Goal: Task Accomplishment & Management: Complete application form

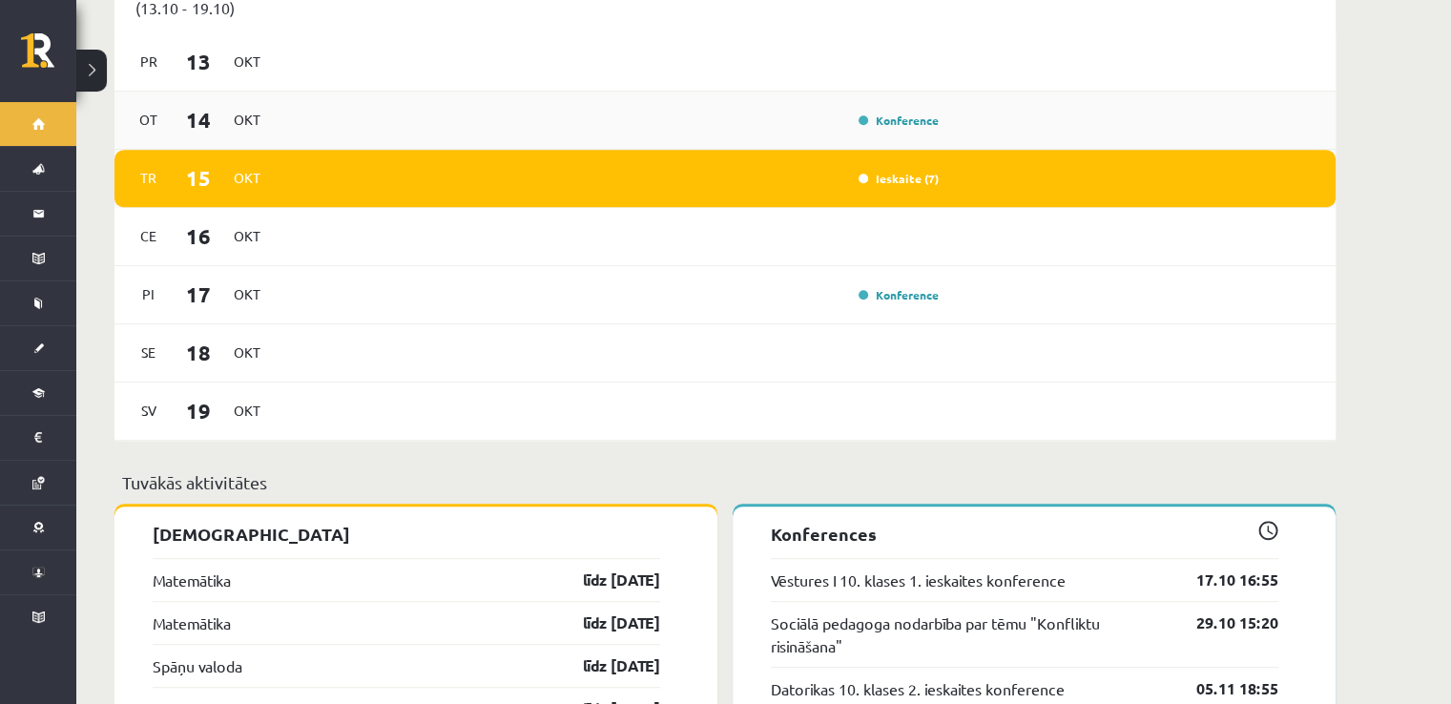
scroll to position [1145, 0]
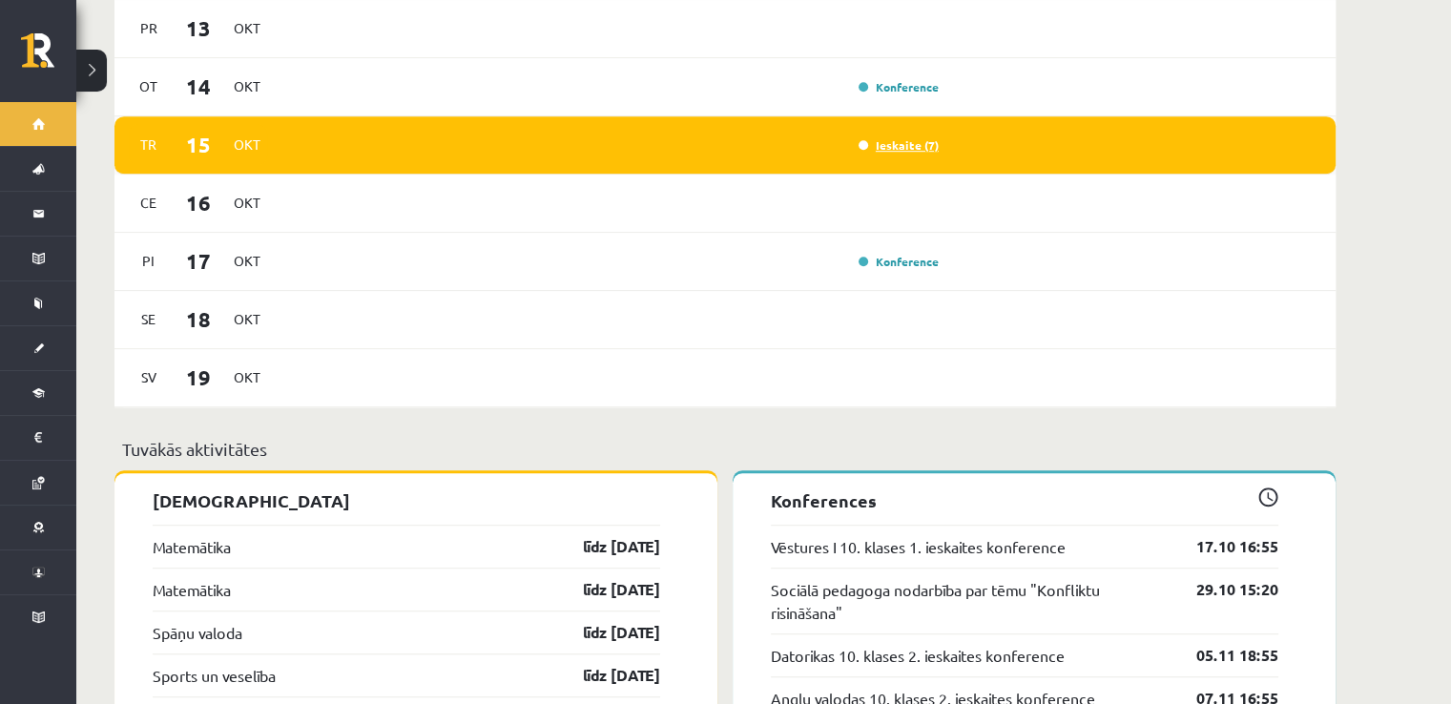
click at [890, 137] on link "Ieskaite (7)" at bounding box center [899, 144] width 80 height 15
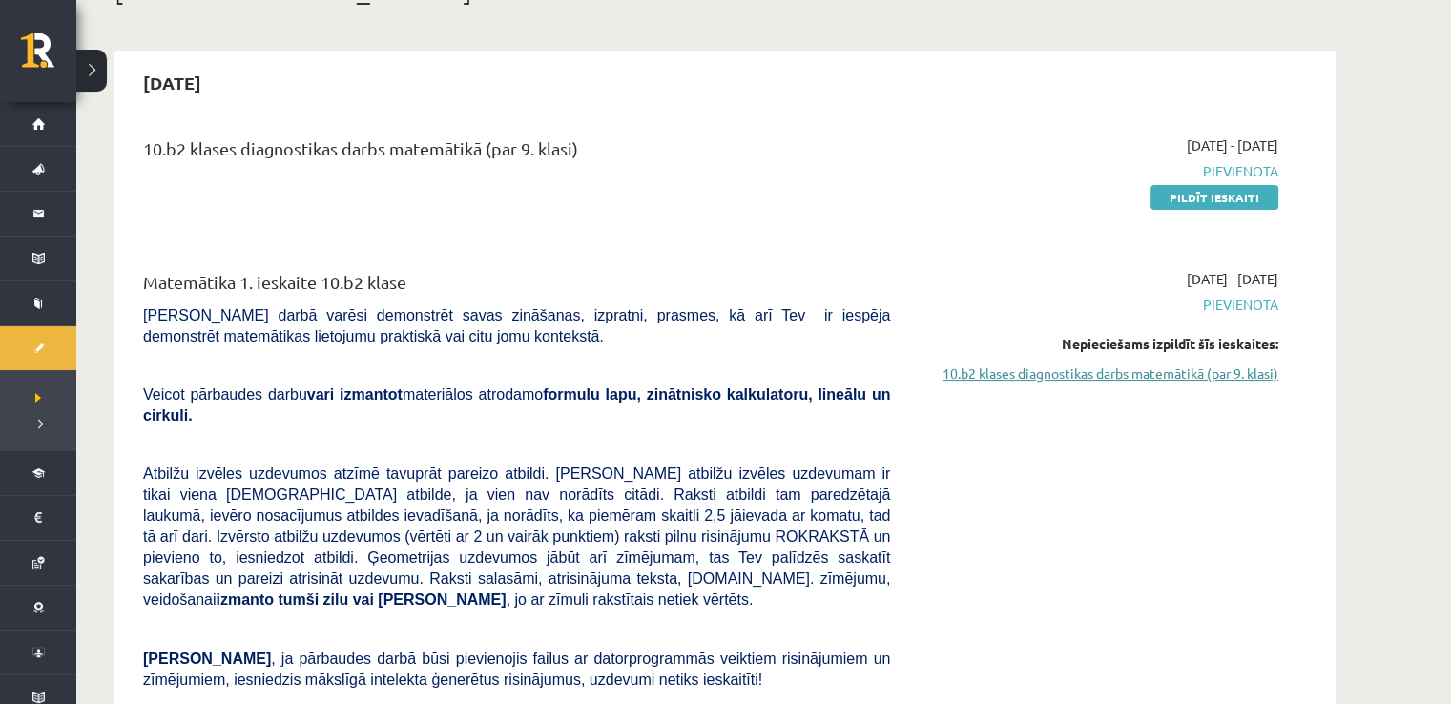
scroll to position [95, 0]
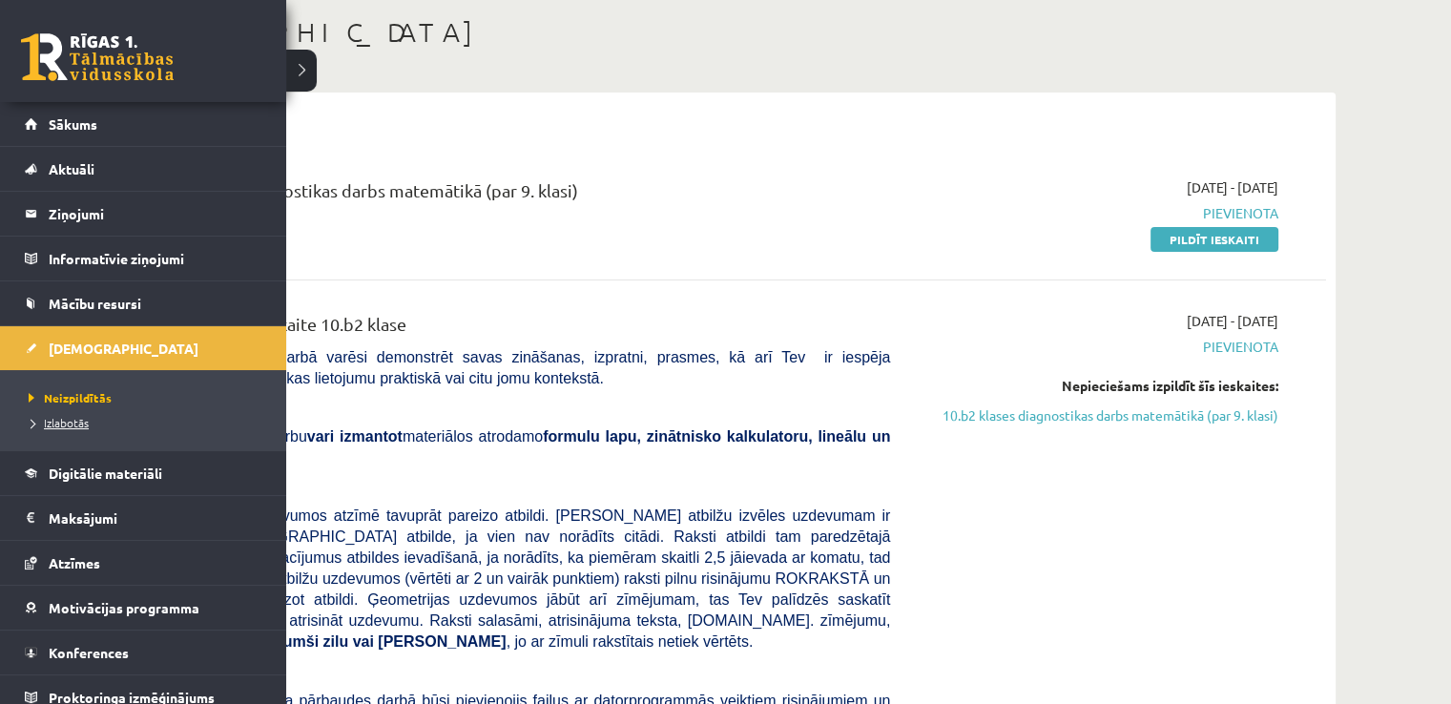
click at [86, 424] on span "Izlabotās" at bounding box center [56, 422] width 65 height 15
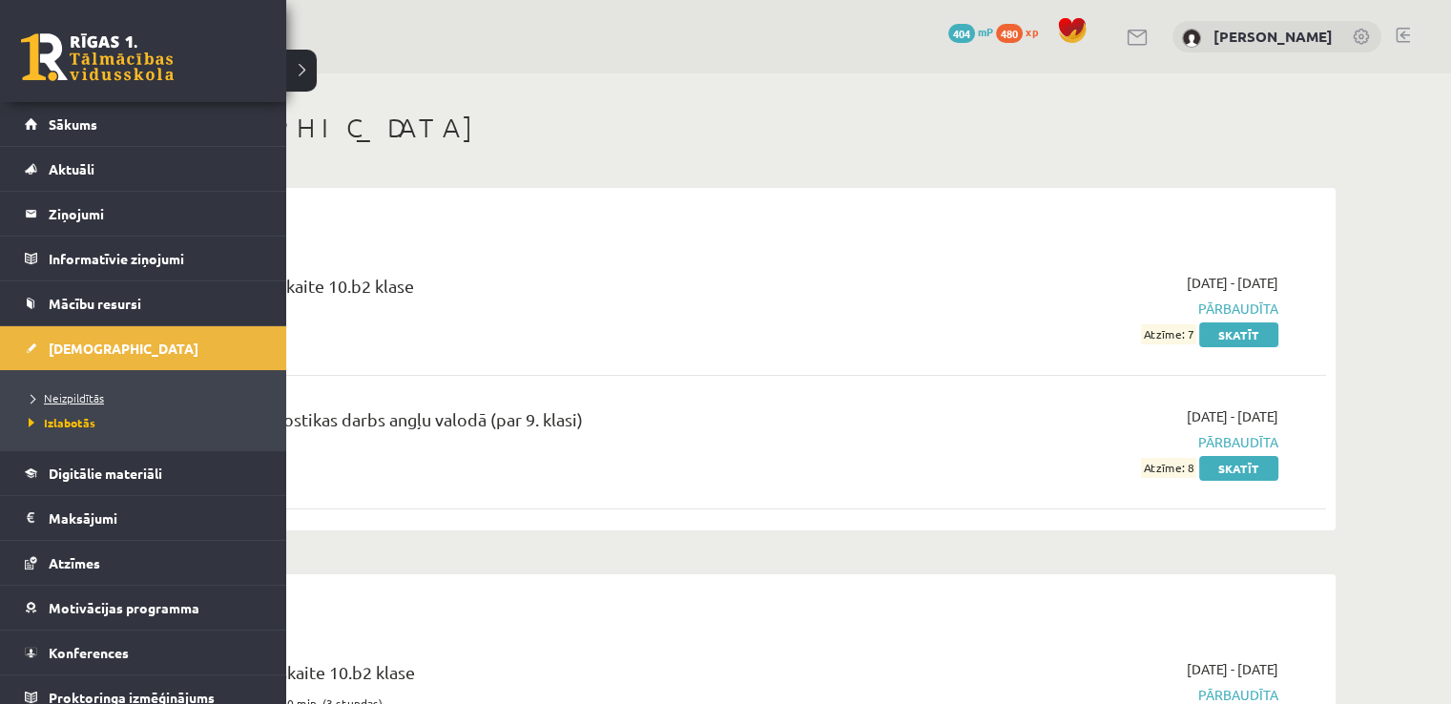
click at [55, 390] on span "Neizpildītās" at bounding box center [64, 397] width 80 height 15
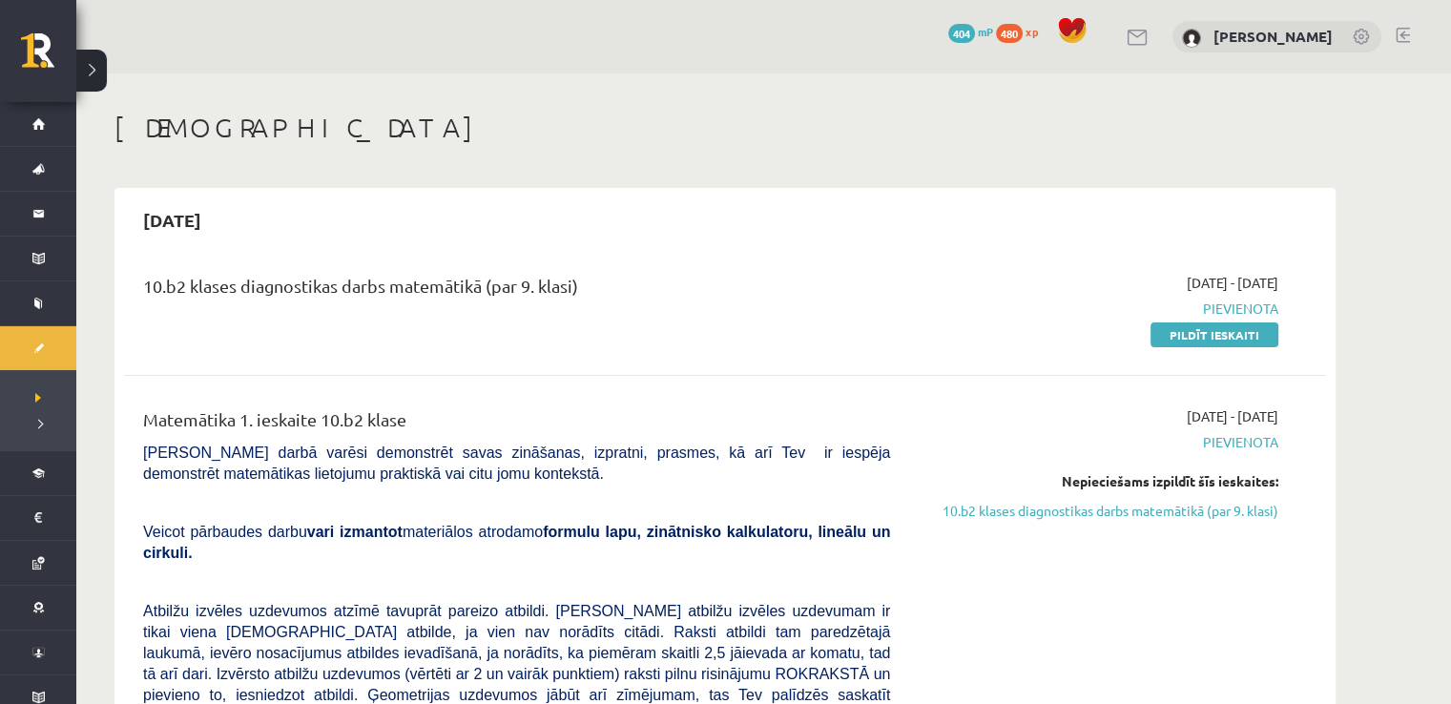
click at [1194, 517] on link "10.b2 klases diagnostikas darbs matemātikā (par 9. klasi)" at bounding box center [1099, 511] width 360 height 20
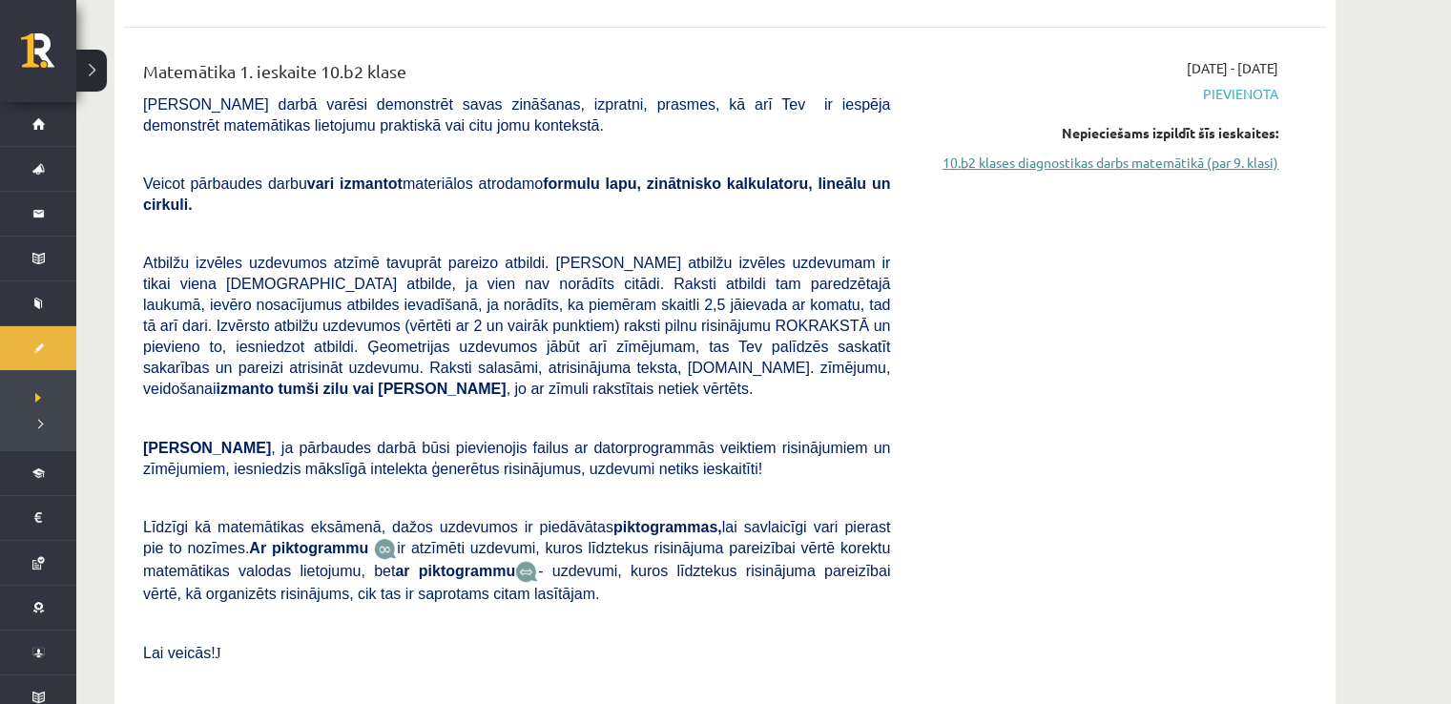
click at [1128, 165] on link "10.b2 klases diagnostikas darbs matemātikā (par 9. klasi)" at bounding box center [1099, 163] width 360 height 20
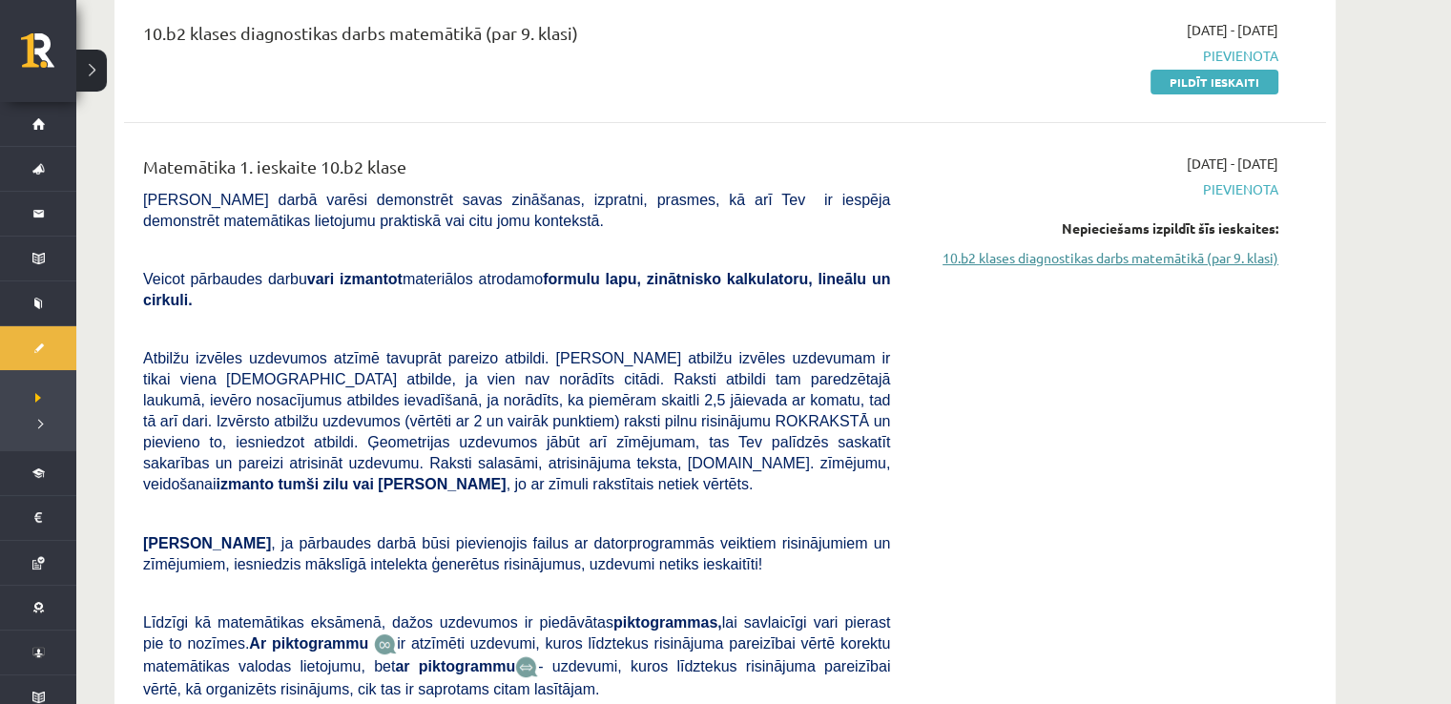
click at [1087, 260] on link "10.b2 klases diagnostikas darbs matemātikā (par 9. klasi)" at bounding box center [1099, 258] width 360 height 20
click at [1158, 261] on link "10.b2 klases diagnostikas darbs matemātikā (par 9. klasi)" at bounding box center [1099, 258] width 360 height 20
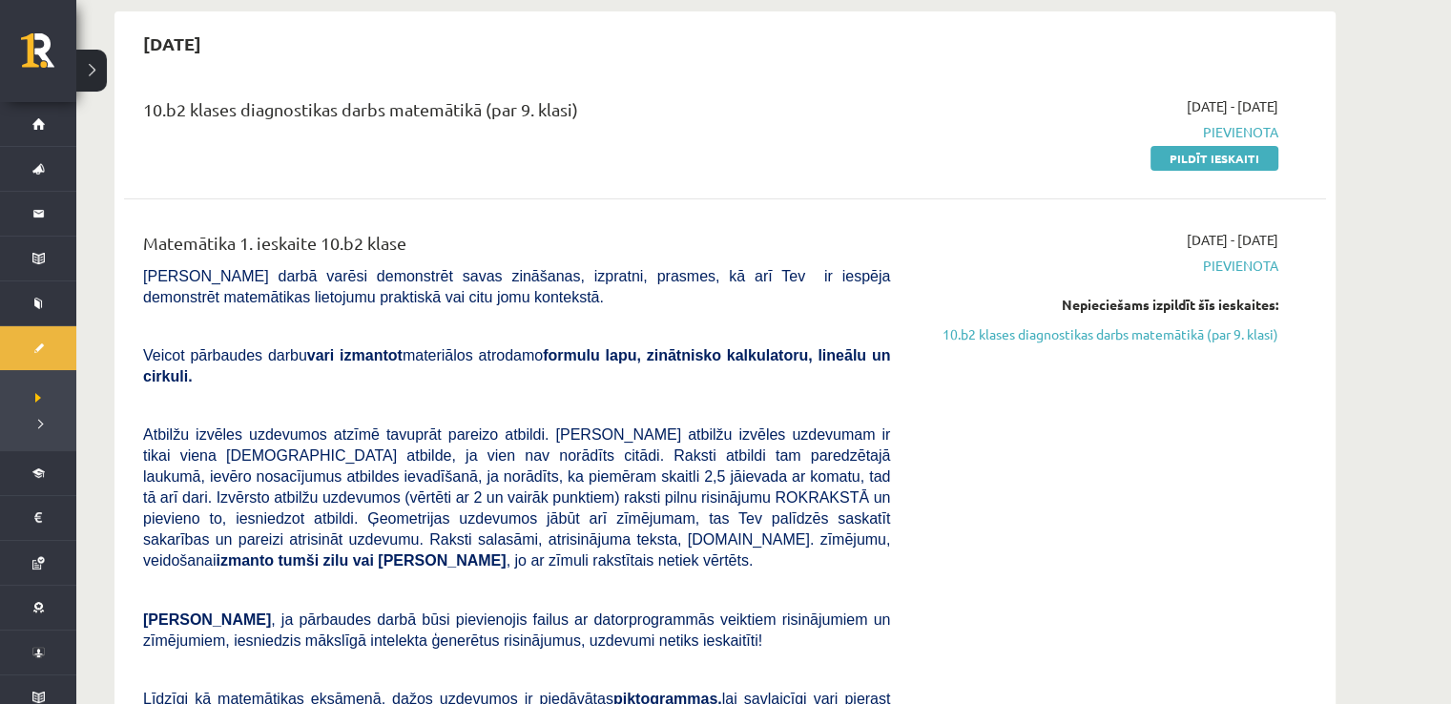
scroll to position [157, 0]
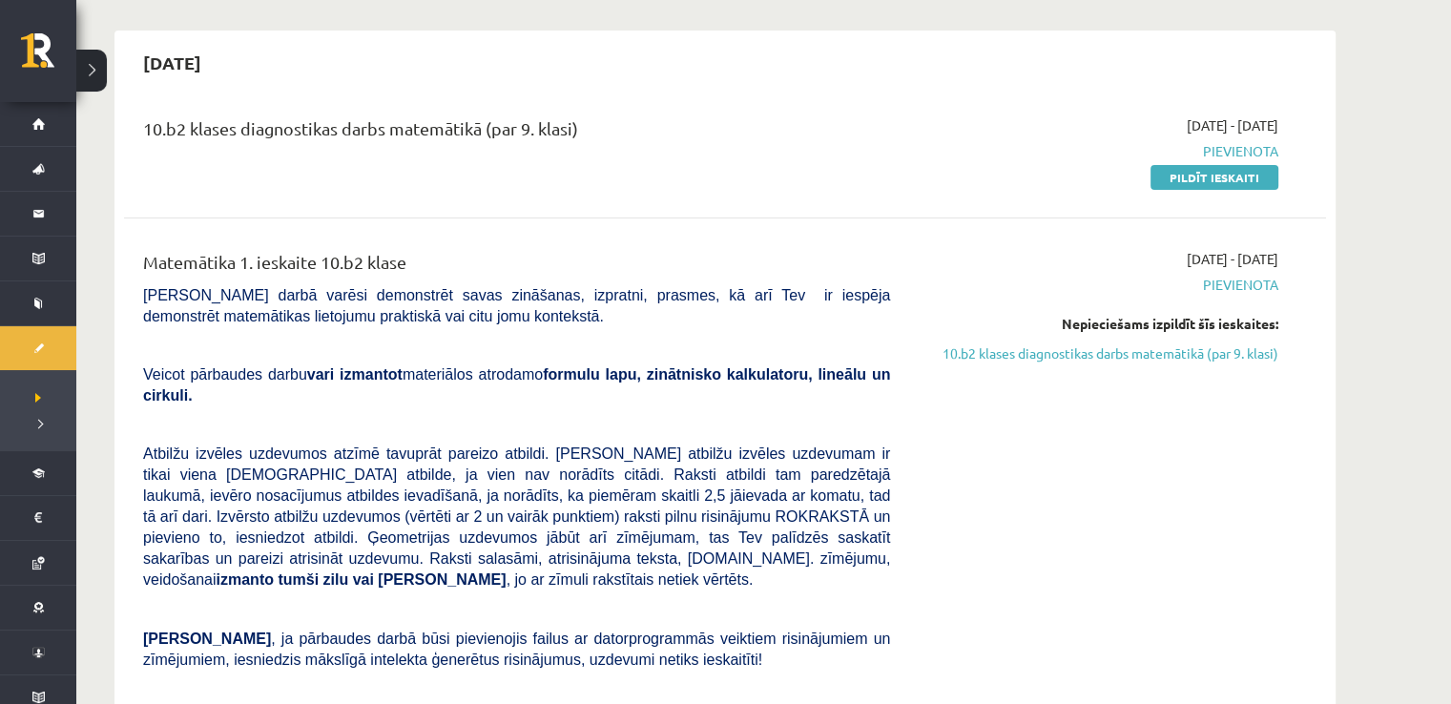
drag, startPoint x: 157, startPoint y: 279, endPoint x: 237, endPoint y: 278, distance: 79.2
click at [204, 278] on div "Matemātika 1. ieskaite 10.b2 klase Pārbaudes darbā varēsi demonstrēt savas zinā…" at bounding box center [517, 571] width 776 height 645
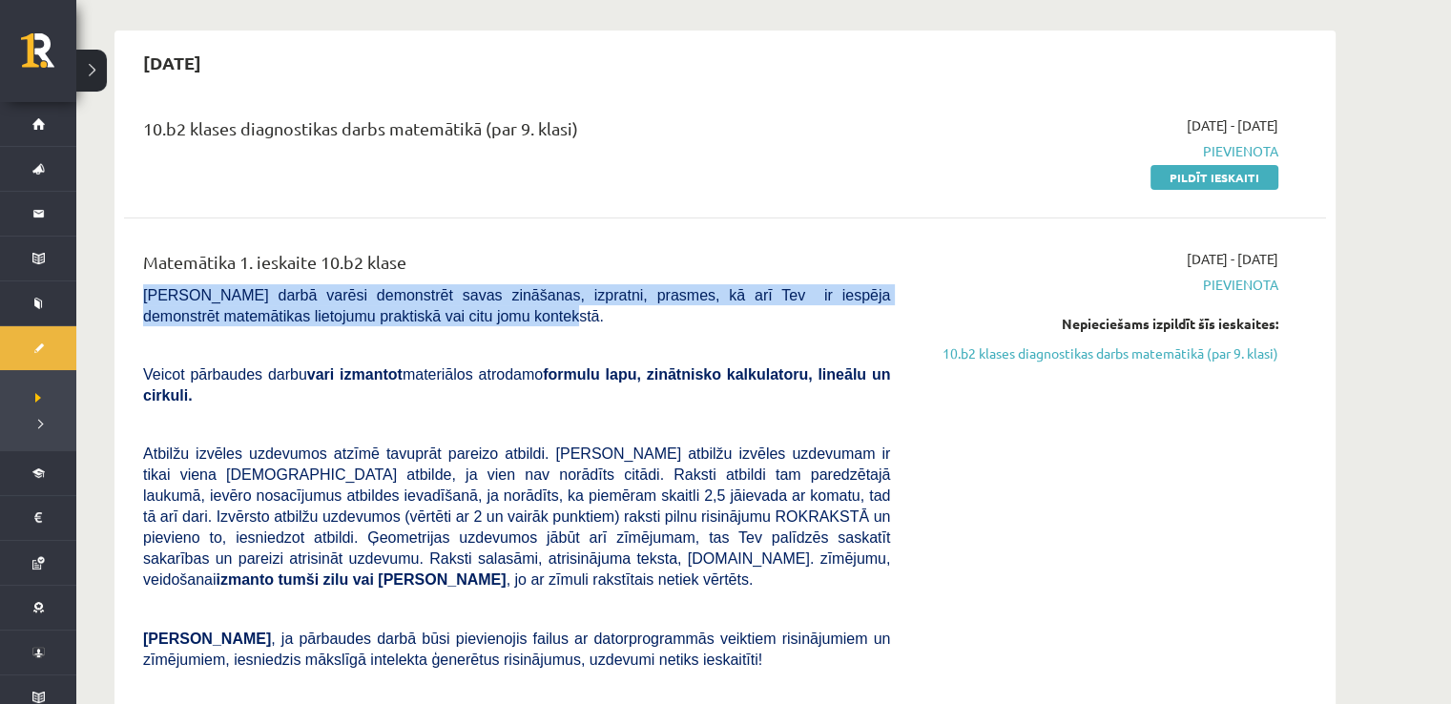
drag, startPoint x: 207, startPoint y: 293, endPoint x: 415, endPoint y: 314, distance: 209.0
click at [427, 314] on p "[PERSON_NAME] darbā varēsi demonstrēt savas zināšanas, izpratni, prasmes, kā ar…" at bounding box center [516, 305] width 747 height 42
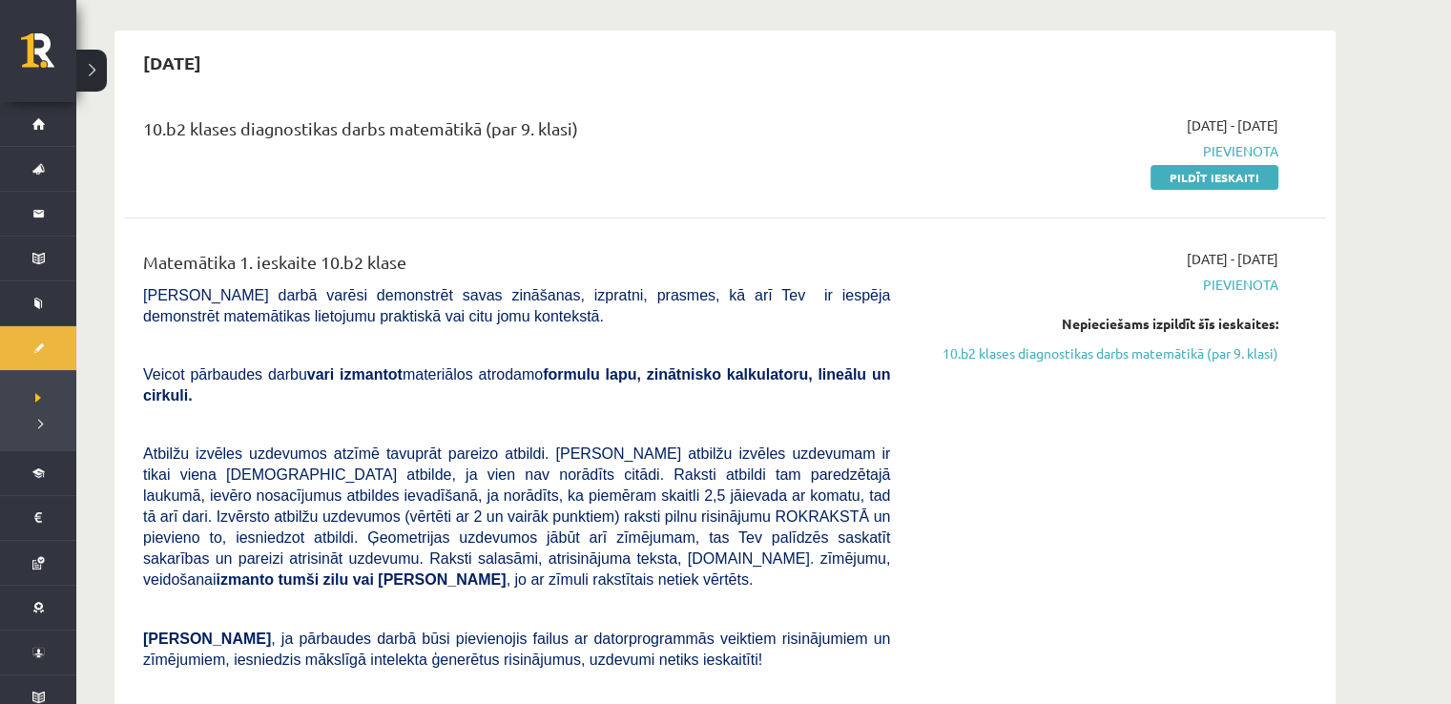
drag, startPoint x: 168, startPoint y: 366, endPoint x: 145, endPoint y: 368, distance: 23.0
click at [166, 367] on span "Veicot pārbaudes darbu vari izmantot materiālos atrodamo formulu lapu, zinātnis…" at bounding box center [516, 384] width 747 height 37
click at [130, 369] on div "Matemātika 1. ieskaite 10.b2 klase Pārbaudes darbā varēsi demonstrēt savas zinā…" at bounding box center [517, 571] width 776 height 645
click at [526, 225] on div "10.b2 klases diagnostikas darbs matemātikā (par 9. klasi) 2025-10-01 - 2025-10-…" at bounding box center [725, 618] width 1202 height 1044
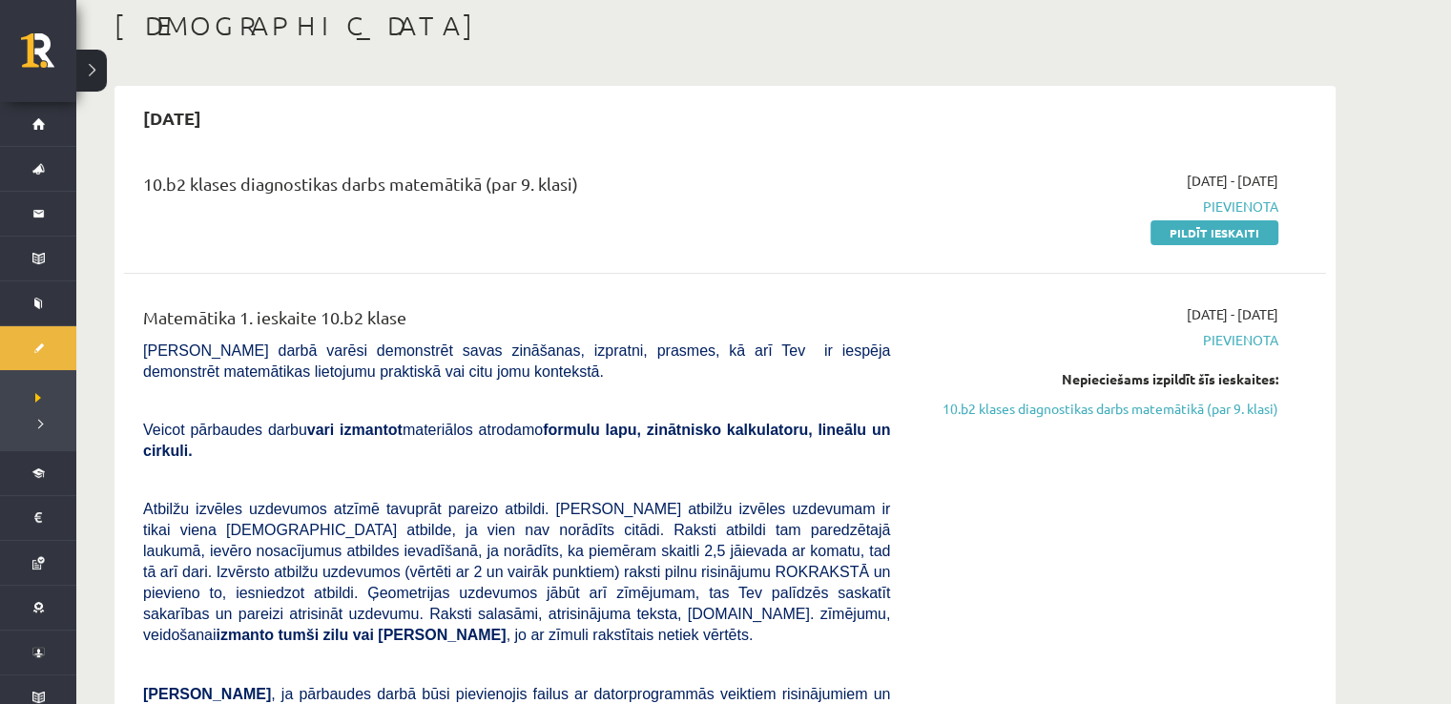
scroll to position [95, 0]
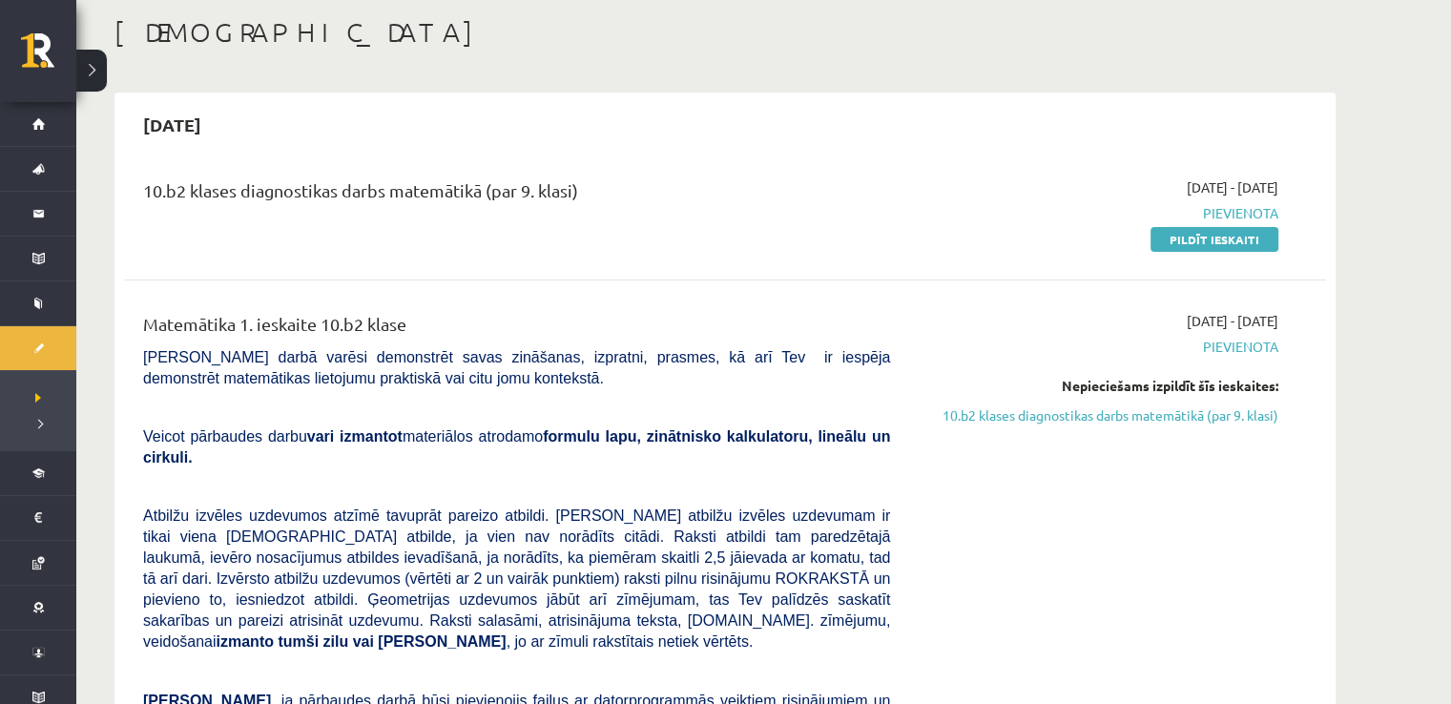
click at [1030, 408] on link "10.b2 klases diagnostikas darbs matemātikā (par 9. klasi)" at bounding box center [1099, 415] width 360 height 20
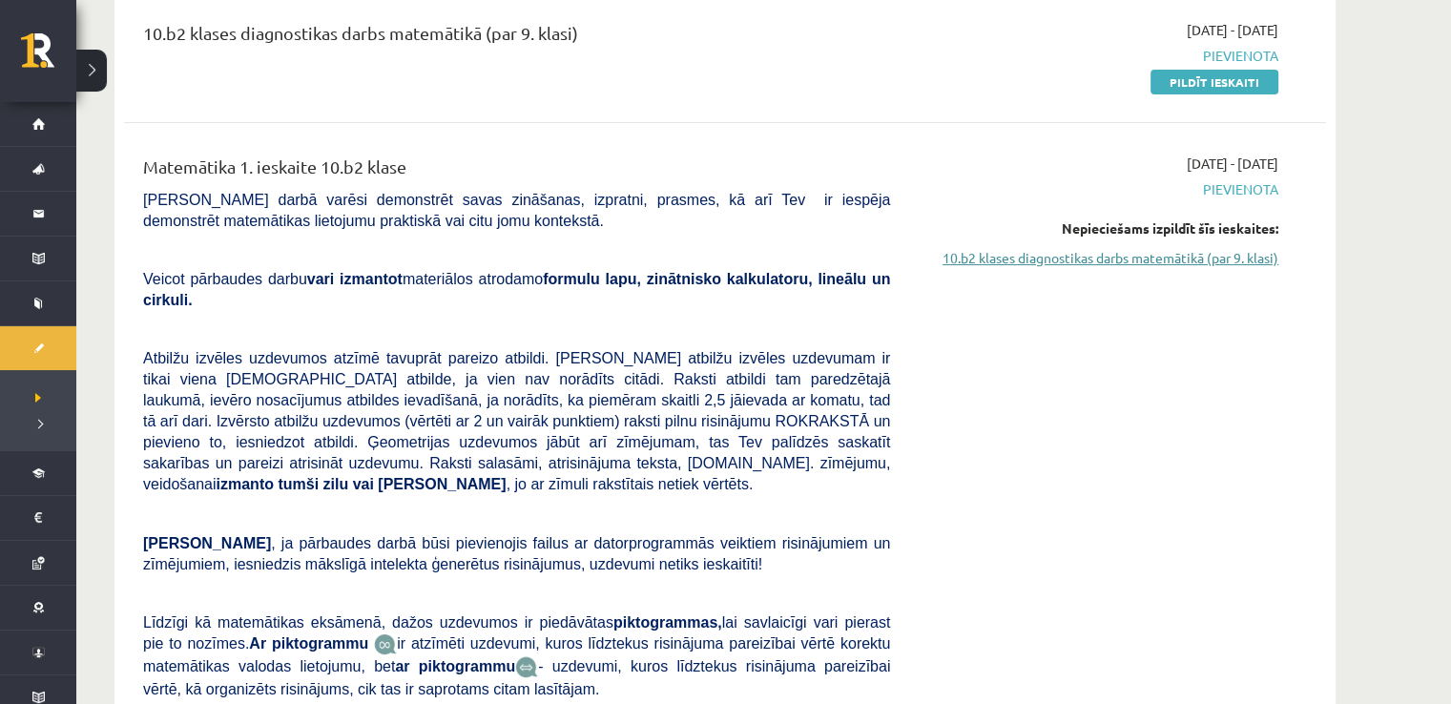
click at [1096, 259] on link "10.b2 klases diagnostikas darbs matemātikā (par 9. klasi)" at bounding box center [1099, 258] width 360 height 20
click at [1107, 253] on link "10.b2 klases diagnostikas darbs matemātikā (par 9. klasi)" at bounding box center [1099, 258] width 360 height 20
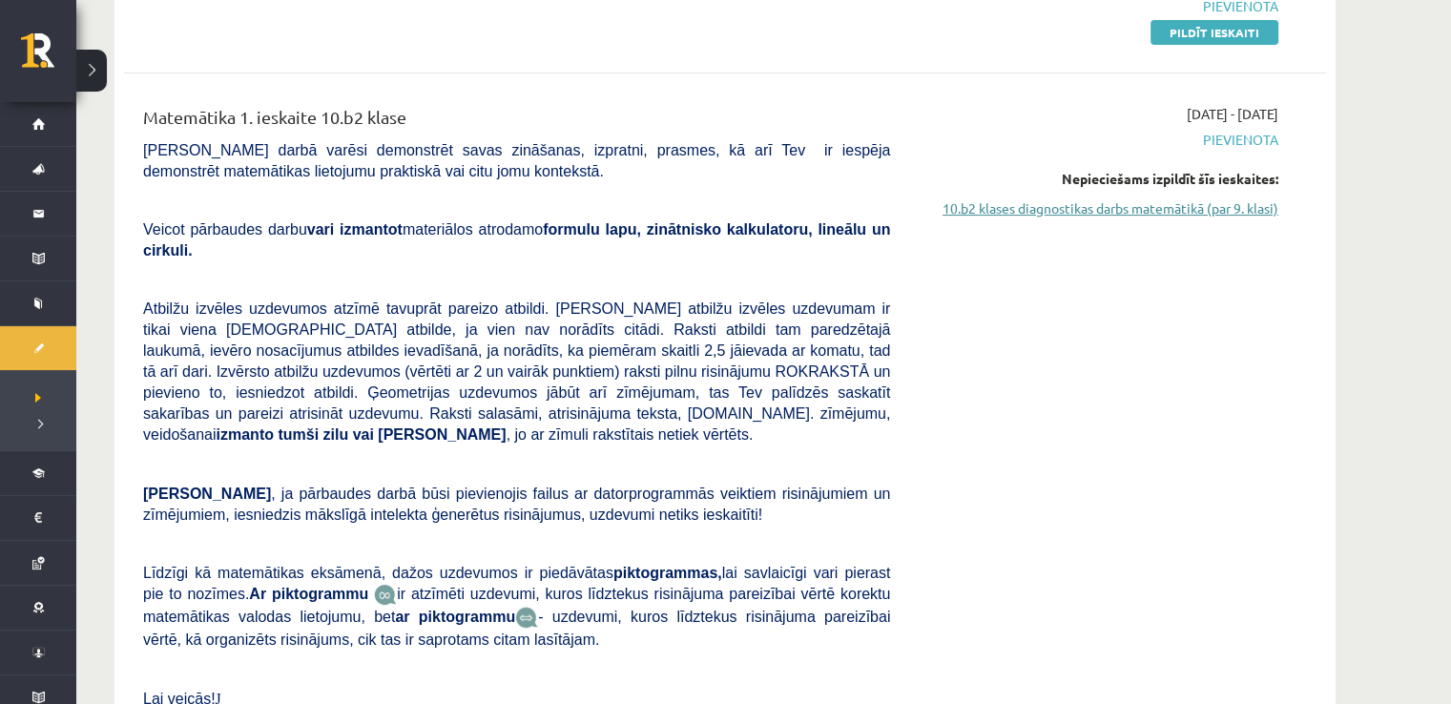
scroll to position [348, 0]
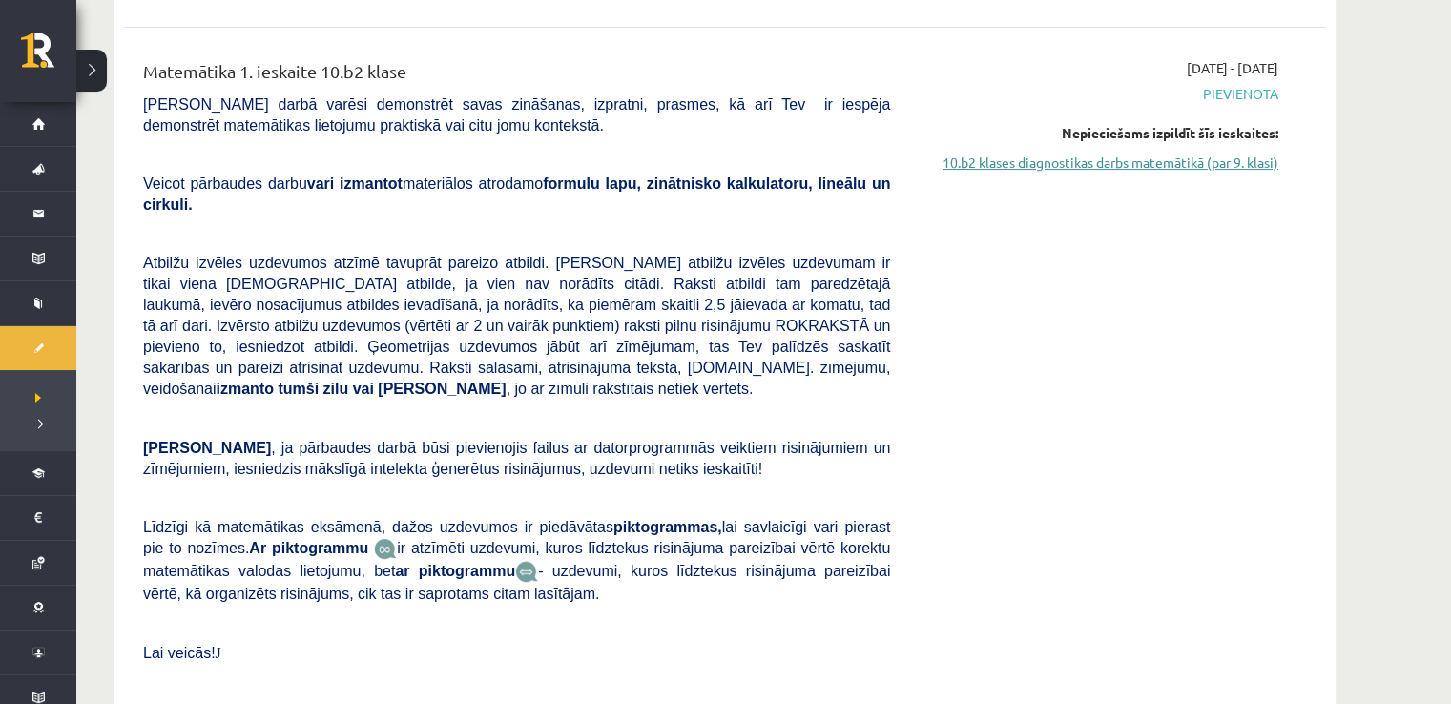
click at [1105, 167] on link "10.b2 klases diagnostikas darbs matemātikā (par 9. klasi)" at bounding box center [1099, 163] width 360 height 20
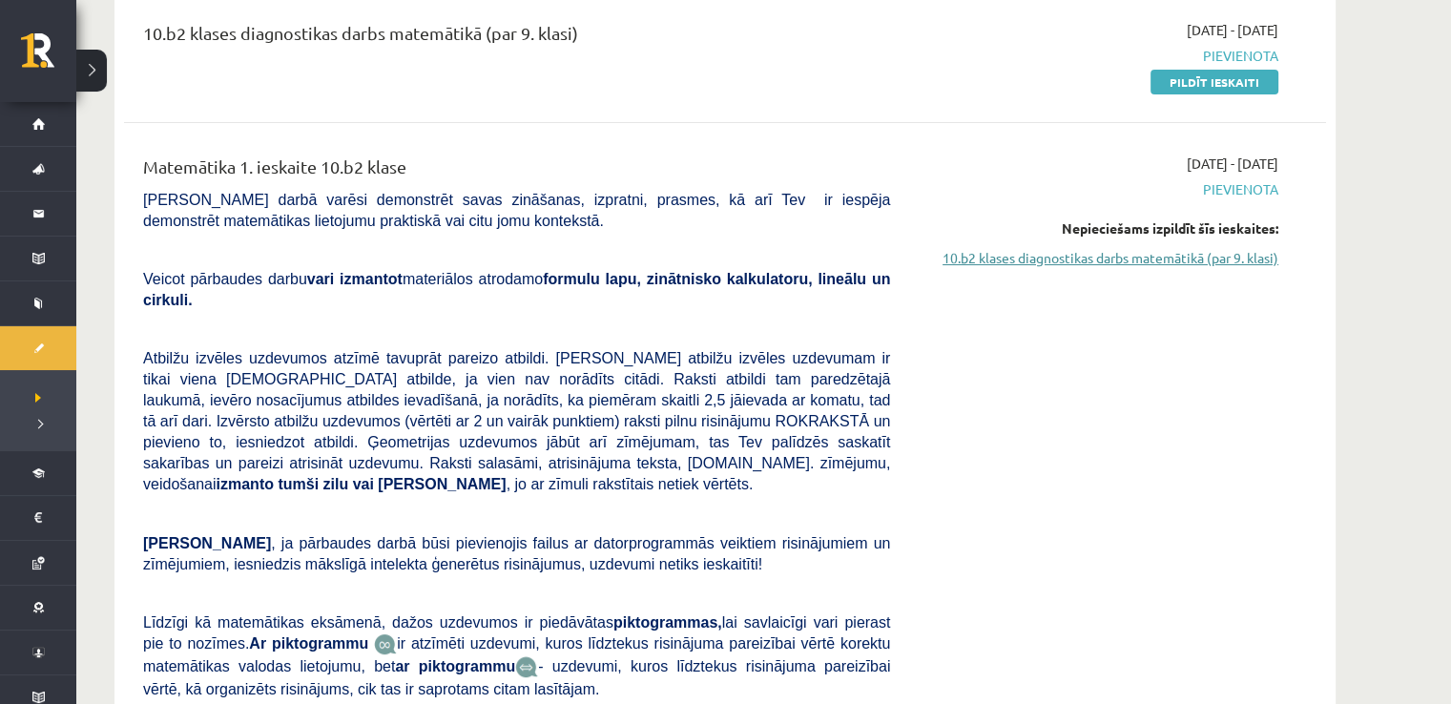
click at [1112, 264] on link "10.b2 klases diagnostikas darbs matemātikā (par 9. klasi)" at bounding box center [1099, 258] width 360 height 20
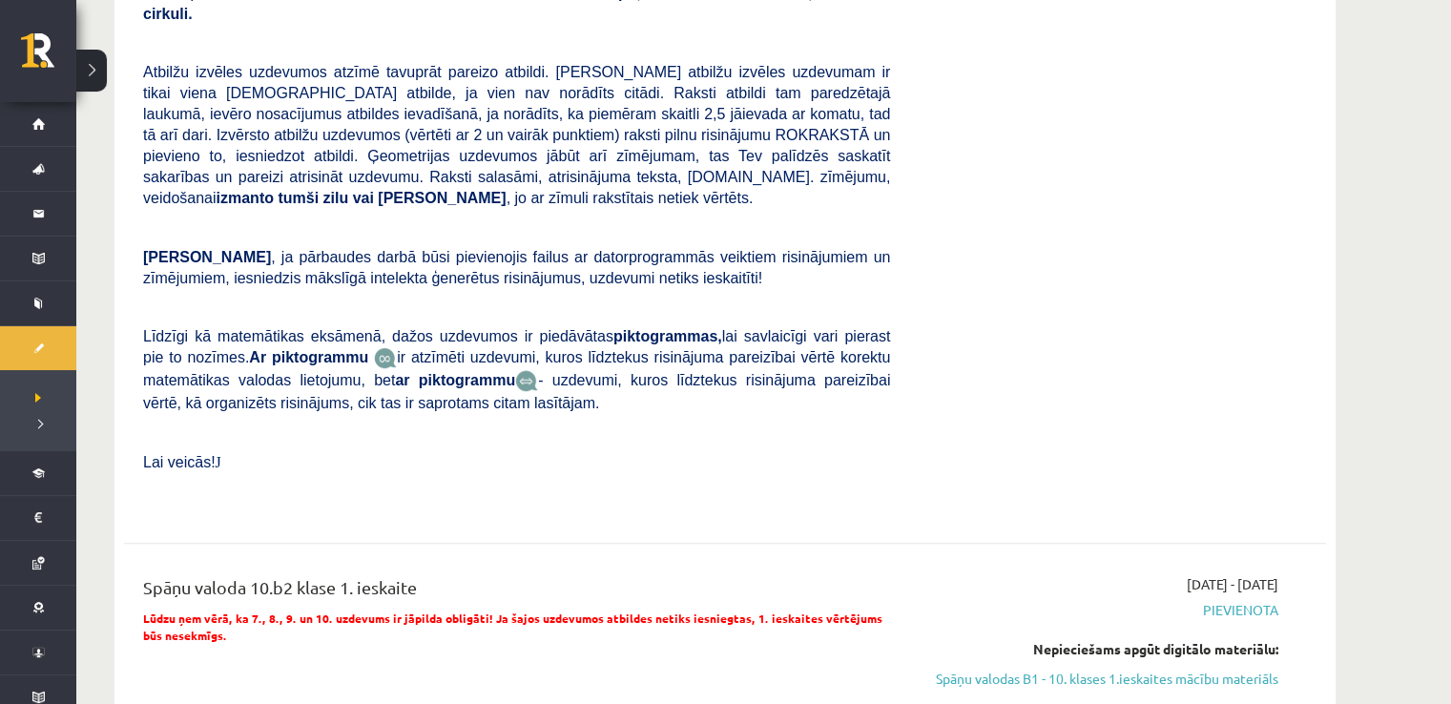
scroll to position [0, 0]
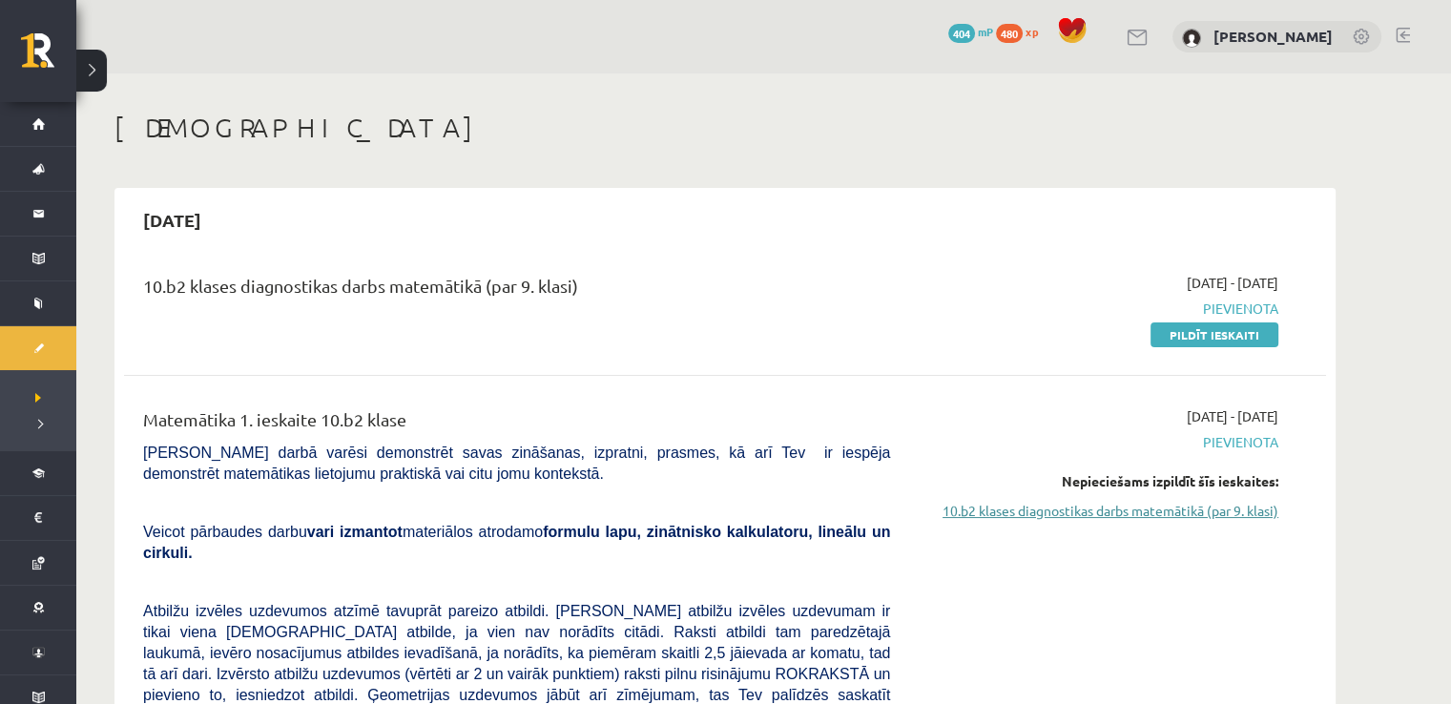
click at [1135, 511] on link "10.b2 klases diagnostikas darbs matemātikā (par 9. klasi)" at bounding box center [1099, 511] width 360 height 20
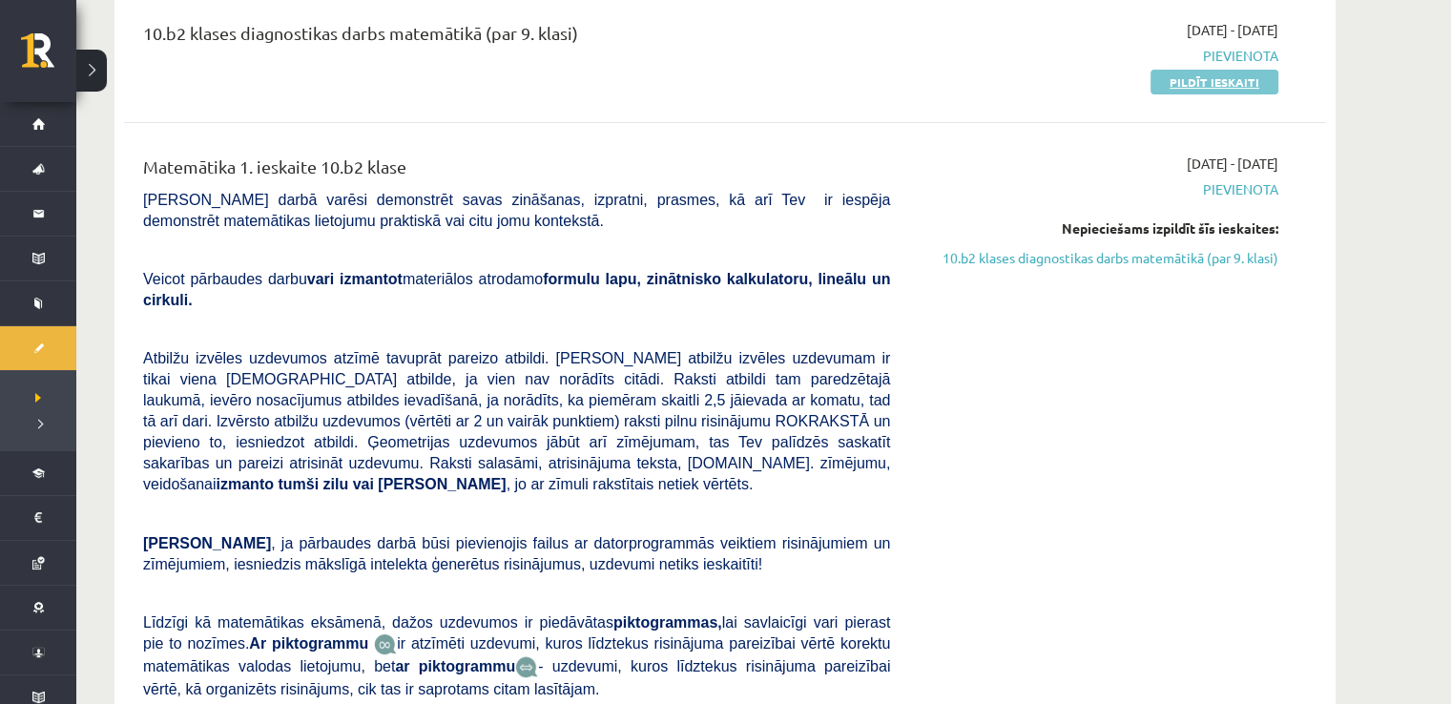
click at [1194, 88] on link "Pildīt ieskaiti" at bounding box center [1214, 82] width 128 height 25
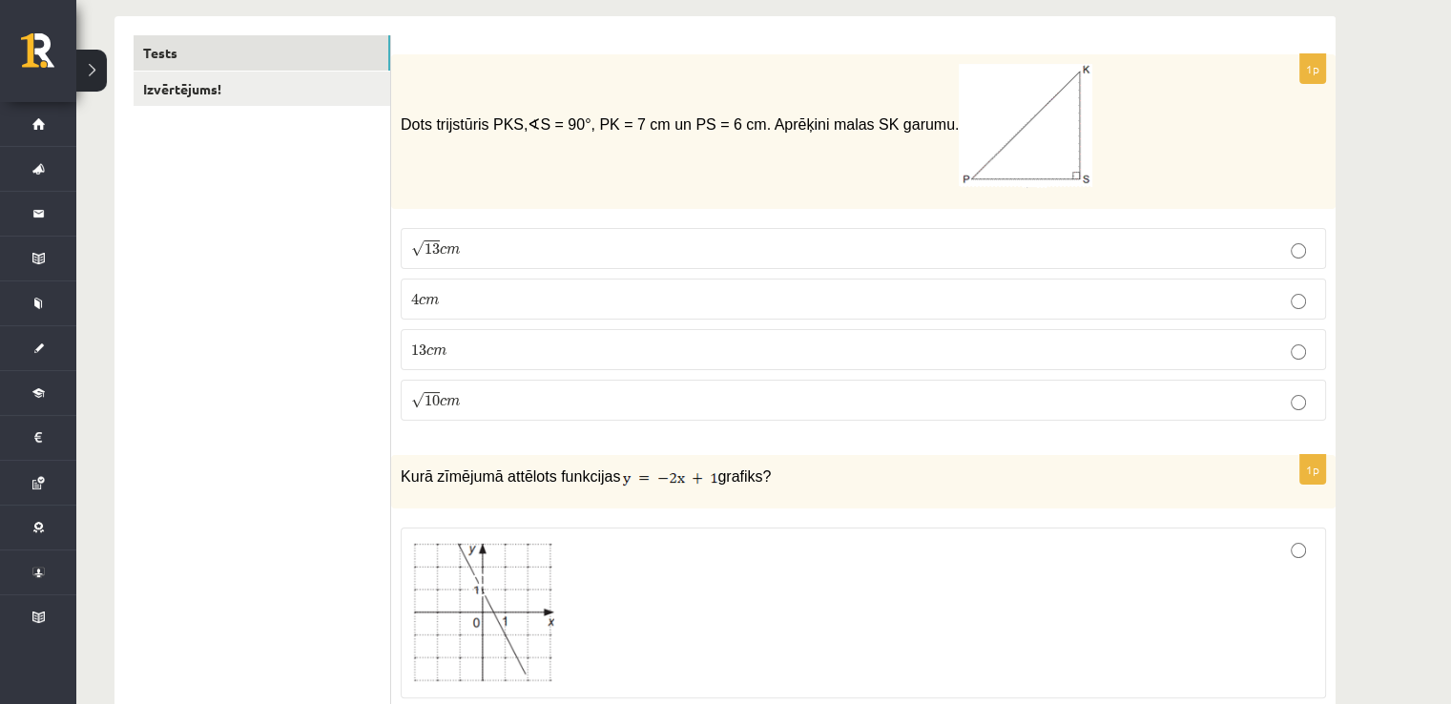
scroll to position [271, 0]
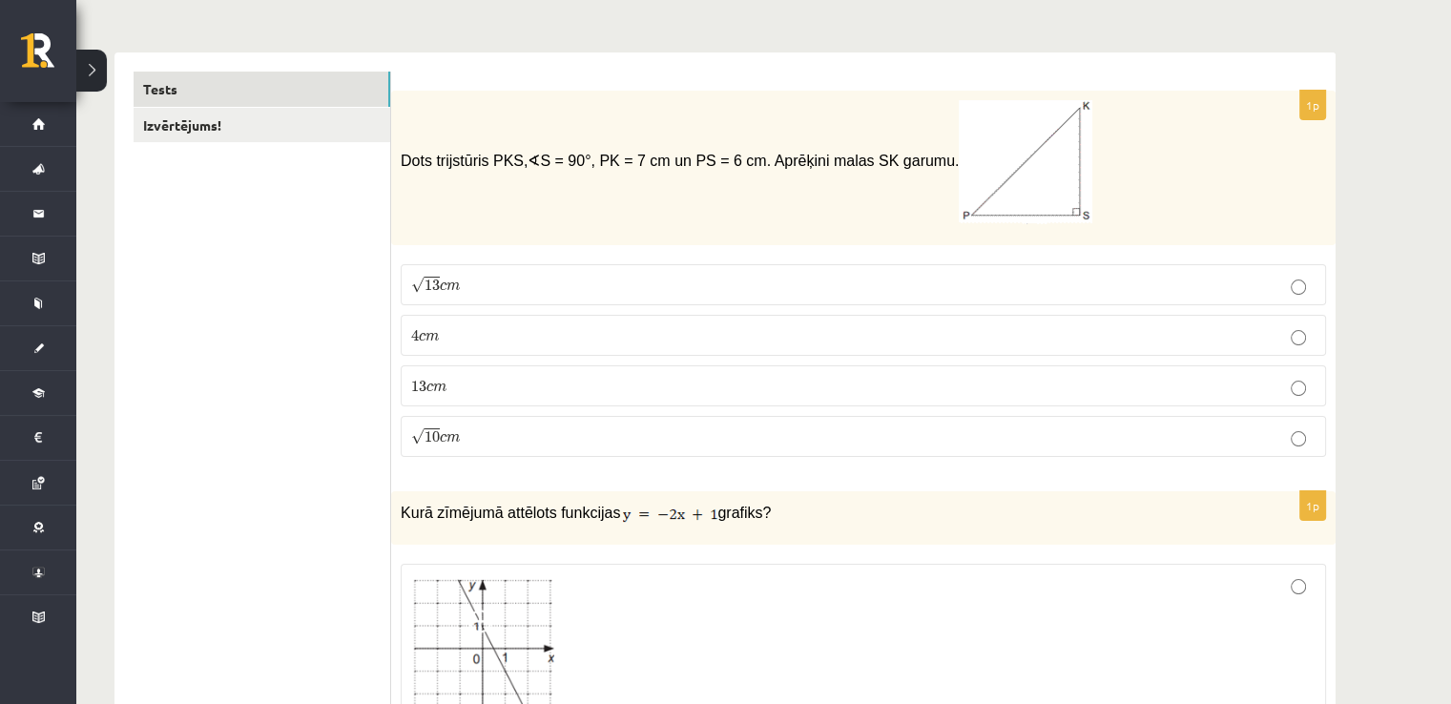
click at [492, 290] on p "√ 13 c m 13 c m" at bounding box center [863, 285] width 904 height 20
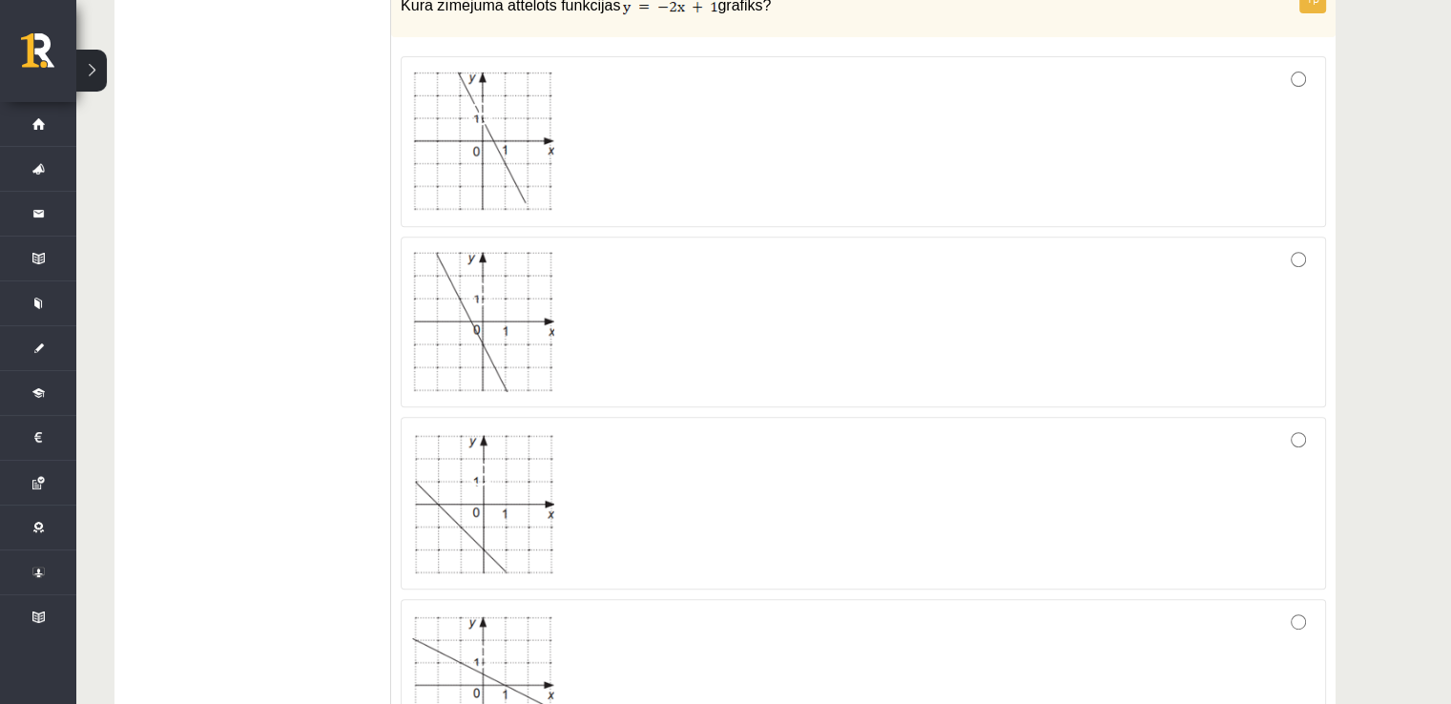
scroll to position [748, 0]
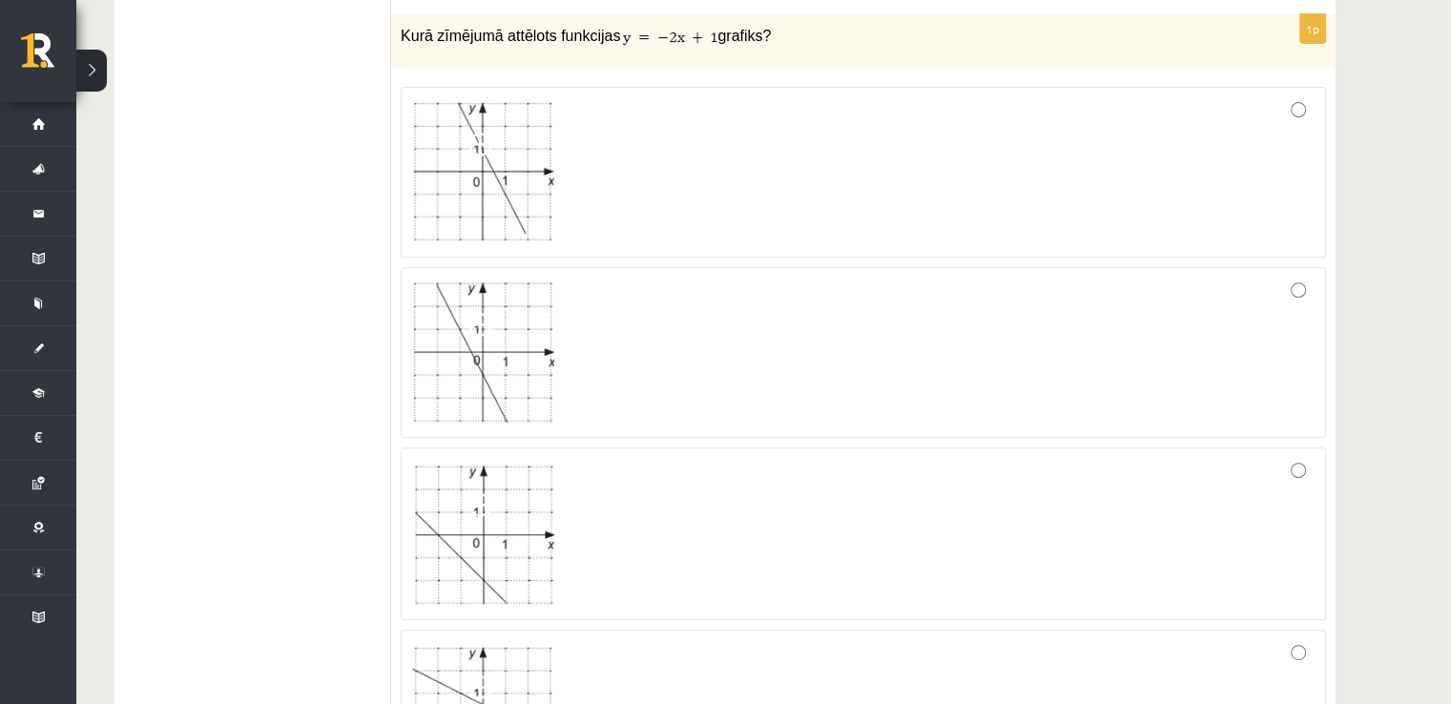
click at [1214, 163] on div at bounding box center [863, 172] width 904 height 150
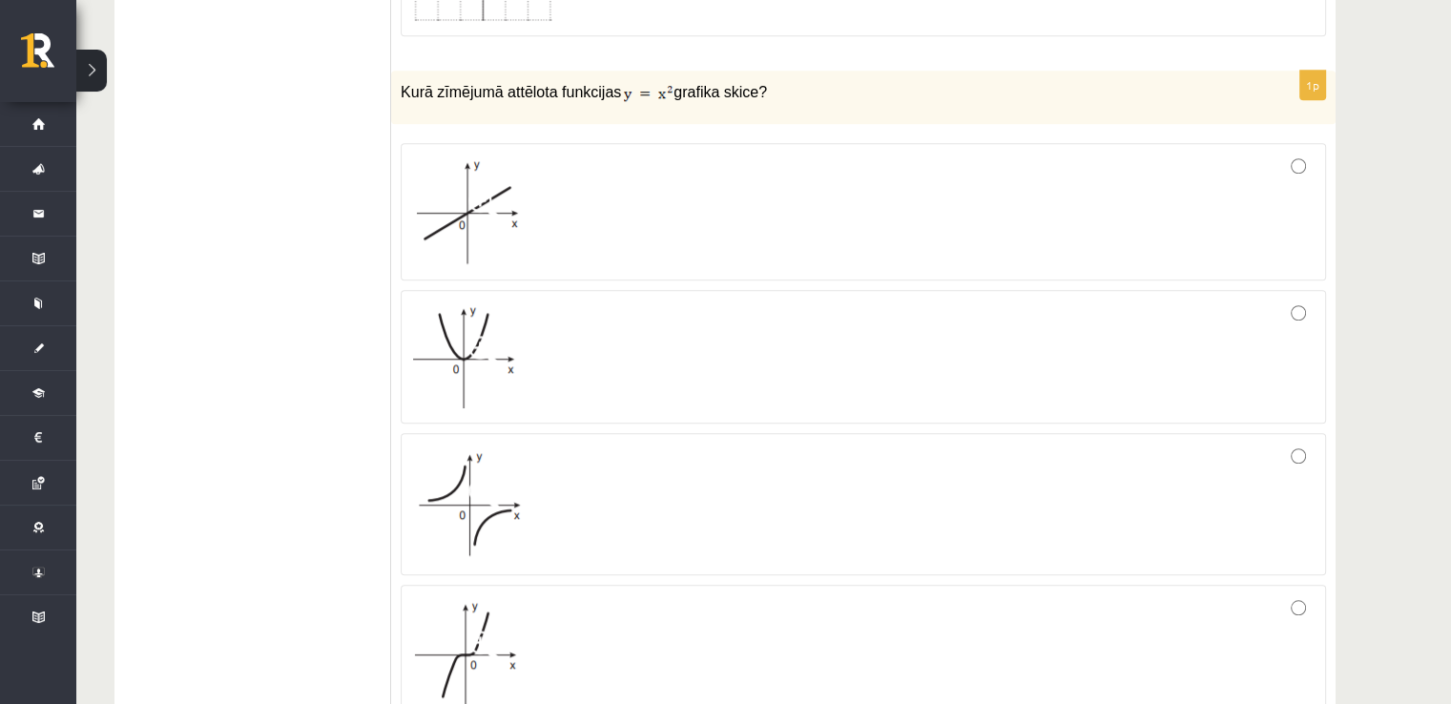
scroll to position [1568, 0]
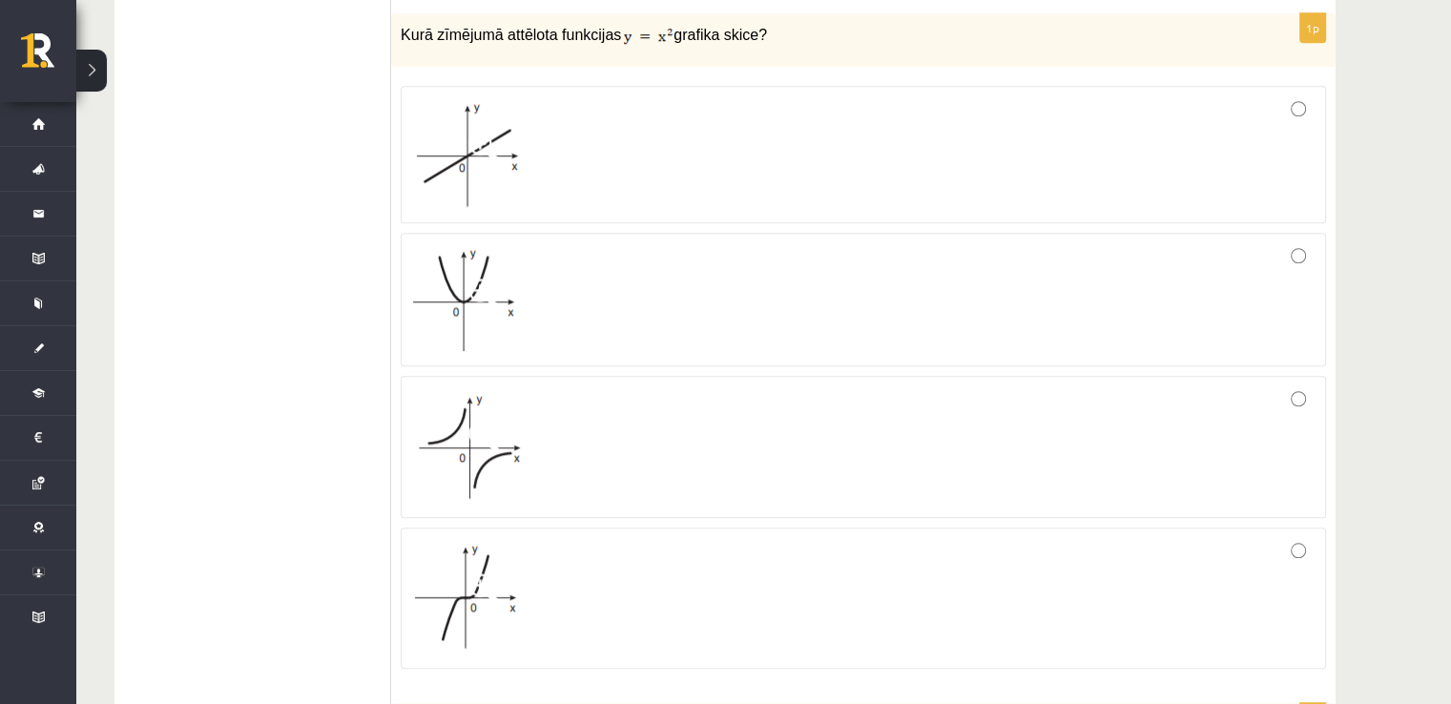
click at [643, 307] on div at bounding box center [863, 299] width 904 height 113
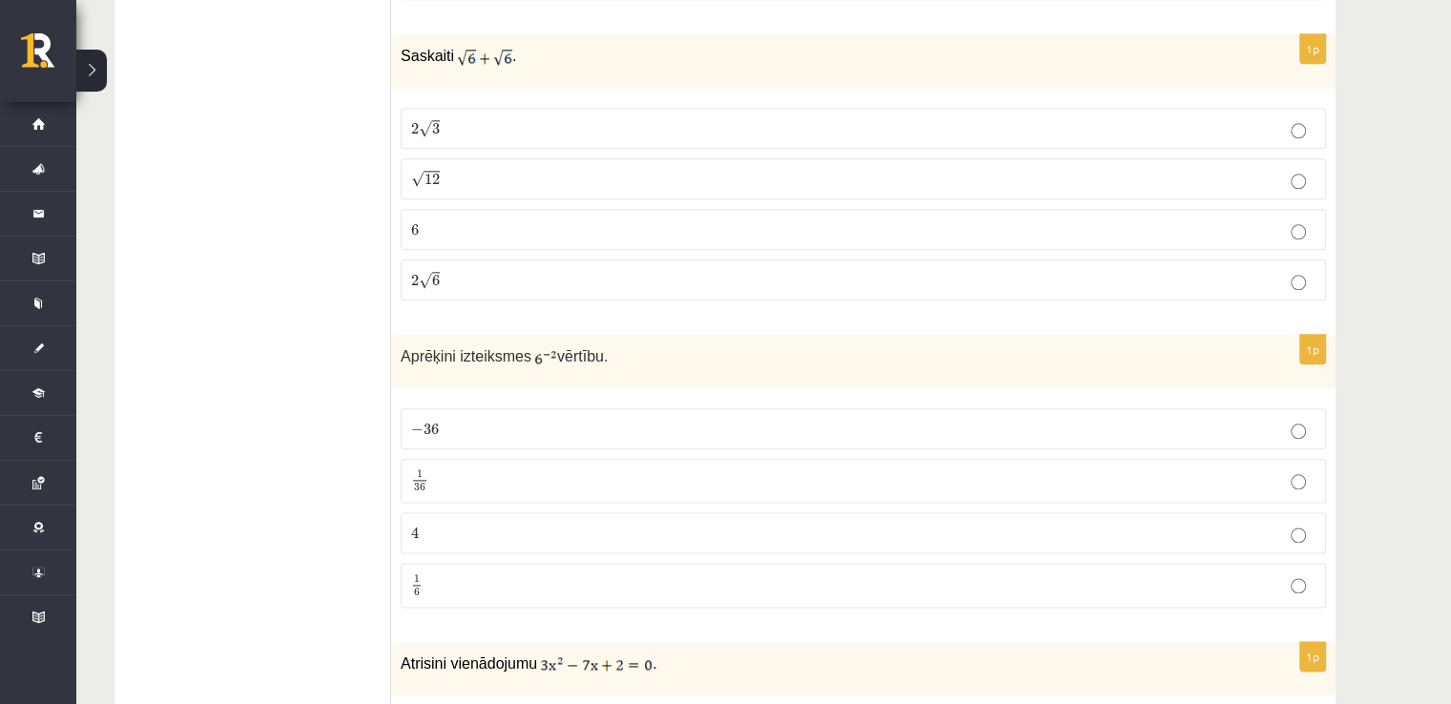
scroll to position [2138, 0]
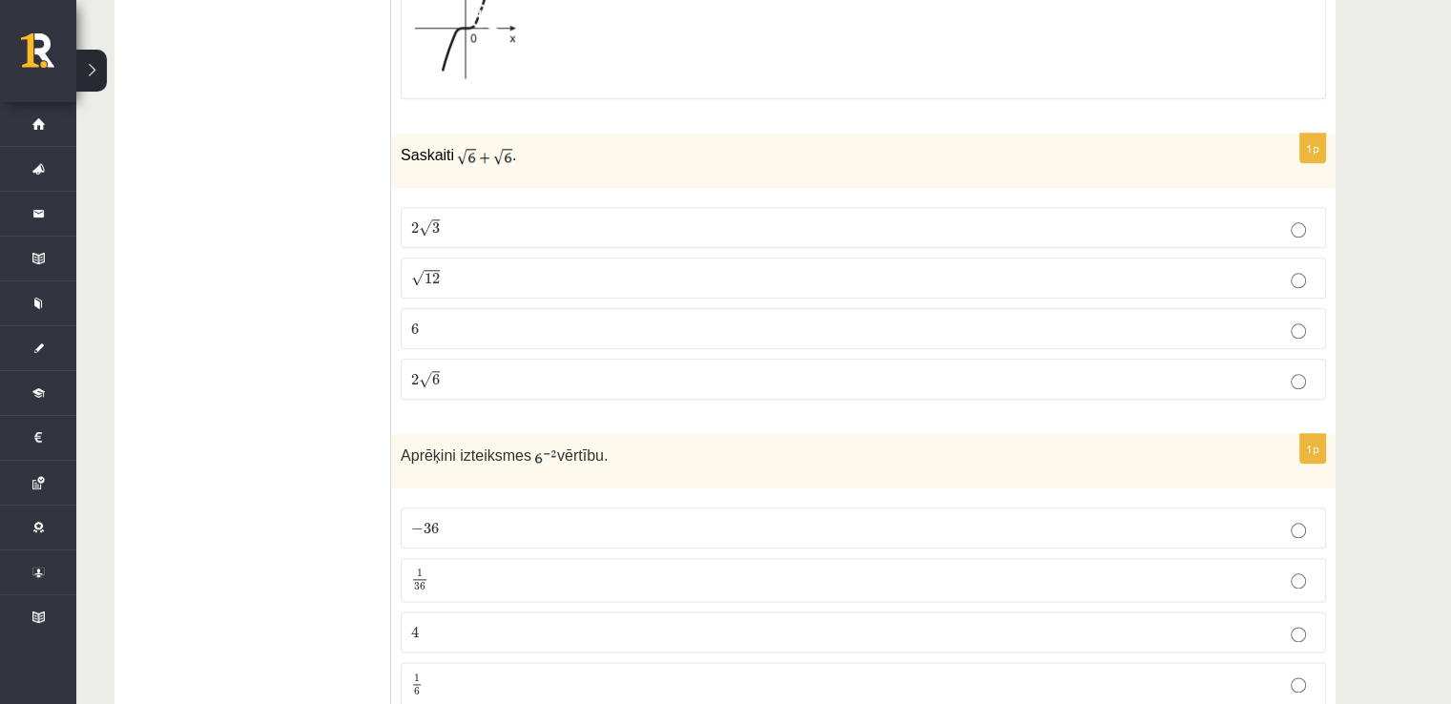
click at [519, 371] on p "2 √ 6 2 6" at bounding box center [863, 379] width 904 height 20
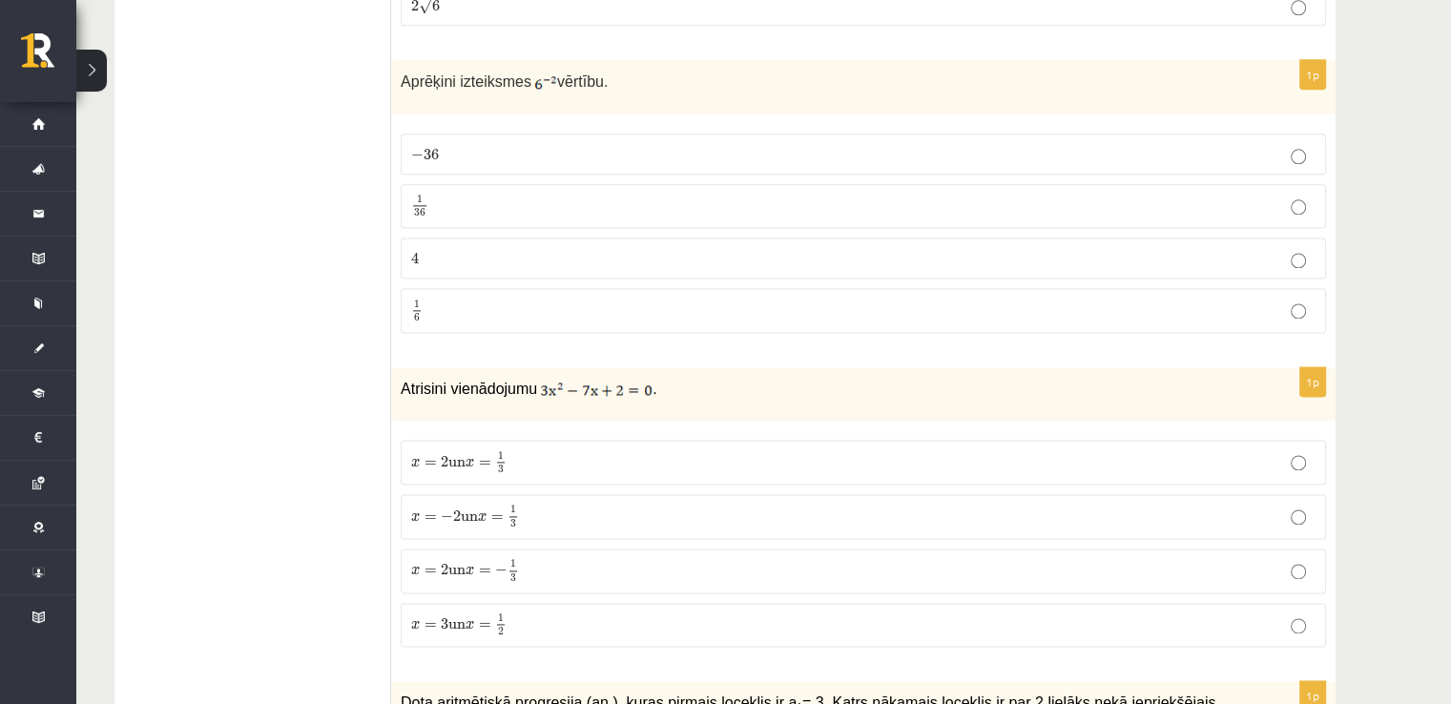
scroll to position [2519, 0]
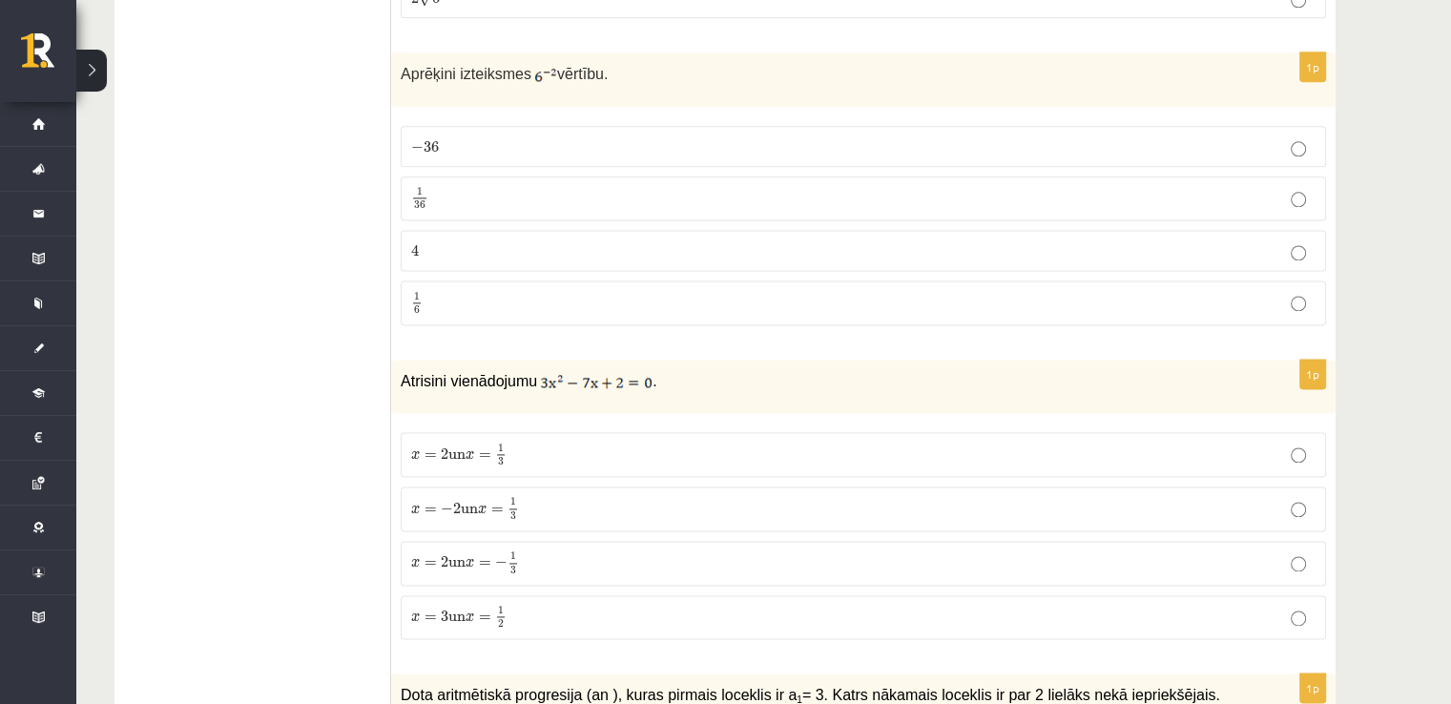
click at [487, 190] on p "1 36 1 36" at bounding box center [863, 199] width 904 height 24
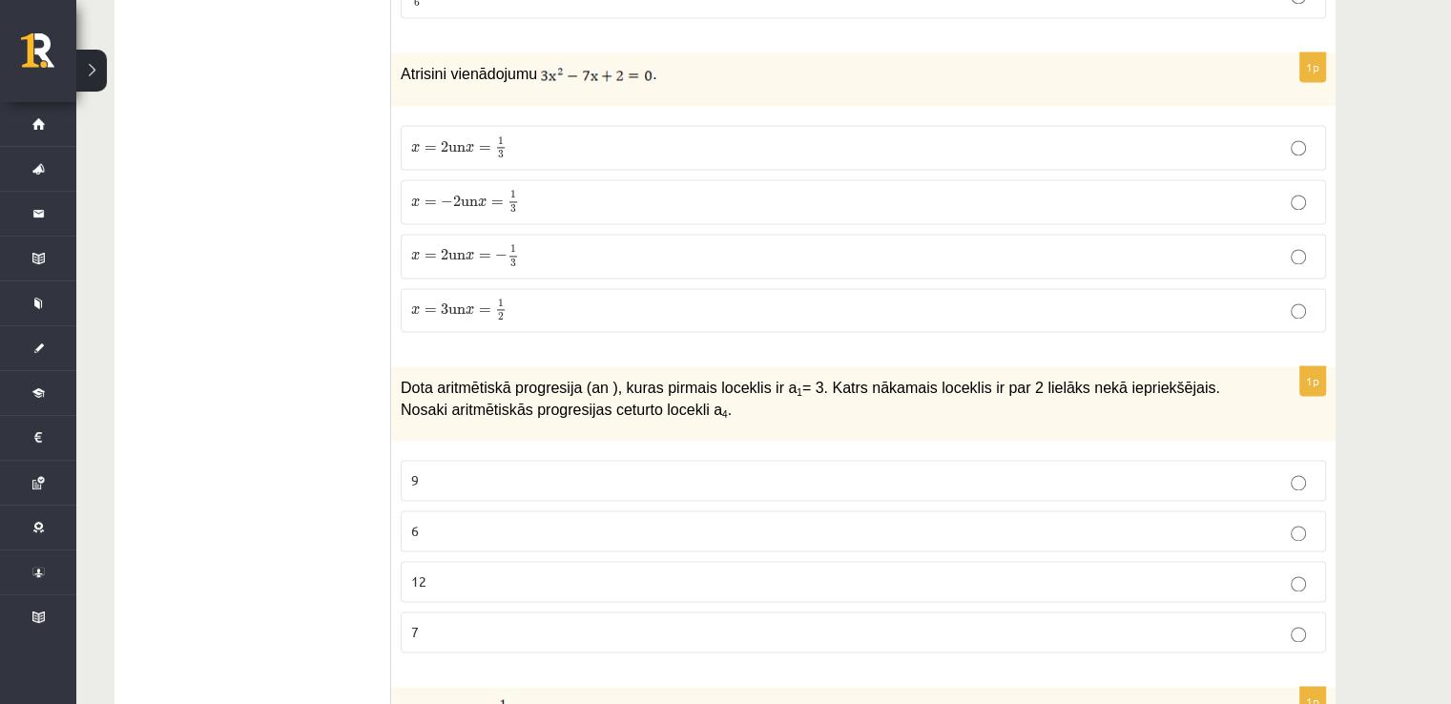
scroll to position [2743, 0]
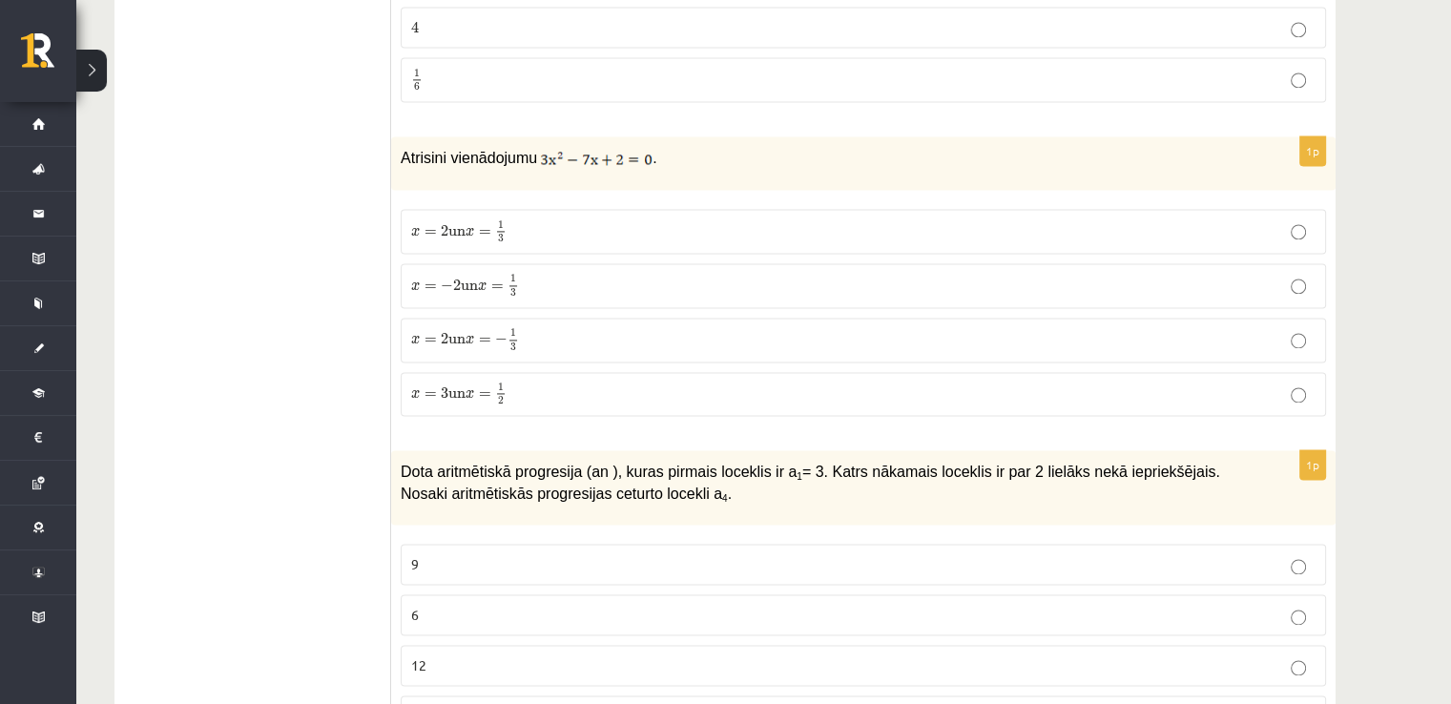
click at [494, 289] on label "x = − 2 un x = 1 3 x = − 2 un x = 1 3" at bounding box center [863, 285] width 925 height 45
click at [491, 230] on span "=" at bounding box center [485, 233] width 12 height 6
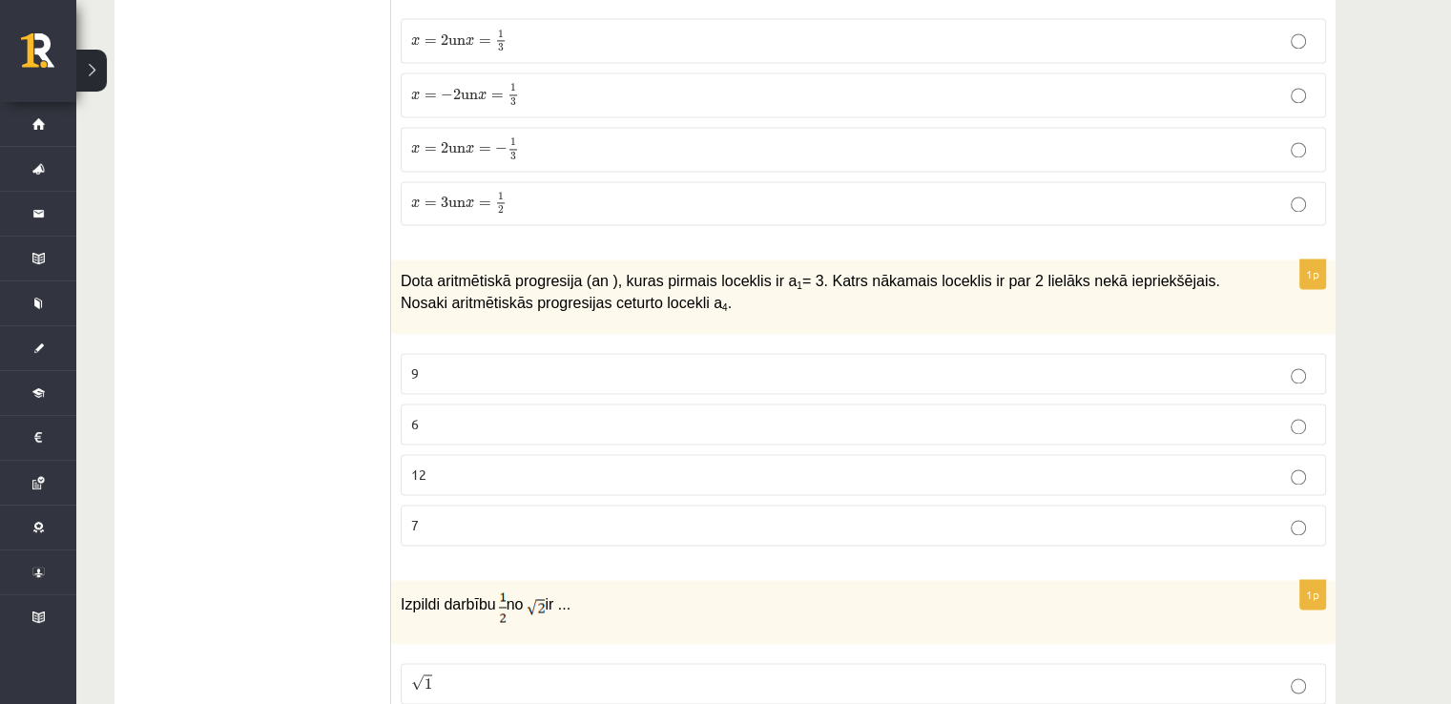
scroll to position [3029, 0]
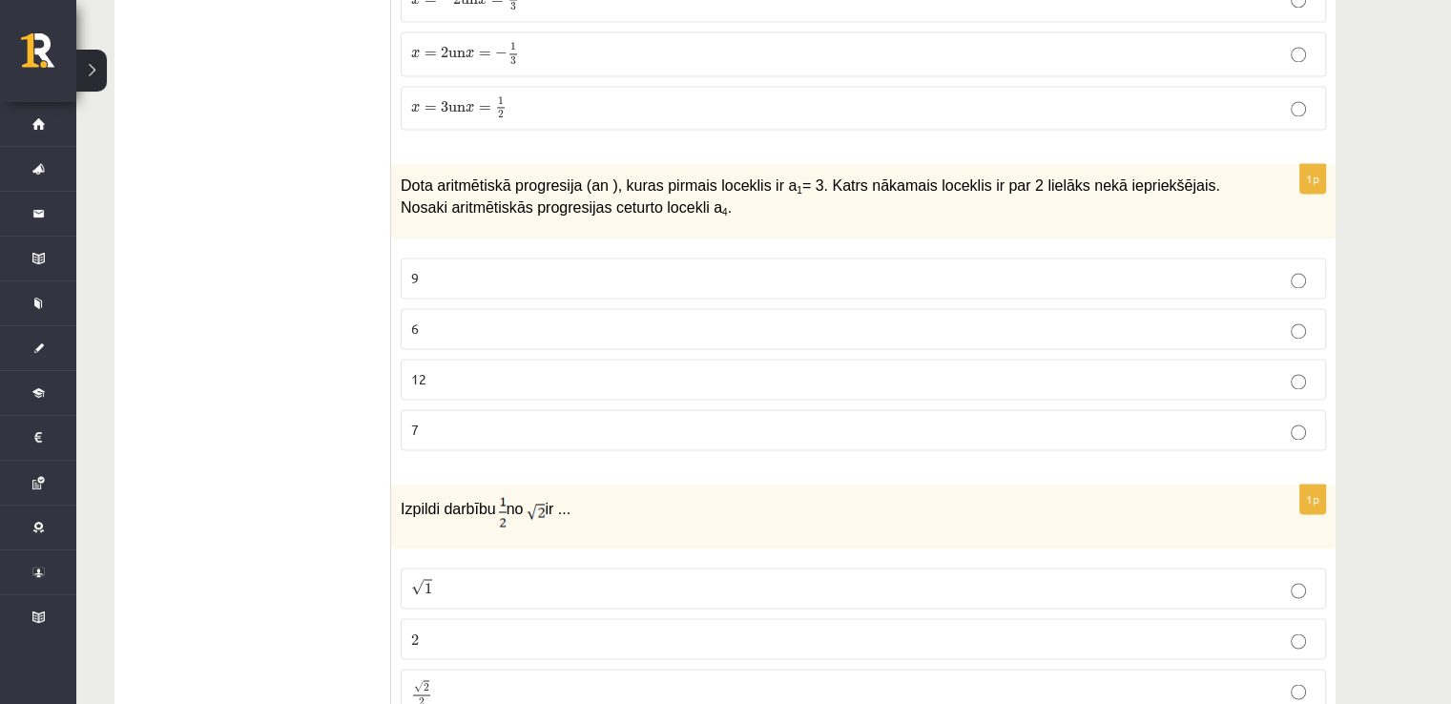
click at [487, 268] on p "9" at bounding box center [863, 278] width 904 height 20
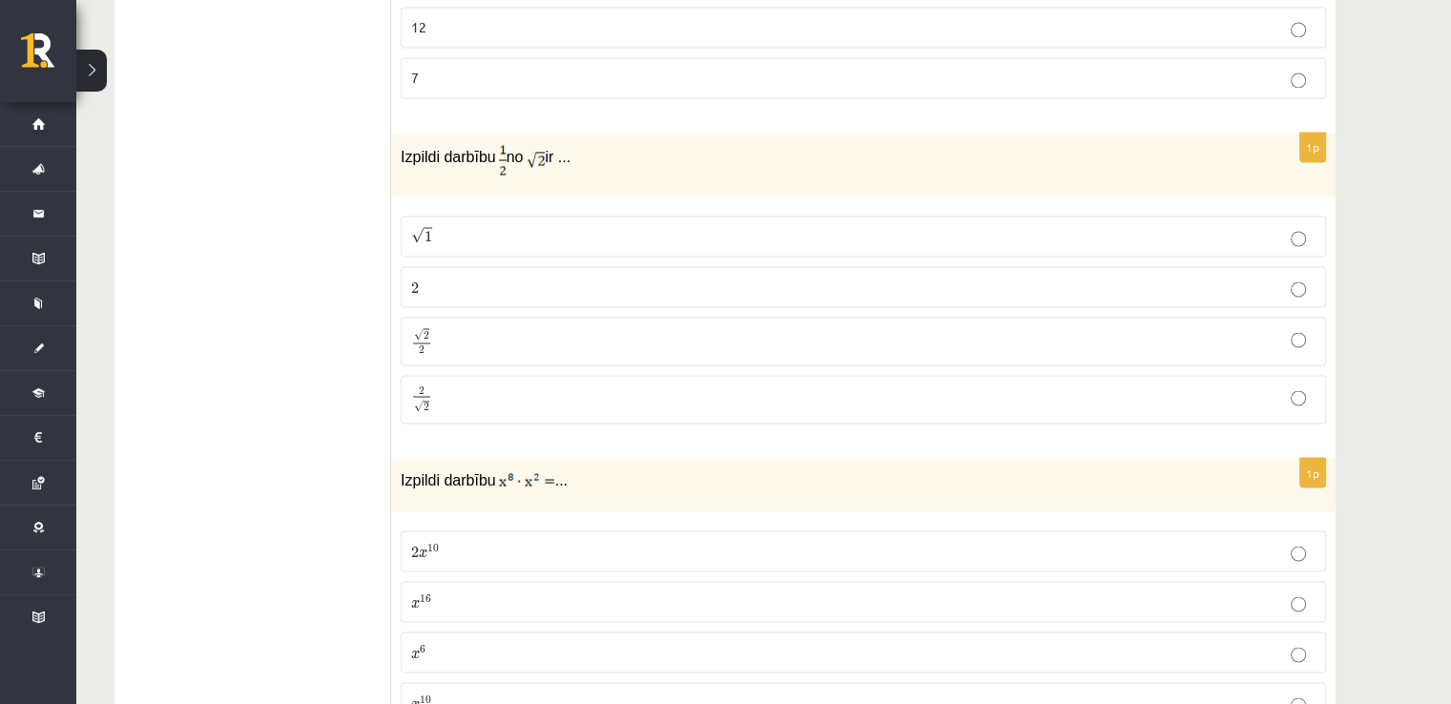
scroll to position [3410, 0]
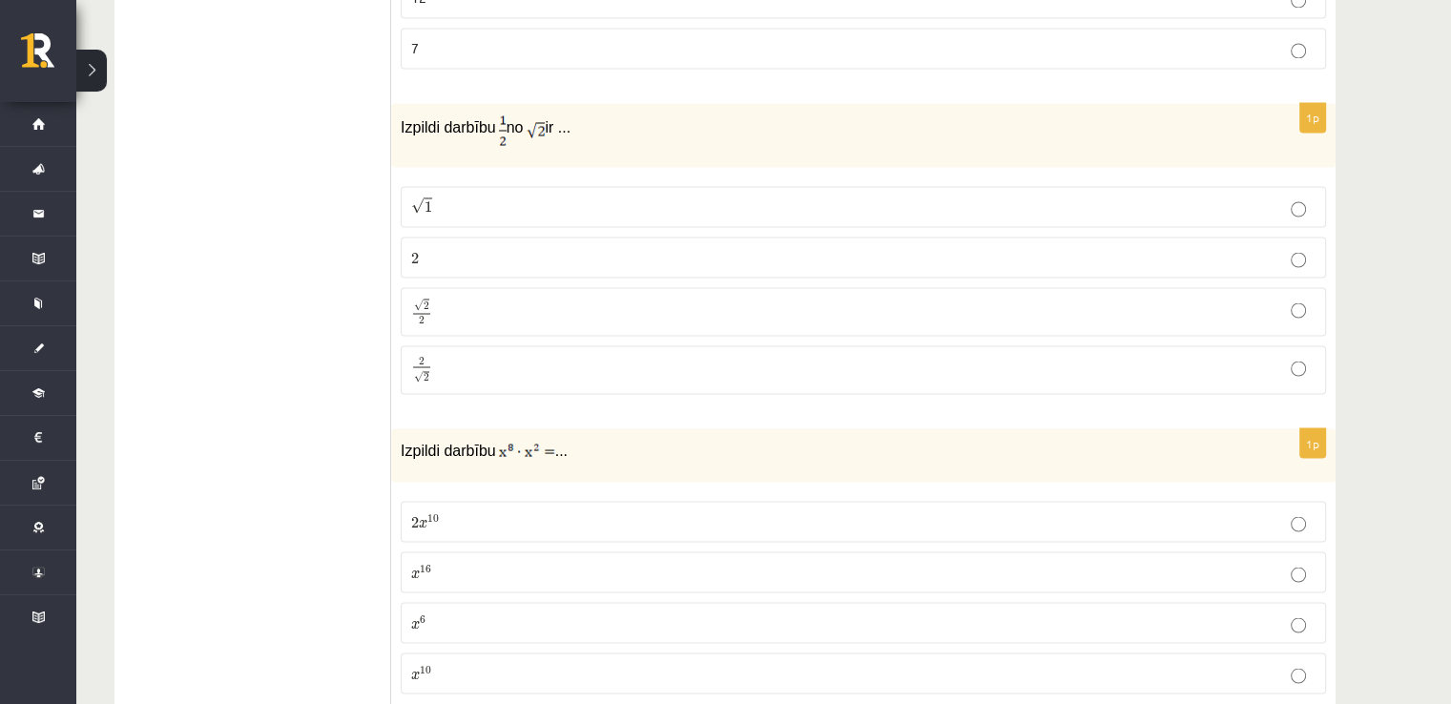
click at [466, 298] on p "√ 2 2 2 2" at bounding box center [863, 312] width 904 height 28
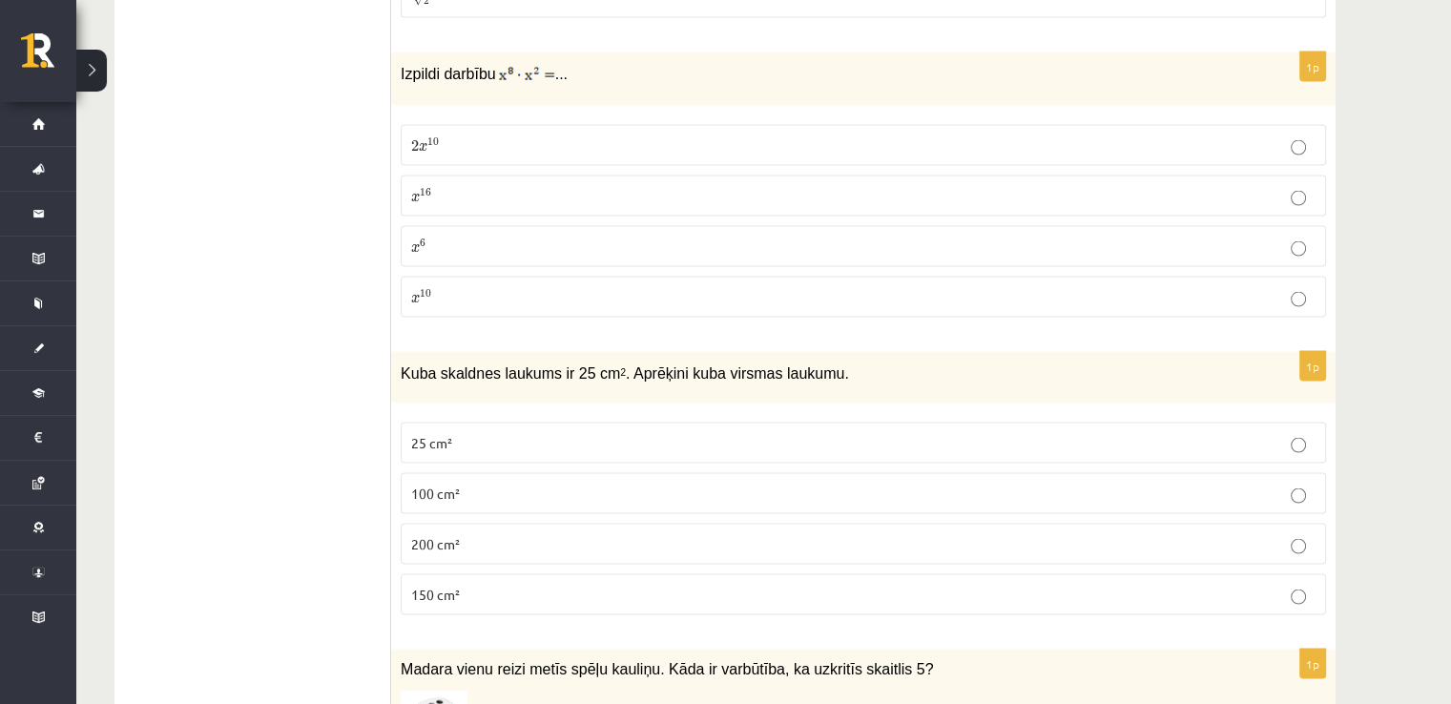
scroll to position [3792, 0]
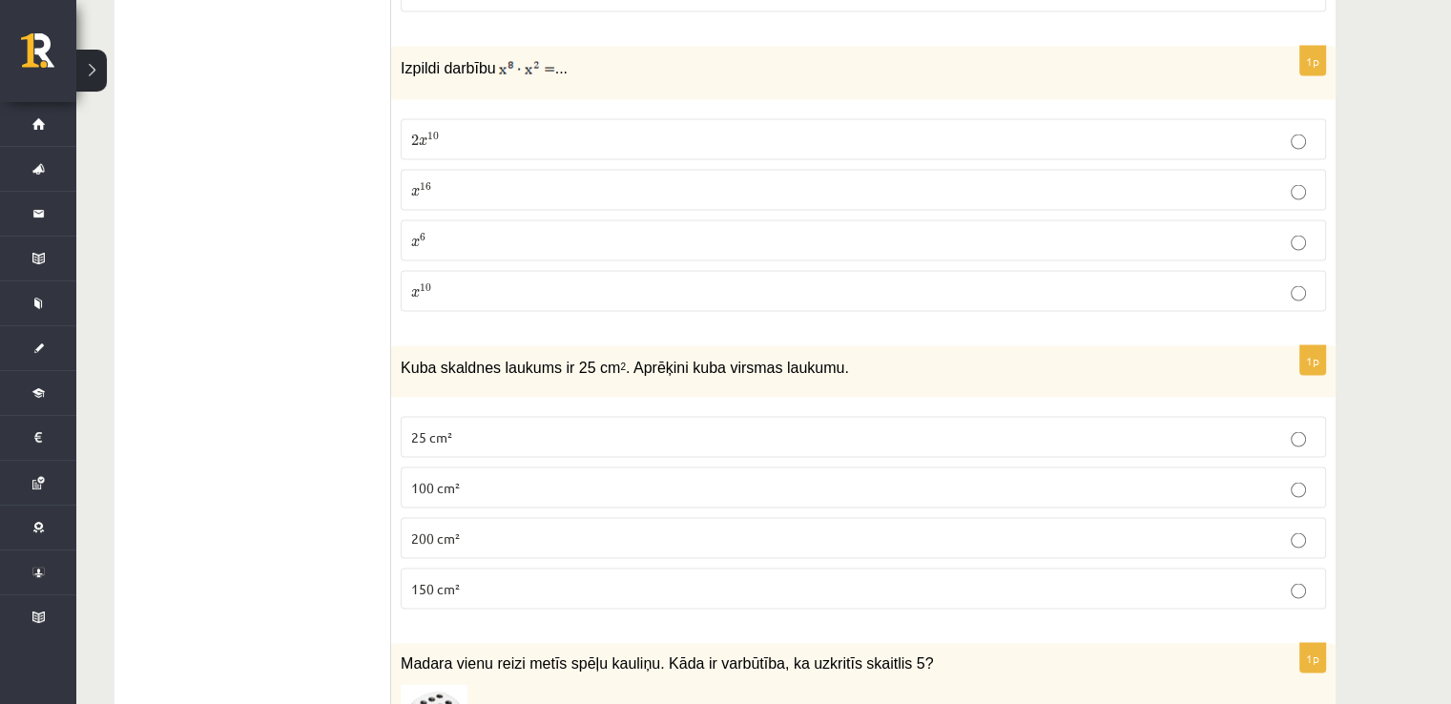
click at [577, 295] on fieldset "2 x 10 2 x 10 x 16 x 16 x 6 x 6 x 10 x 10" at bounding box center [863, 214] width 925 height 208
click at [572, 281] on p "x 10 x 10" at bounding box center [863, 291] width 904 height 20
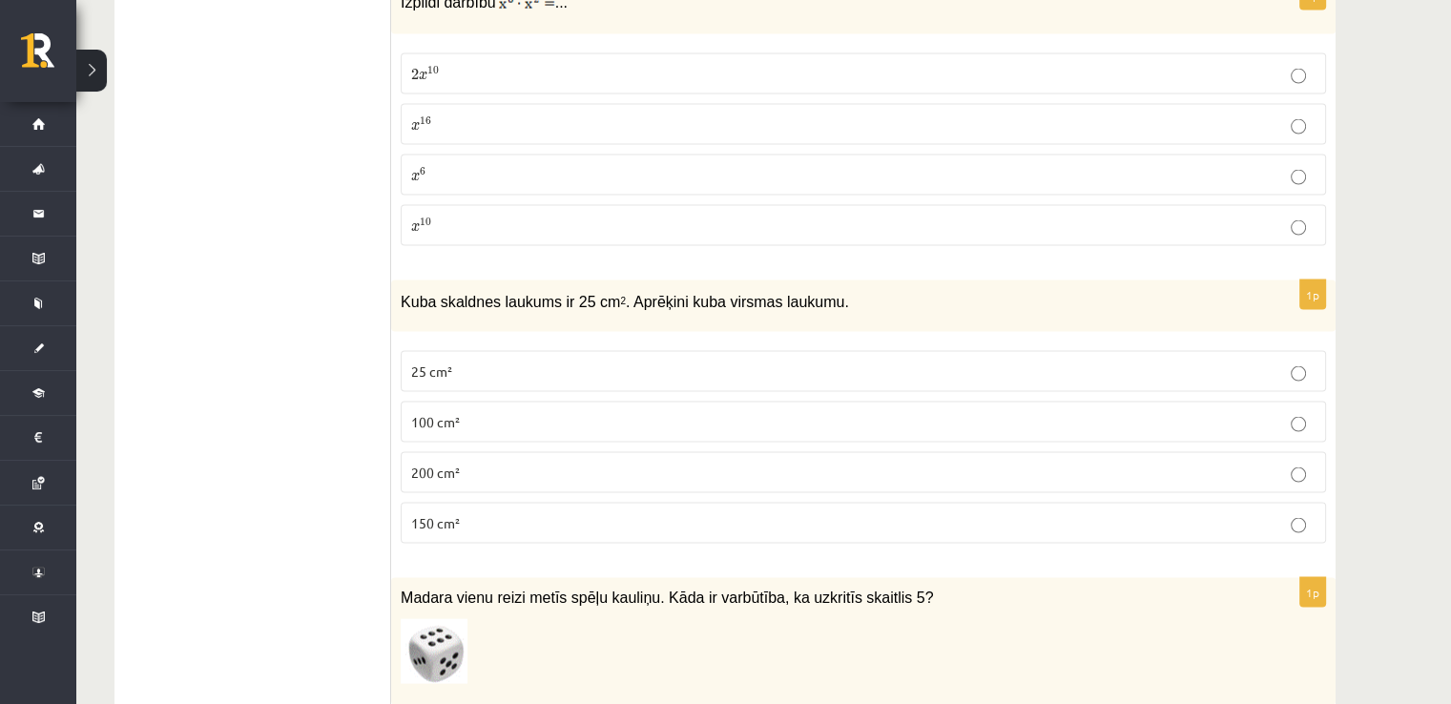
scroll to position [3983, 0]
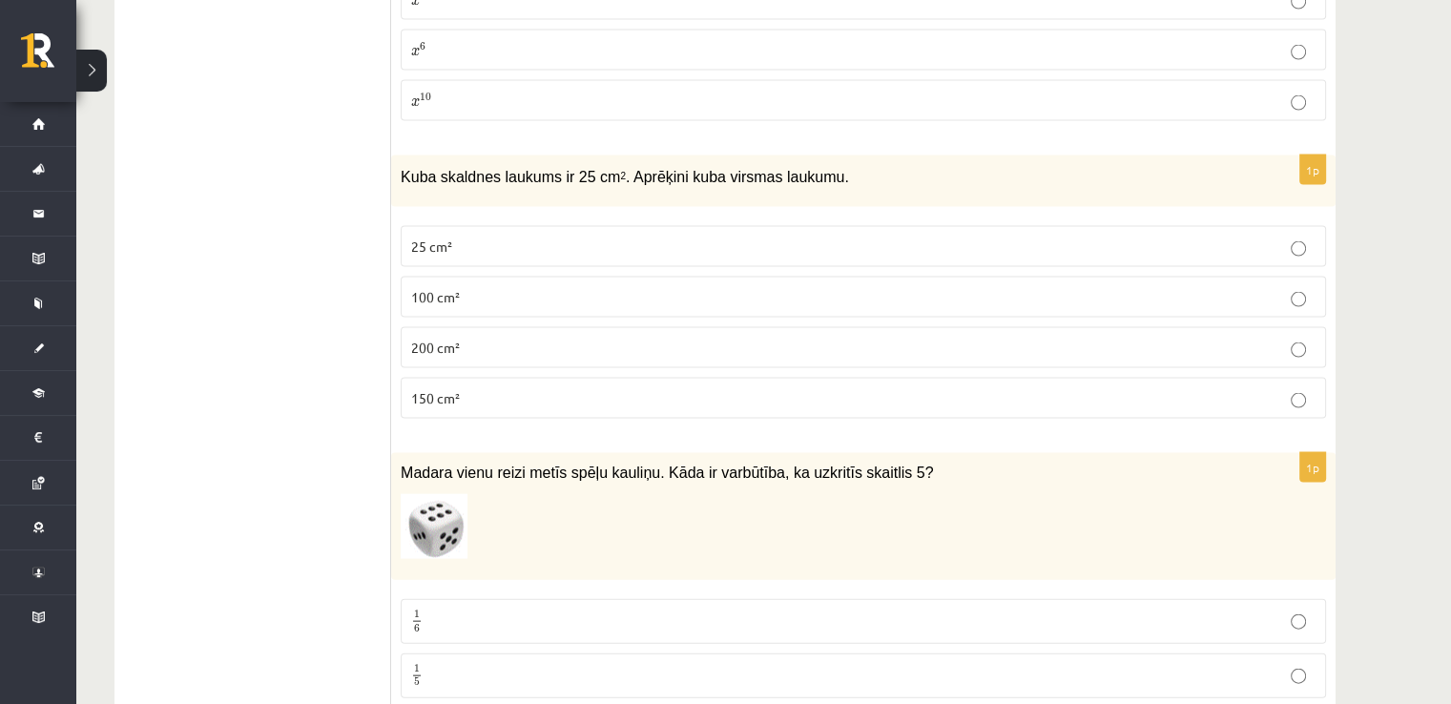
click at [488, 388] on p "150 cm²" at bounding box center [863, 398] width 904 height 20
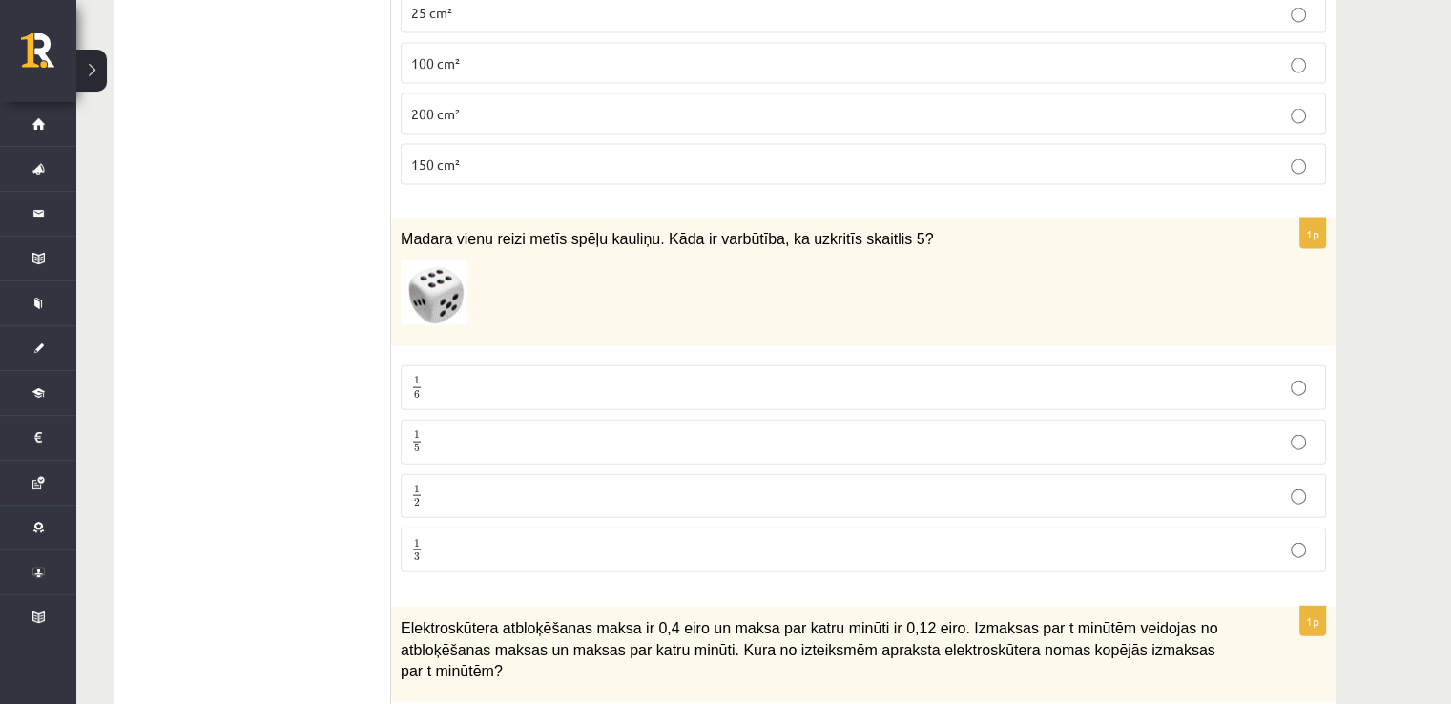
scroll to position [4269, 0]
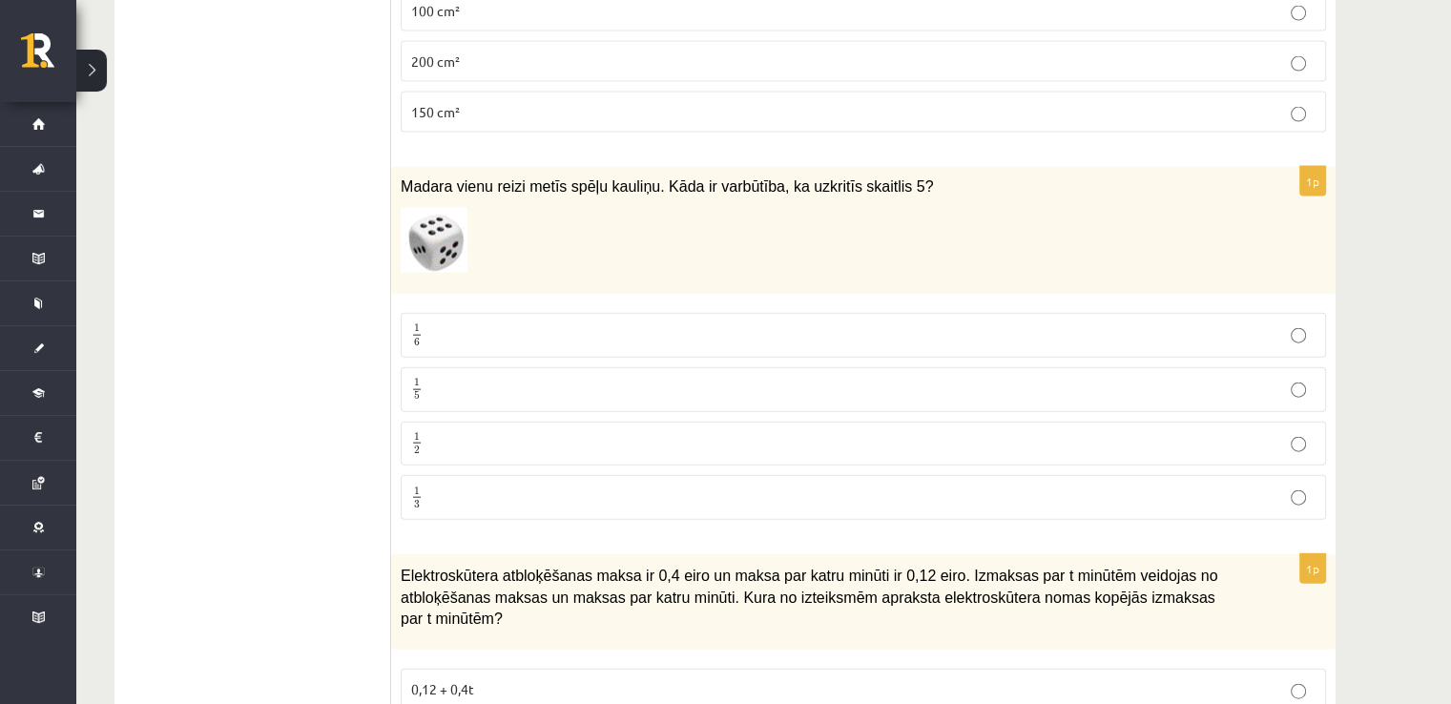
click at [492, 378] on p "1 5 1 5" at bounding box center [863, 390] width 904 height 24
click at [504, 323] on p "1 6 1 6" at bounding box center [863, 335] width 904 height 24
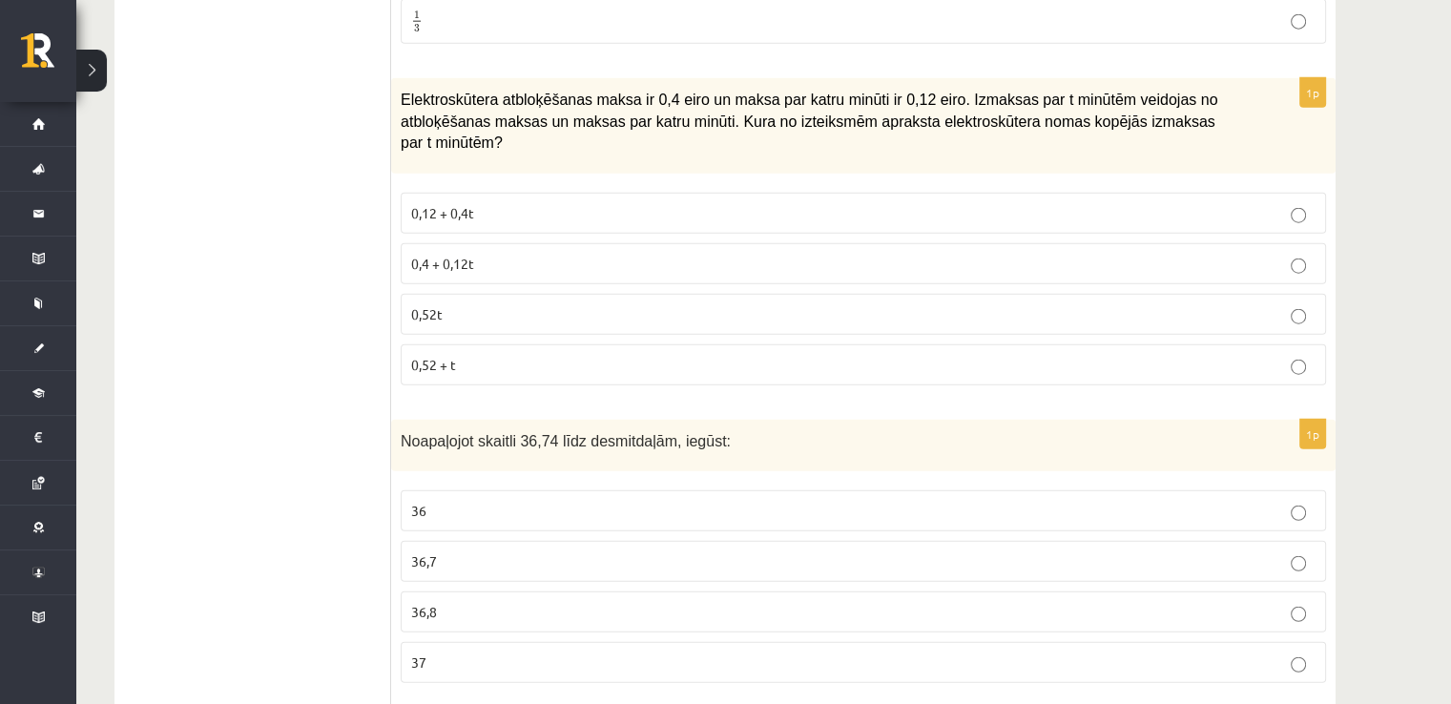
scroll to position [4746, 0]
click at [507, 253] on p "0,4 + 0,12t" at bounding box center [863, 263] width 904 height 20
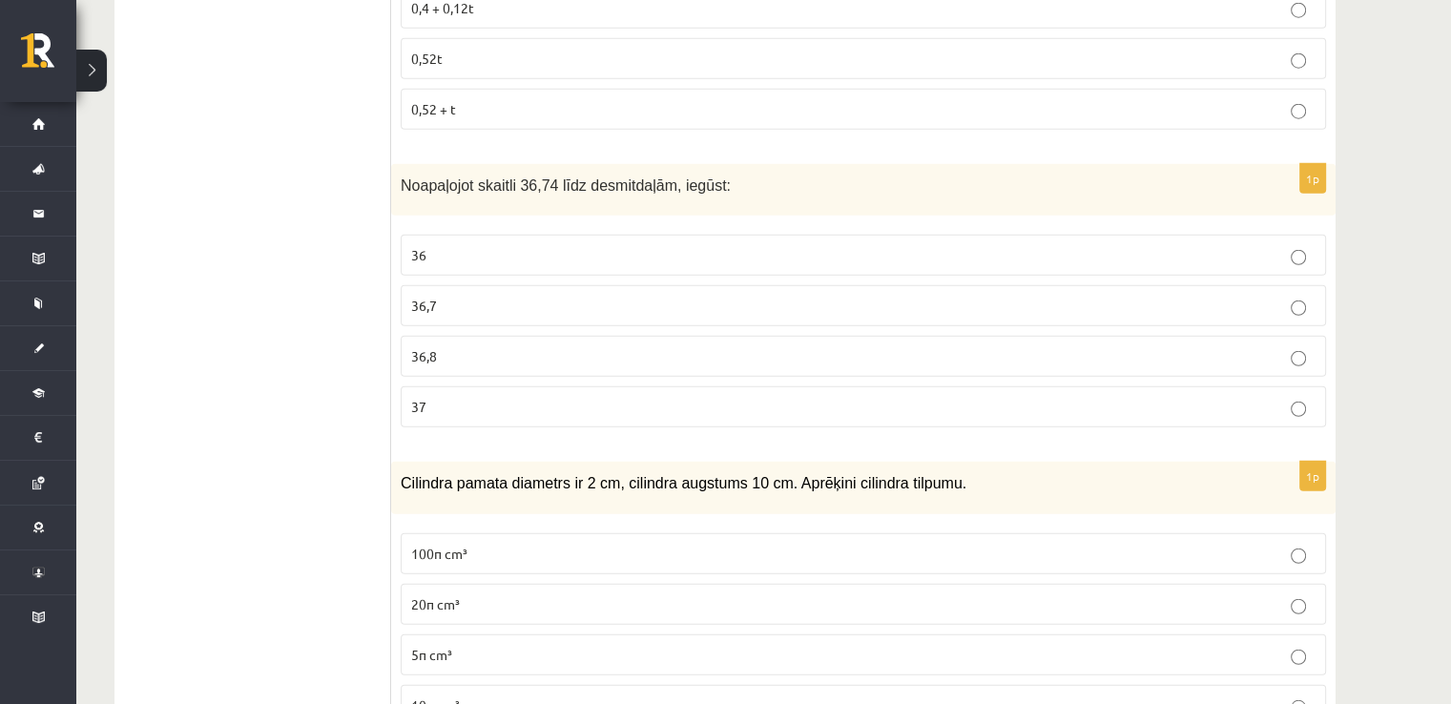
scroll to position [5032, 0]
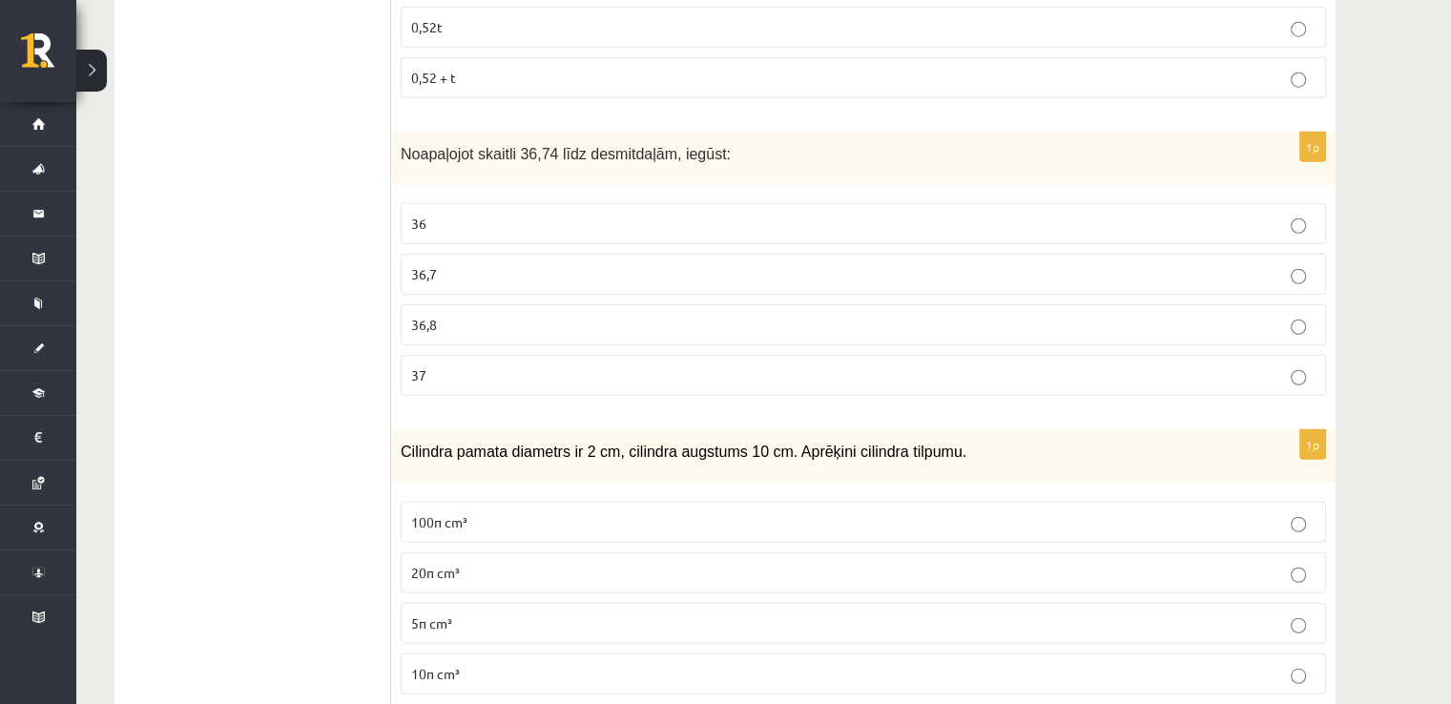
click at [424, 265] on span "36,7" at bounding box center [424, 273] width 26 height 17
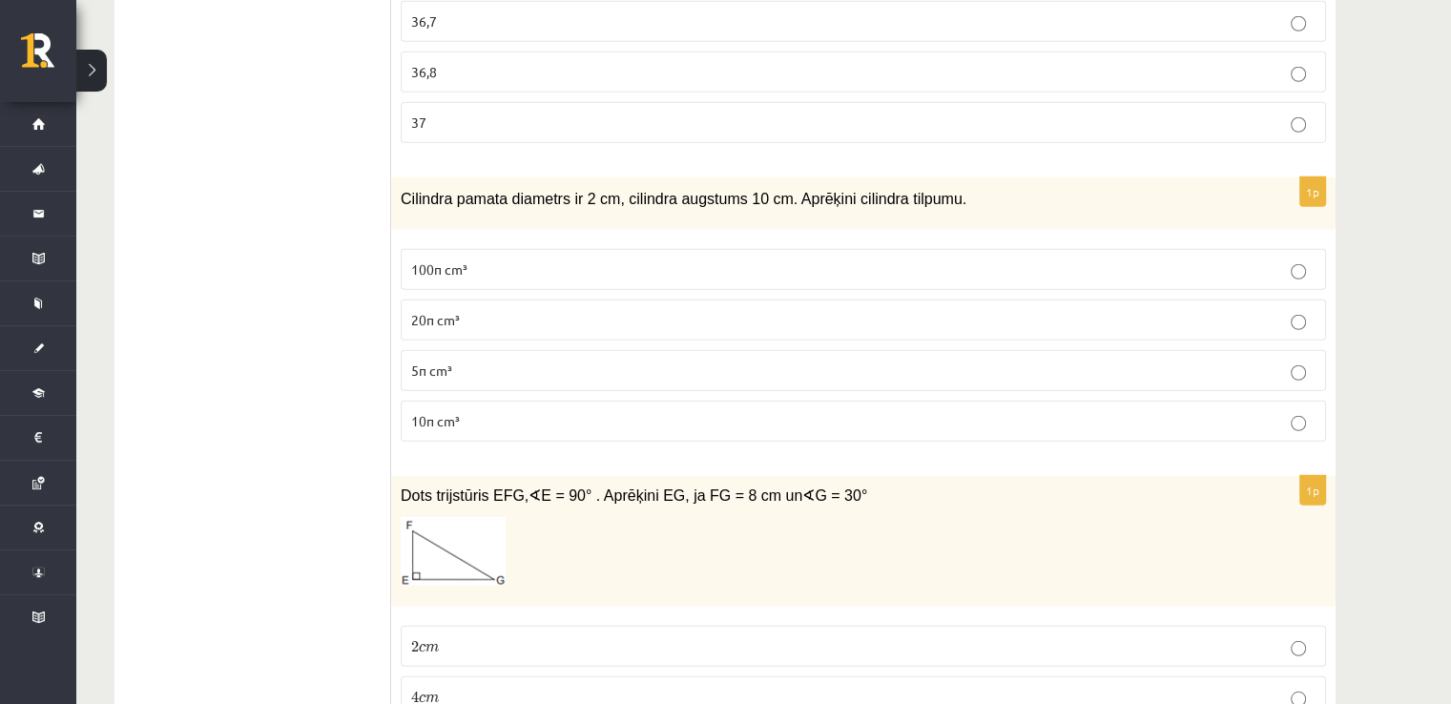
scroll to position [5318, 0]
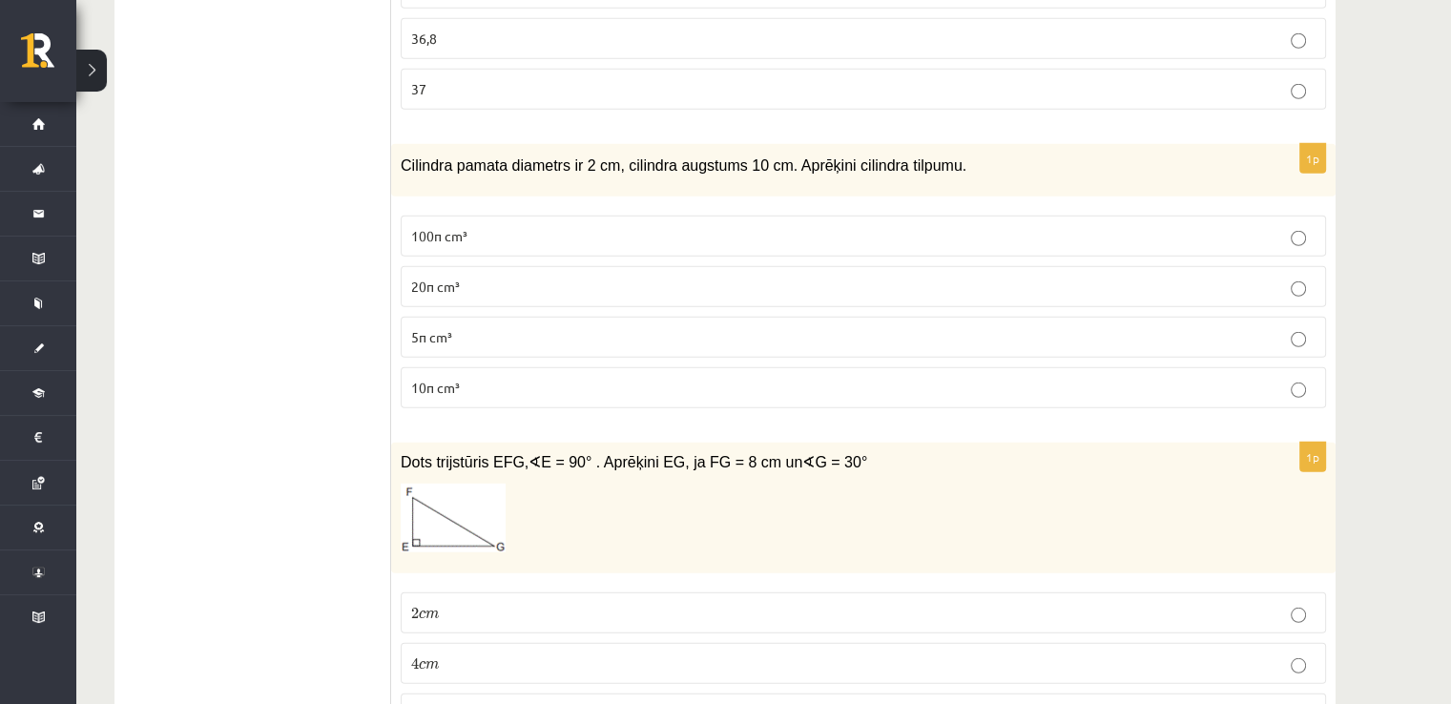
click at [507, 378] on p "10π cm³" at bounding box center [863, 388] width 904 height 20
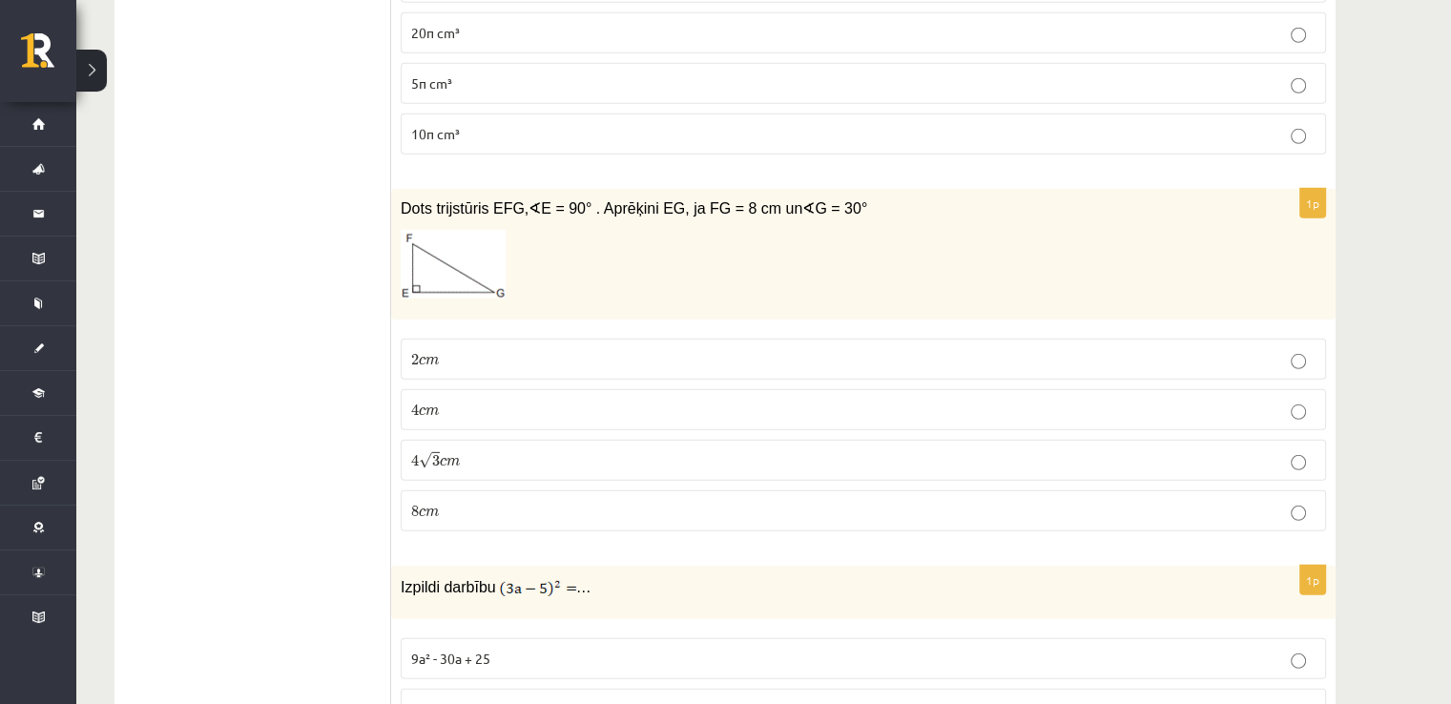
scroll to position [5604, 0]
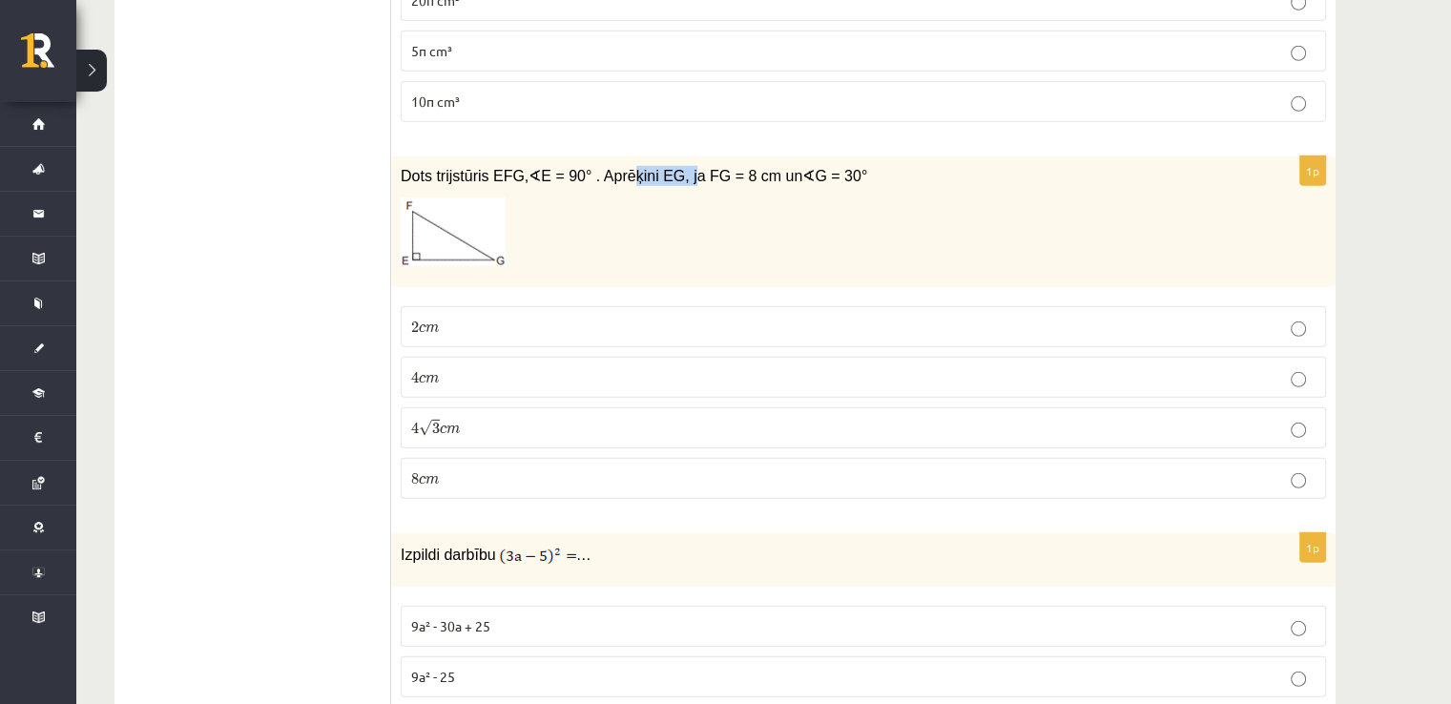
click at [664, 168] on span "E = 90° . Aprēķini EG, ja FG = 8 cm un" at bounding box center [671, 176] width 261 height 16
click at [466, 418] on p "4 √ 3 c m 4 3 c m" at bounding box center [863, 428] width 904 height 20
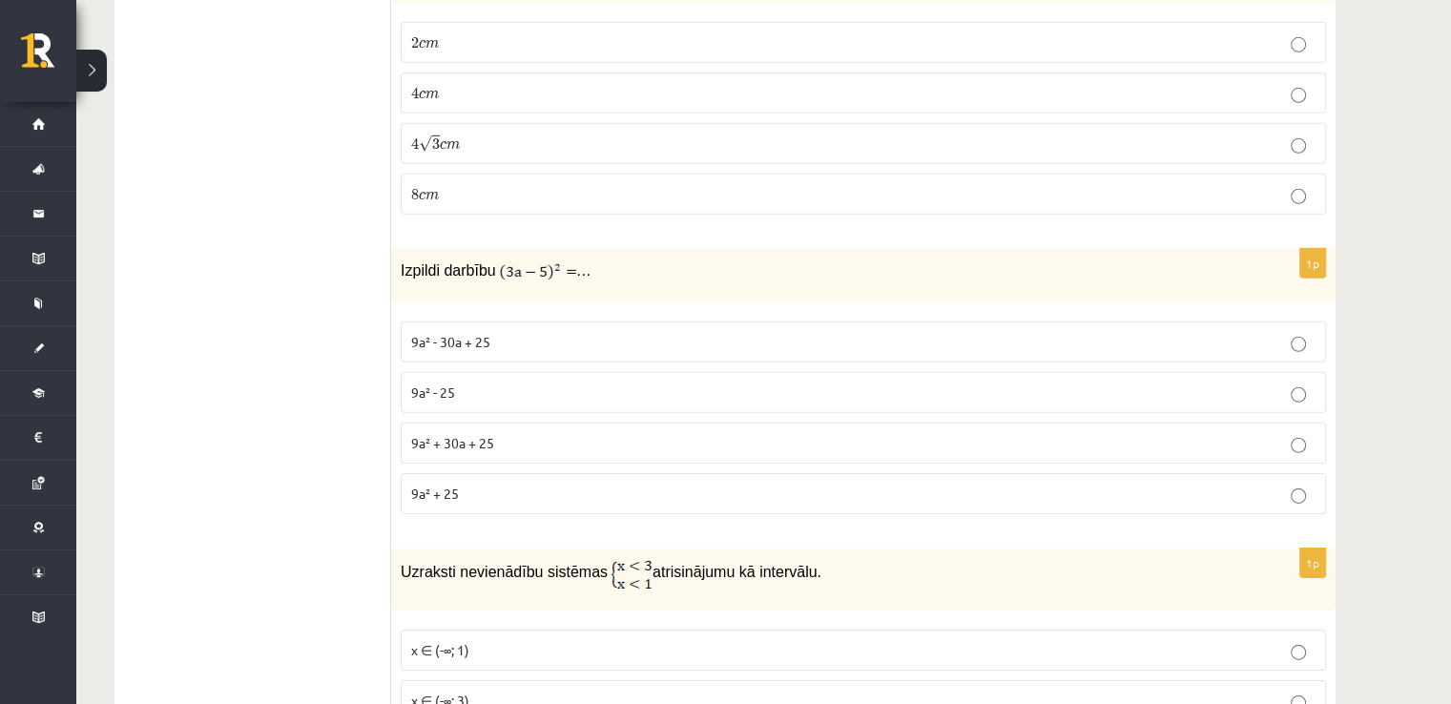
scroll to position [5890, 0]
click at [464, 331] on span "9a² - 30a + 25" at bounding box center [450, 339] width 79 height 17
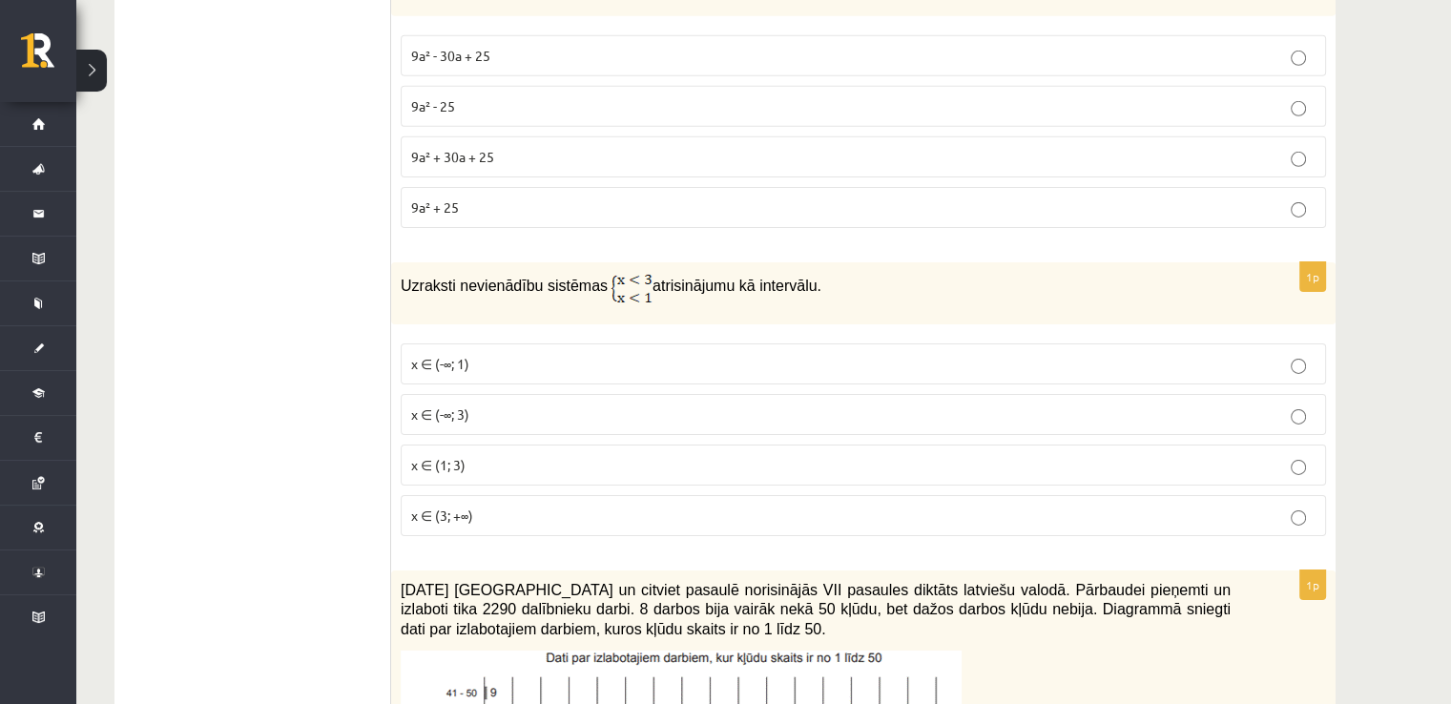
scroll to position [6177, 0]
click at [443, 353] on span "x ∈ (-∞; 1)" at bounding box center [440, 361] width 58 height 17
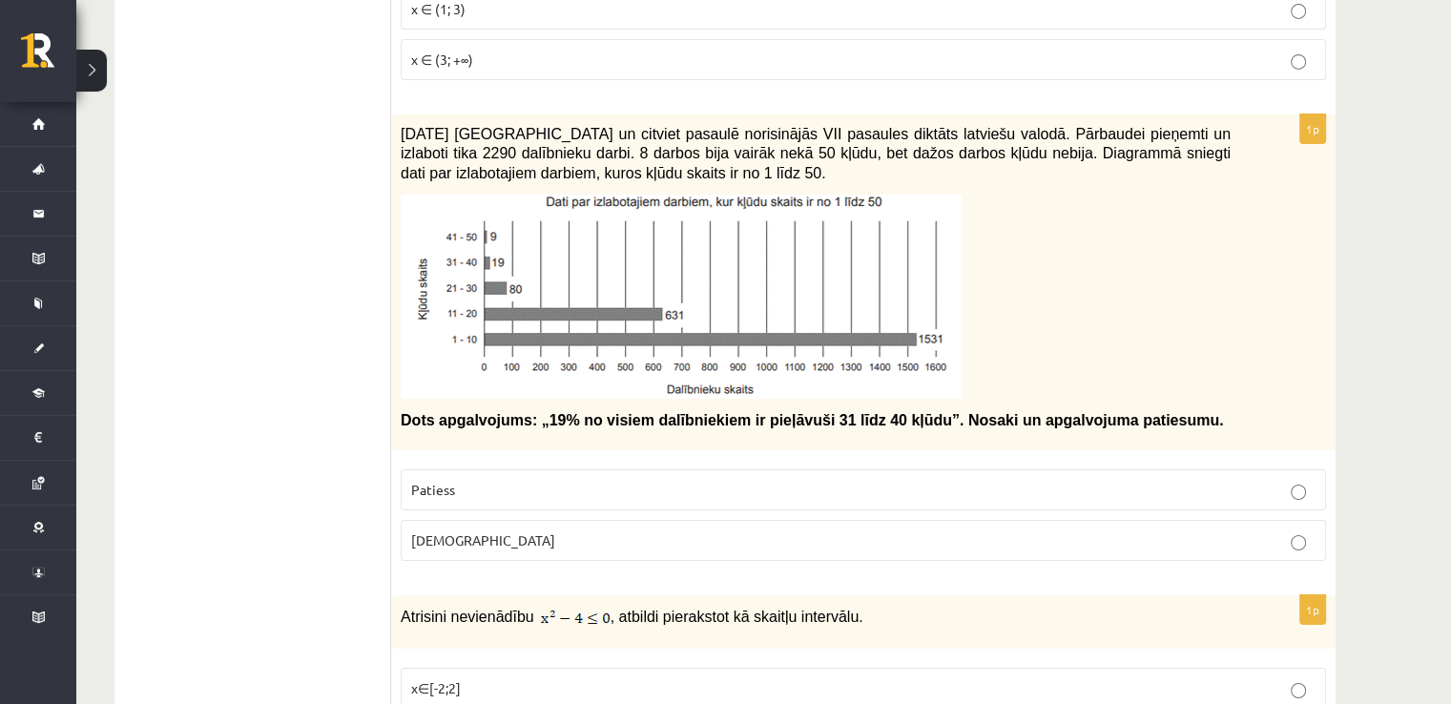
scroll to position [6654, 0]
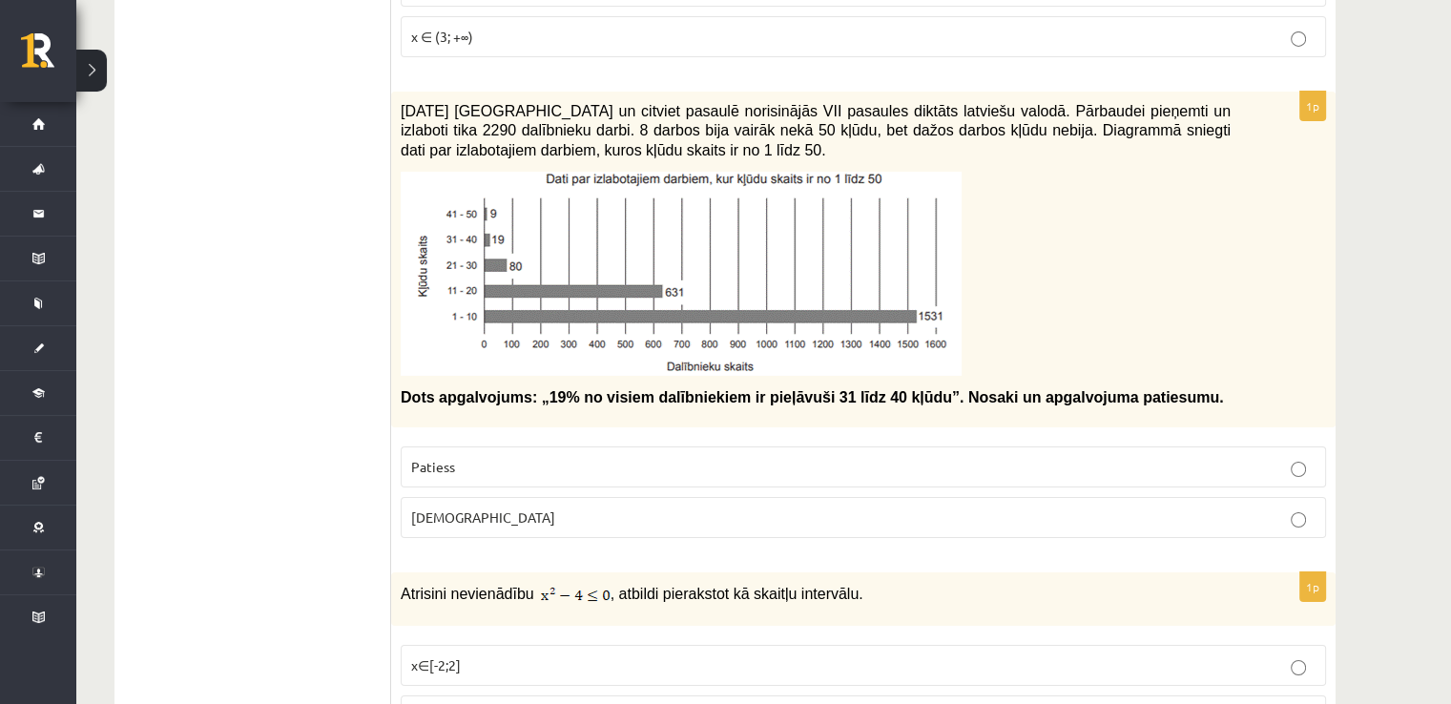
click at [496, 457] on p "Patiess" at bounding box center [863, 467] width 904 height 20
click at [530, 497] on label "Aplams" at bounding box center [863, 517] width 925 height 41
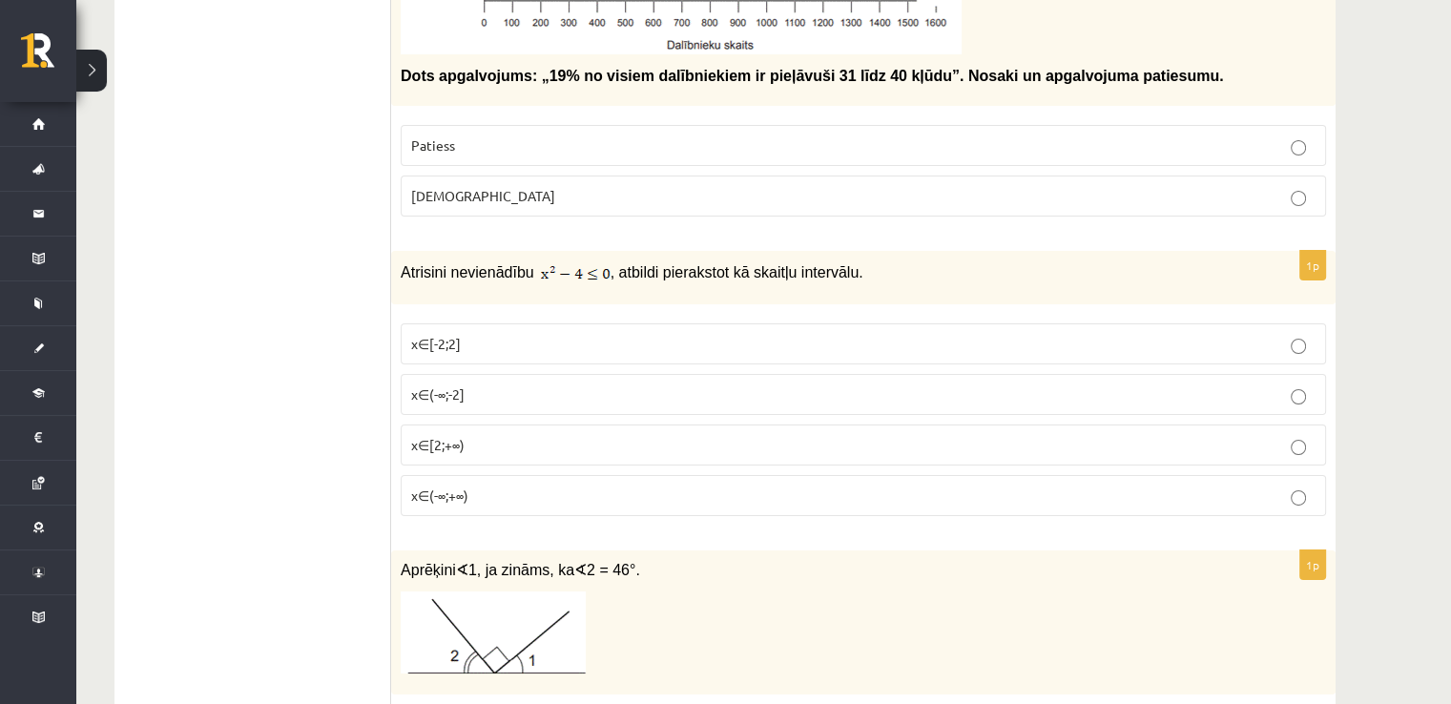
scroll to position [7035, 0]
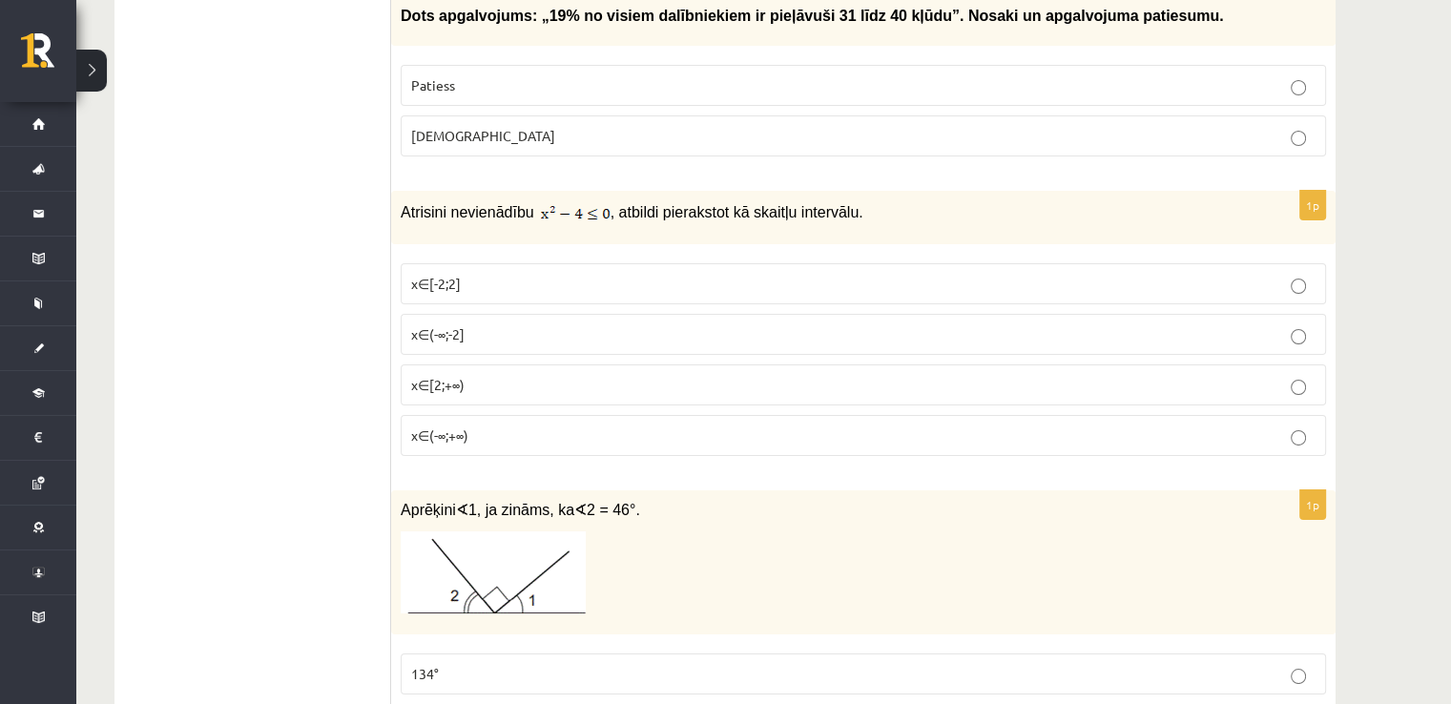
click at [443, 275] on span "x∈[-2;2]" at bounding box center [436, 283] width 50 height 17
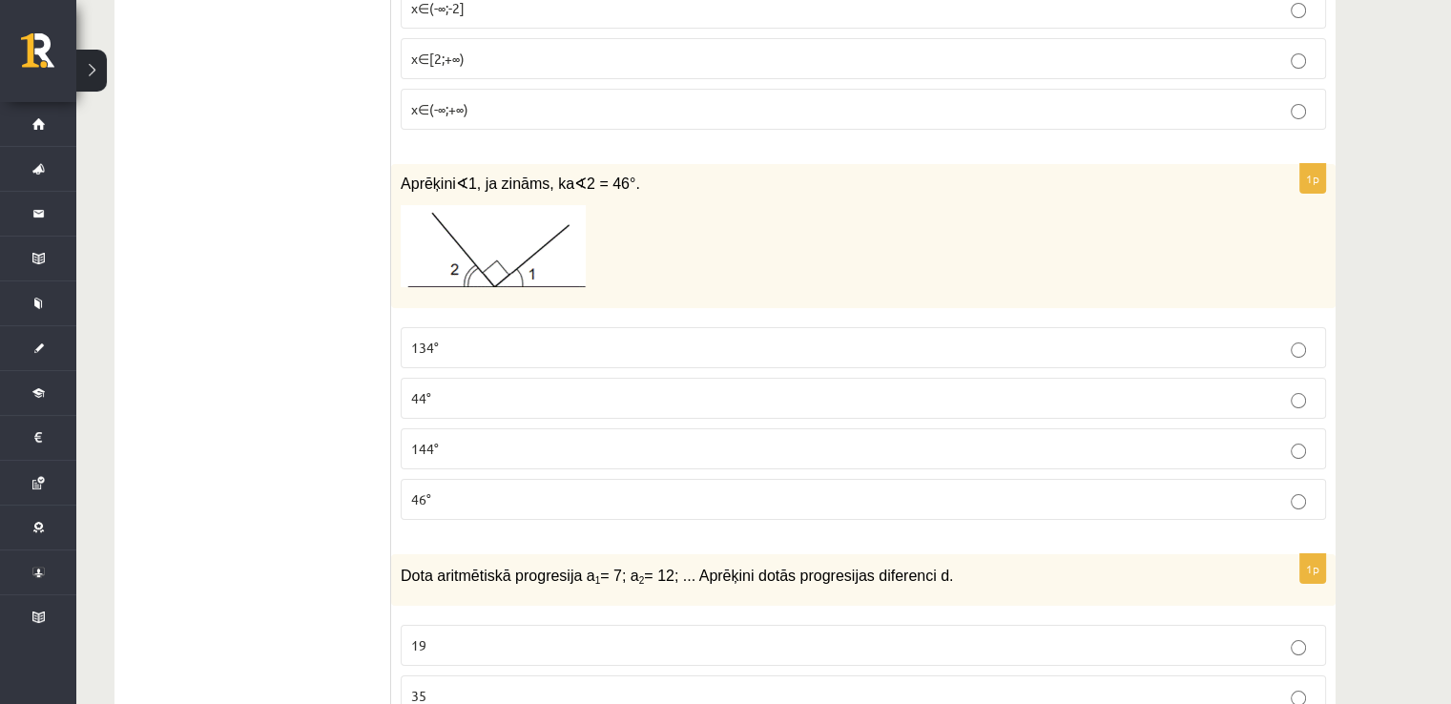
scroll to position [7417, 0]
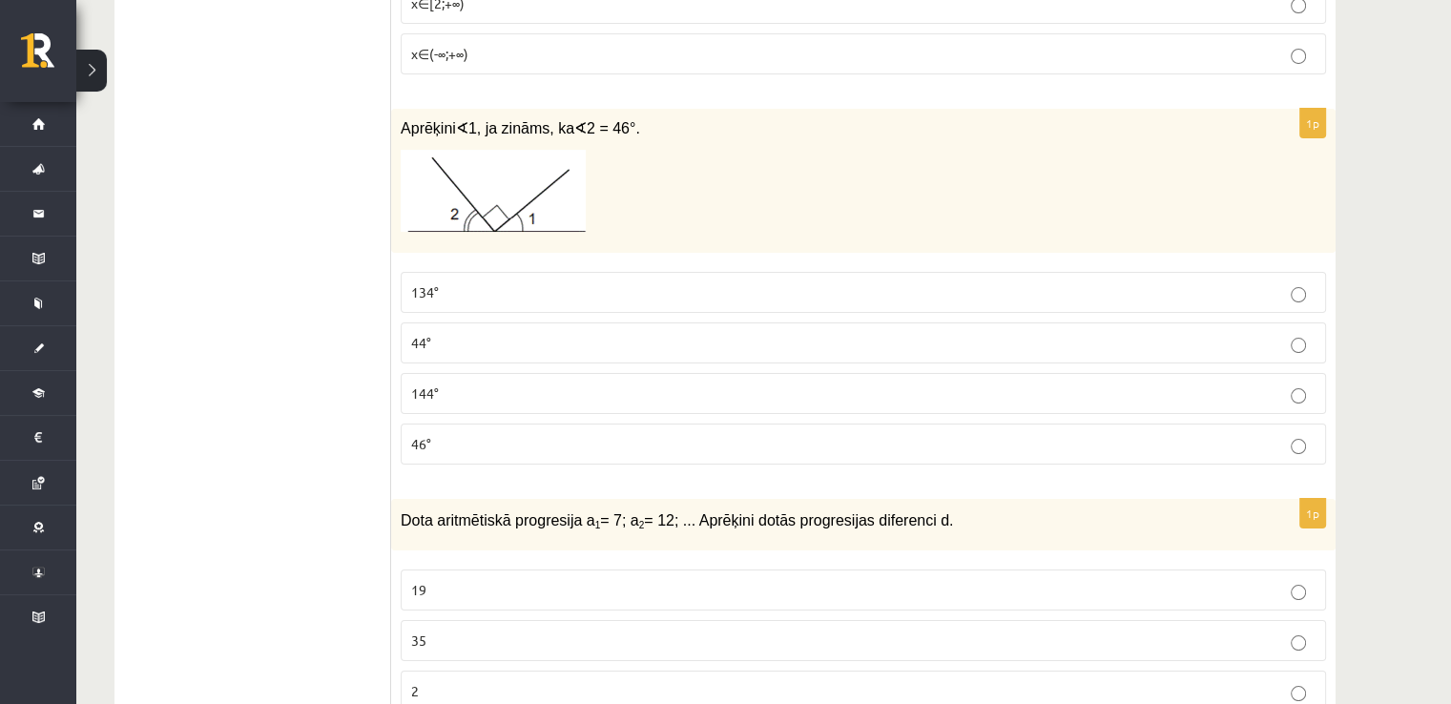
click at [448, 333] on p "44°" at bounding box center [863, 343] width 904 height 20
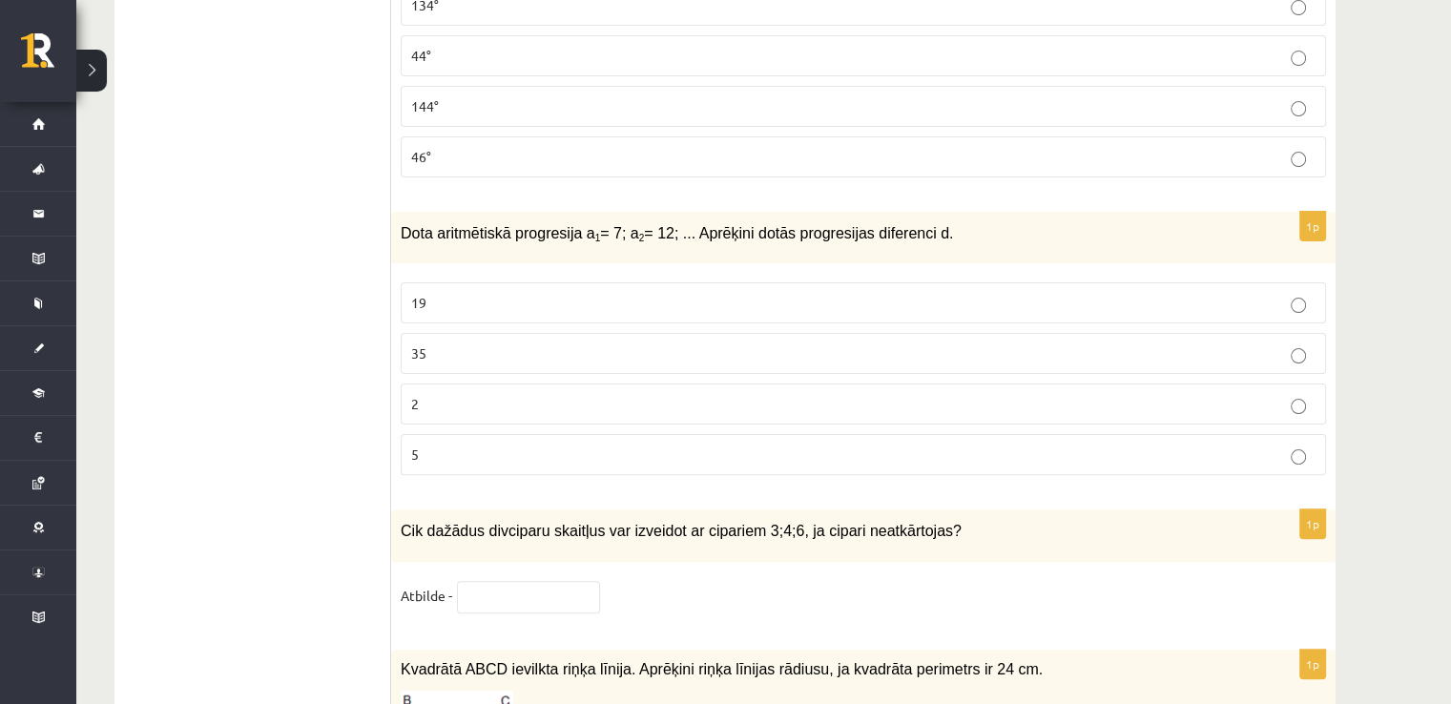
scroll to position [7703, 0]
drag, startPoint x: 406, startPoint y: 181, endPoint x: 595, endPoint y: 185, distance: 188.9
click at [595, 222] on p "Dota aritmētiskā progresija a 1 = 7; a 2 = 12; ... Aprēķini dotās progresijas d…" at bounding box center [816, 233] width 830 height 22
drag, startPoint x: 571, startPoint y: 173, endPoint x: 776, endPoint y: 183, distance: 205.4
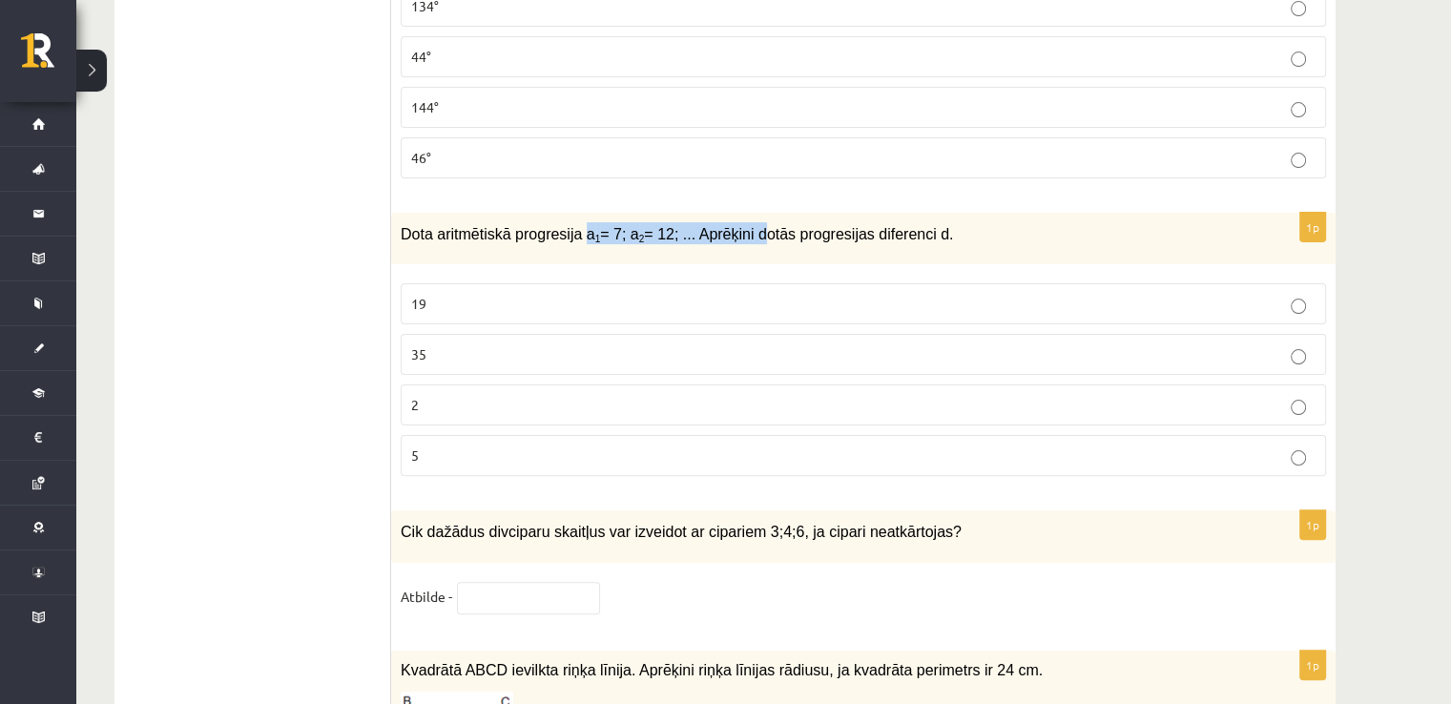
click at [749, 226] on span "Dota aritmētiskā progresija a 1 = 7; a 2 = 12; ... Aprēķini dotās progresijas d…" at bounding box center [677, 234] width 552 height 16
click at [863, 213] on div "Dota aritmētiskā progresija a 1 = 7; a 2 = 12; ... Aprēķini dotās progresijas d…" at bounding box center [863, 239] width 944 height 52
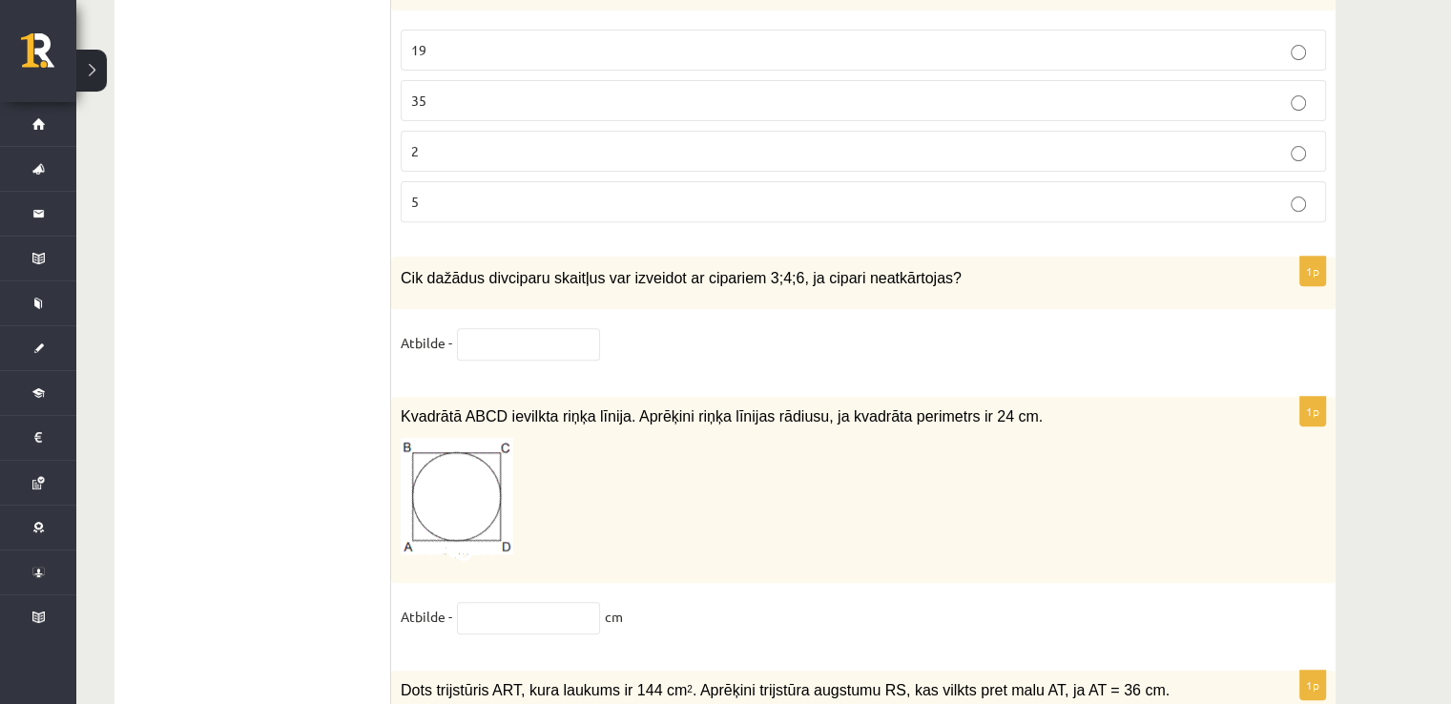
scroll to position [7989, 0]
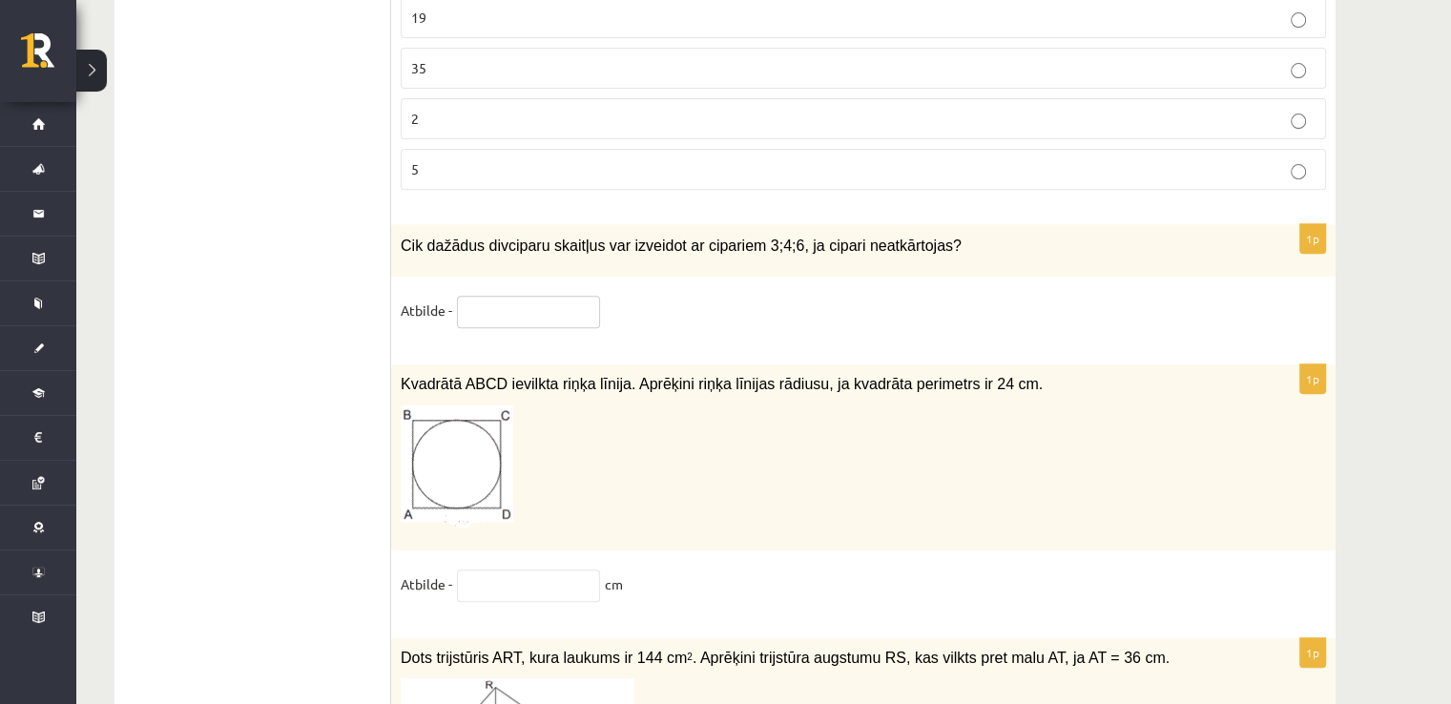
drag, startPoint x: 488, startPoint y: 258, endPoint x: 500, endPoint y: 260, distance: 11.8
click at [489, 296] on input "text" at bounding box center [528, 312] width 143 height 32
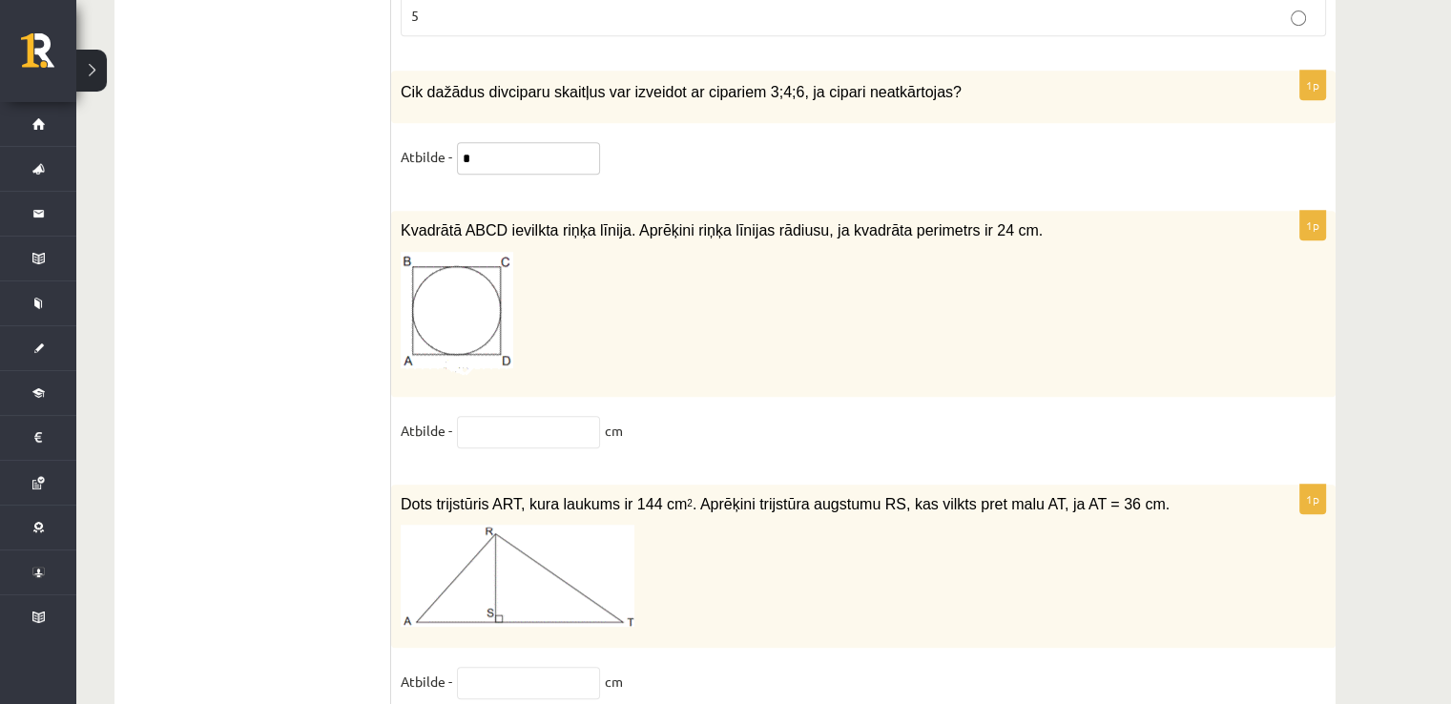
scroll to position [8180, 0]
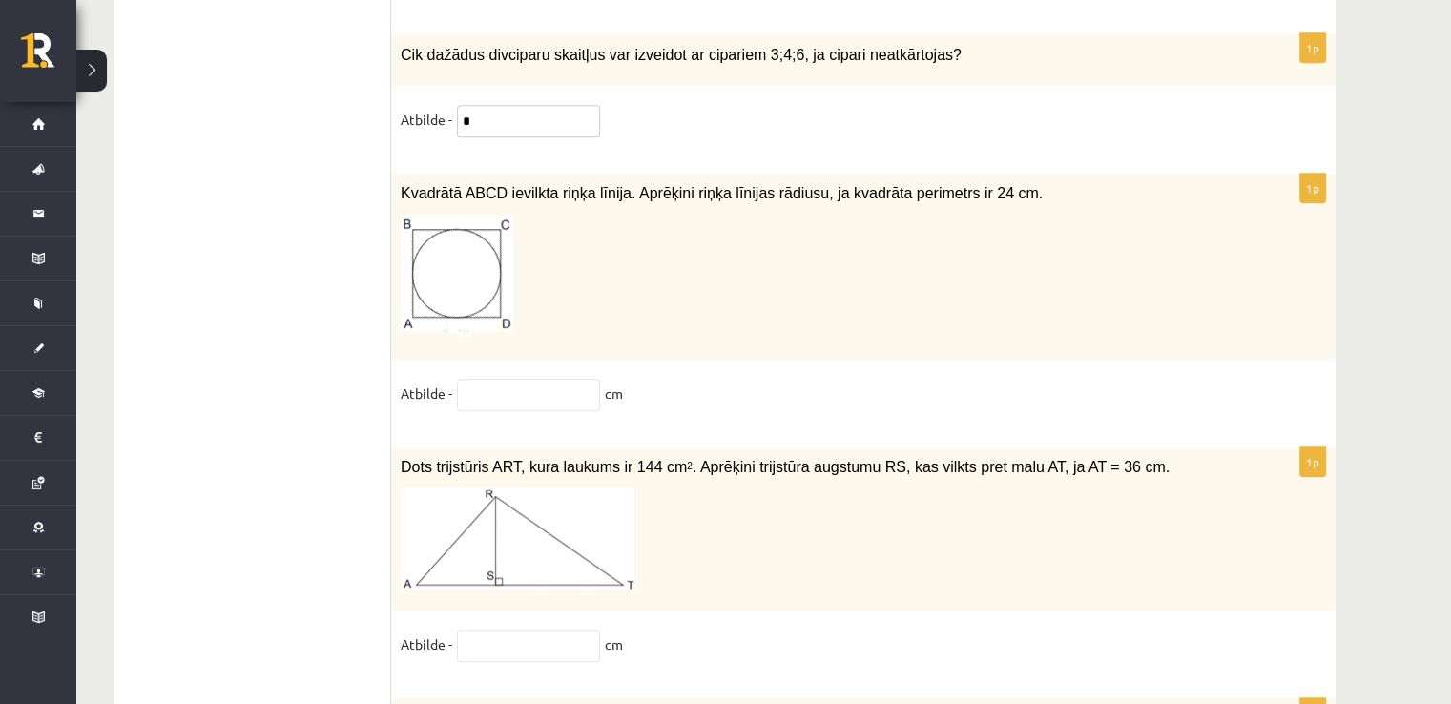
type input "*"
click at [654, 303] on div "1p Kvadrātā ABCD ievilkta riņķa līnija. Aprēķini riņķa līnijas rādiusu, ja kvad…" at bounding box center [863, 301] width 944 height 255
click at [500, 379] on input "text" at bounding box center [528, 395] width 143 height 32
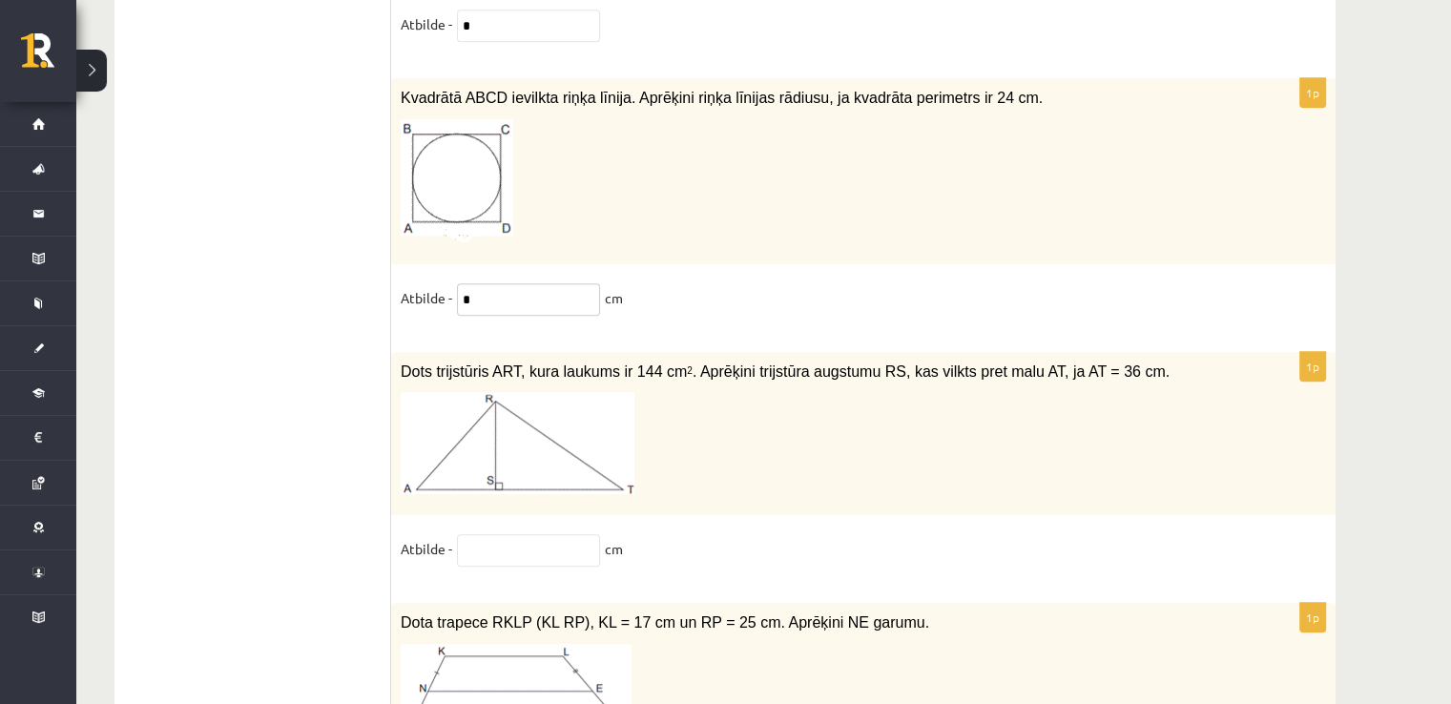
type input "*"
click at [687, 176] on p at bounding box center [816, 181] width 830 height 124
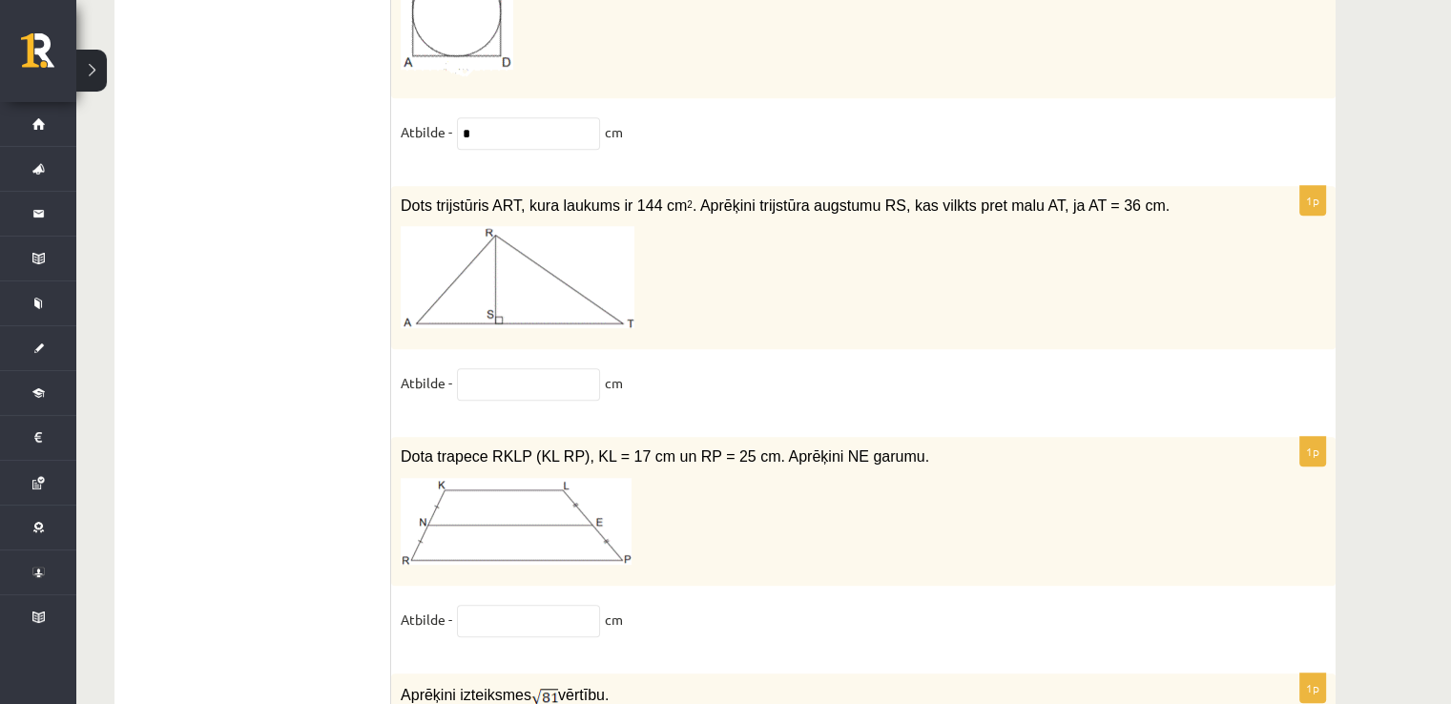
scroll to position [8489, 0]
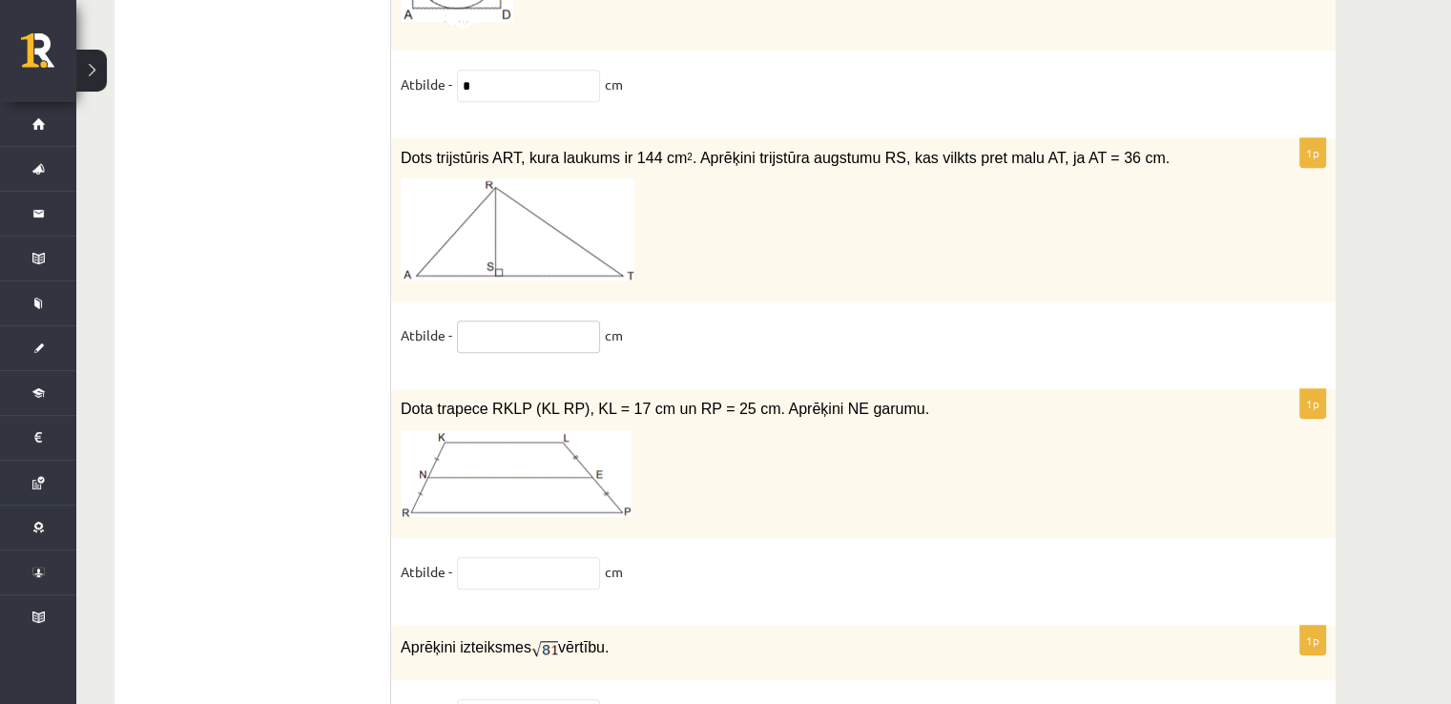
click at [547, 321] on input "text" at bounding box center [528, 337] width 143 height 32
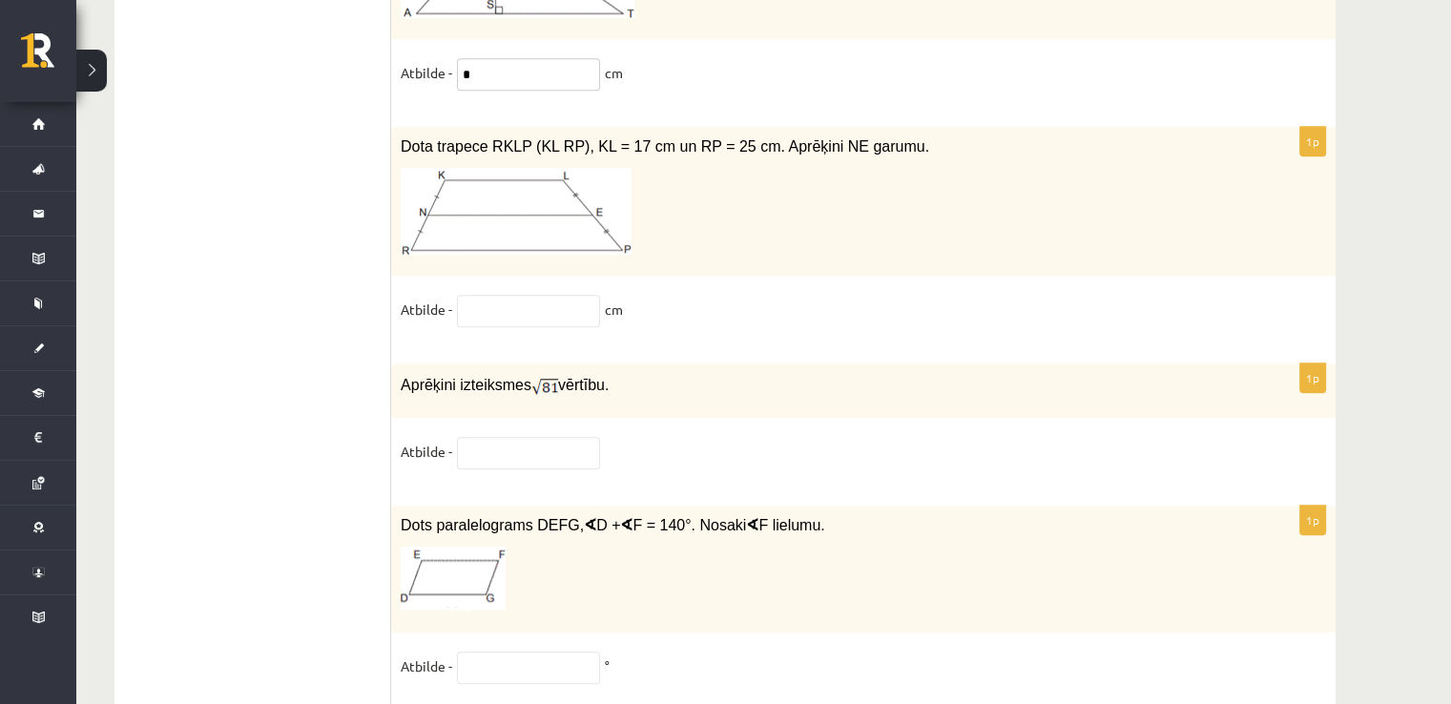
scroll to position [8719, 0]
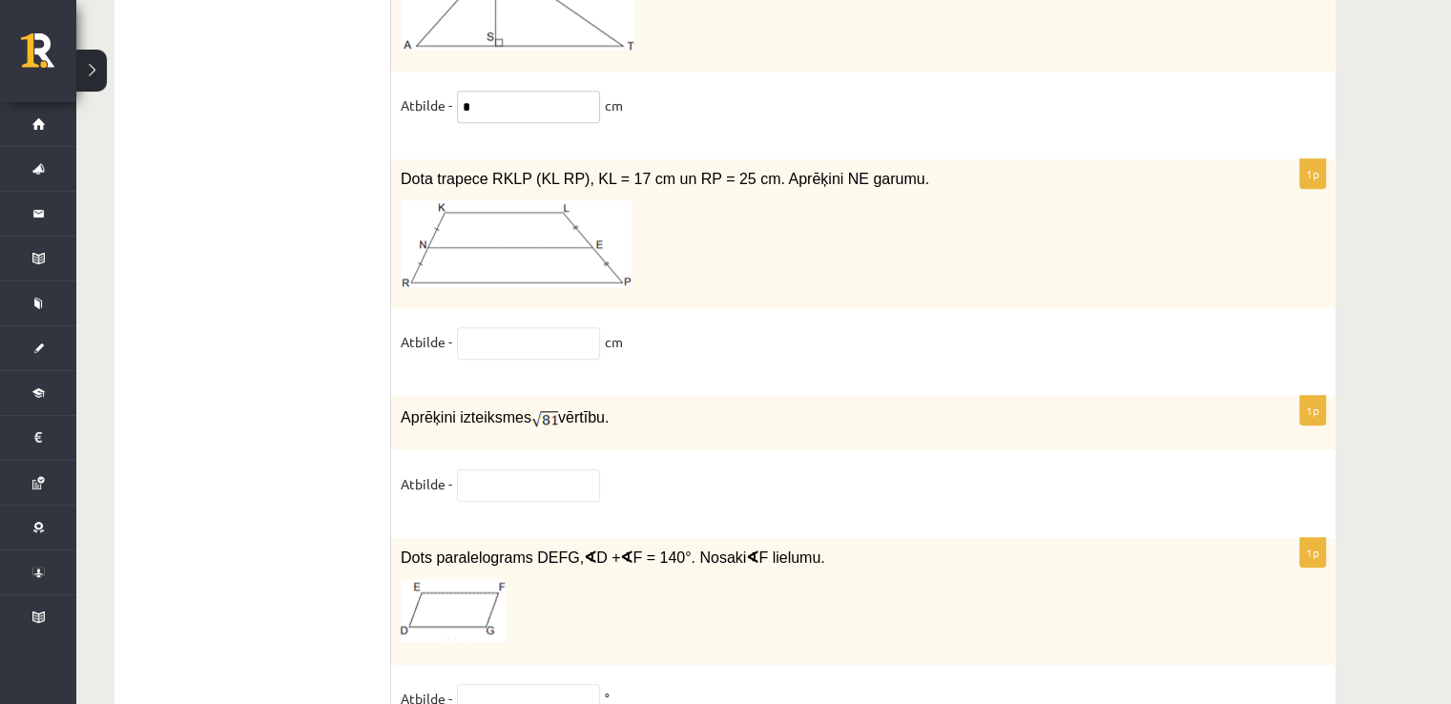
type input "*"
click at [515, 327] on input "text" at bounding box center [528, 343] width 143 height 32
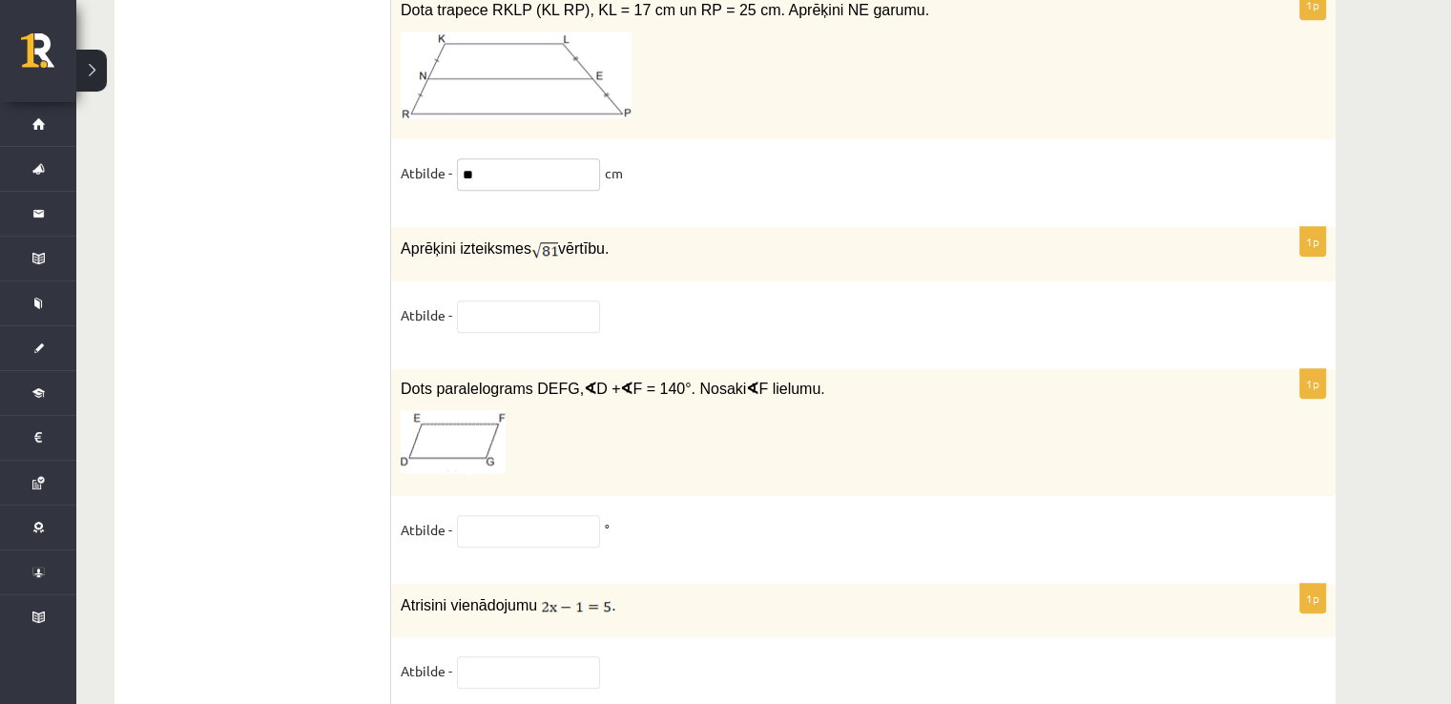
scroll to position [9005, 0]
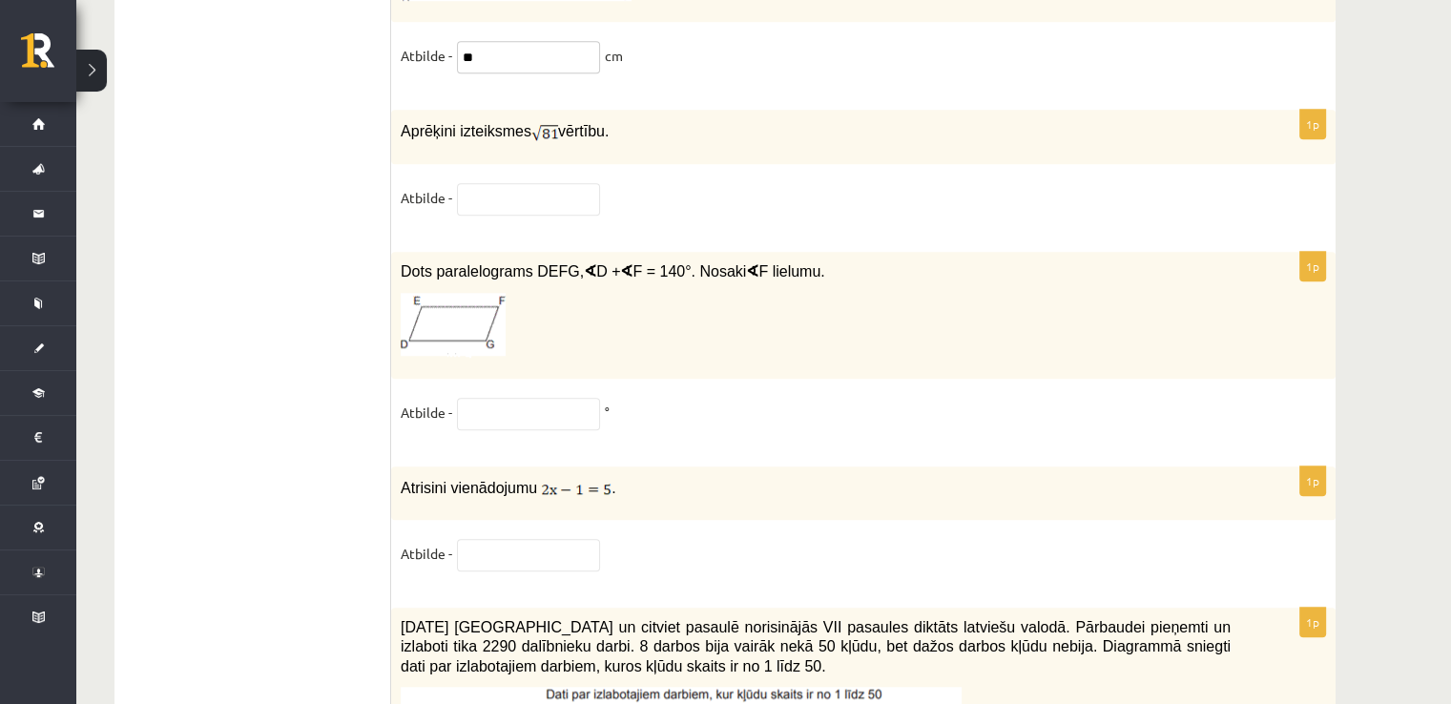
type input "**"
click at [521, 183] on fieldset "Atbilde -" at bounding box center [863, 203] width 925 height 40
click at [524, 183] on input "text" at bounding box center [528, 199] width 143 height 32
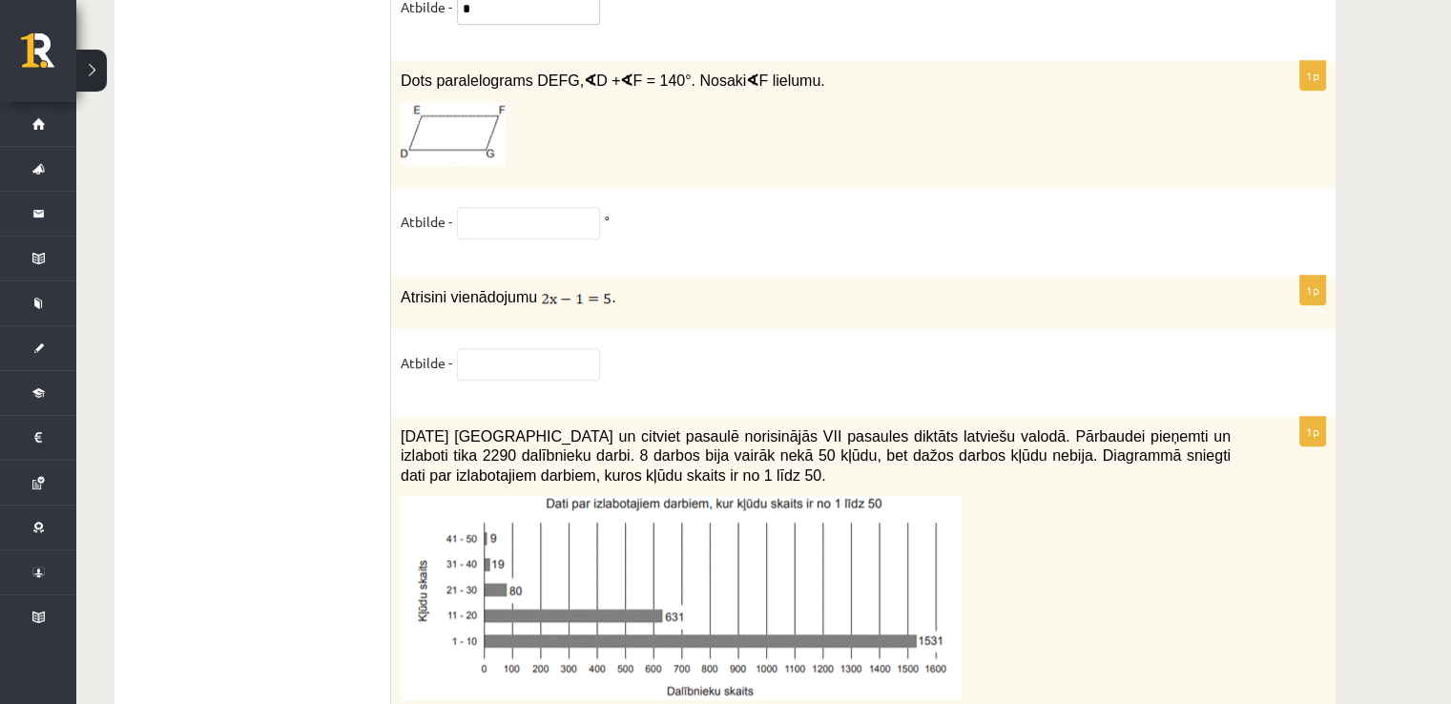
scroll to position [9100, 0]
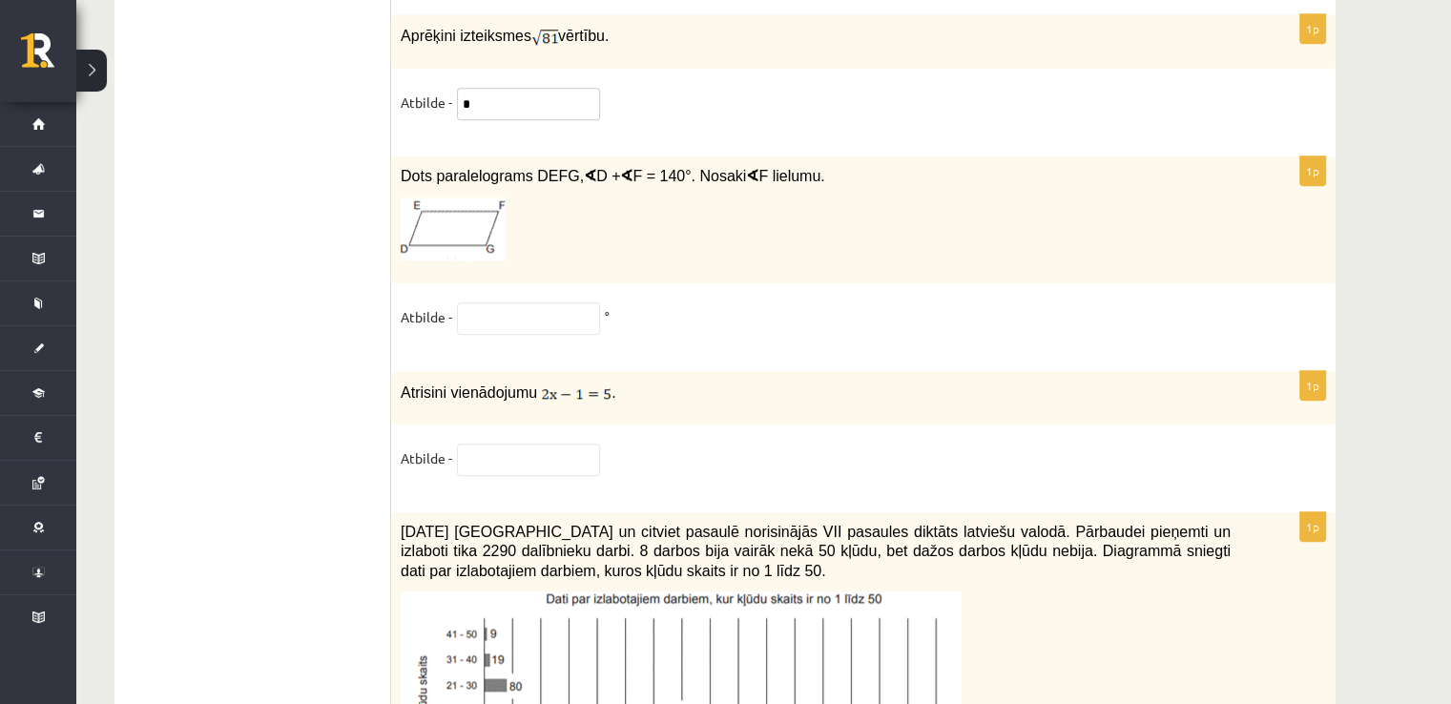
type input "*"
click at [544, 302] on input "text" at bounding box center [528, 318] width 143 height 32
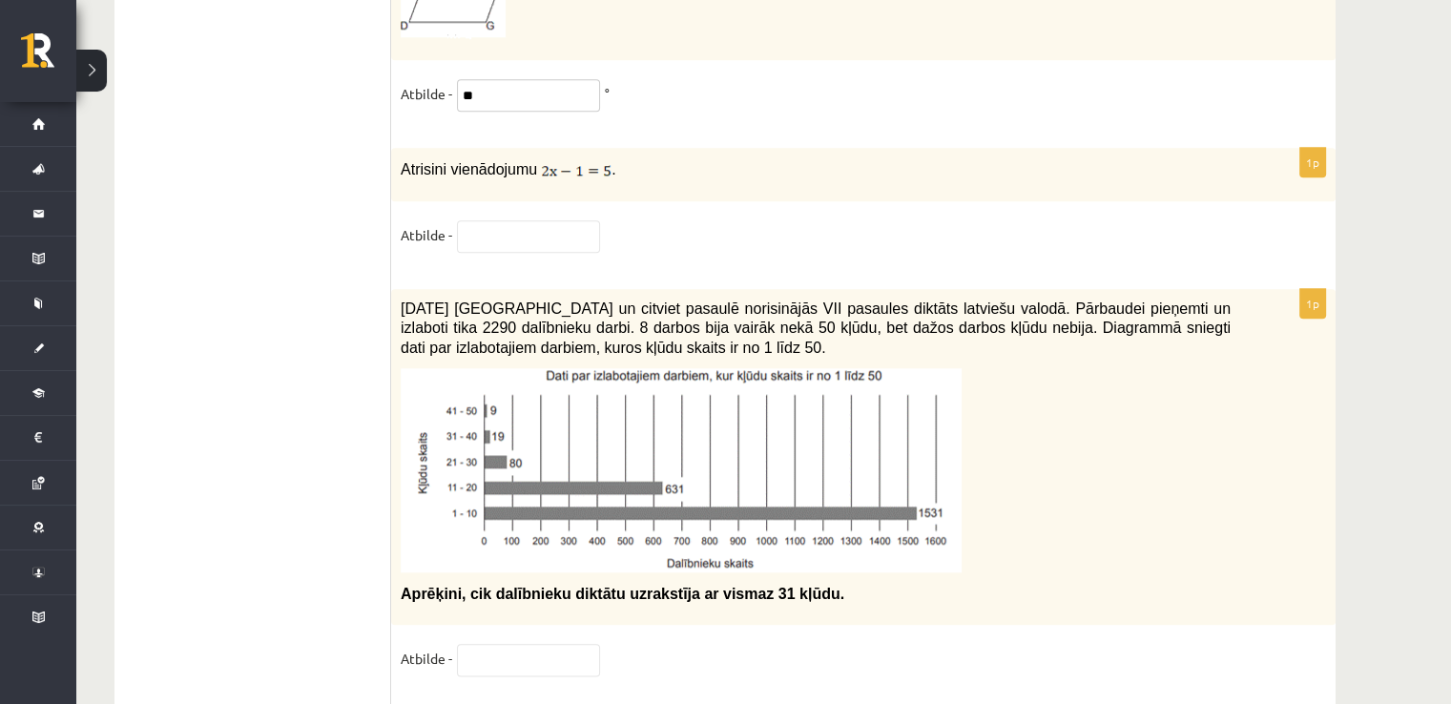
scroll to position [9291, 0]
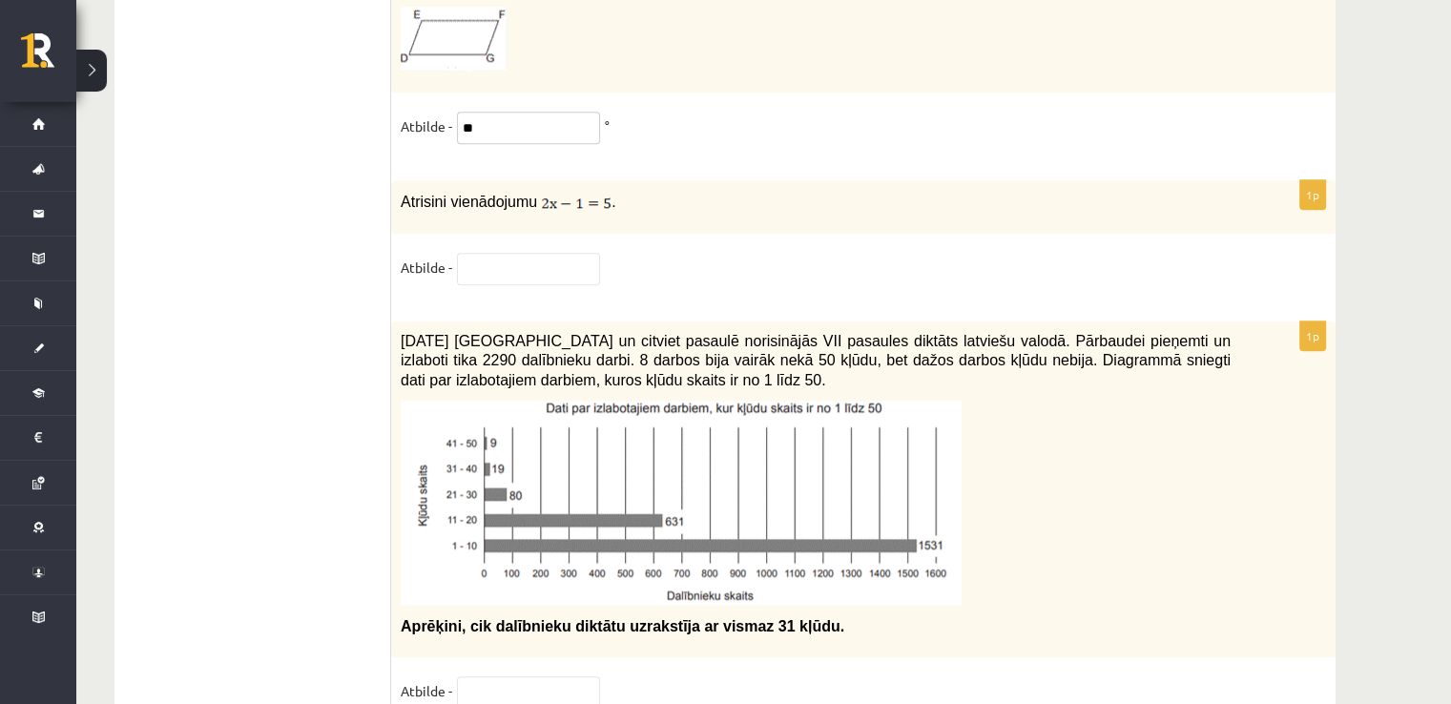
type input "**"
click at [545, 253] on input "text" at bounding box center [528, 269] width 143 height 32
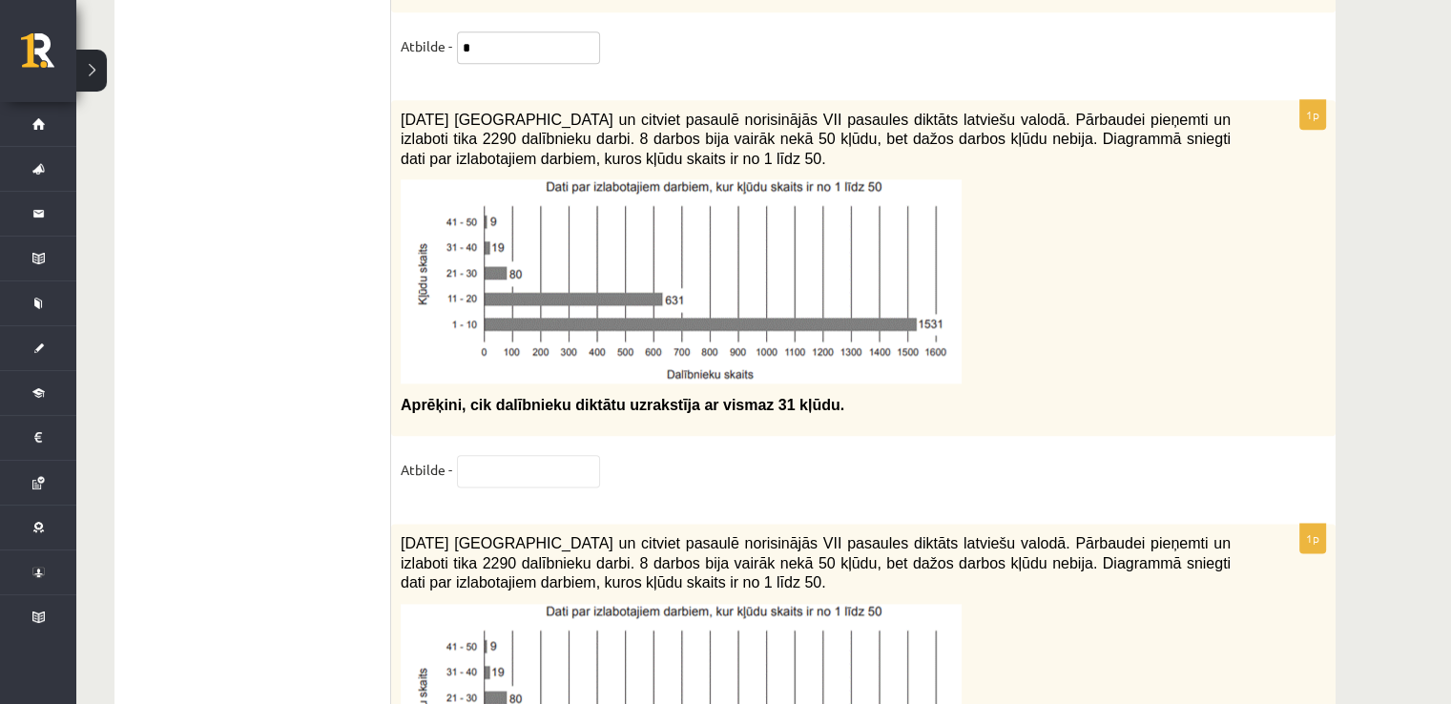
scroll to position [9482, 0]
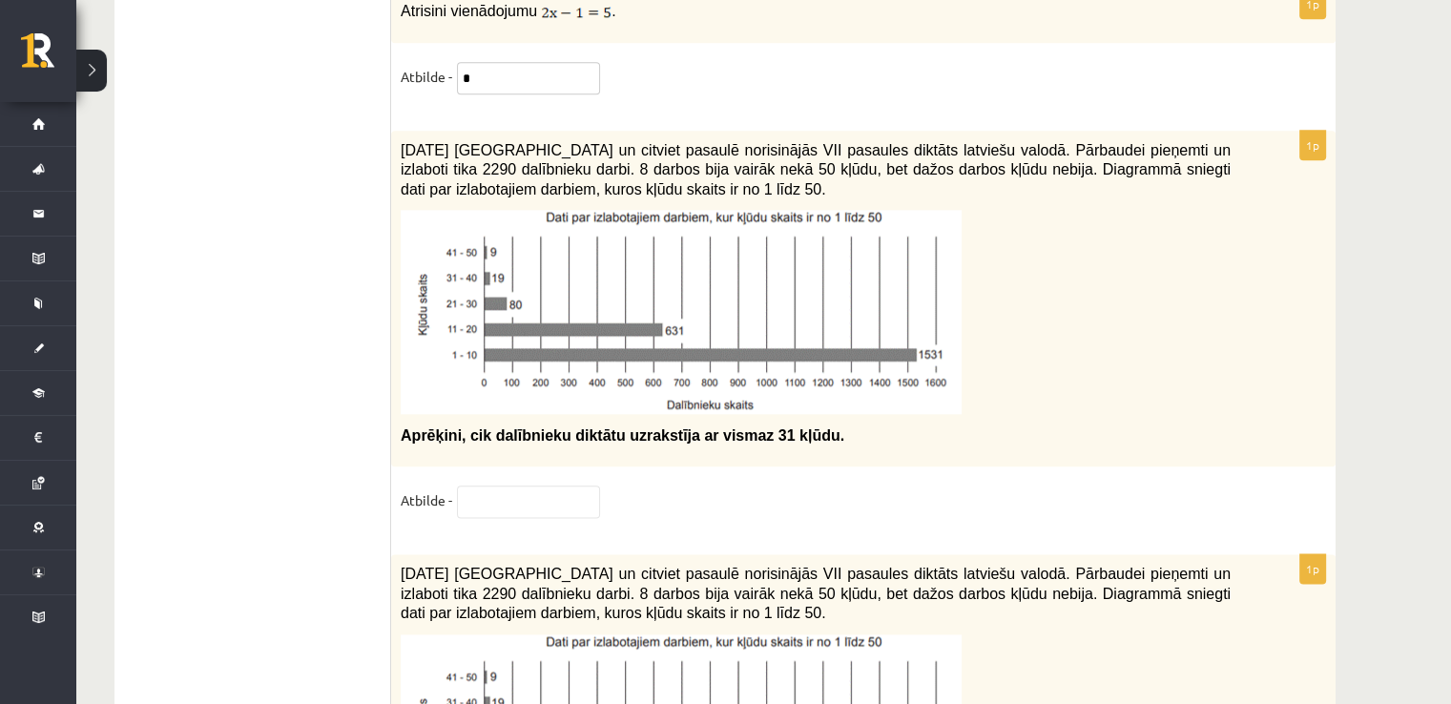
type input "*"
click at [527, 486] on input "text" at bounding box center [528, 502] width 143 height 32
type input "*"
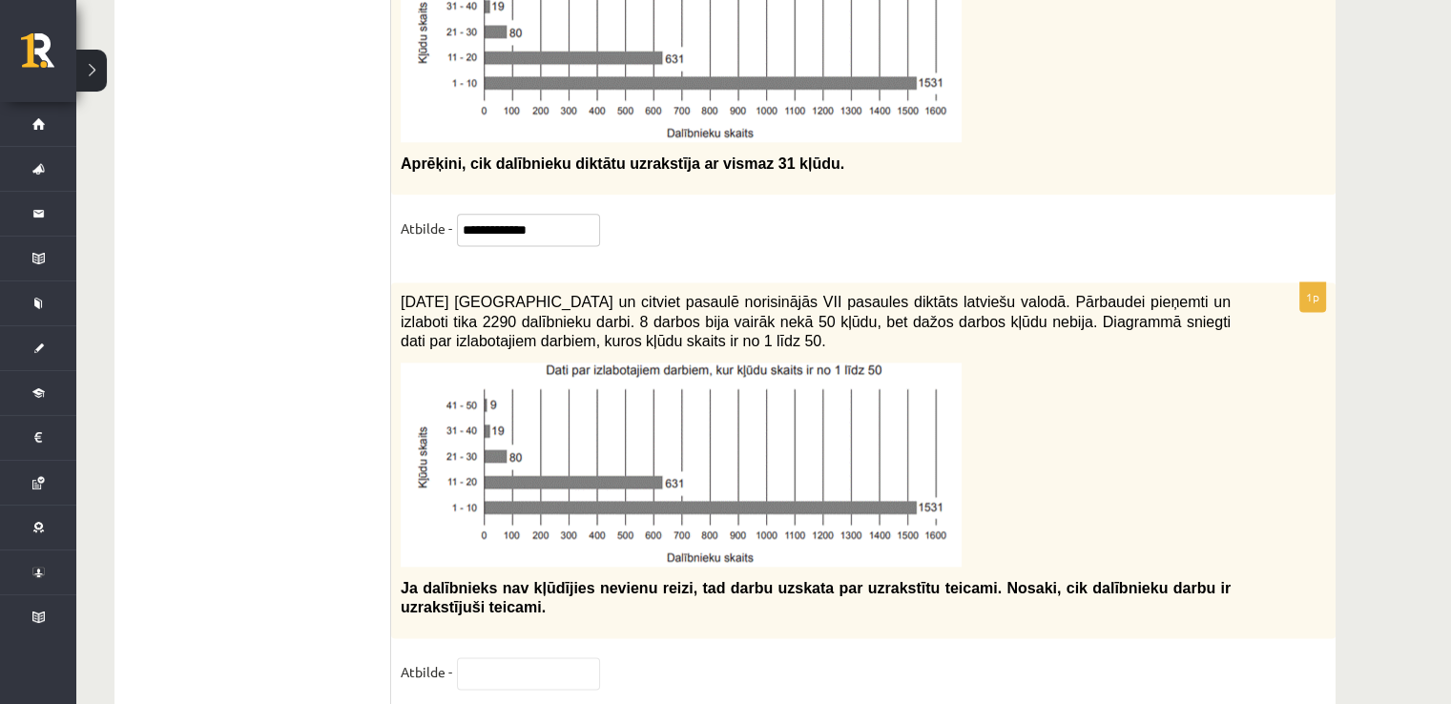
scroll to position [9768, 0]
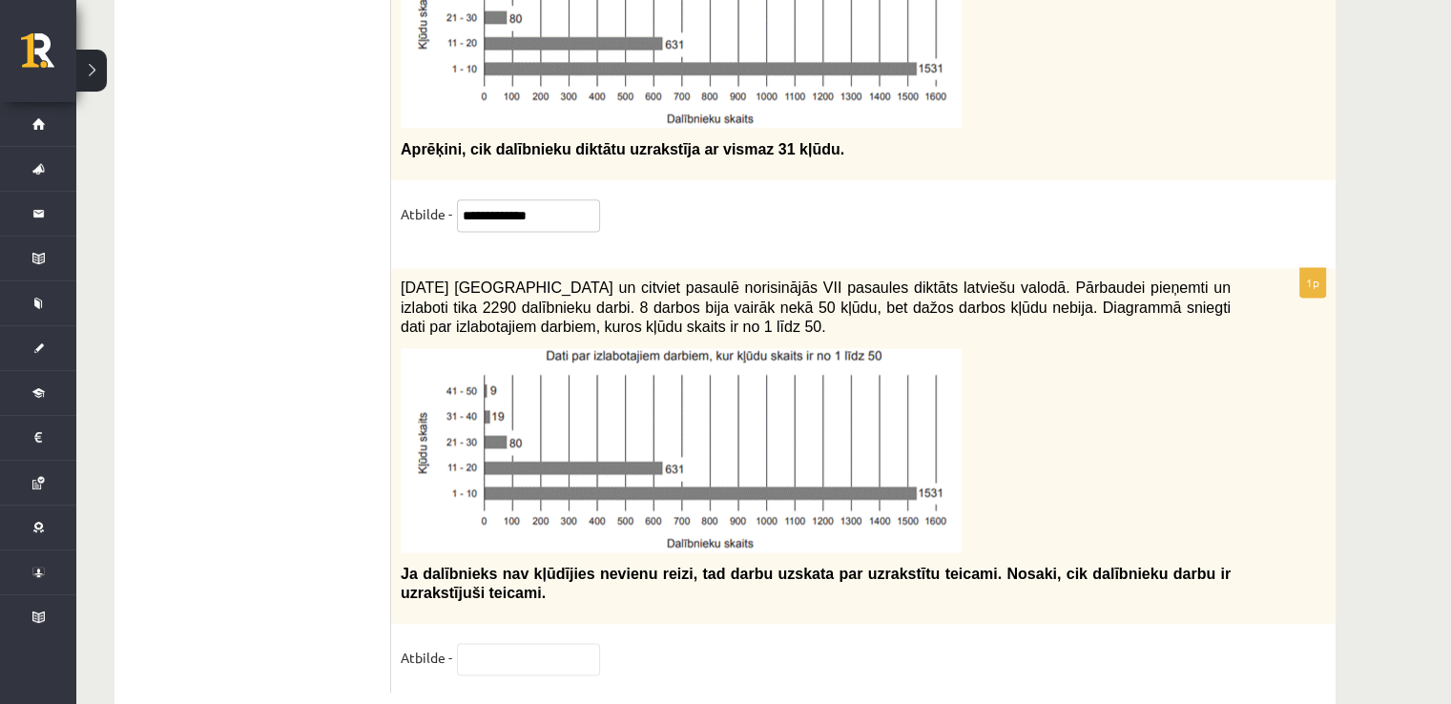
type input "**********"
click at [605, 643] on fieldset "Atbilde -" at bounding box center [863, 663] width 925 height 40
click at [525, 643] on input "text" at bounding box center [528, 659] width 143 height 32
click at [534, 590] on div "1p 2021. gada 27. novembrī Latvijā un citviet pasaulē norisinājās VII pasaules …" at bounding box center [863, 480] width 944 height 424
click at [483, 643] on input "text" at bounding box center [528, 659] width 143 height 32
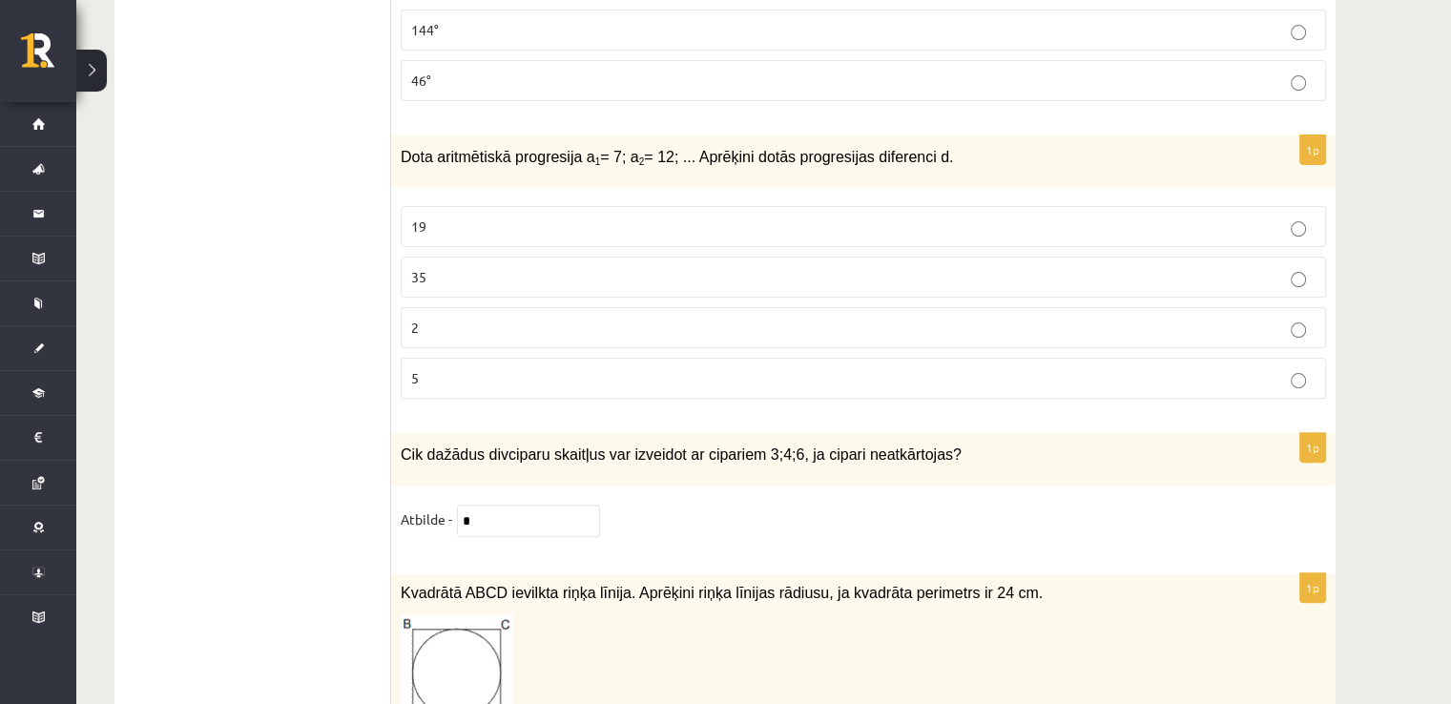
scroll to position [0, 0]
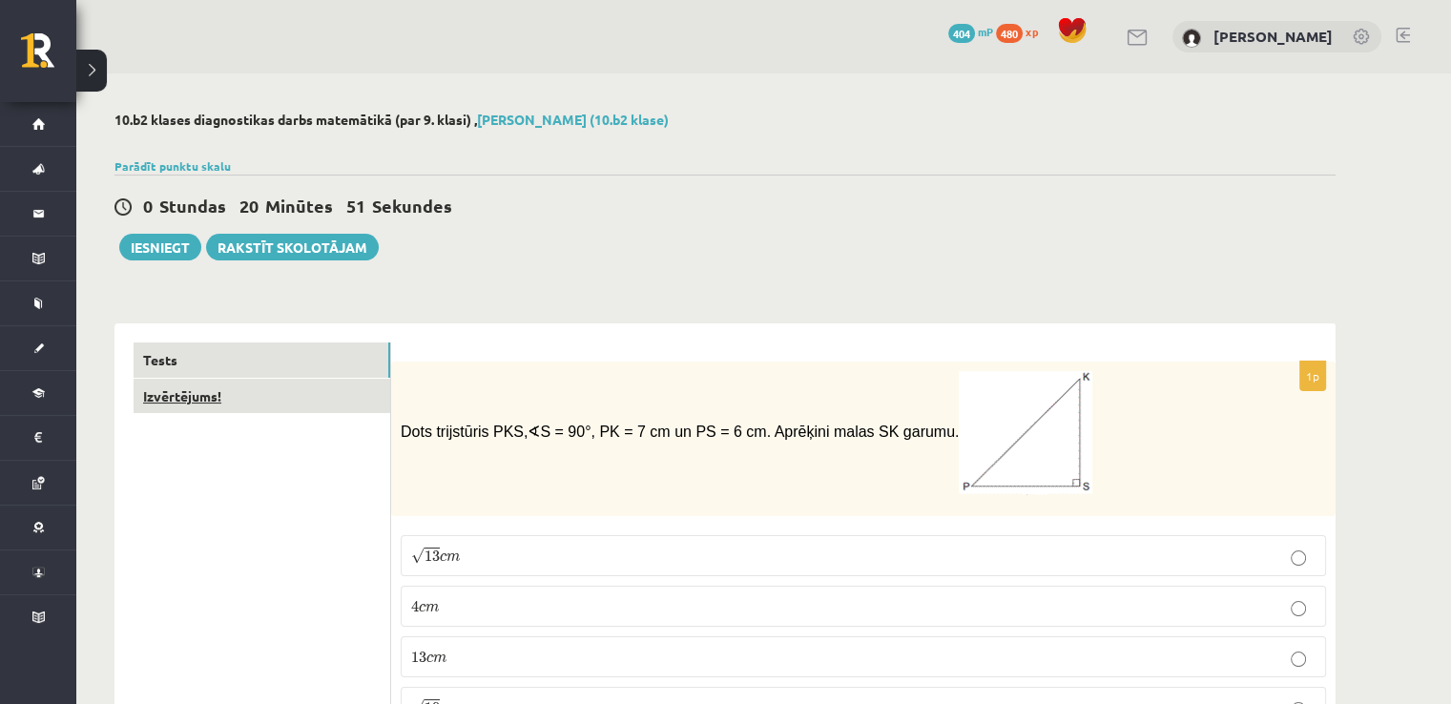
type input "**********"
click at [180, 395] on link "Izvērtējums!" at bounding box center [262, 396] width 257 height 35
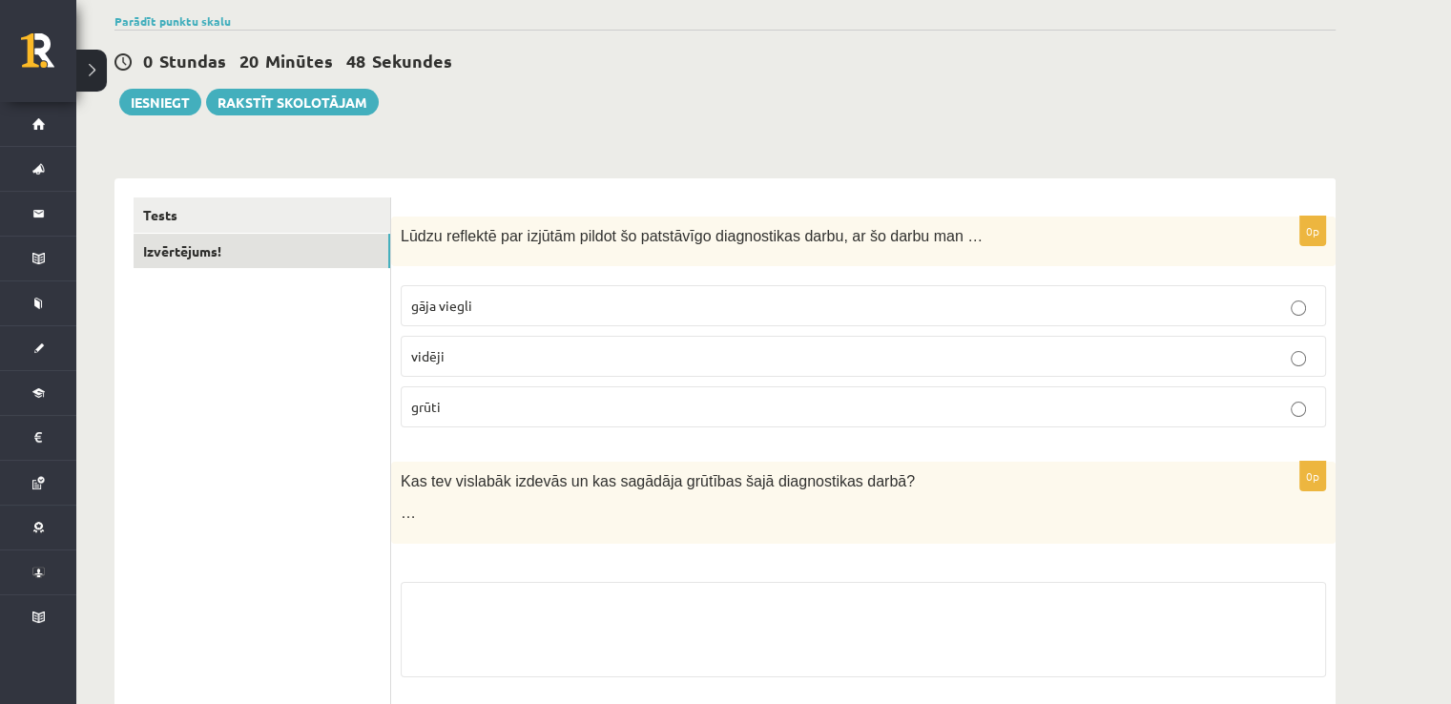
scroll to position [191, 0]
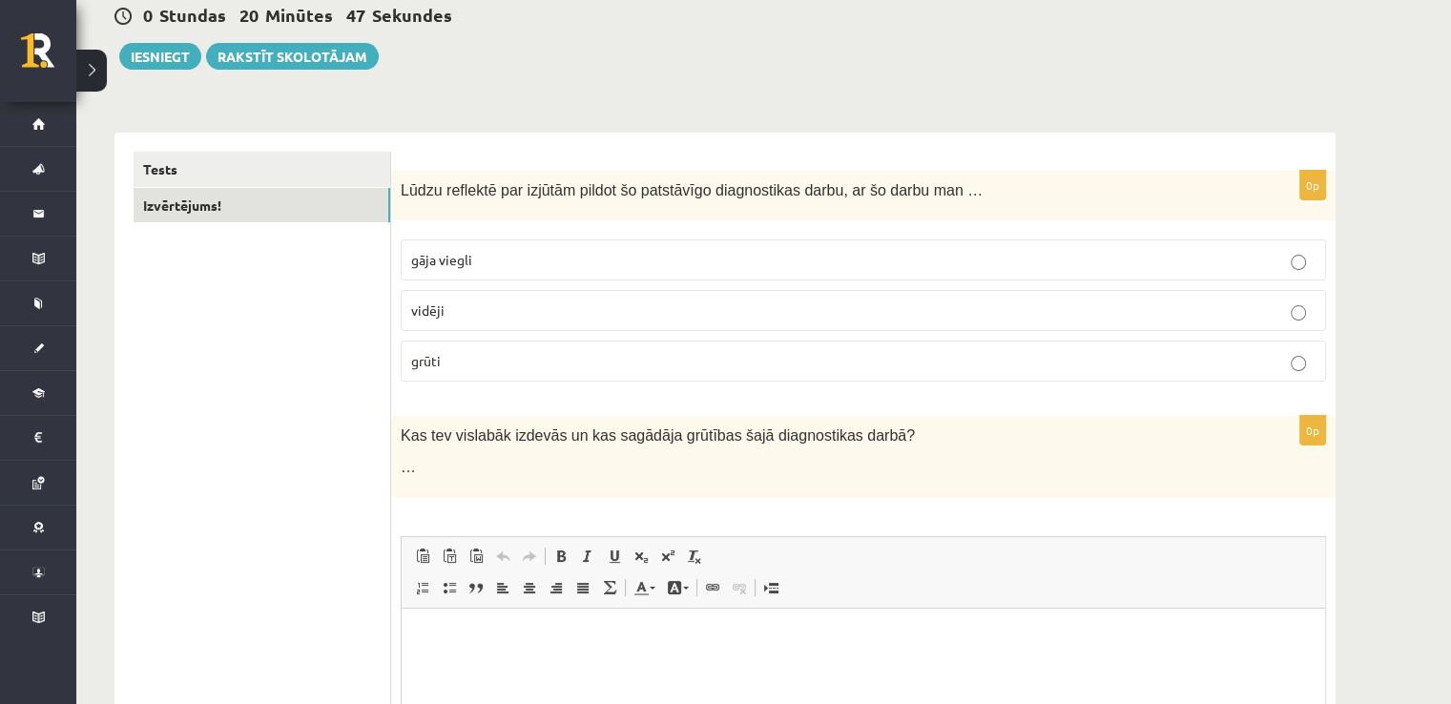
click at [592, 294] on label "vidēji" at bounding box center [863, 310] width 925 height 41
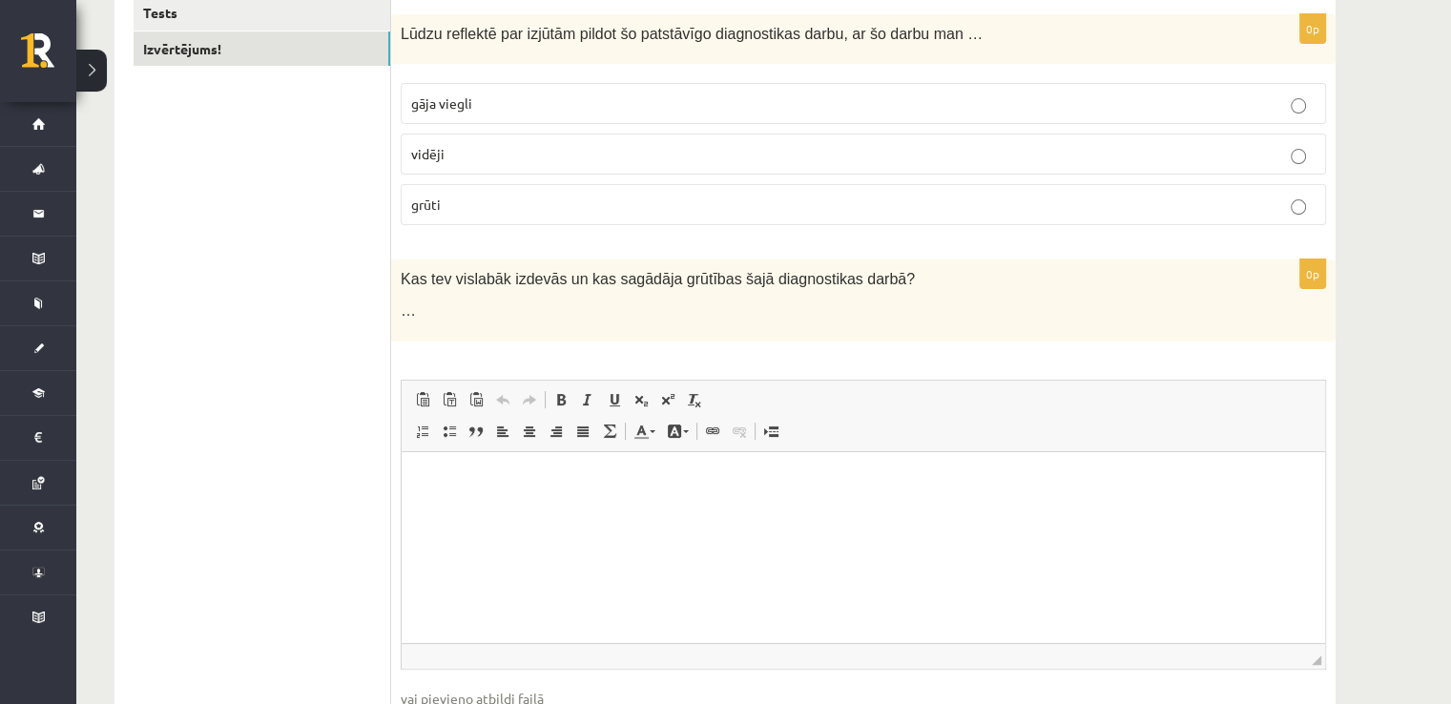
scroll to position [382, 0]
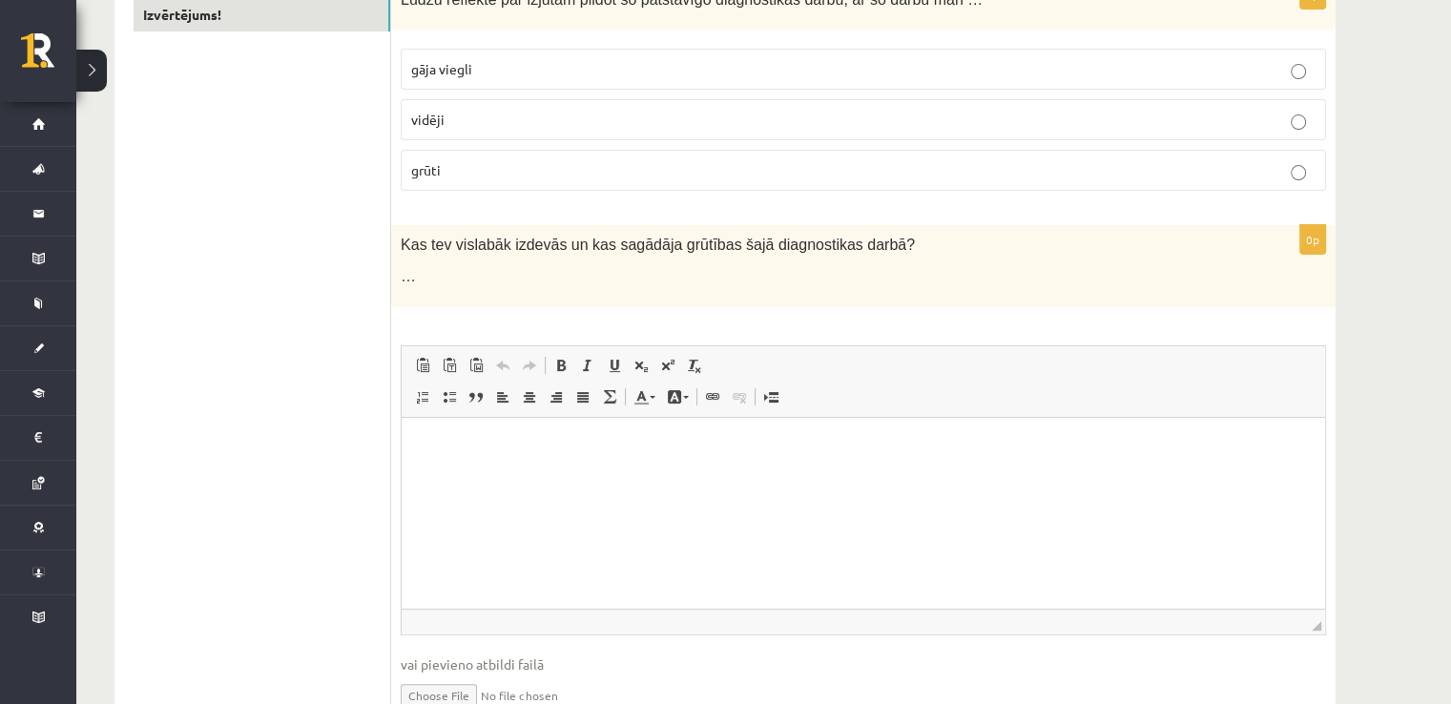
click at [670, 245] on span "Kas tev vislabāk izdevās un kas sagādāja grūtības šajā diagnostikas darbā?" at bounding box center [658, 245] width 514 height 16
click at [673, 276] on p "…" at bounding box center [816, 276] width 830 height 20
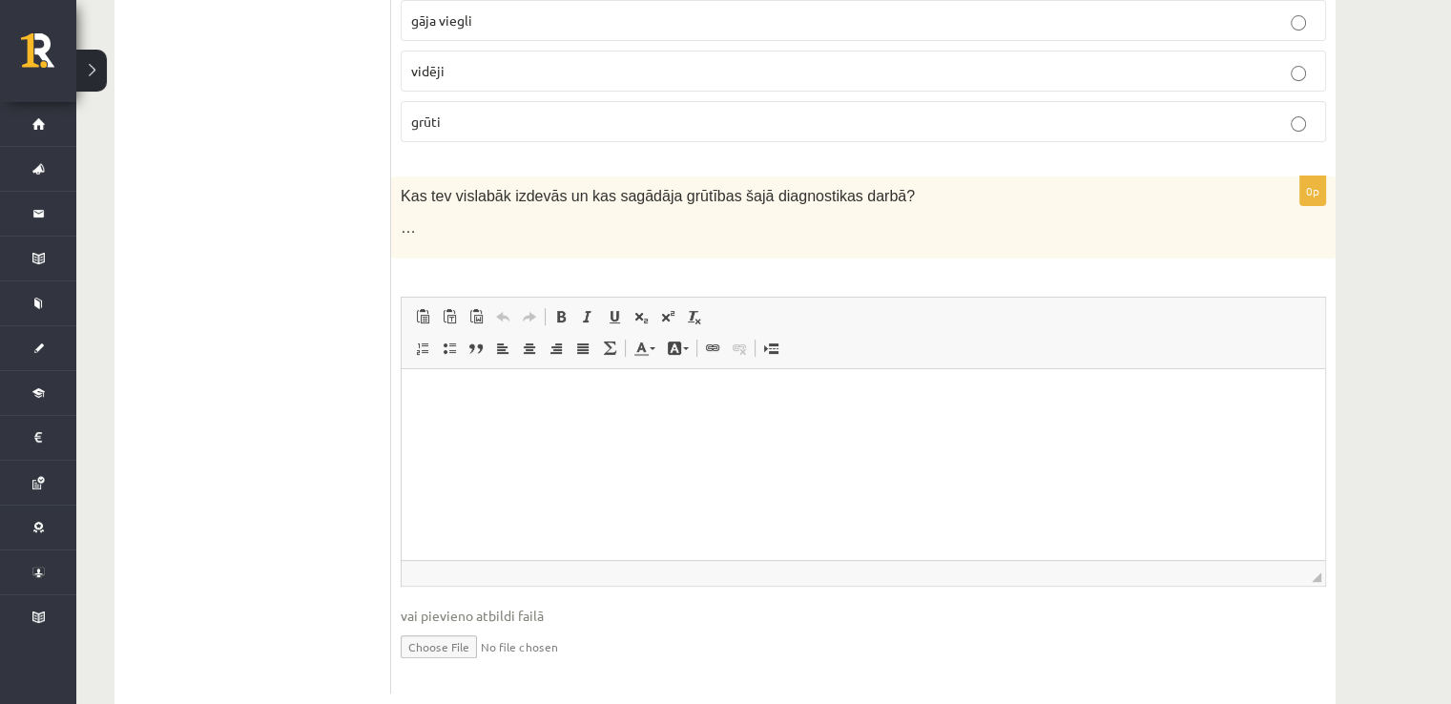
scroll to position [475, 0]
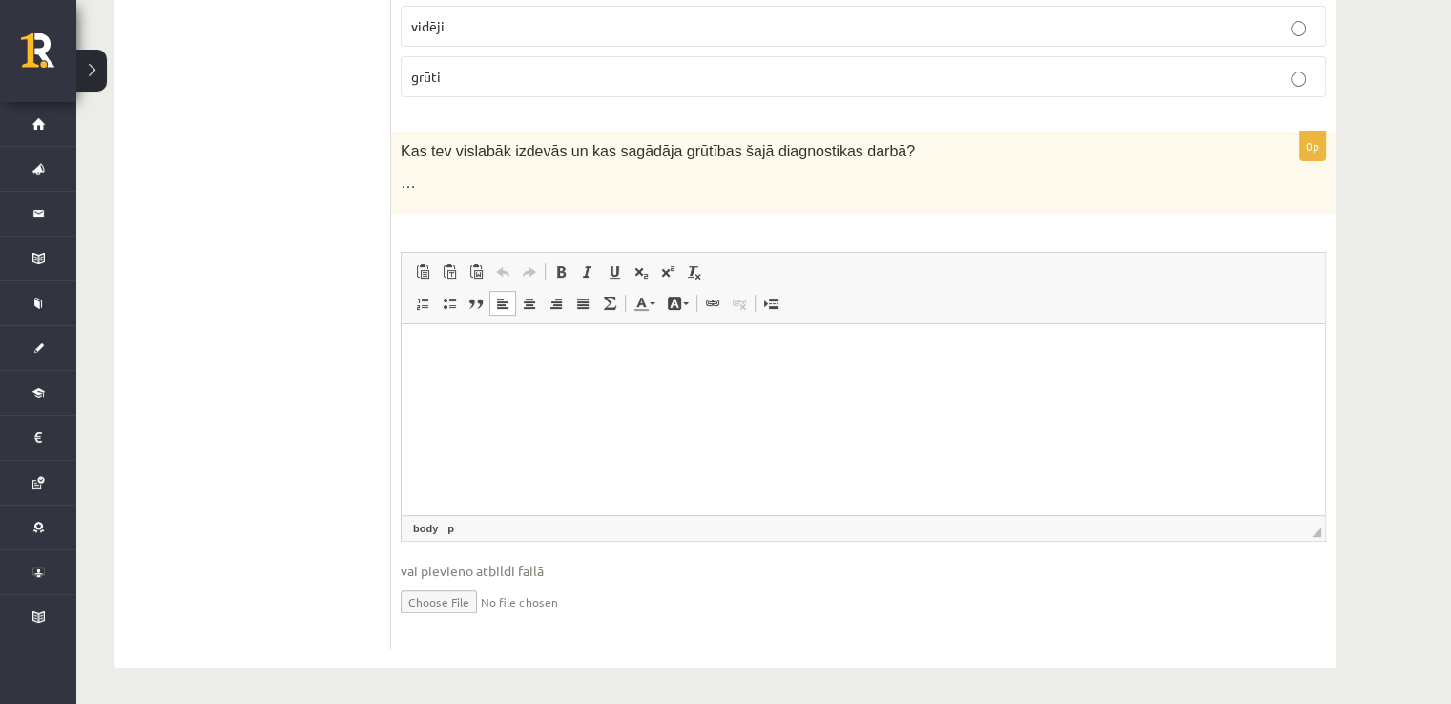
click at [543, 361] on p "Editor, wiswyg-editor-user-answer-47433737647600" at bounding box center [863, 352] width 885 height 20
click at [1017, 158] on p "Kas tev vislabāk izdevās un kas sagādāja grūtības šajā diagnostikas darbā?" at bounding box center [816, 151] width 830 height 20
click at [526, 170] on div "Kas tev vislabāk izdevās un kas sagādāja grūtības šajā diagnostikas darbā? …" at bounding box center [863, 172] width 944 height 81
click at [479, 382] on html at bounding box center [863, 352] width 923 height 58
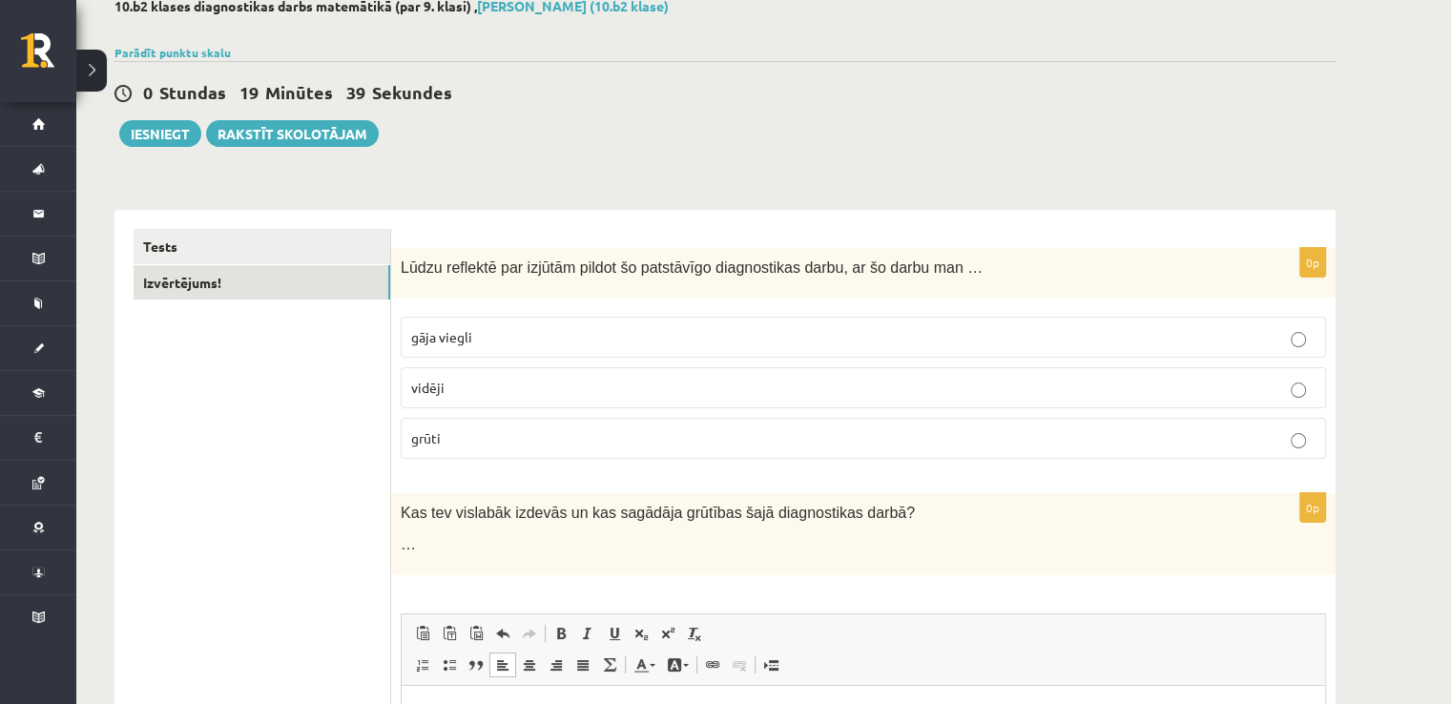
scroll to position [0, 0]
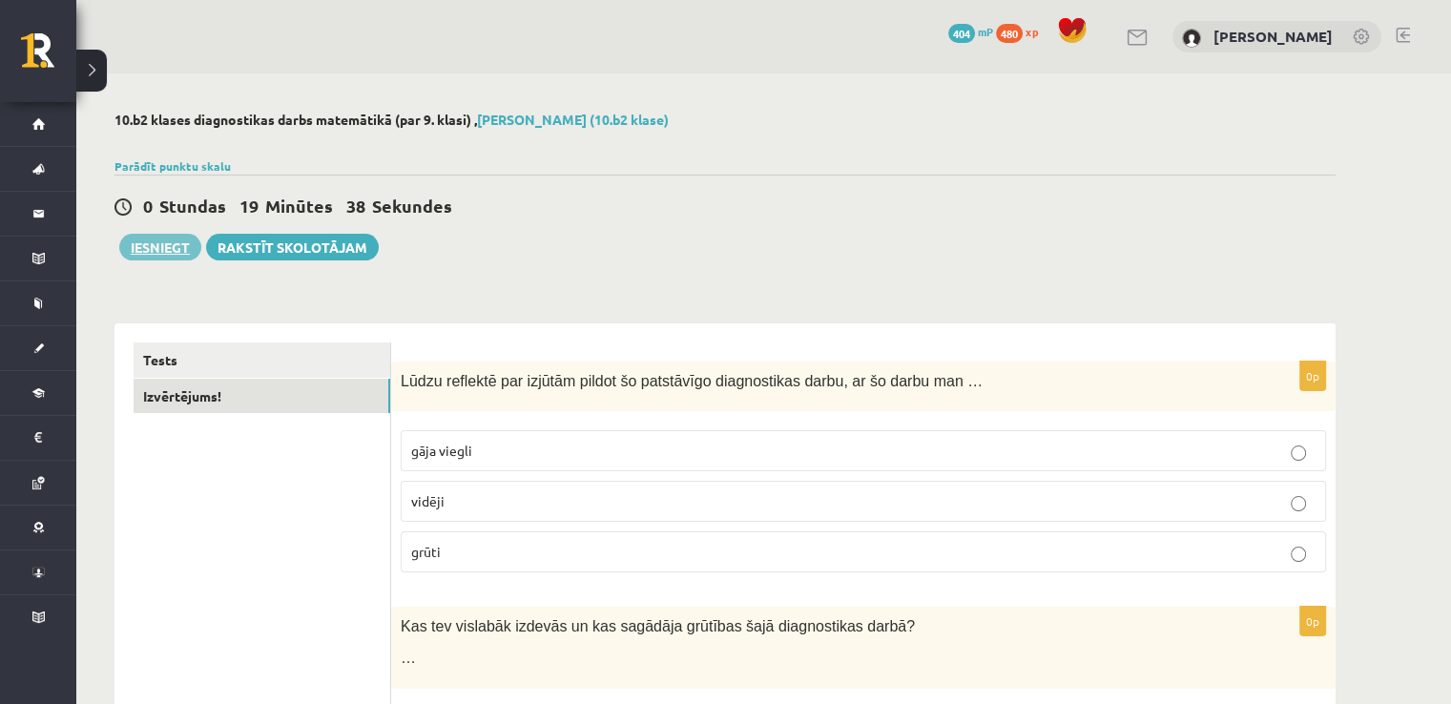
click at [155, 251] on button "Iesniegt" at bounding box center [160, 247] width 82 height 27
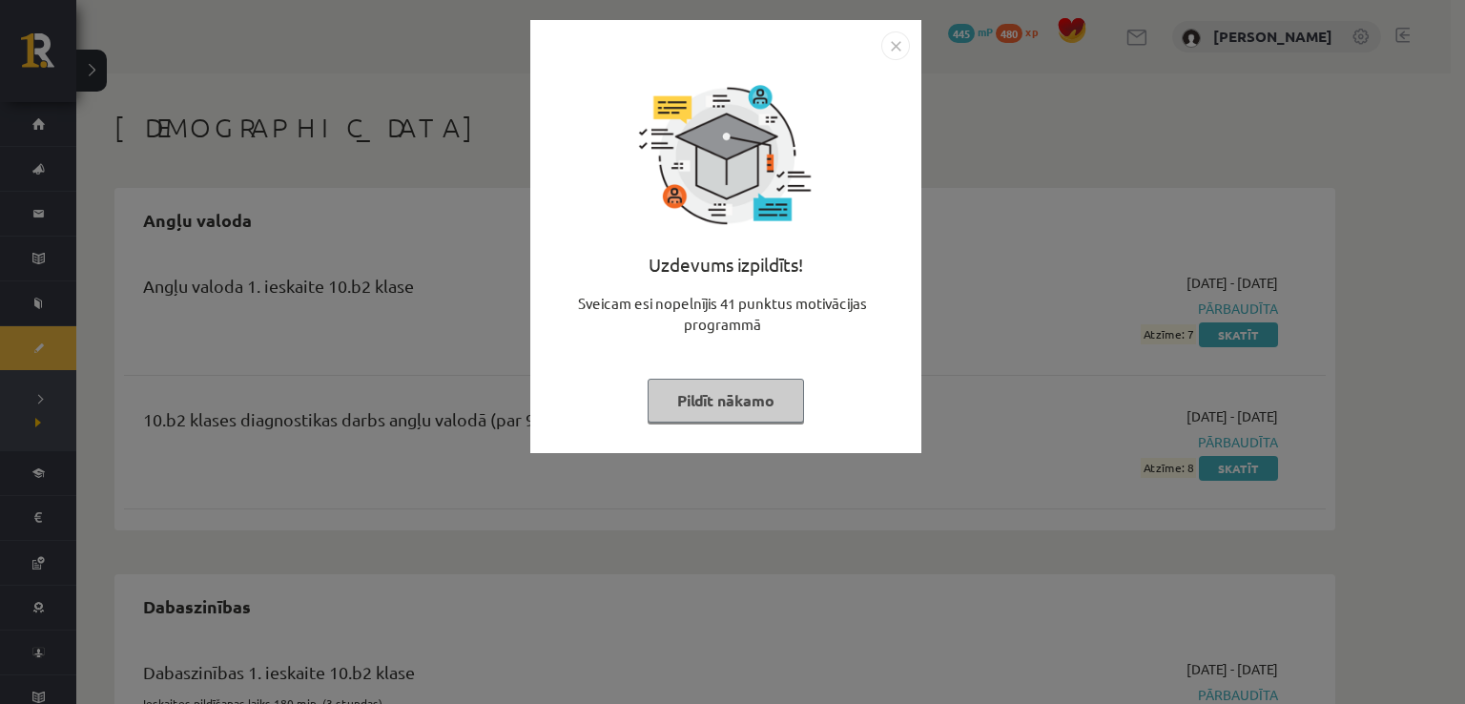
click at [695, 399] on button "Pildīt nākamo" at bounding box center [726, 401] width 156 height 44
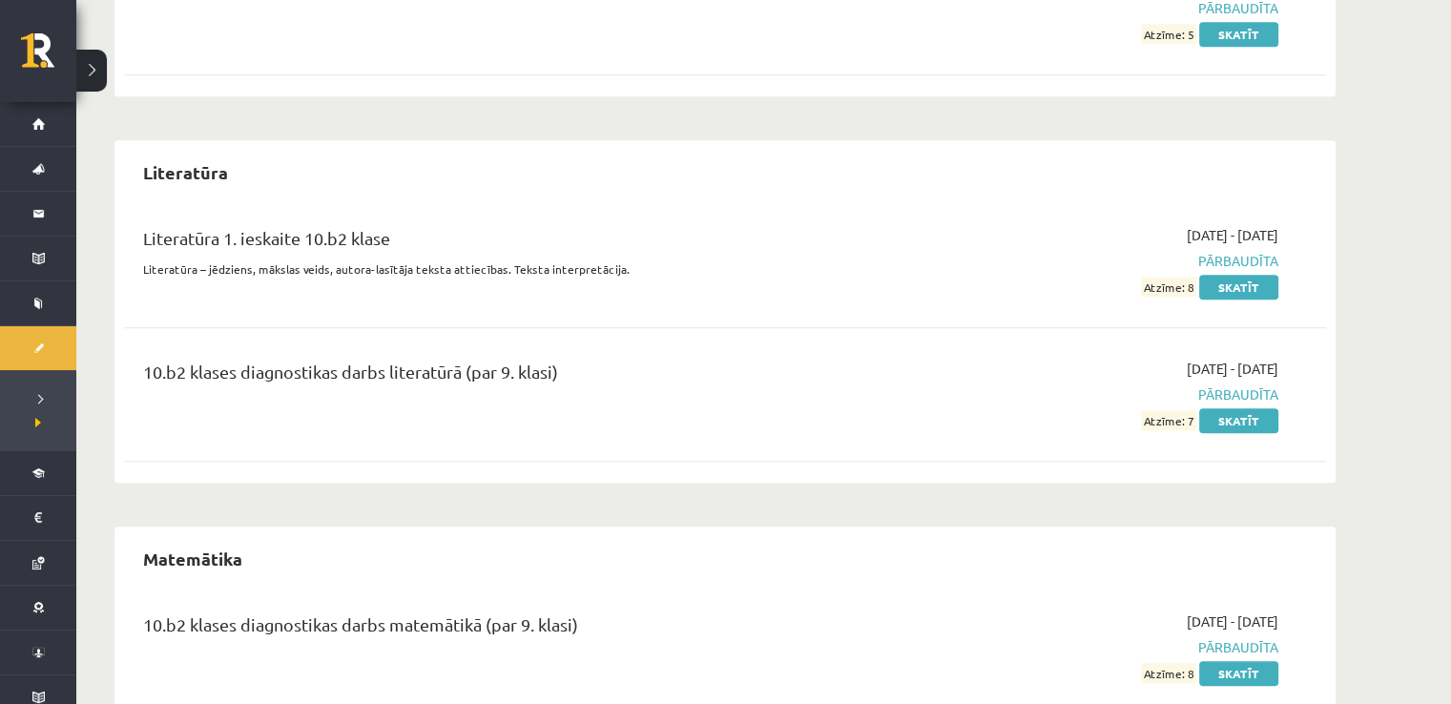
scroll to position [1956, 0]
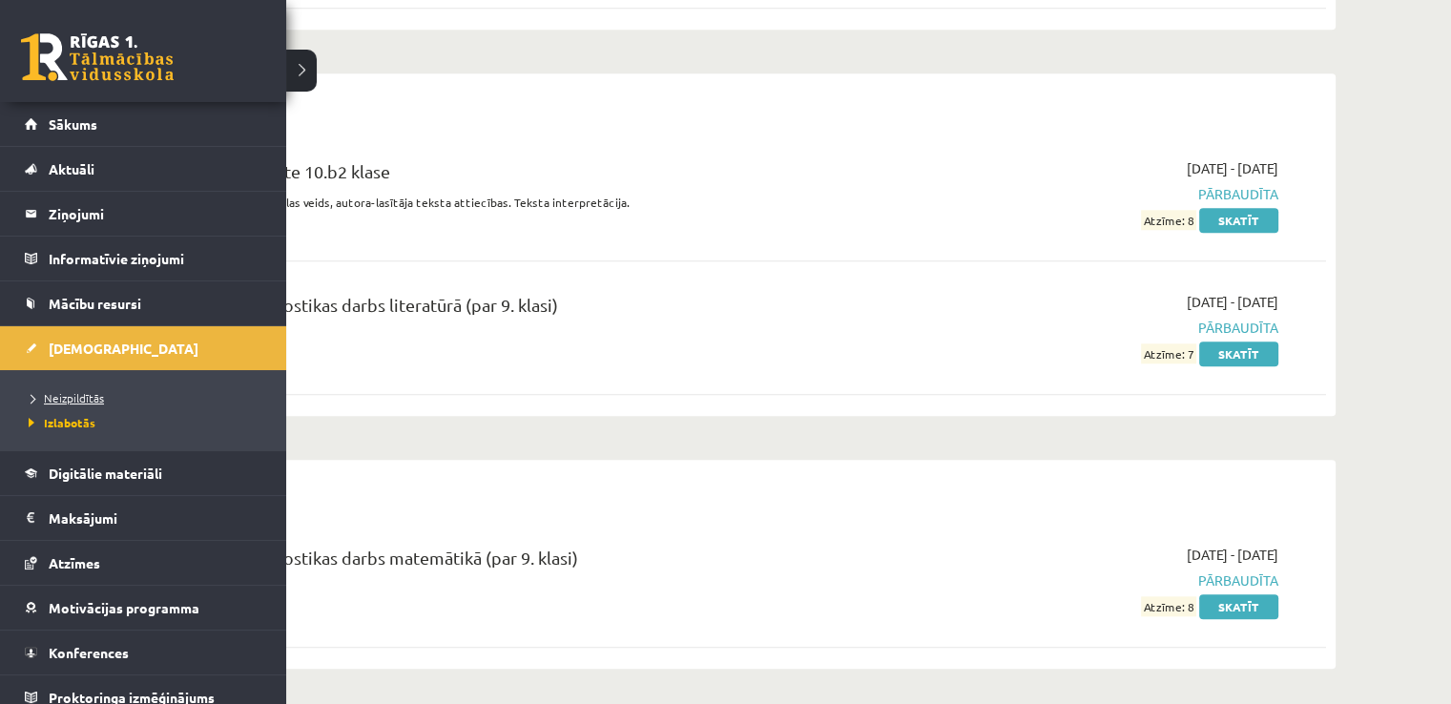
click at [83, 395] on span "Neizpildītās" at bounding box center [64, 397] width 80 height 15
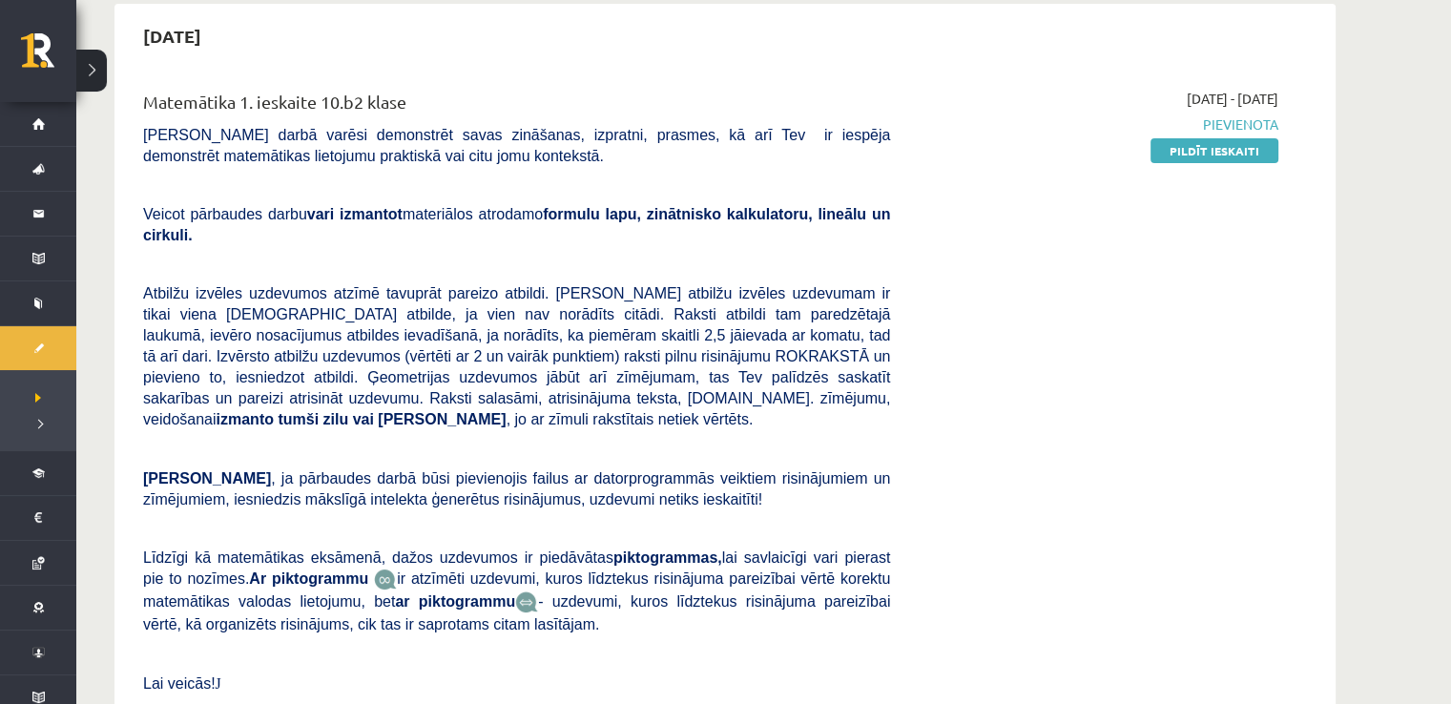
scroll to position [191, 0]
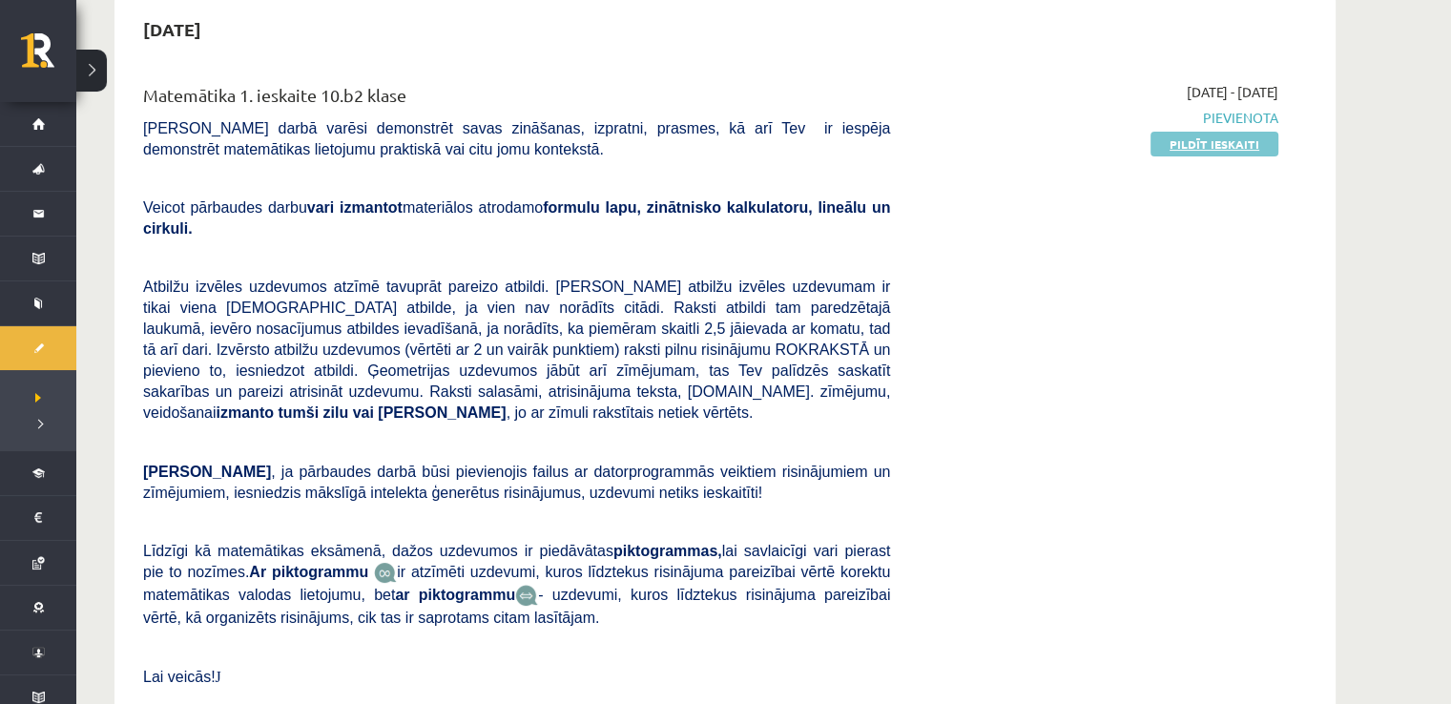
click at [1171, 146] on link "Pildīt ieskaiti" at bounding box center [1214, 144] width 128 height 25
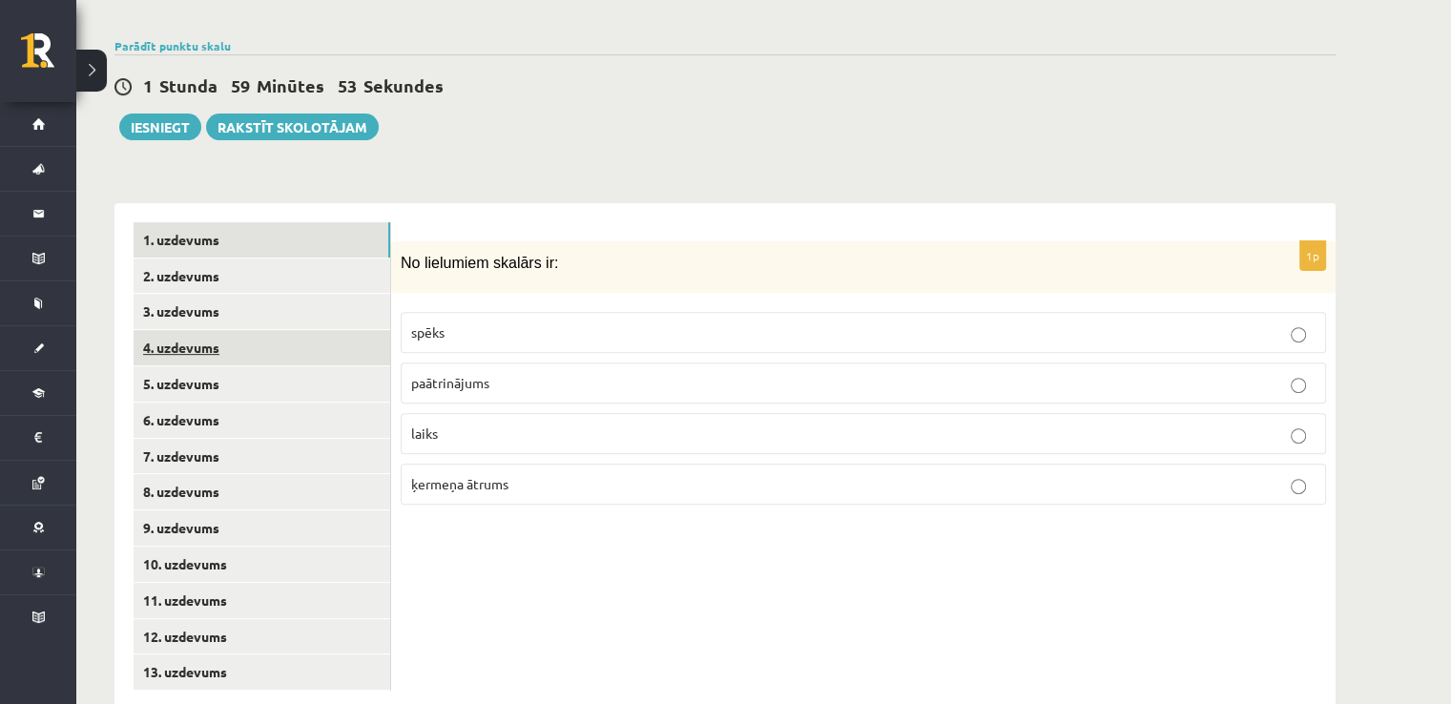
scroll to position [626, 0]
click at [458, 412] on label "laiks" at bounding box center [863, 432] width 925 height 41
click at [478, 321] on p "spēks" at bounding box center [863, 331] width 904 height 20
click at [472, 412] on label "laiks" at bounding box center [863, 432] width 925 height 41
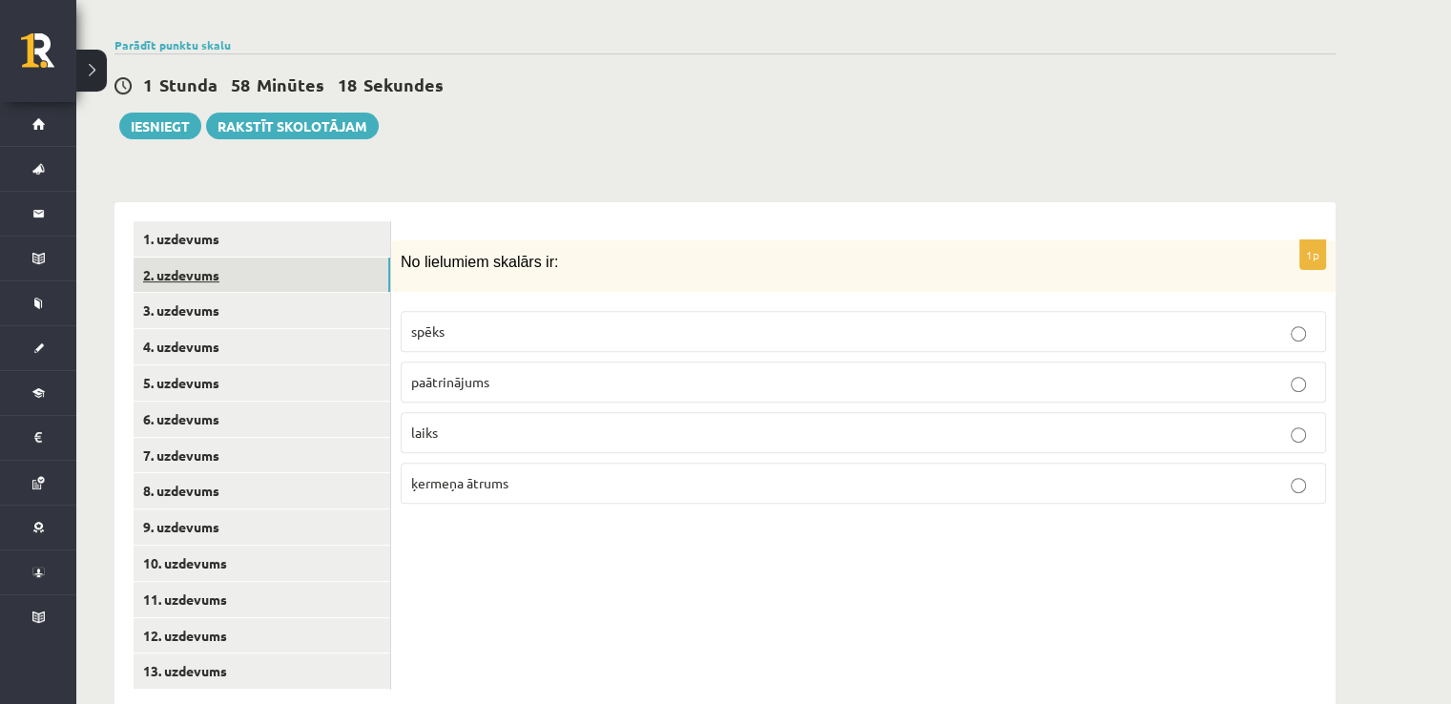
click at [305, 258] on link "2. uzdevums" at bounding box center [262, 275] width 257 height 35
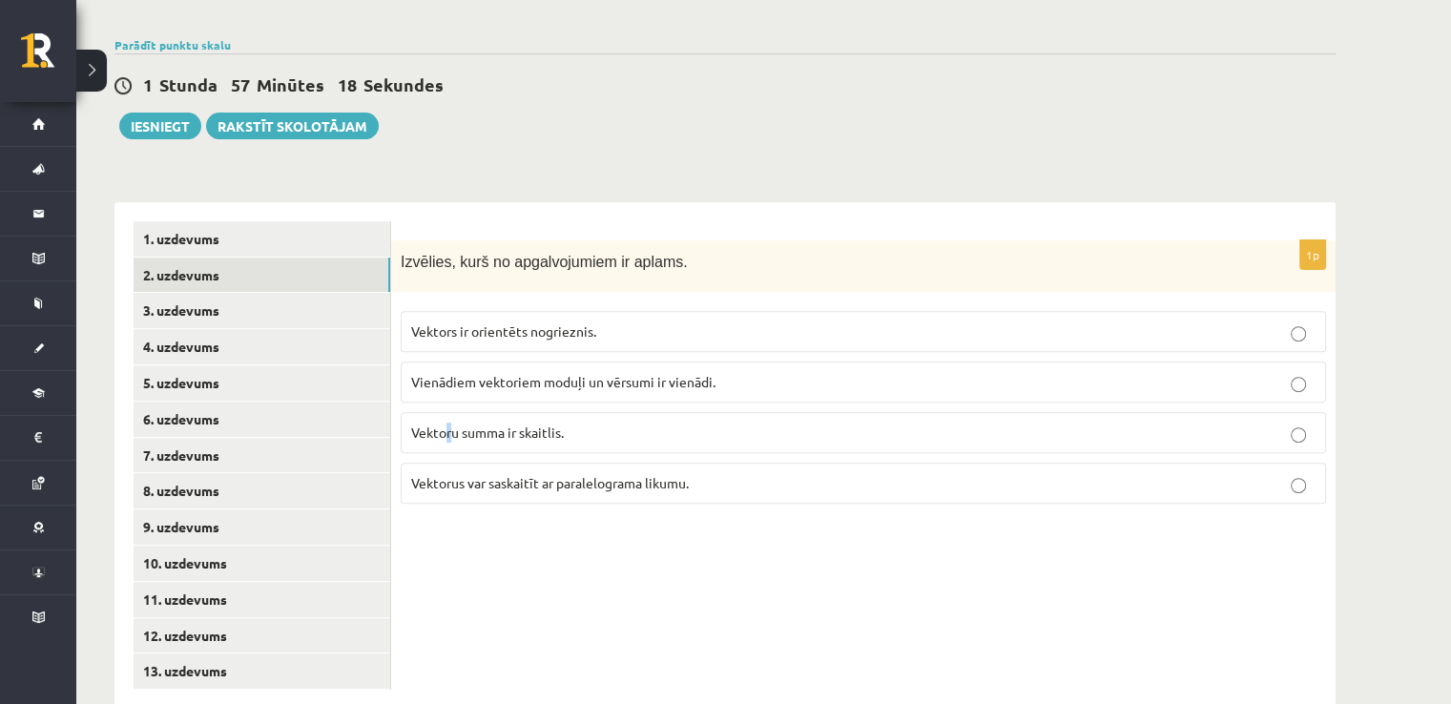
click at [450, 424] on span "Vektoru summa ir skaitlis." at bounding box center [487, 432] width 153 height 17
click at [901, 412] on label "Vektoru summa ir skaitlis." at bounding box center [863, 432] width 925 height 41
click at [478, 524] on div "1p Izvēlies, kurš no apgalvojumiem ir aplams. Vektors ir orientēts nogrieznis. …" at bounding box center [863, 455] width 944 height 507
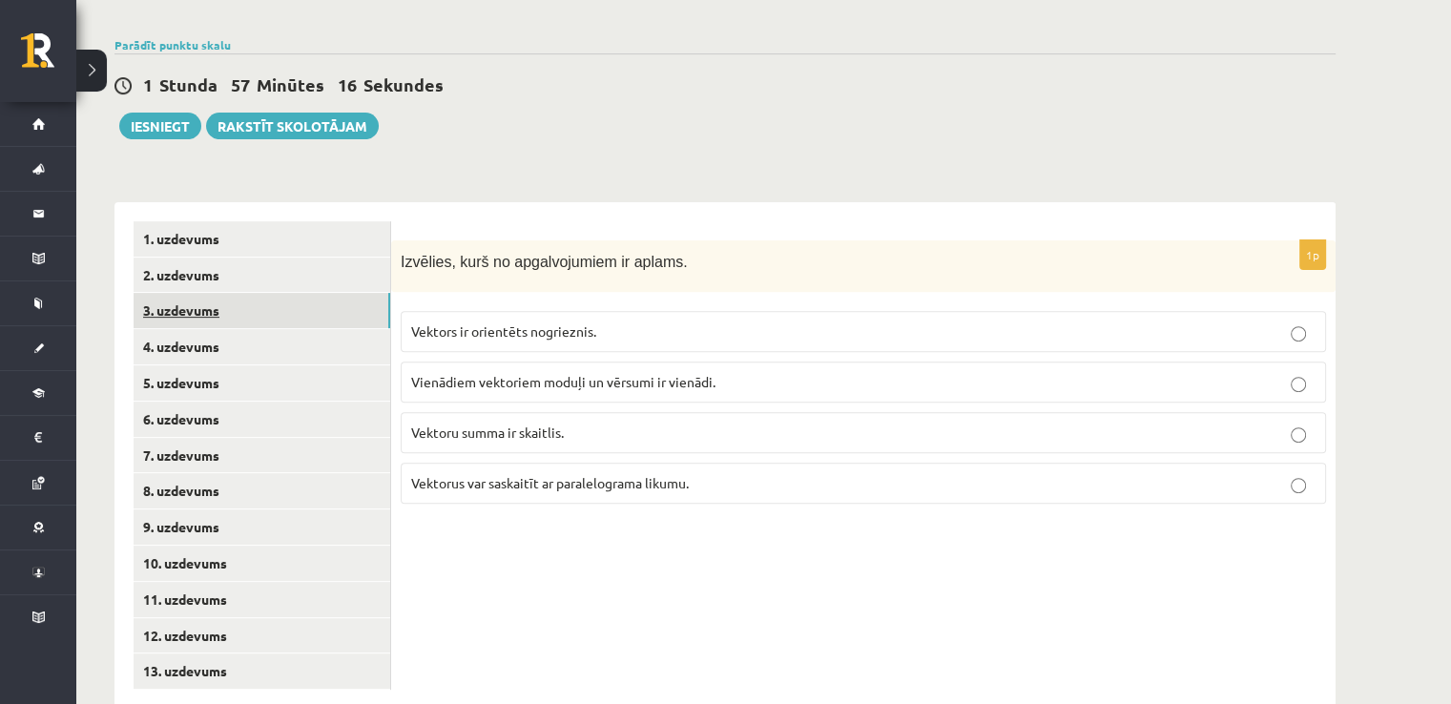
click at [187, 293] on link "3. uzdevums" at bounding box center [262, 310] width 257 height 35
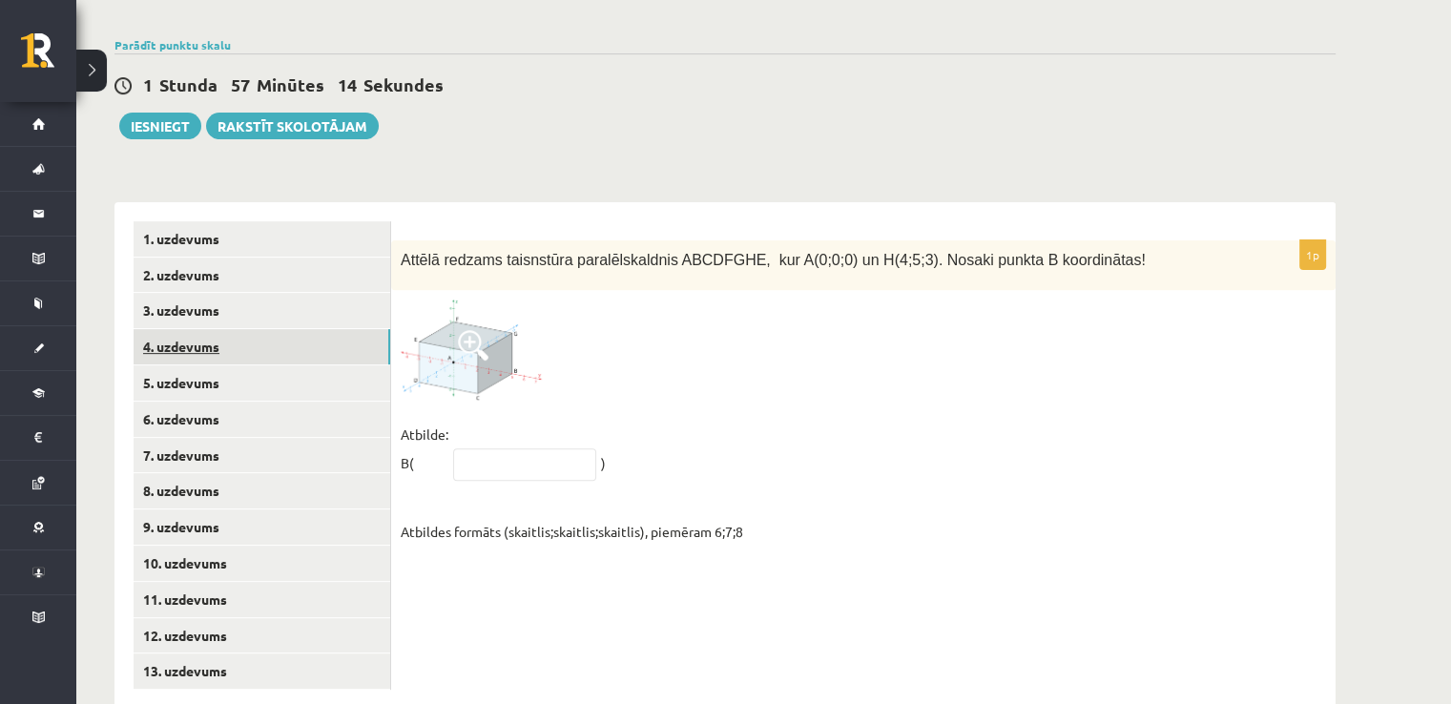
click at [183, 329] on link "4. uzdevums" at bounding box center [262, 346] width 257 height 35
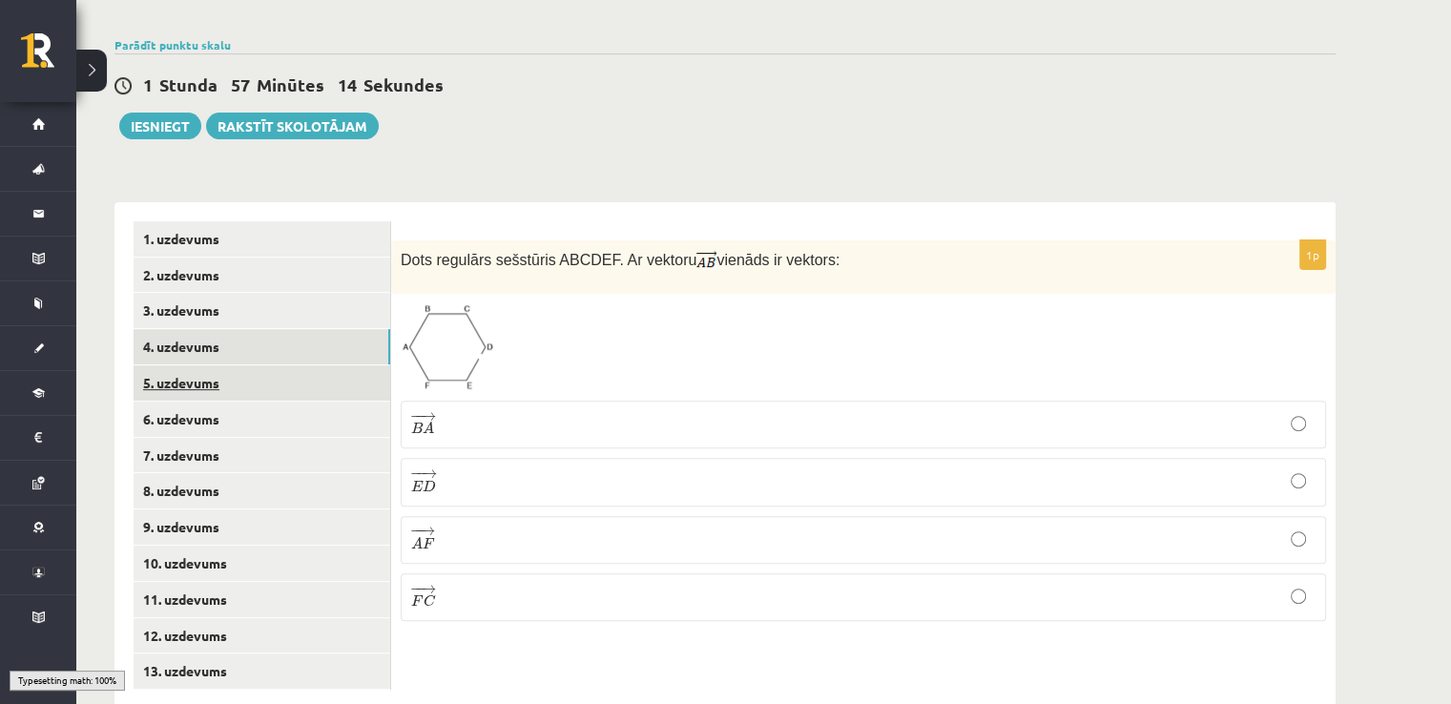
click at [183, 365] on link "5. uzdevums" at bounding box center [262, 382] width 257 height 35
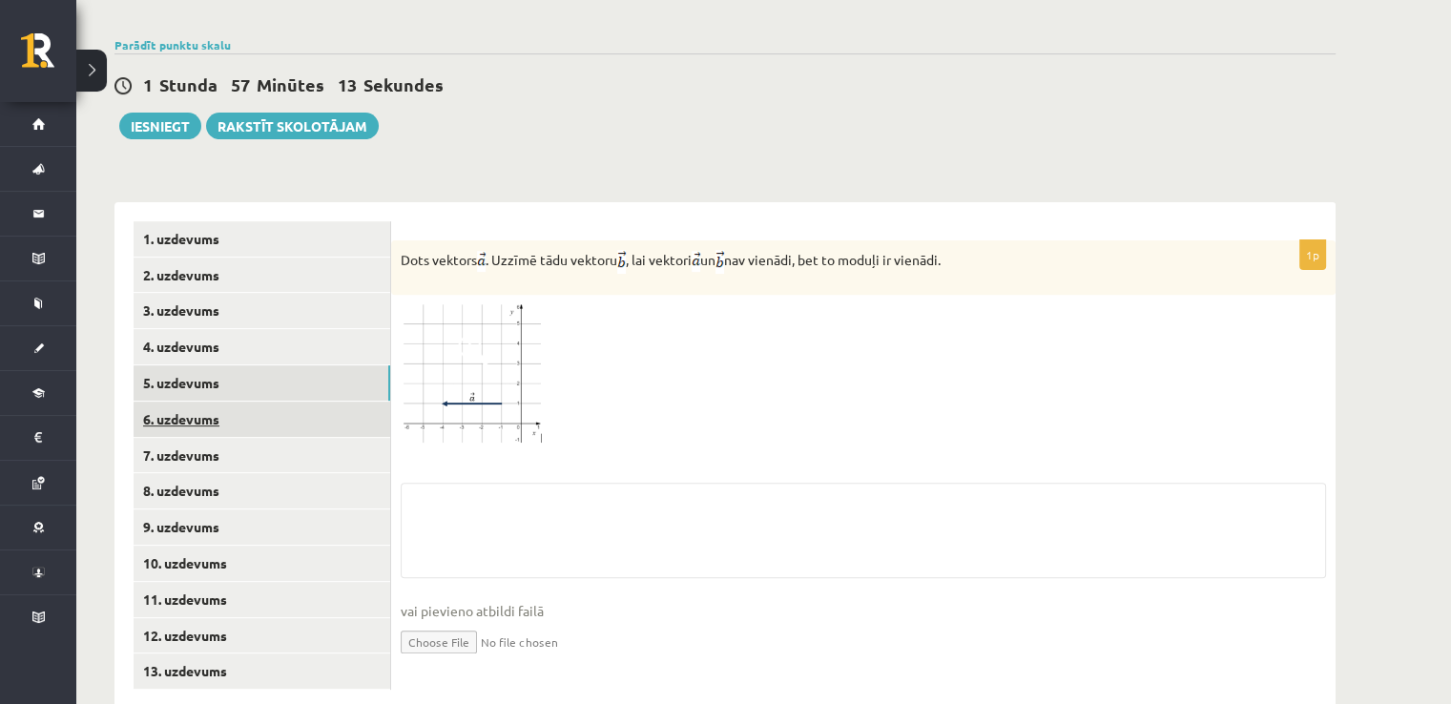
click at [179, 402] on link "6. uzdevums" at bounding box center [262, 419] width 257 height 35
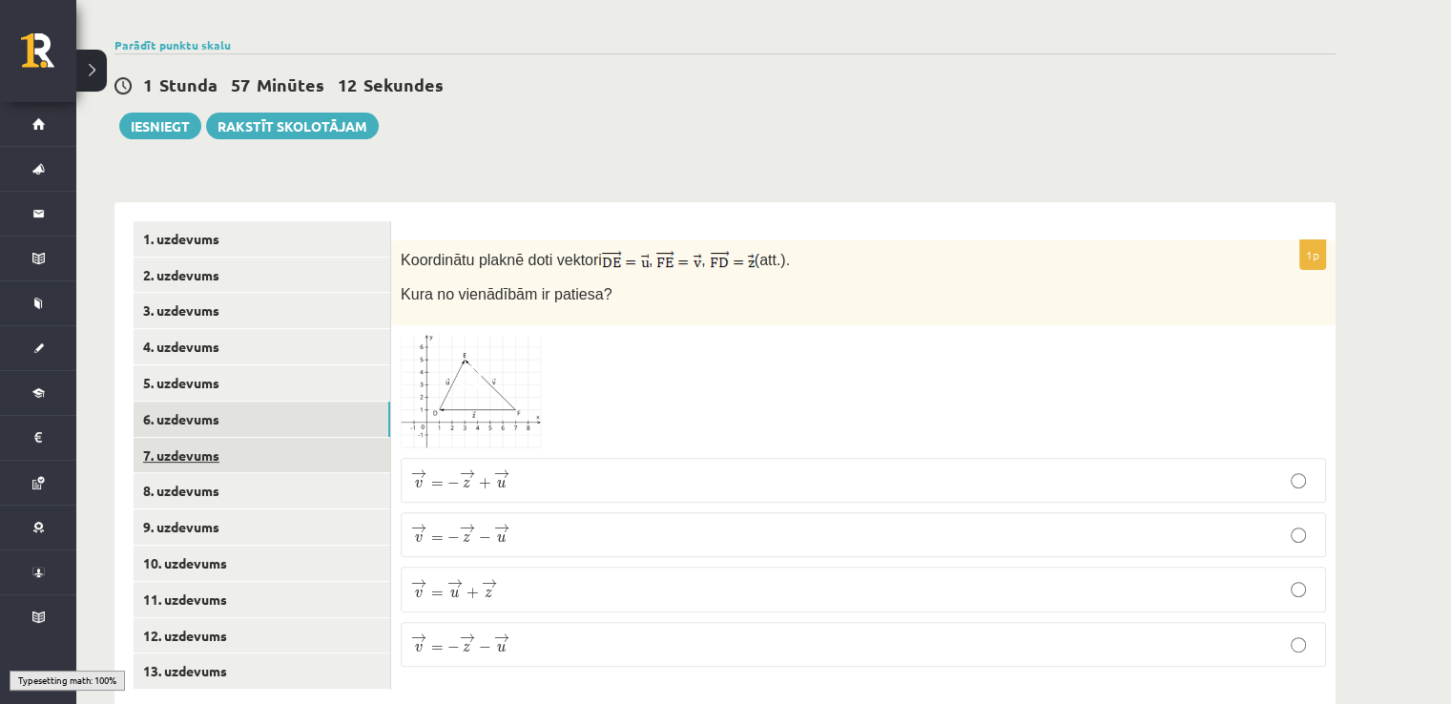
click at [179, 438] on link "7. uzdevums" at bounding box center [262, 455] width 257 height 35
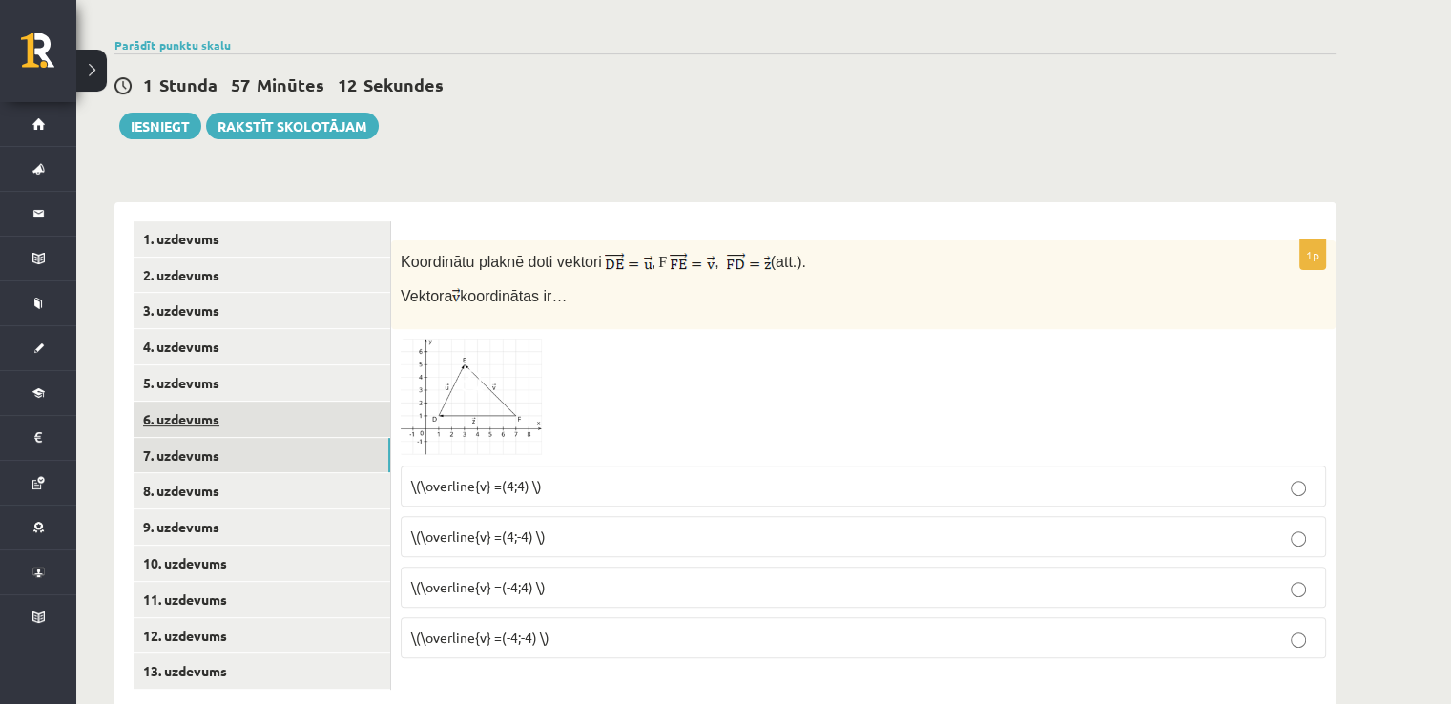
click at [180, 402] on link "6. uzdevums" at bounding box center [262, 419] width 257 height 35
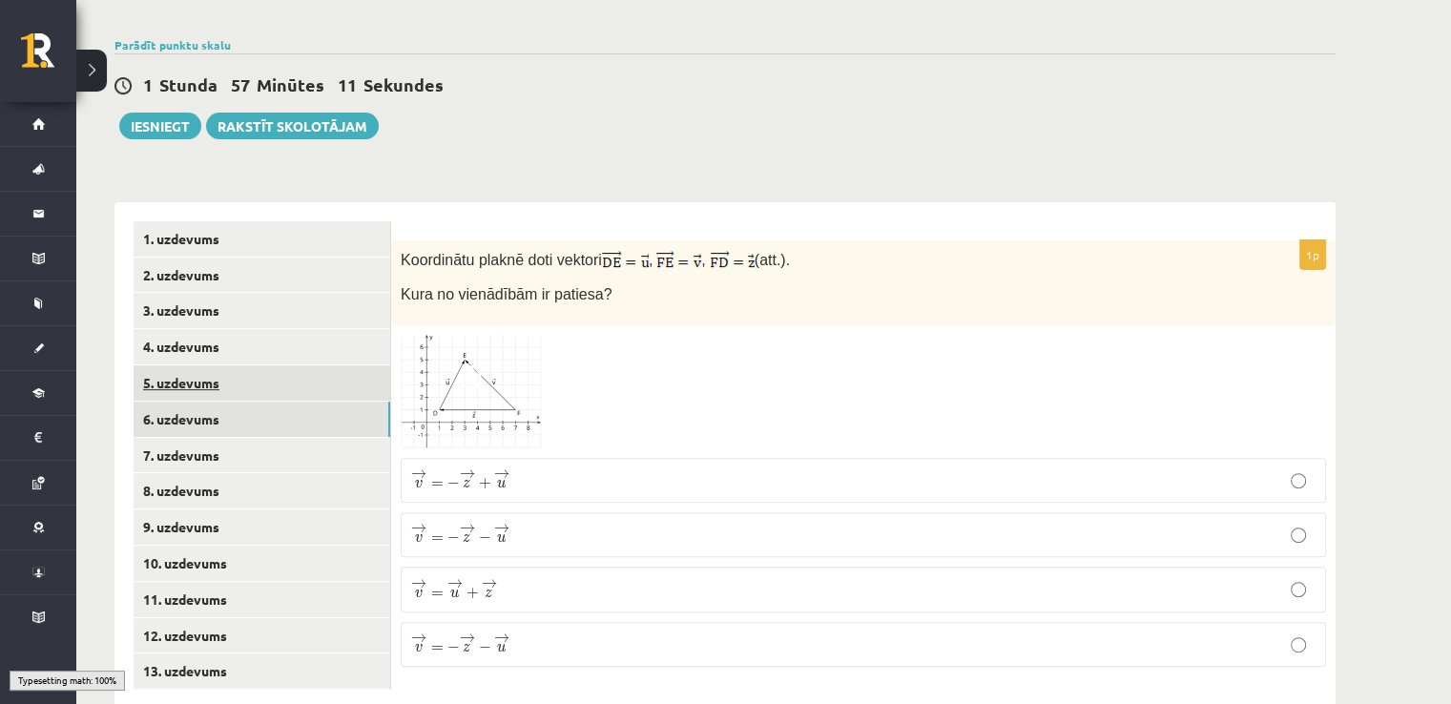
click at [184, 365] on link "5. uzdevums" at bounding box center [262, 382] width 257 height 35
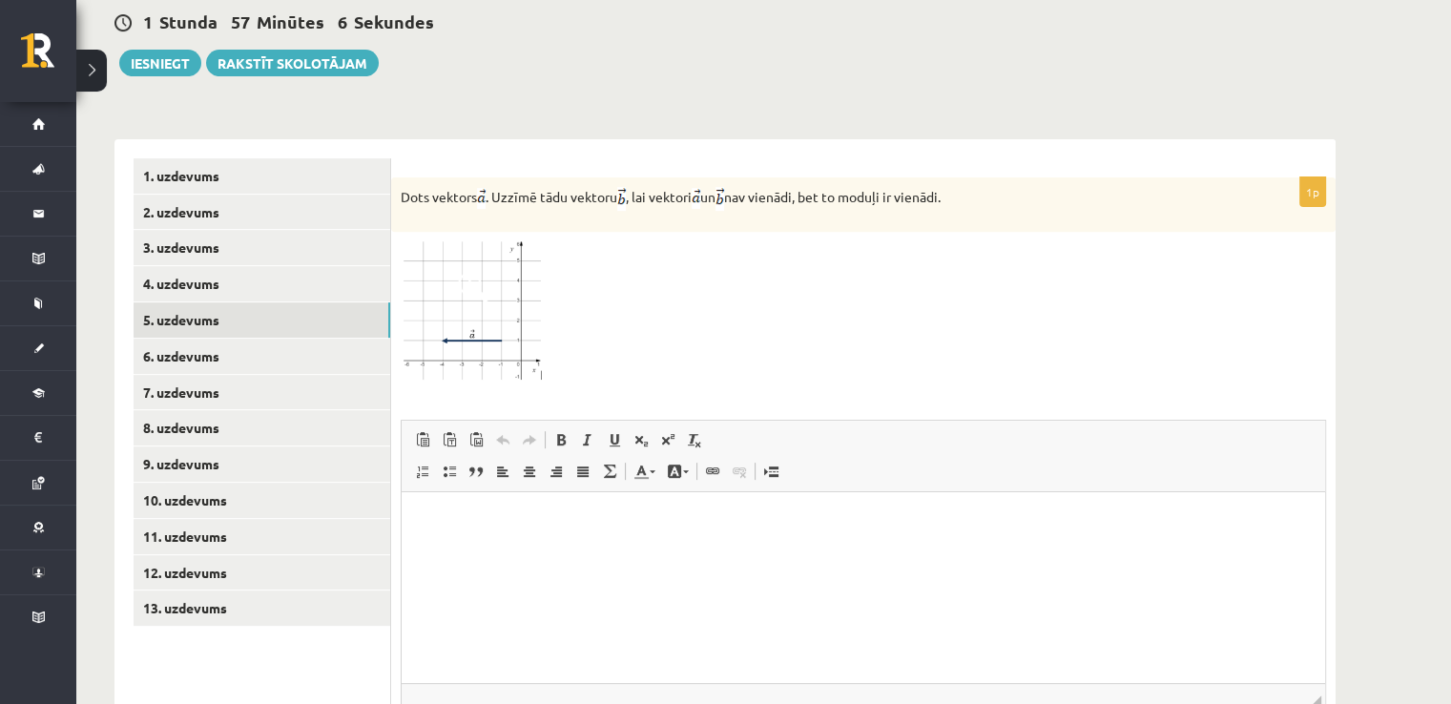
scroll to position [721, 0]
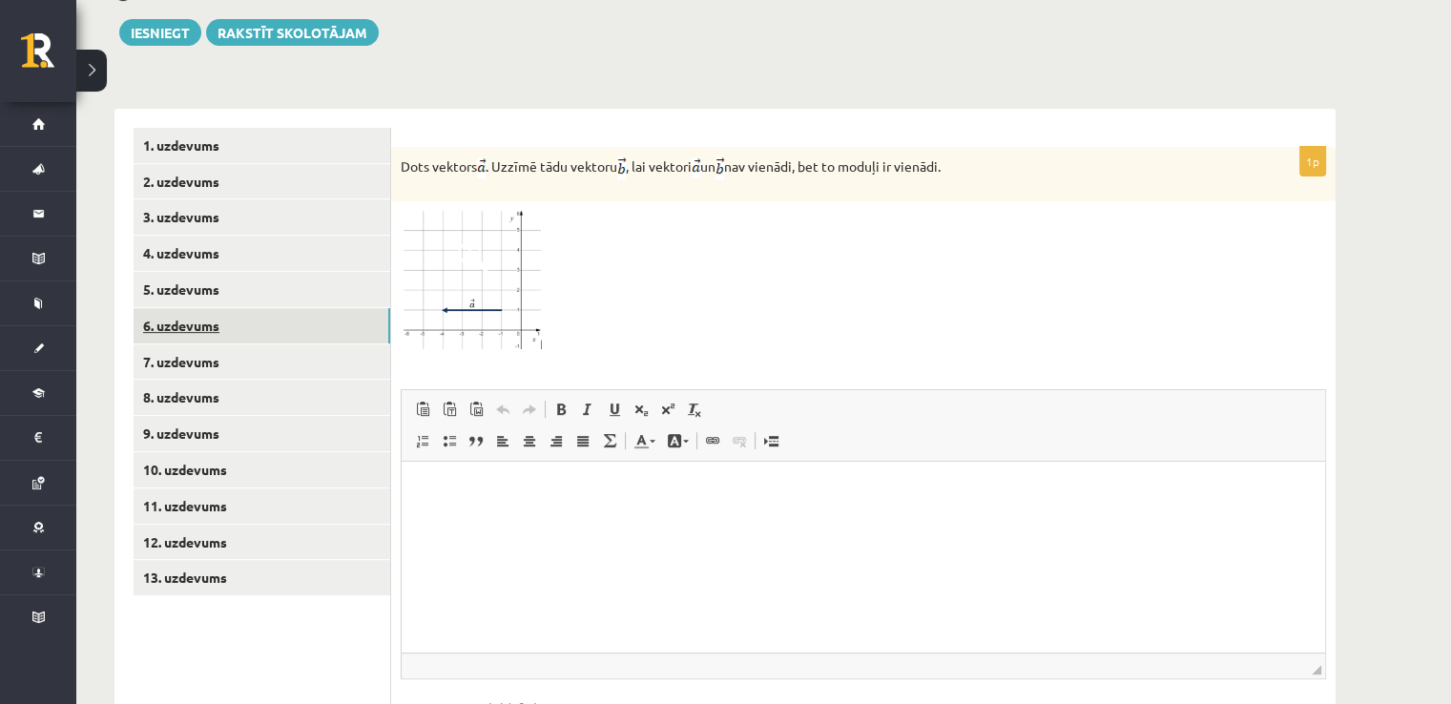
click at [181, 308] on link "6. uzdevums" at bounding box center [262, 325] width 257 height 35
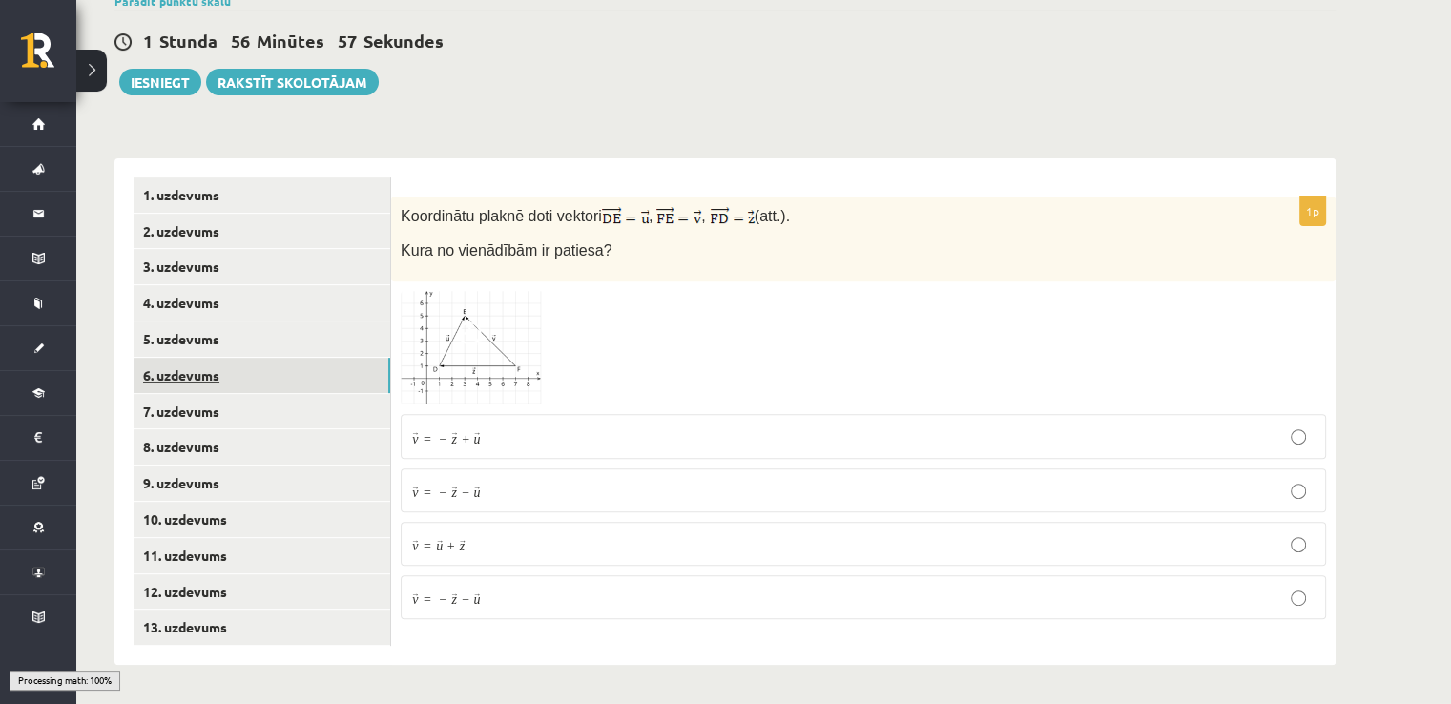
scroll to position [627, 0]
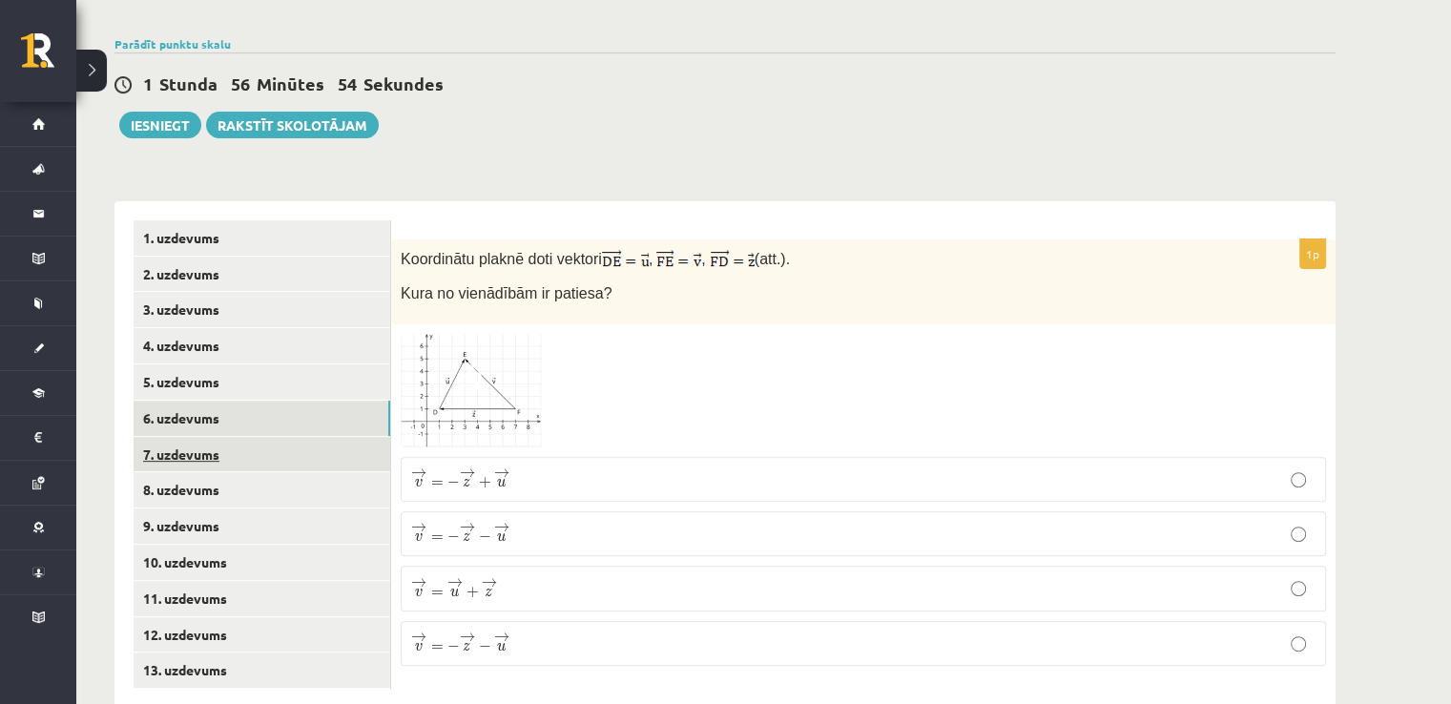
click at [176, 437] on link "7. uzdevums" at bounding box center [262, 454] width 257 height 35
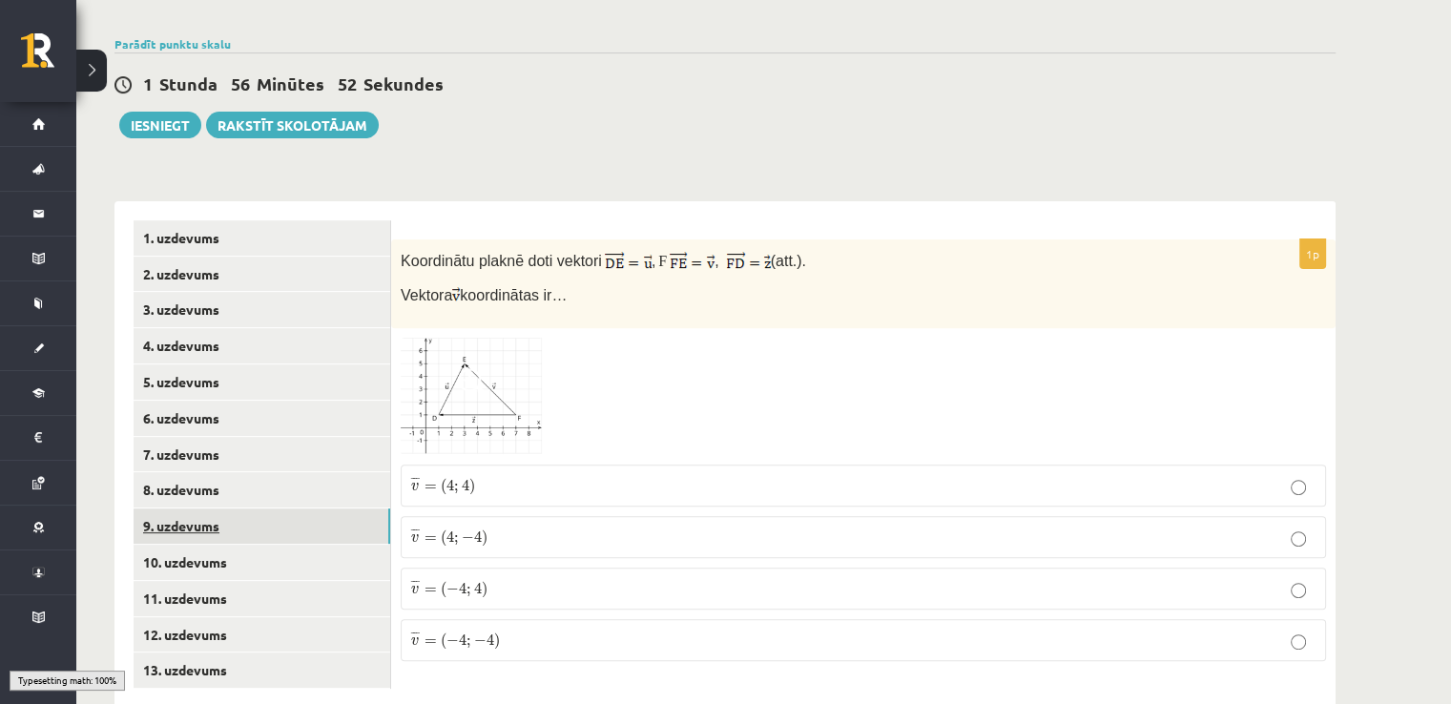
click at [196, 508] on link "9. uzdevums" at bounding box center [262, 525] width 257 height 35
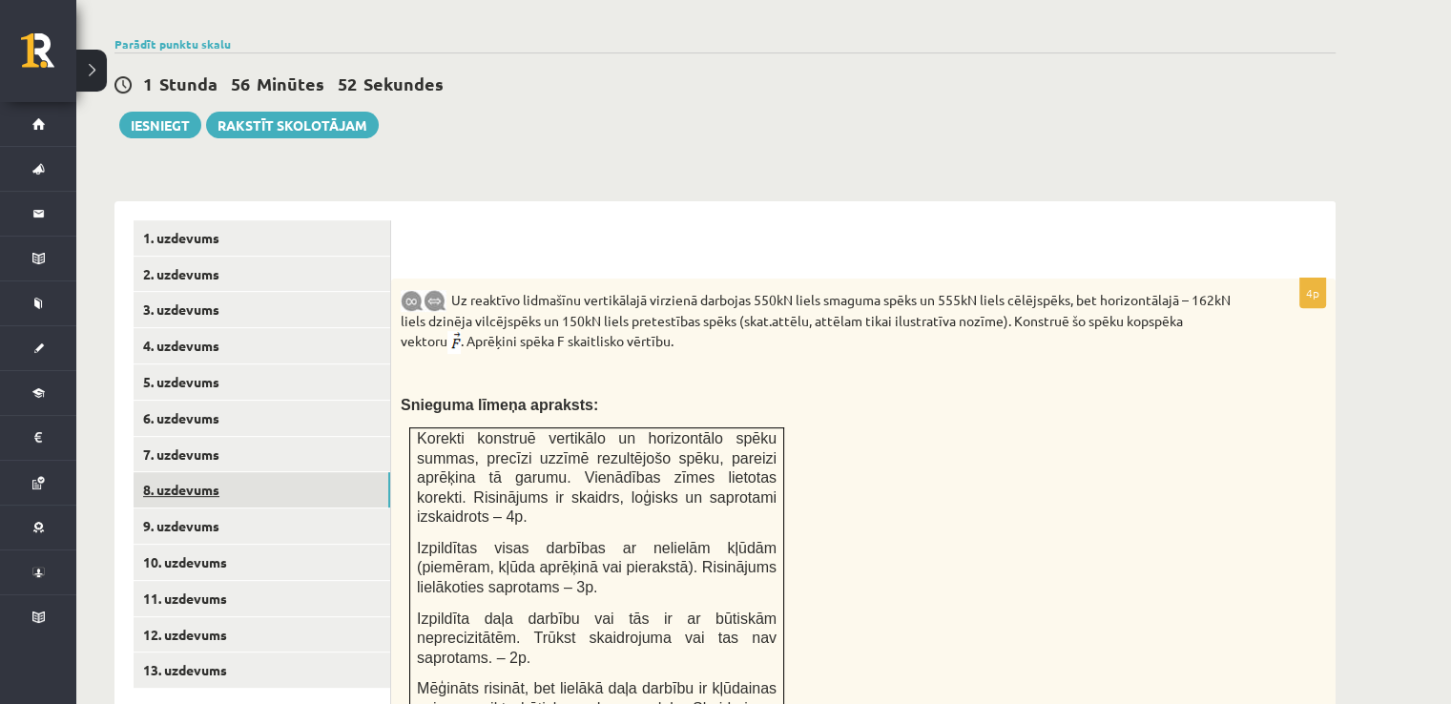
click at [193, 472] on link "8. uzdevums" at bounding box center [262, 489] width 257 height 35
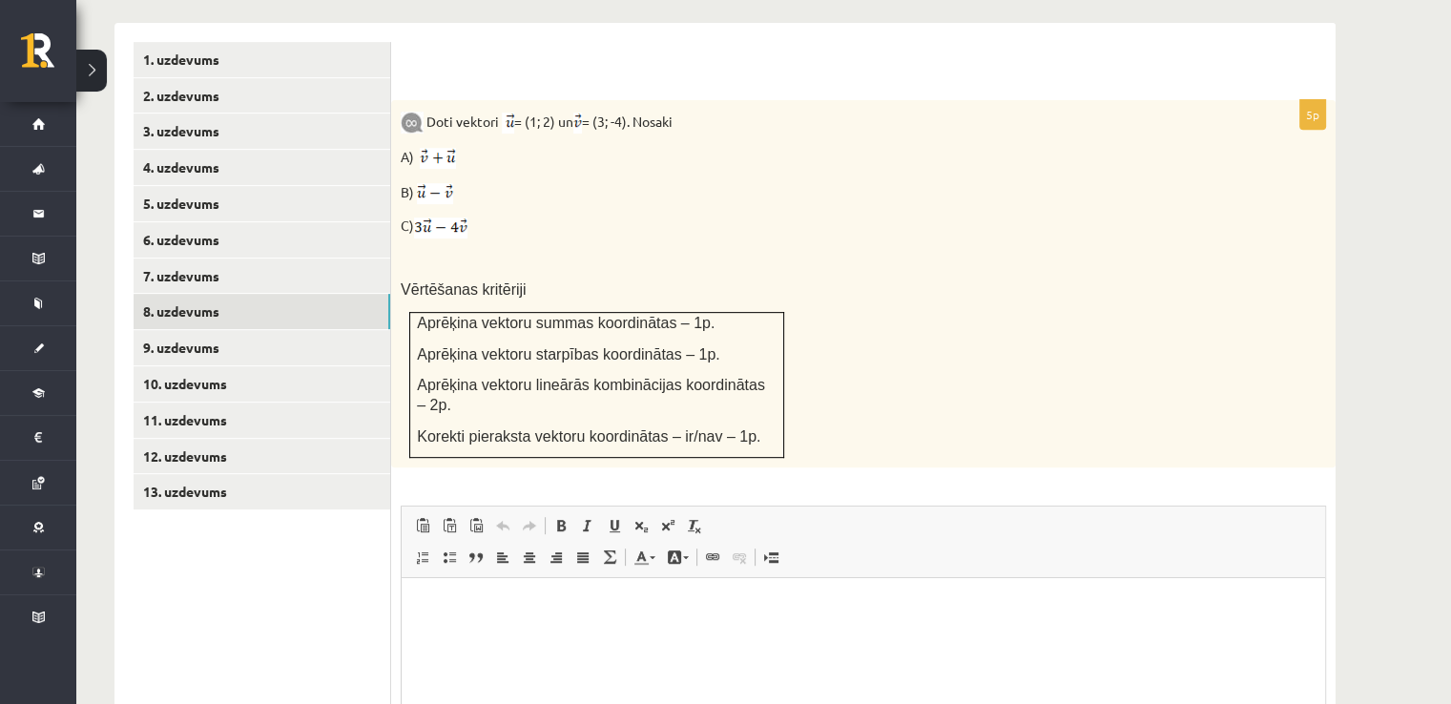
scroll to position [804, 0]
click at [173, 331] on link "9. uzdevums" at bounding box center [262, 348] width 257 height 35
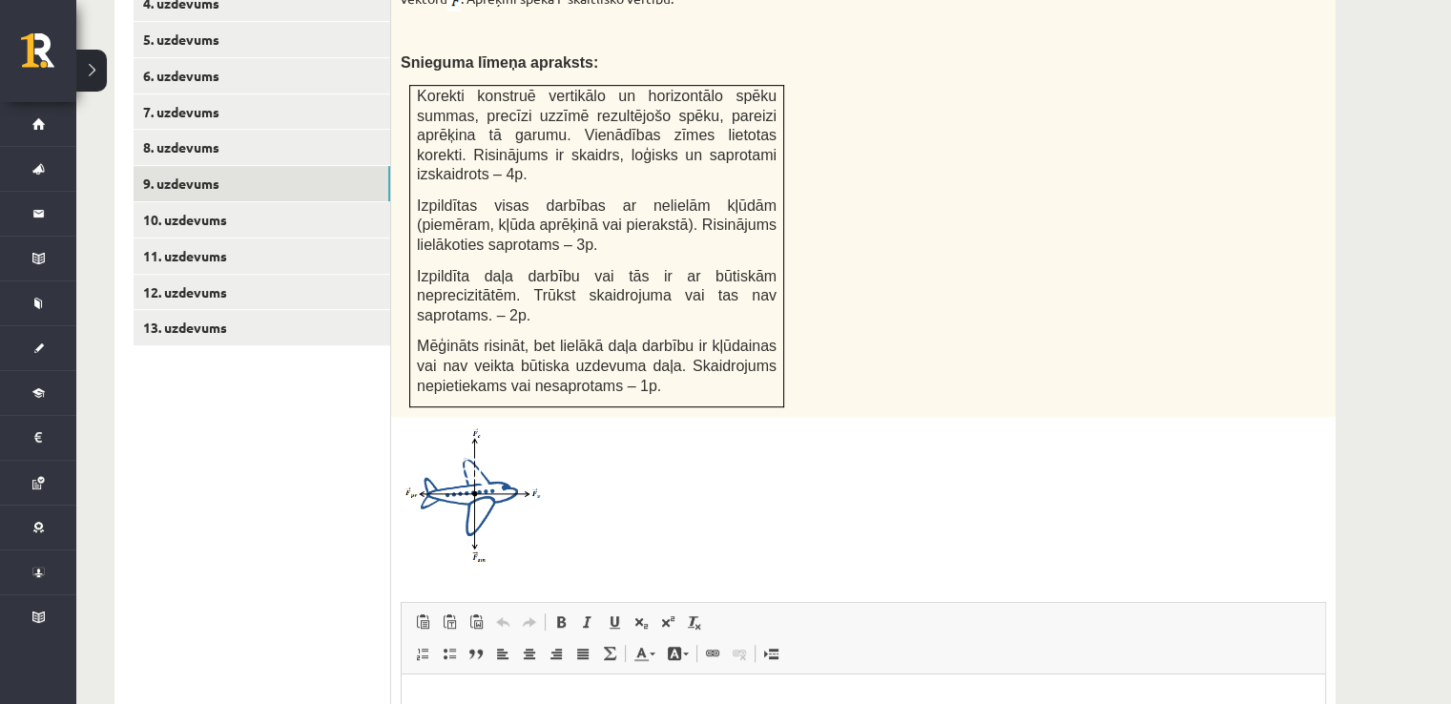
scroll to position [969, 0]
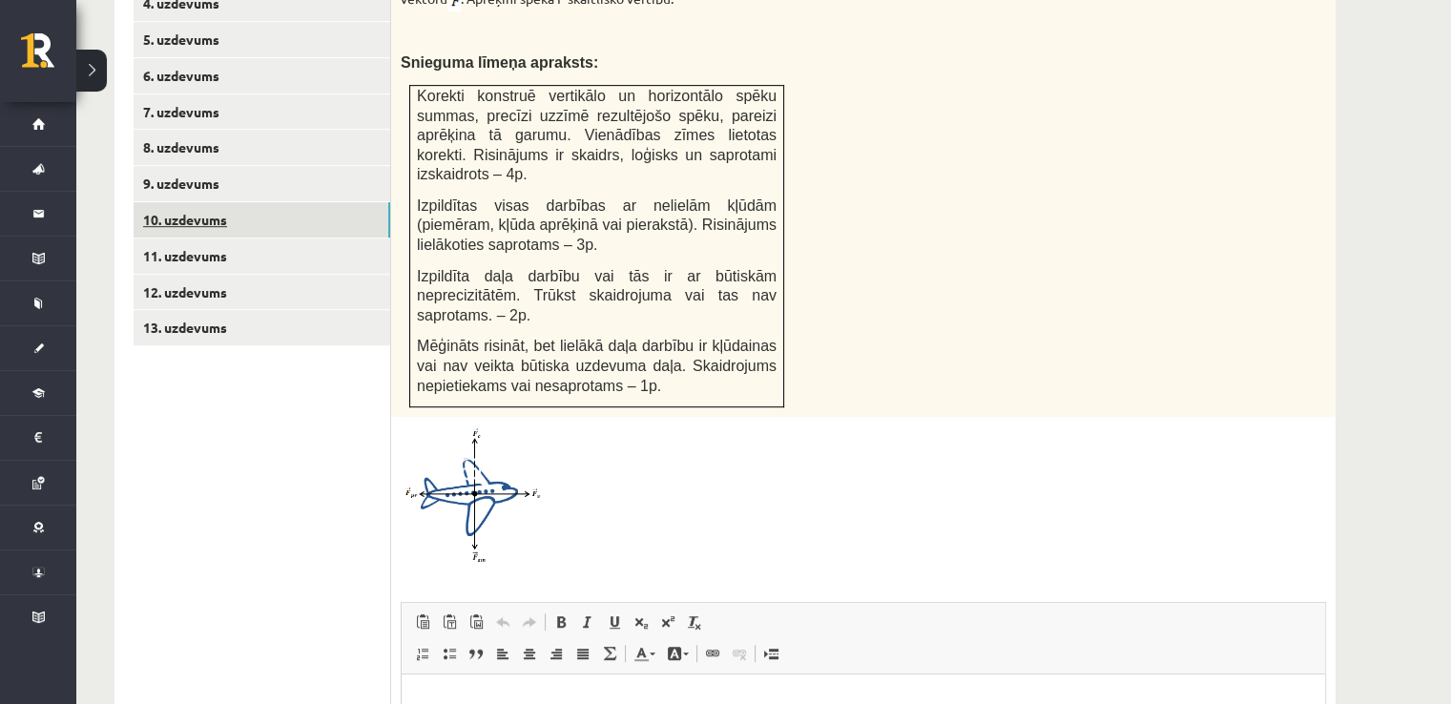
click at [262, 202] on link "10. uzdevums" at bounding box center [262, 219] width 257 height 35
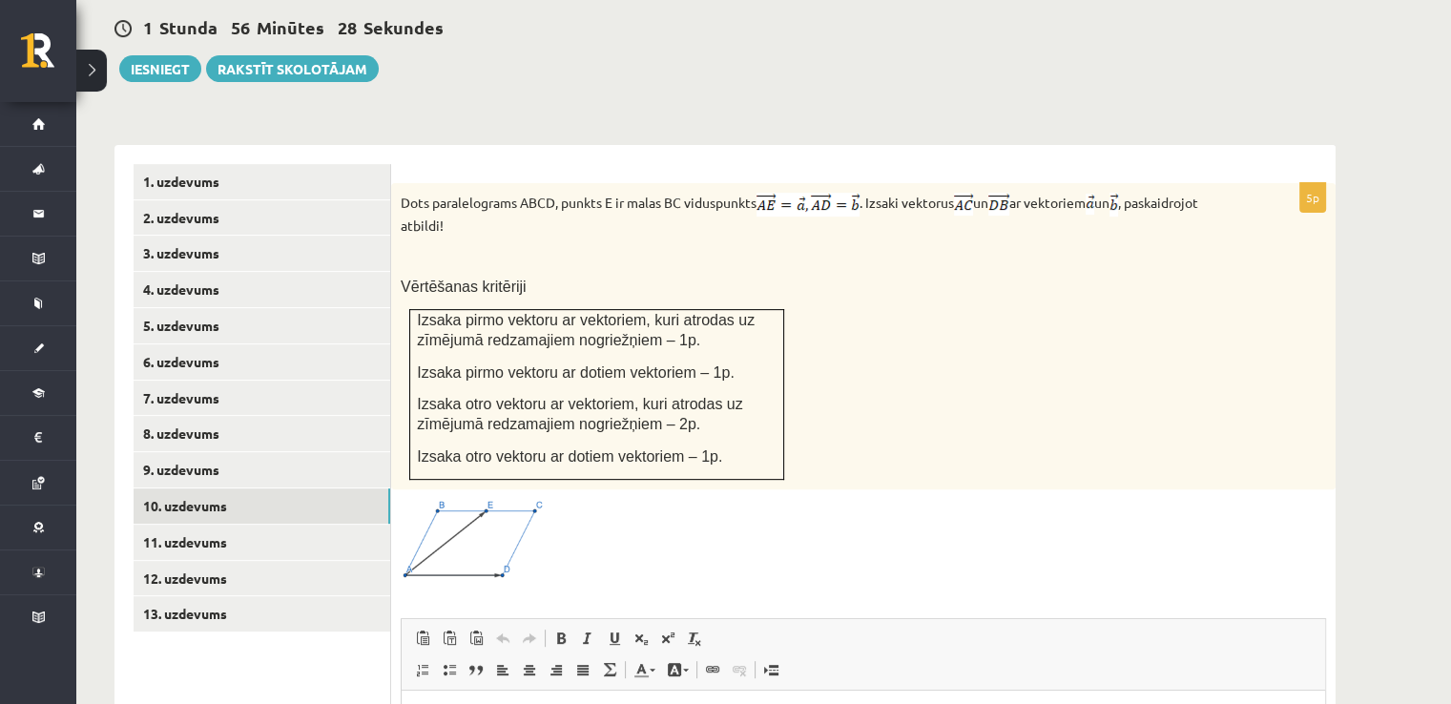
scroll to position [874, 0]
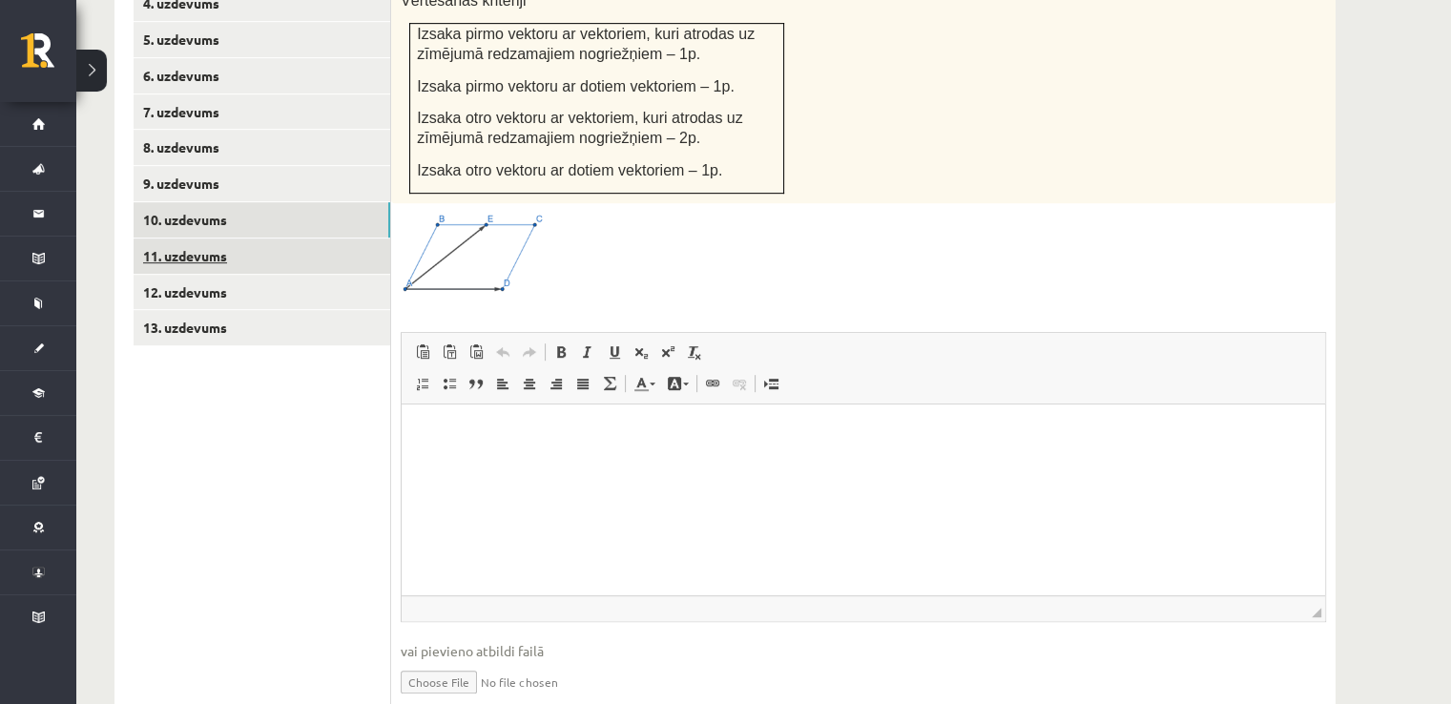
click at [250, 238] on link "11. uzdevums" at bounding box center [262, 255] width 257 height 35
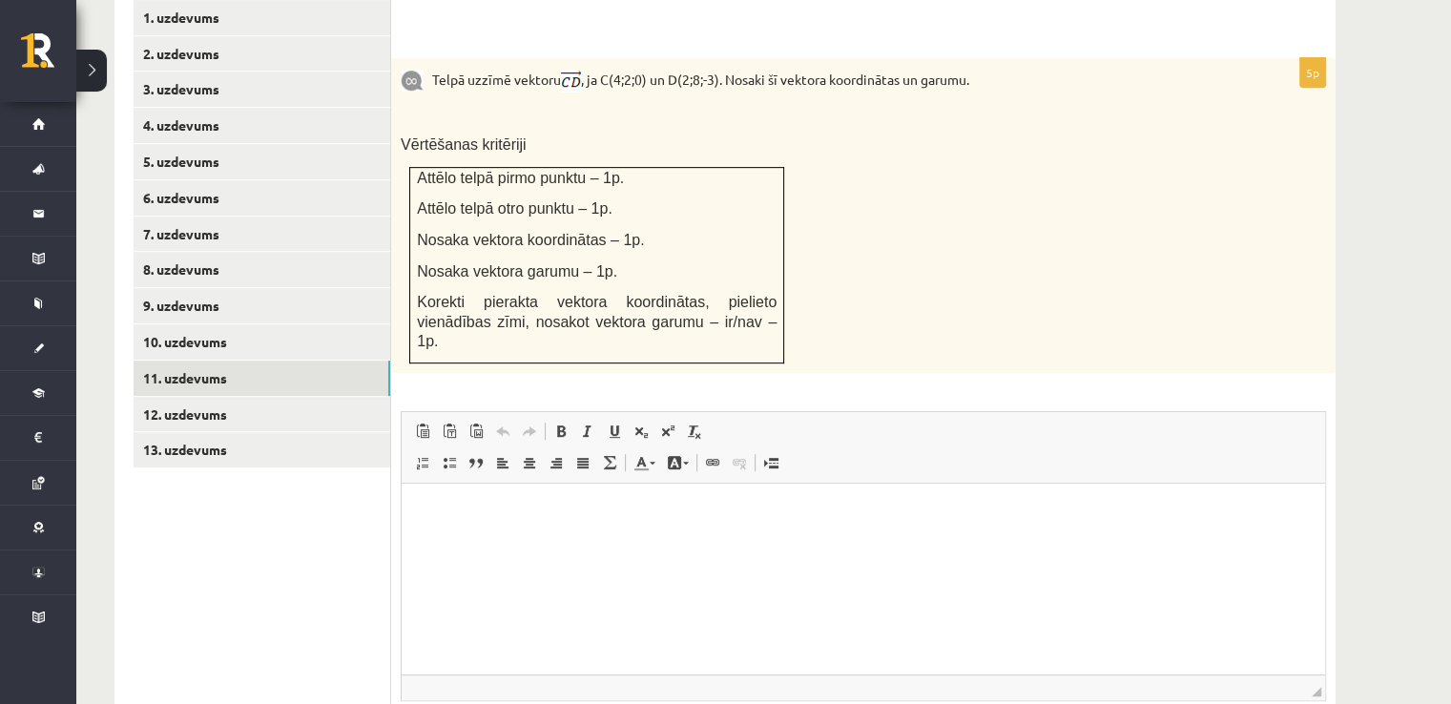
scroll to position [848, 0]
click at [237, 396] on link "12. uzdevums" at bounding box center [262, 413] width 257 height 35
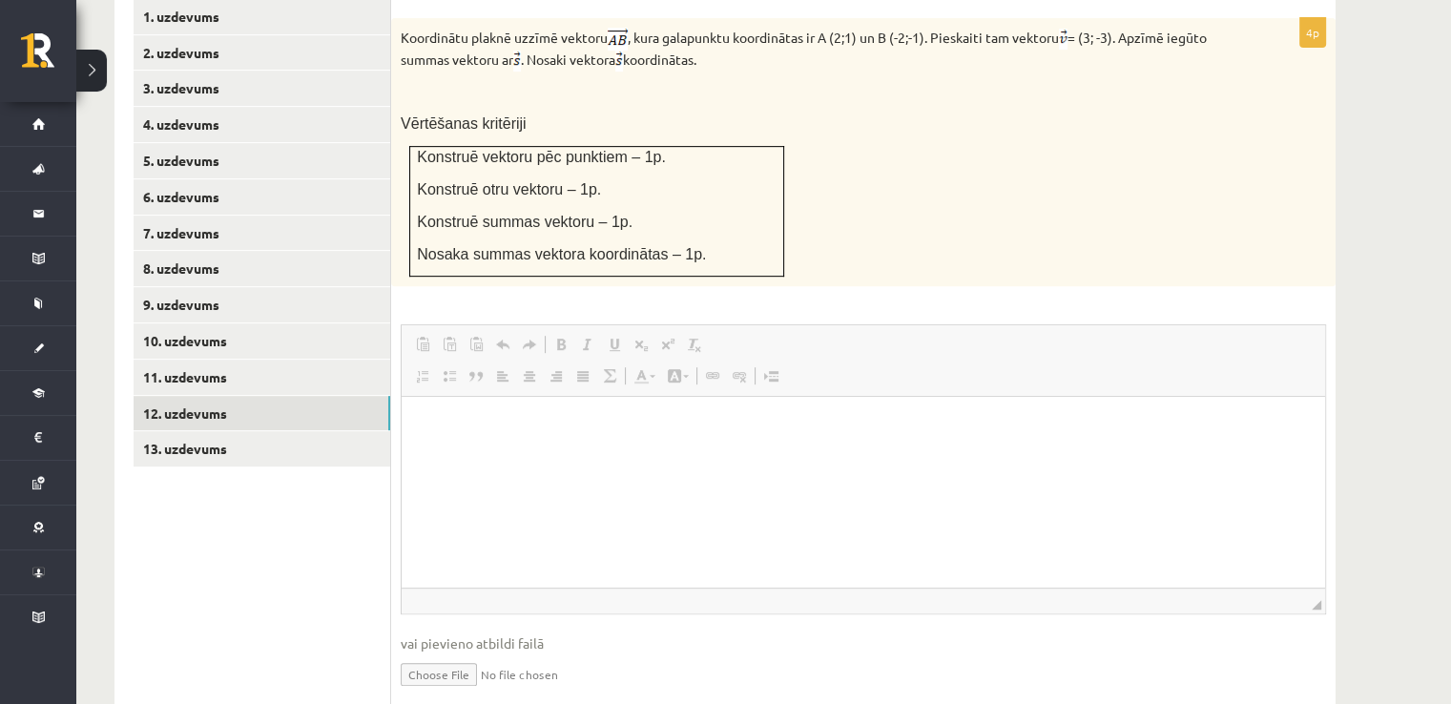
scroll to position [0, 0]
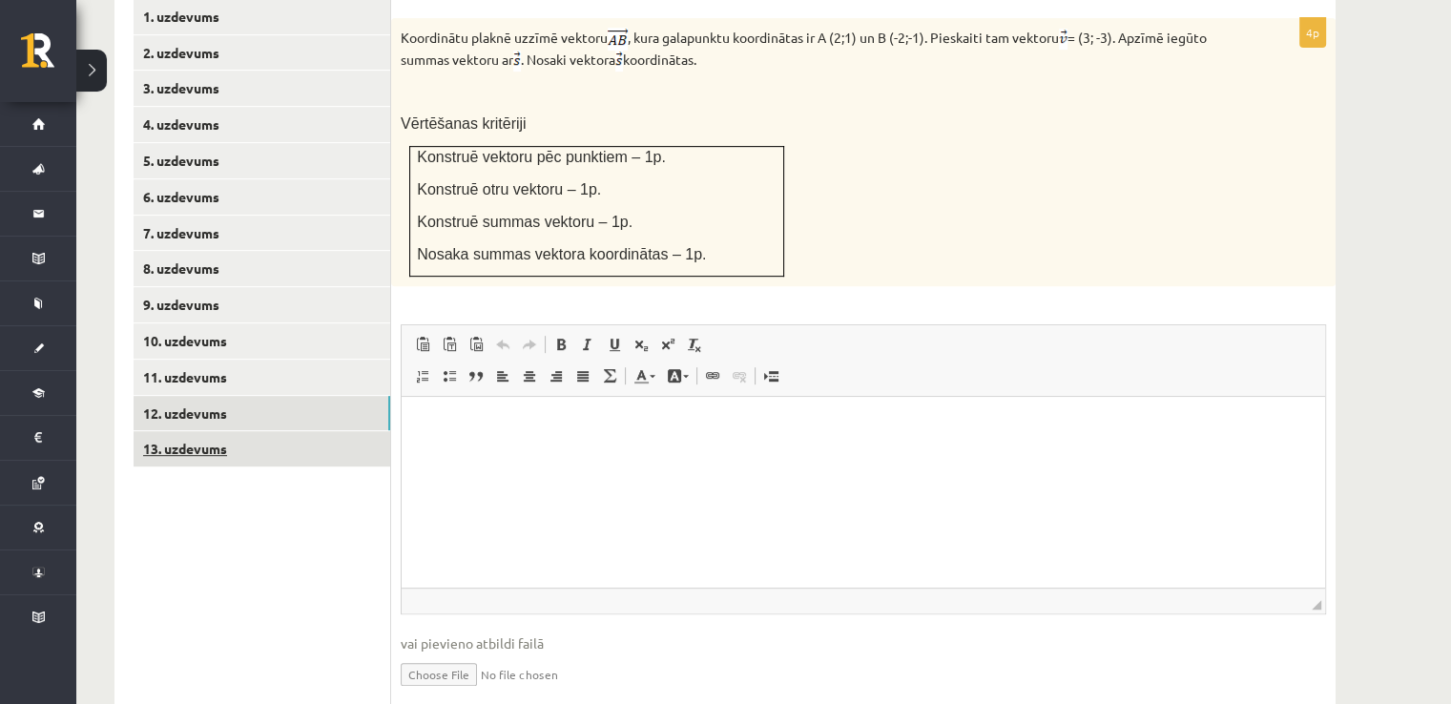
click at [240, 431] on link "13. uzdevums" at bounding box center [262, 448] width 257 height 35
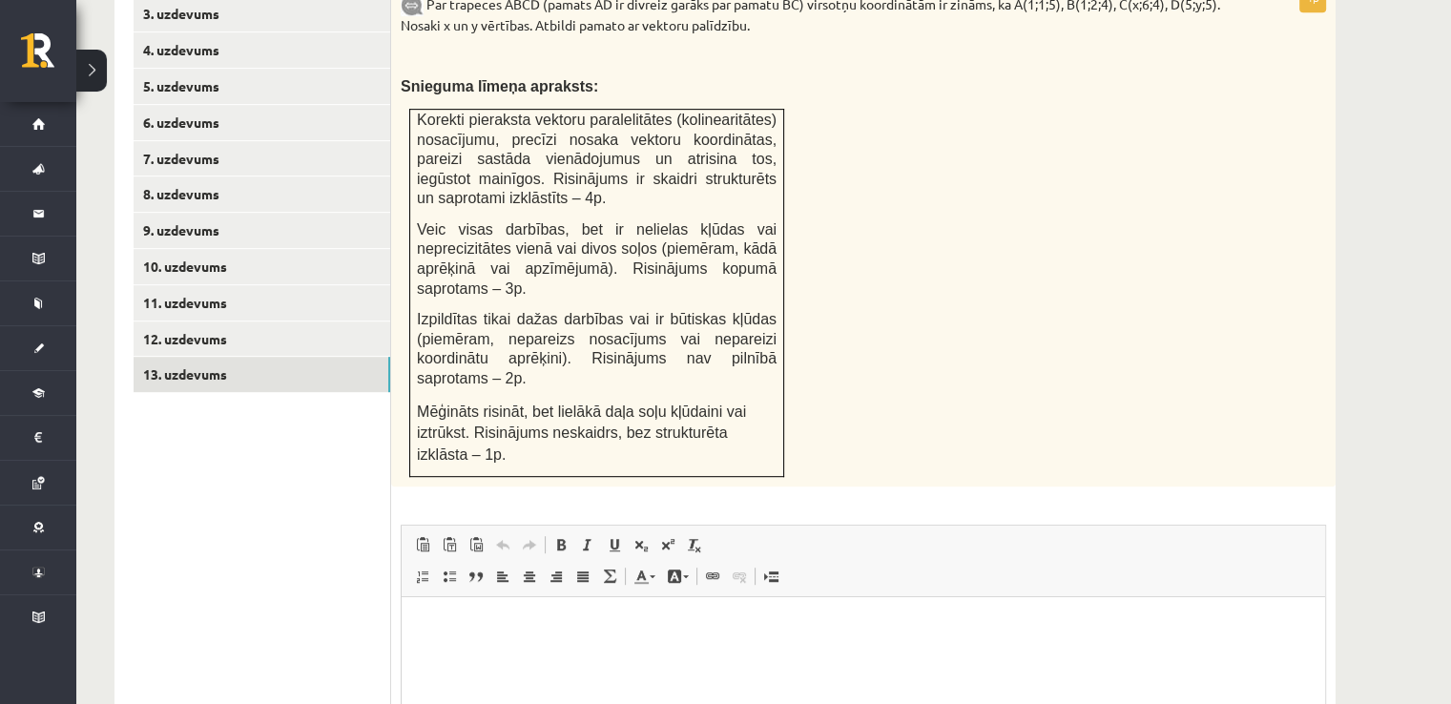
scroll to position [1079, 0]
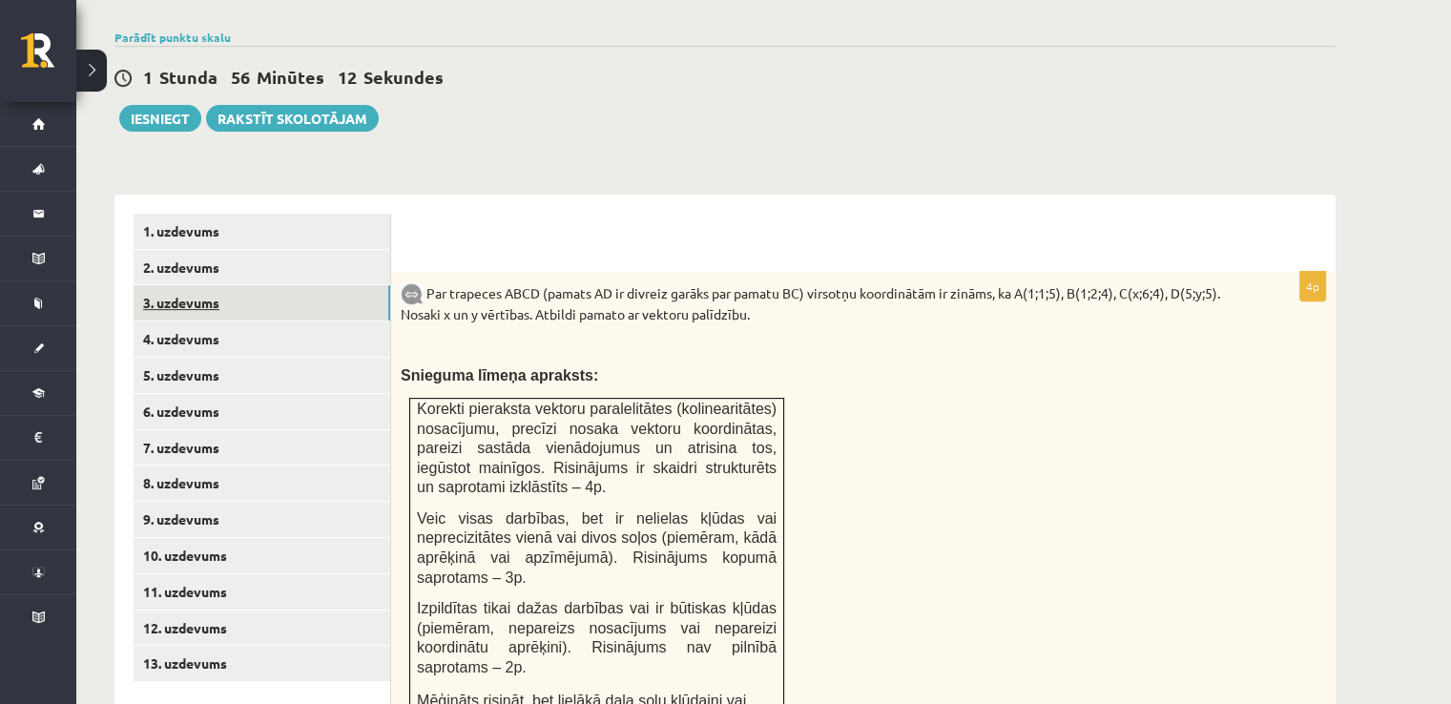
click at [203, 285] on link "3. uzdevums" at bounding box center [262, 302] width 257 height 35
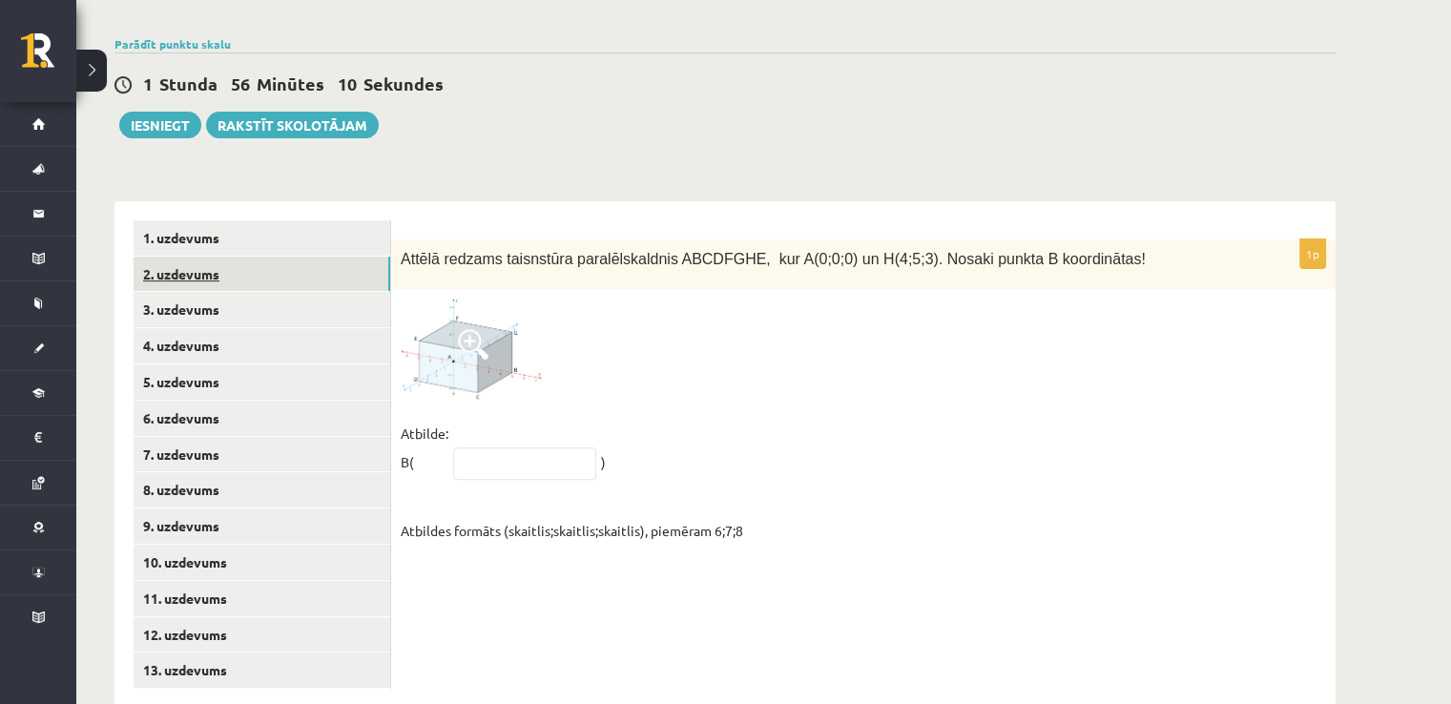
click at [176, 257] on link "2. uzdevums" at bounding box center [262, 274] width 257 height 35
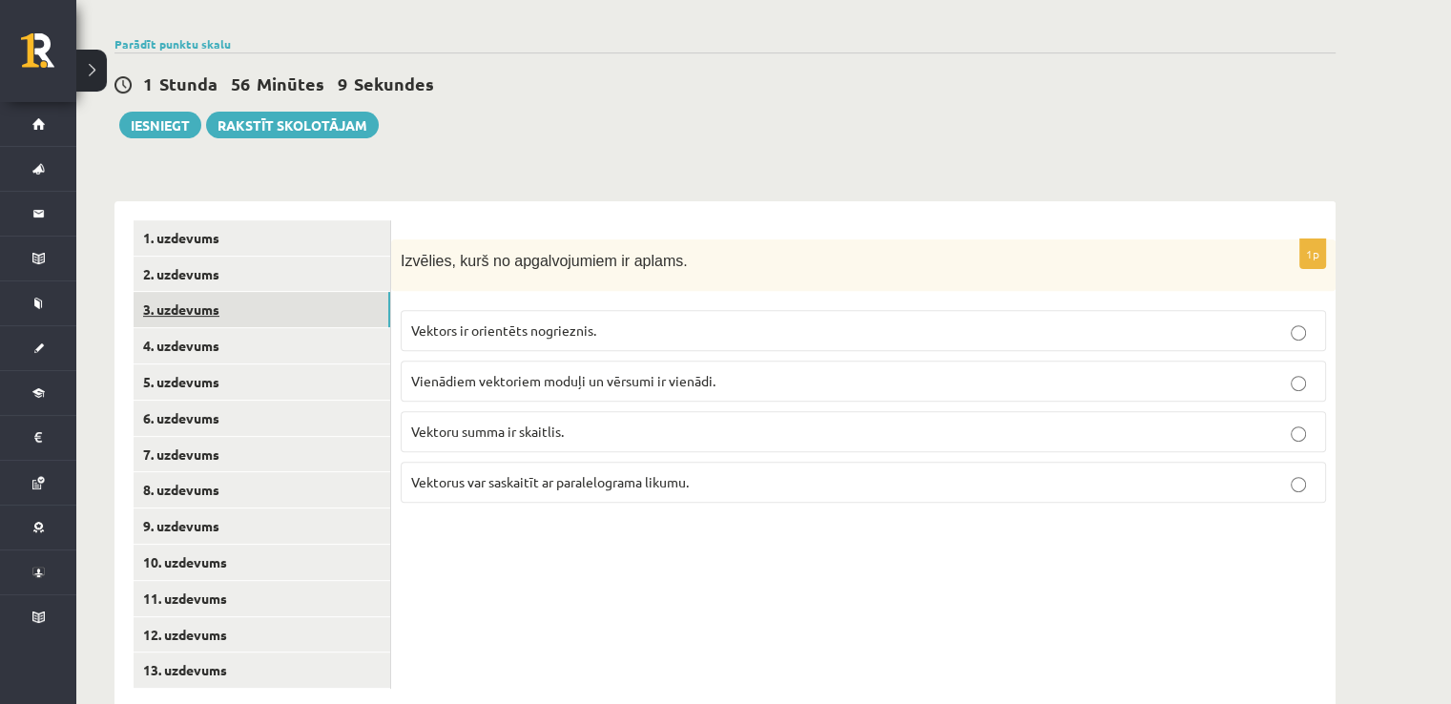
click at [176, 292] on link "3. uzdevums" at bounding box center [262, 309] width 257 height 35
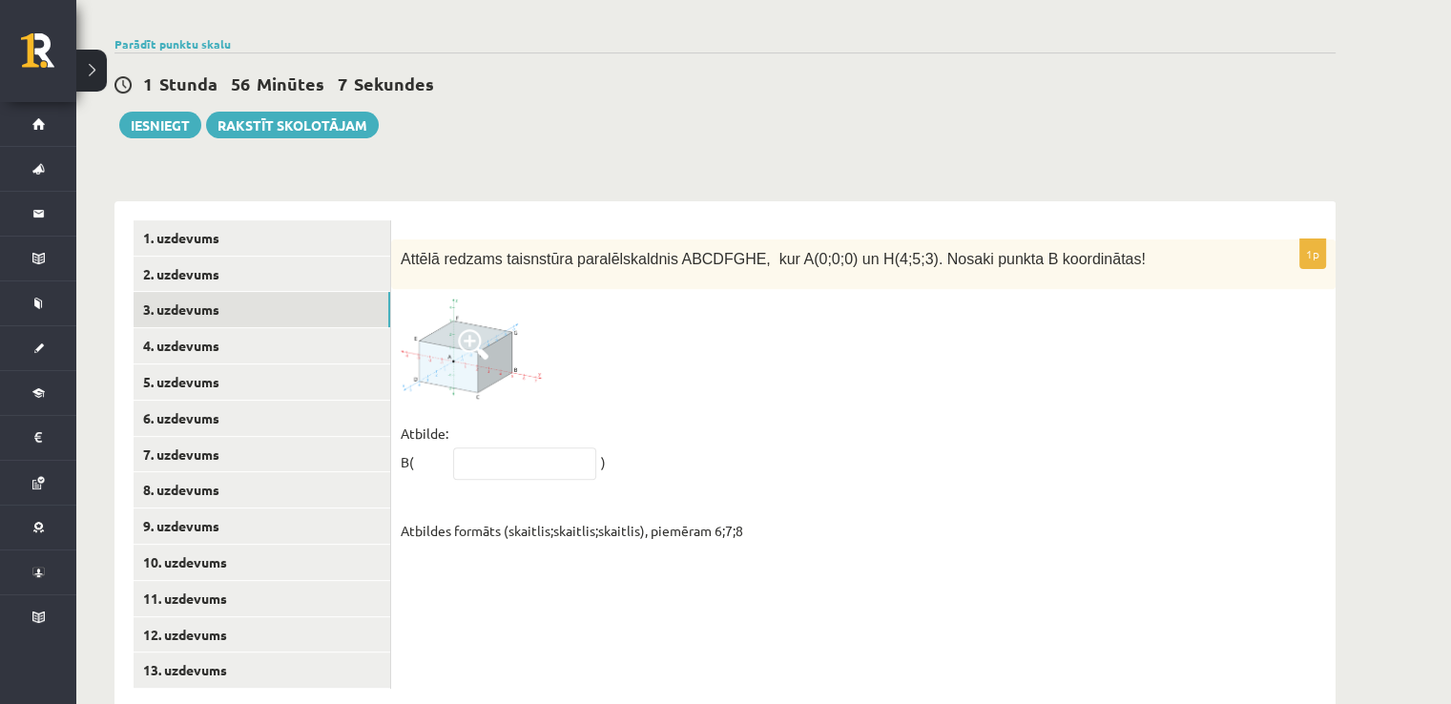
click at [734, 535] on div "1p Attēlā redzams taisnstūra paralēlskaldnis ABCDFGHE, kur A(0;0;0) un H(4;5;3)…" at bounding box center [863, 454] width 944 height 507
click at [425, 553] on div "1p Attēlā redzams taisnstūra paralēlskaldnis ABCDFGHE, kur A(0;0;0) un H(4;5;3)…" at bounding box center [863, 454] width 944 height 507
click at [538, 447] on input "text" at bounding box center [524, 463] width 143 height 32
click at [561, 447] on input "text" at bounding box center [524, 463] width 143 height 32
type input "*****"
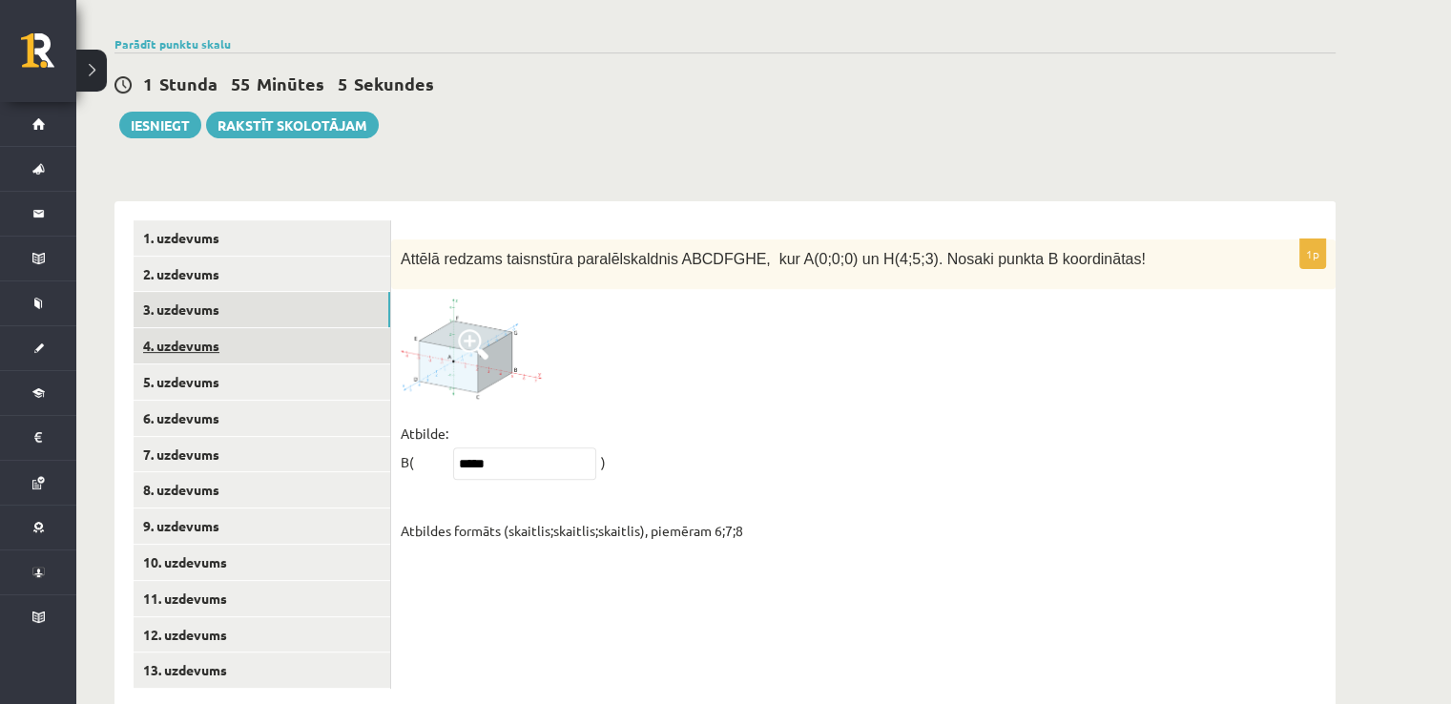
click at [183, 328] on link "4. uzdevums" at bounding box center [262, 345] width 257 height 35
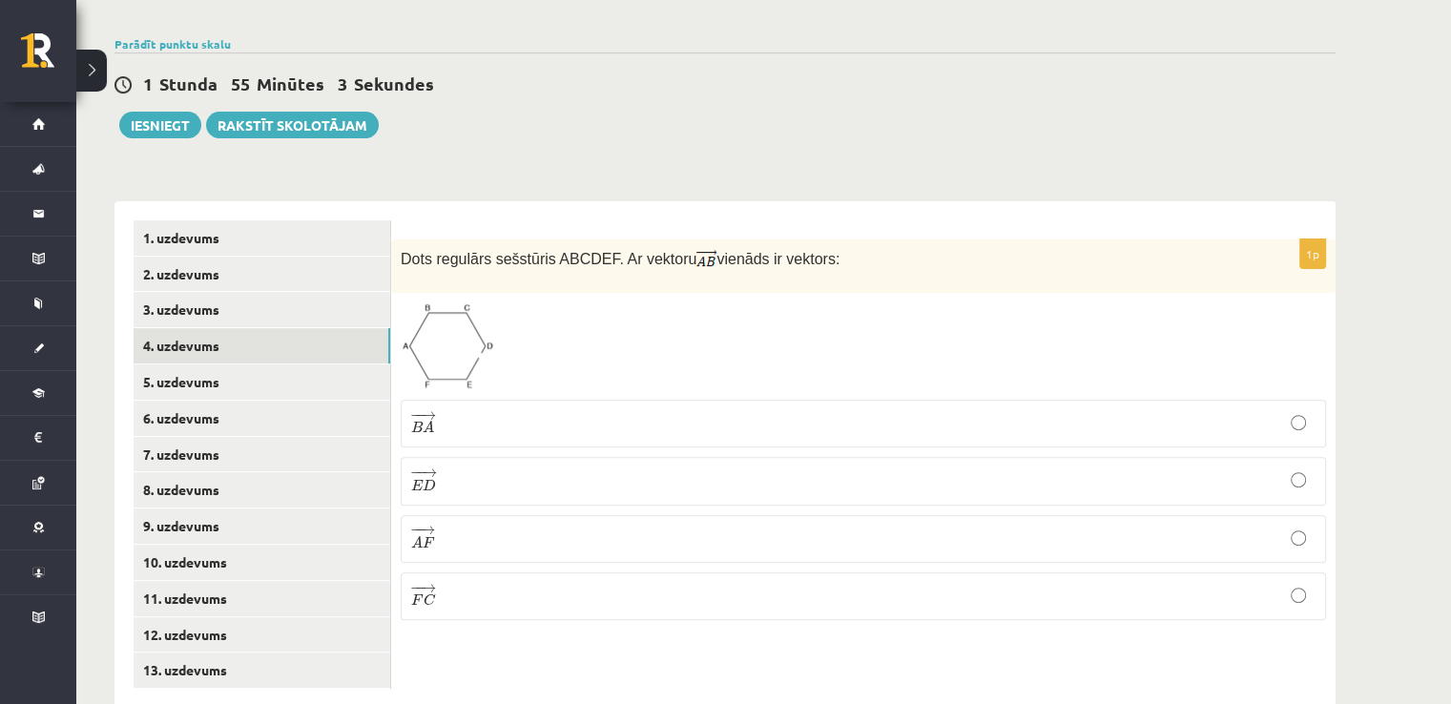
click at [581, 302] on div at bounding box center [863, 346] width 925 height 88
click at [484, 467] on p "− − → E D E D →" at bounding box center [863, 480] width 904 height 27
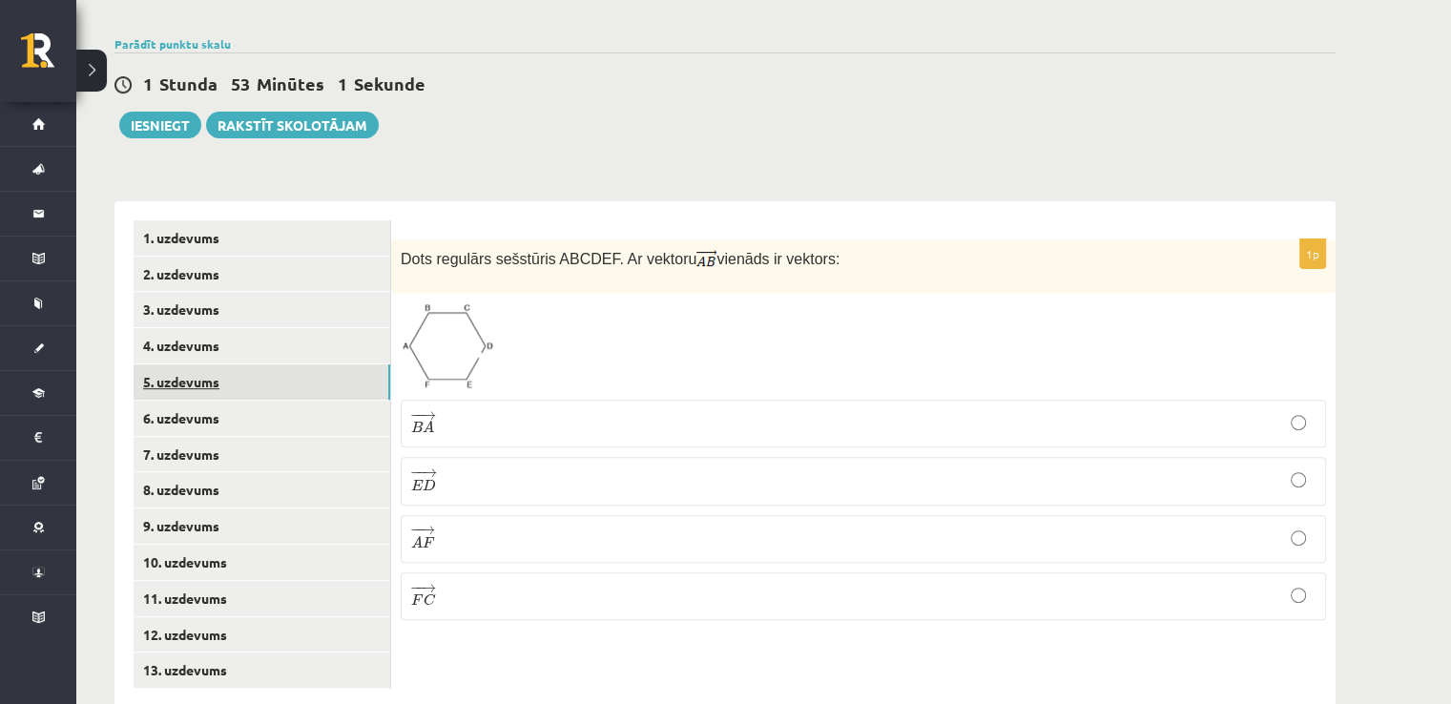
click at [191, 364] on link "5. uzdevums" at bounding box center [262, 381] width 257 height 35
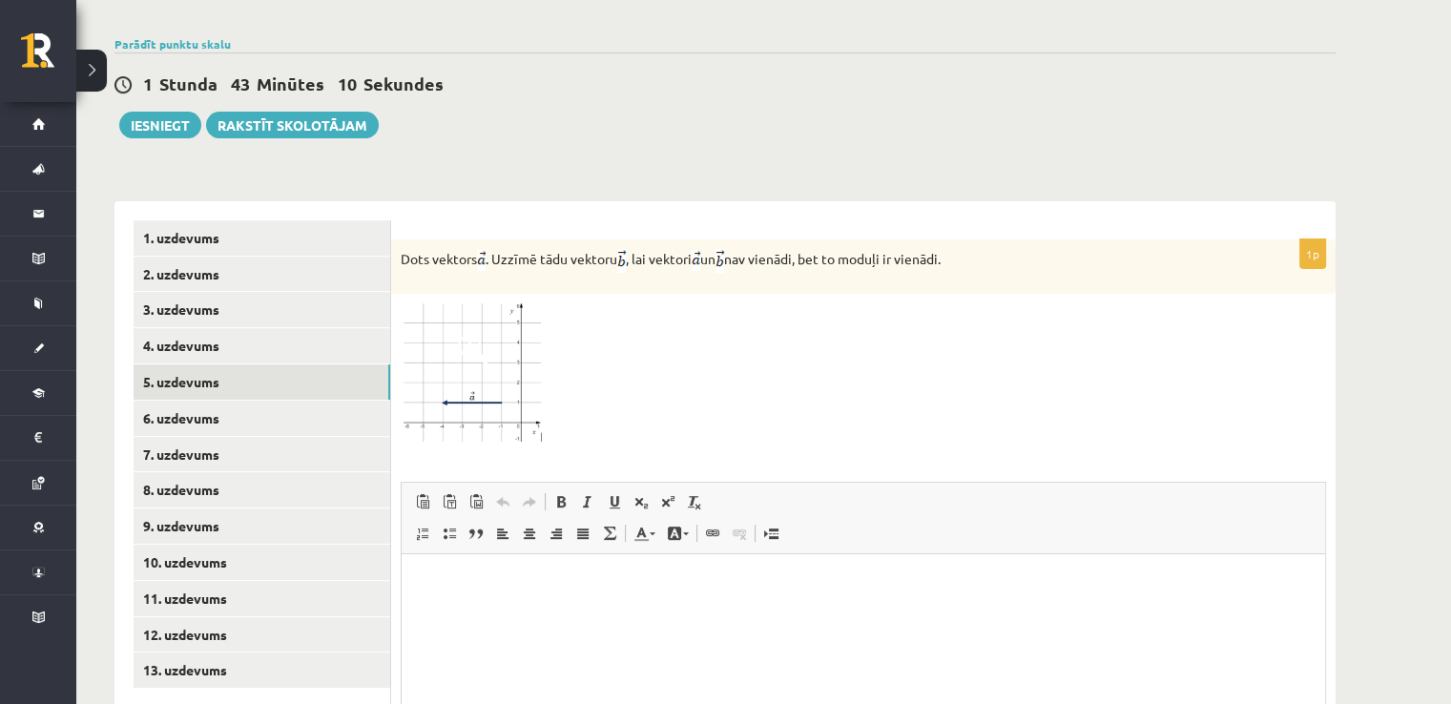
scroll to position [815, 0]
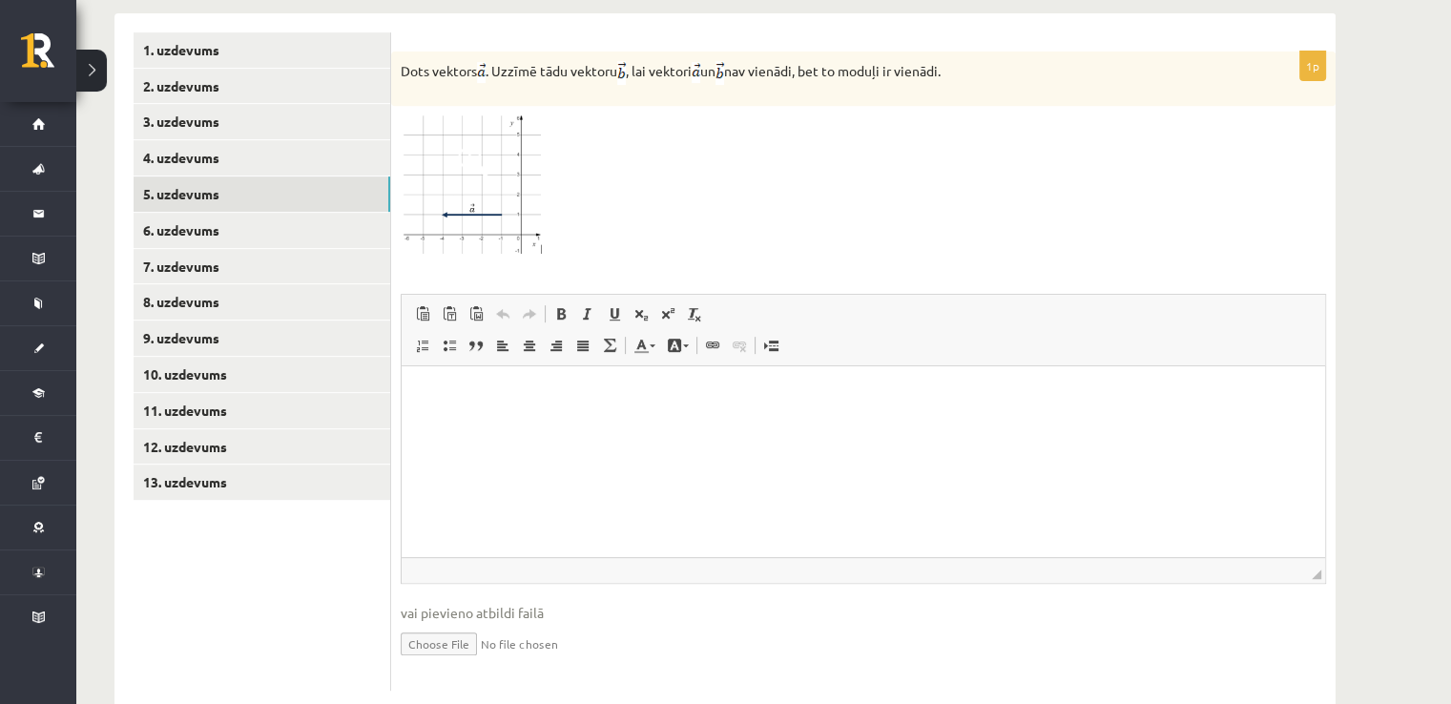
click at [580, 409] on html at bounding box center [863, 394] width 923 height 58
click at [587, 401] on p "Editor, wiswyg-editor-user-answer-47433943550800" at bounding box center [863, 394] width 885 height 20
click at [1006, 55] on div "Dots vektors . Uzzīmē tādu vektoru , lai vektori un nav vienādi, bet to moduļi …" at bounding box center [863, 79] width 944 height 54
click at [431, 623] on input "file" at bounding box center [863, 642] width 925 height 39
type input "**********"
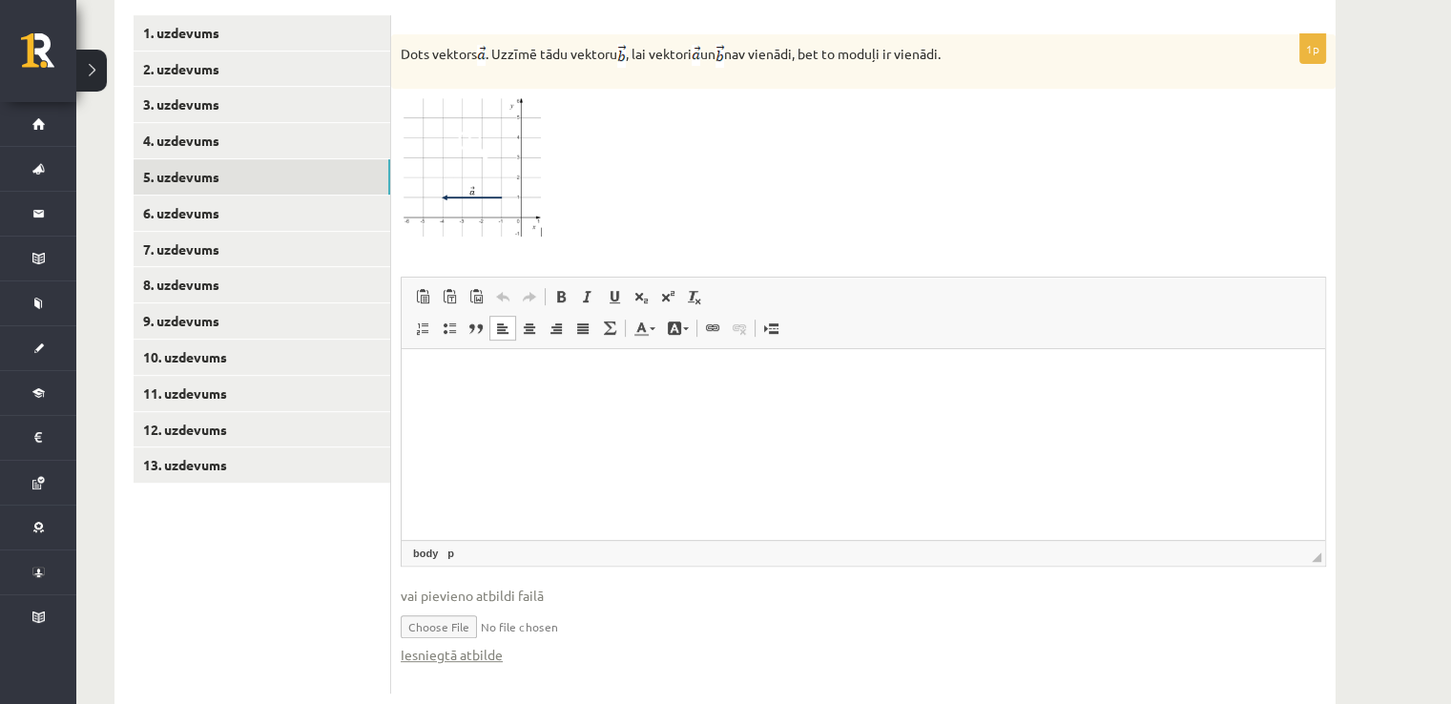
scroll to position [836, 0]
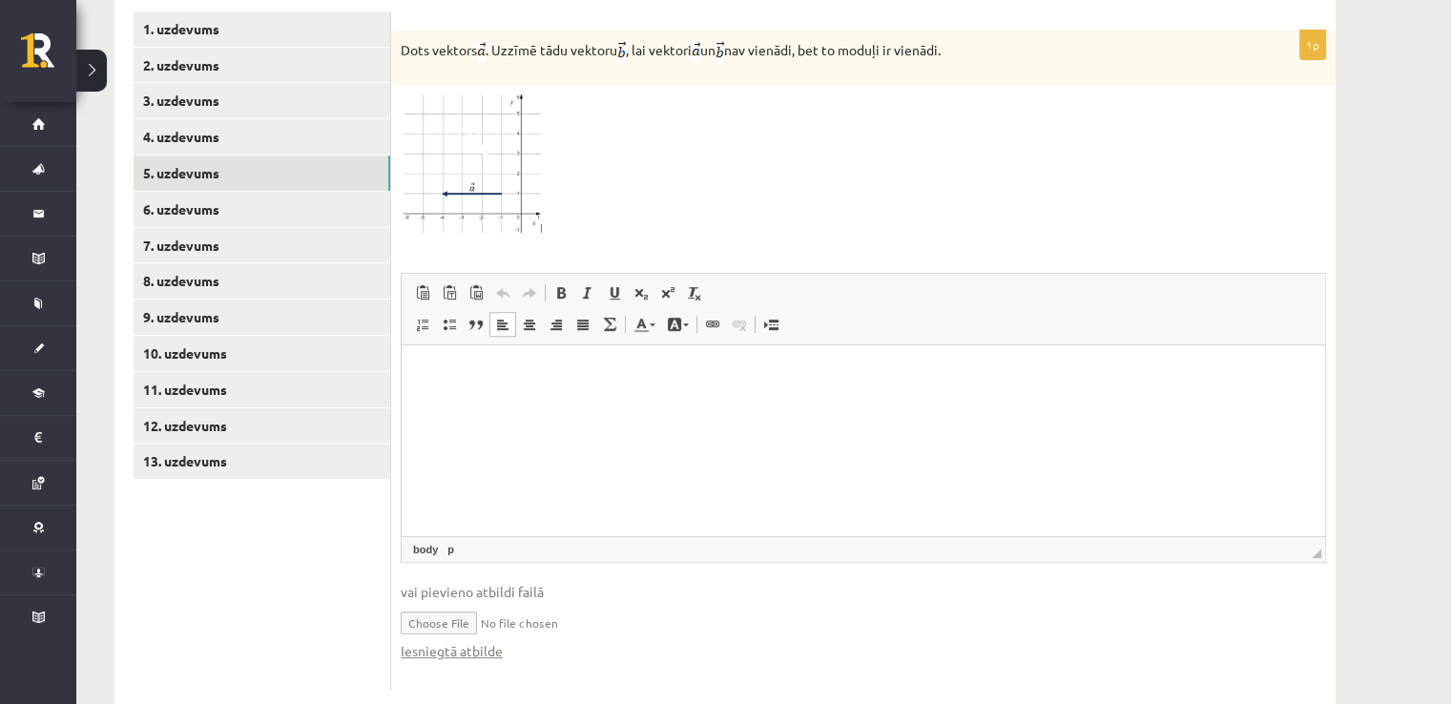
click at [511, 602] on input "file" at bounding box center [863, 621] width 925 height 39
click at [509, 602] on input "file" at bounding box center [863, 621] width 925 height 39
click at [515, 602] on input "file" at bounding box center [863, 621] width 925 height 39
type input "**********"
click at [532, 602] on input "file" at bounding box center [863, 621] width 925 height 39
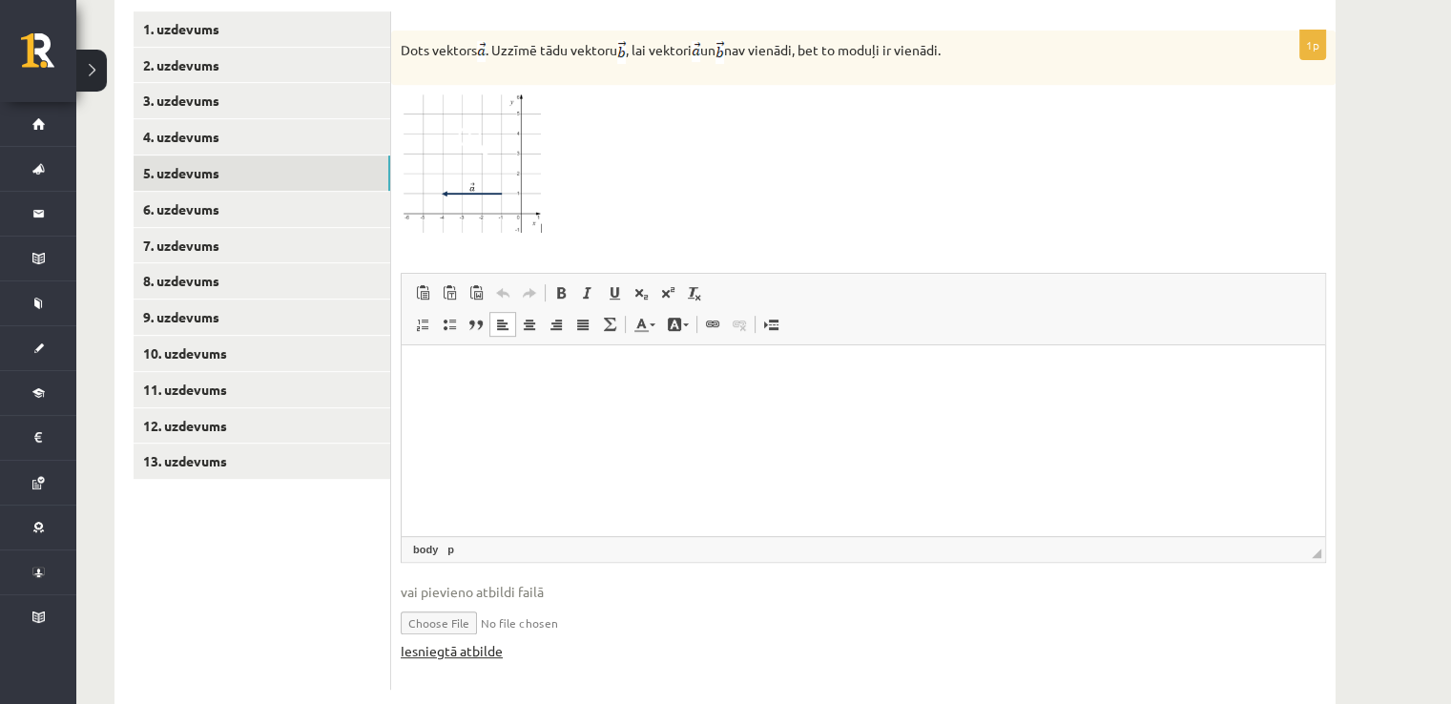
click at [484, 641] on link "Iesniegtā atbilde" at bounding box center [452, 651] width 102 height 20
click at [446, 641] on link "Iesniegtā atbilde" at bounding box center [452, 651] width 102 height 20
click at [516, 403] on html at bounding box center [863, 373] width 923 height 58
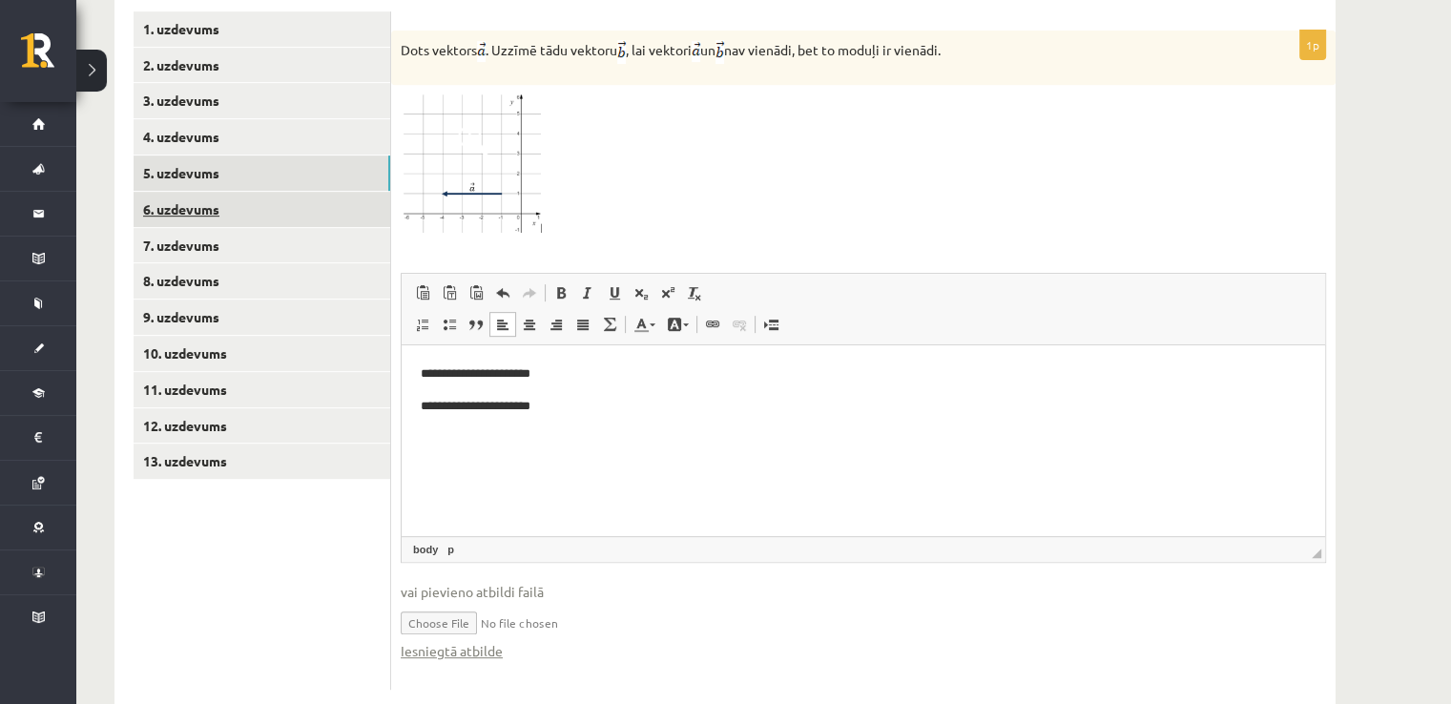
click at [258, 192] on link "6. uzdevums" at bounding box center [262, 209] width 257 height 35
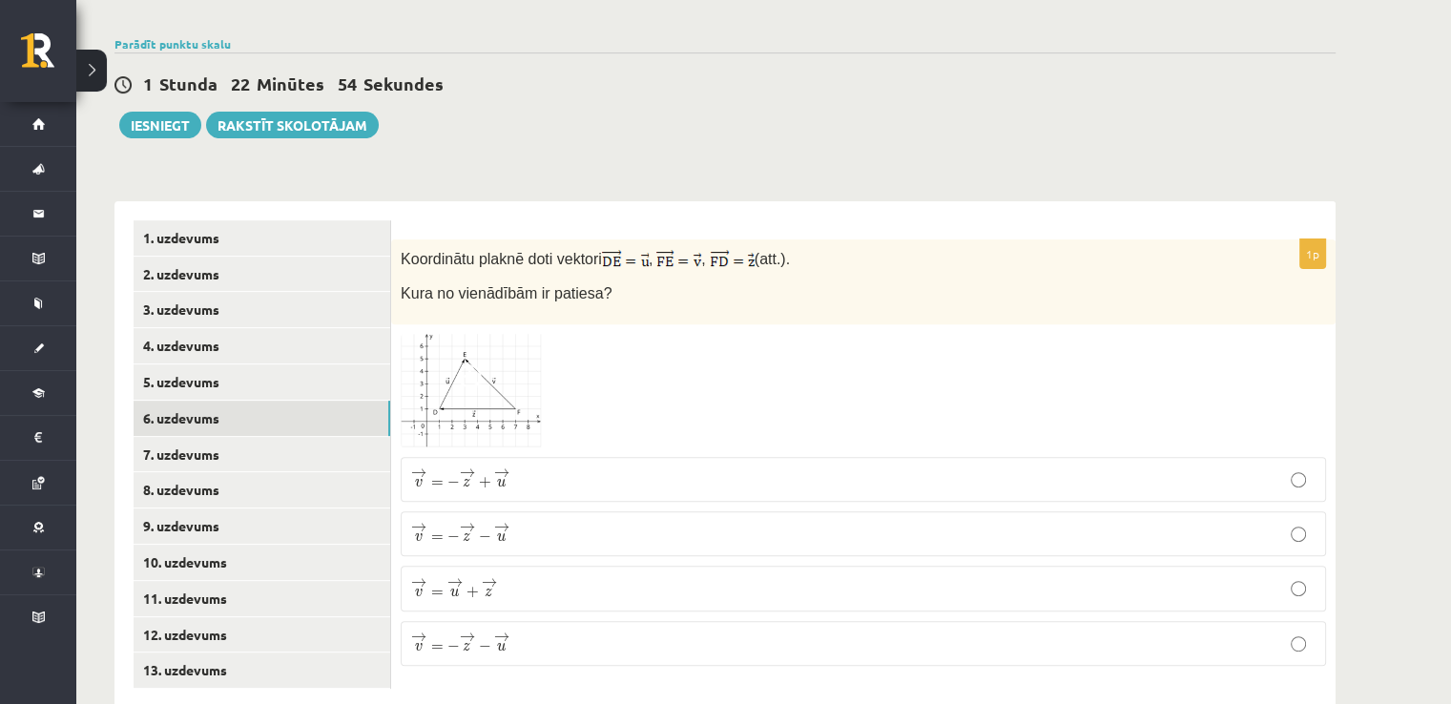
click at [527, 467] on p "→ v = − → z + → u v → = − z → + u →" at bounding box center [863, 479] width 904 height 24
click at [303, 437] on link "7. uzdevums" at bounding box center [262, 454] width 257 height 35
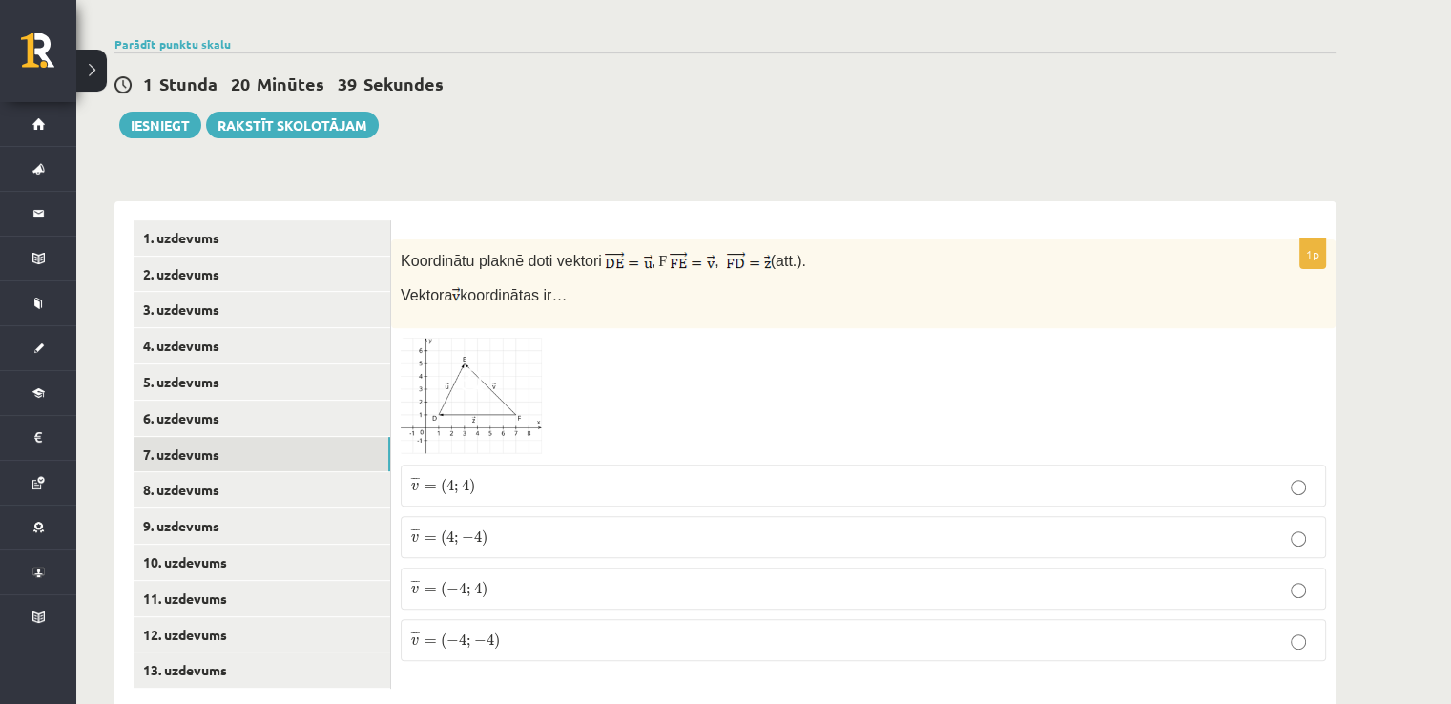
click at [557, 475] on p "¯ ¯ ¯ v = ( 4 ; 4 ) v ¯ = ( 4 ; 4 )" at bounding box center [863, 485] width 904 height 21
click at [276, 472] on link "8. uzdevums" at bounding box center [262, 489] width 257 height 35
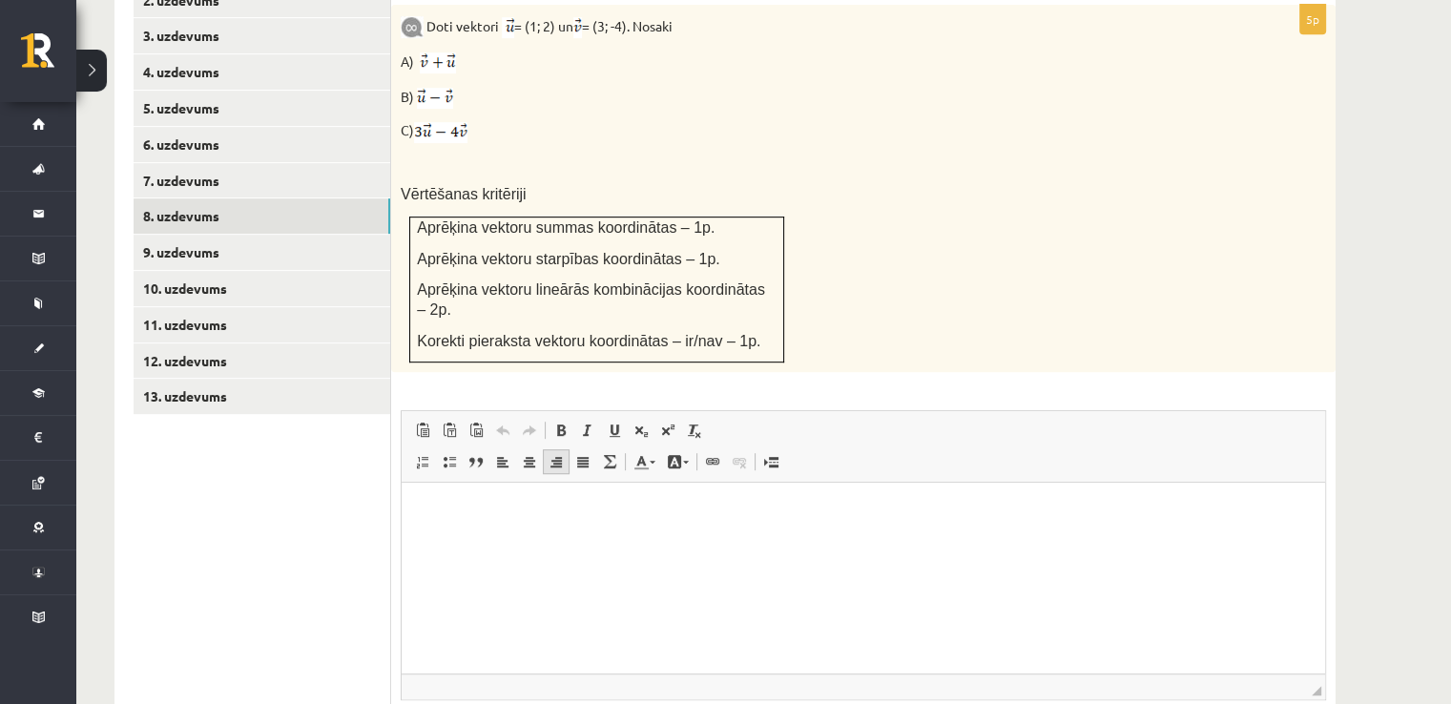
scroll to position [913, 0]
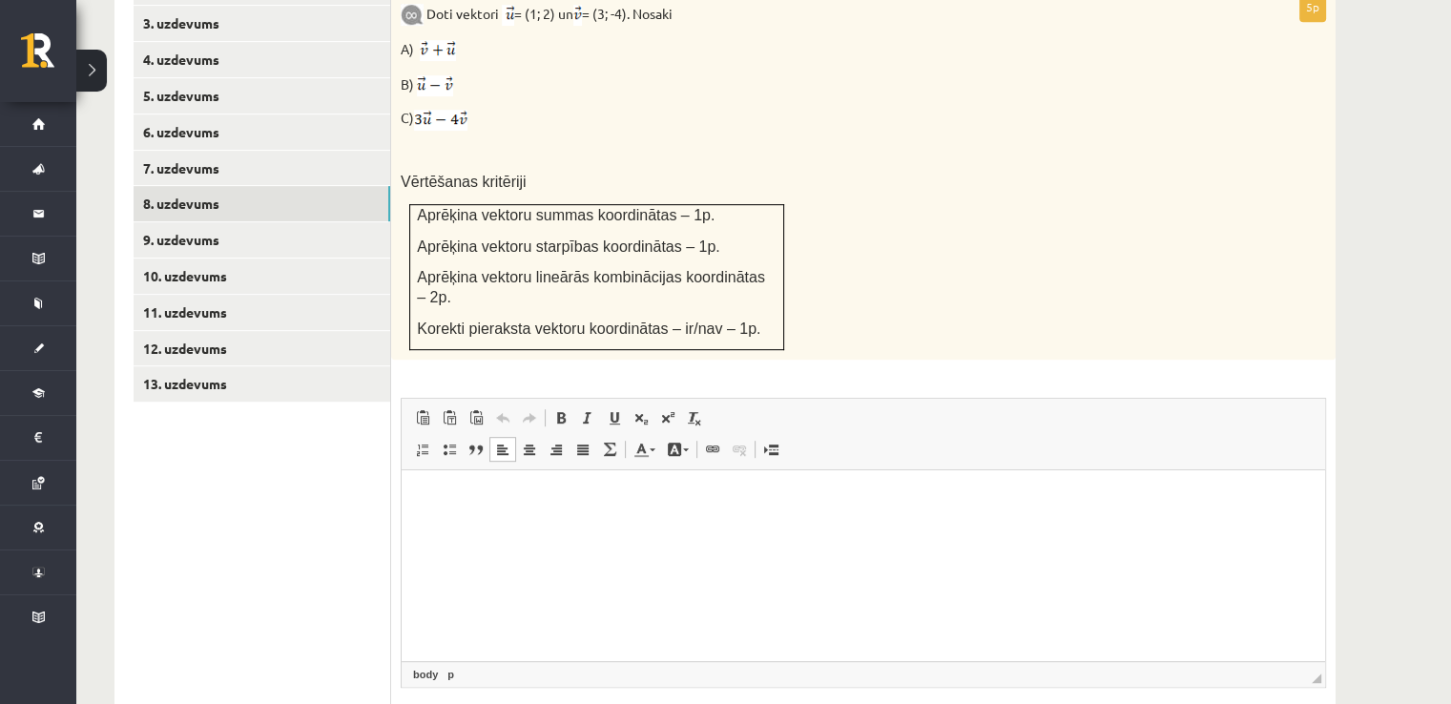
click at [435, 514] on html at bounding box center [863, 499] width 923 height 58
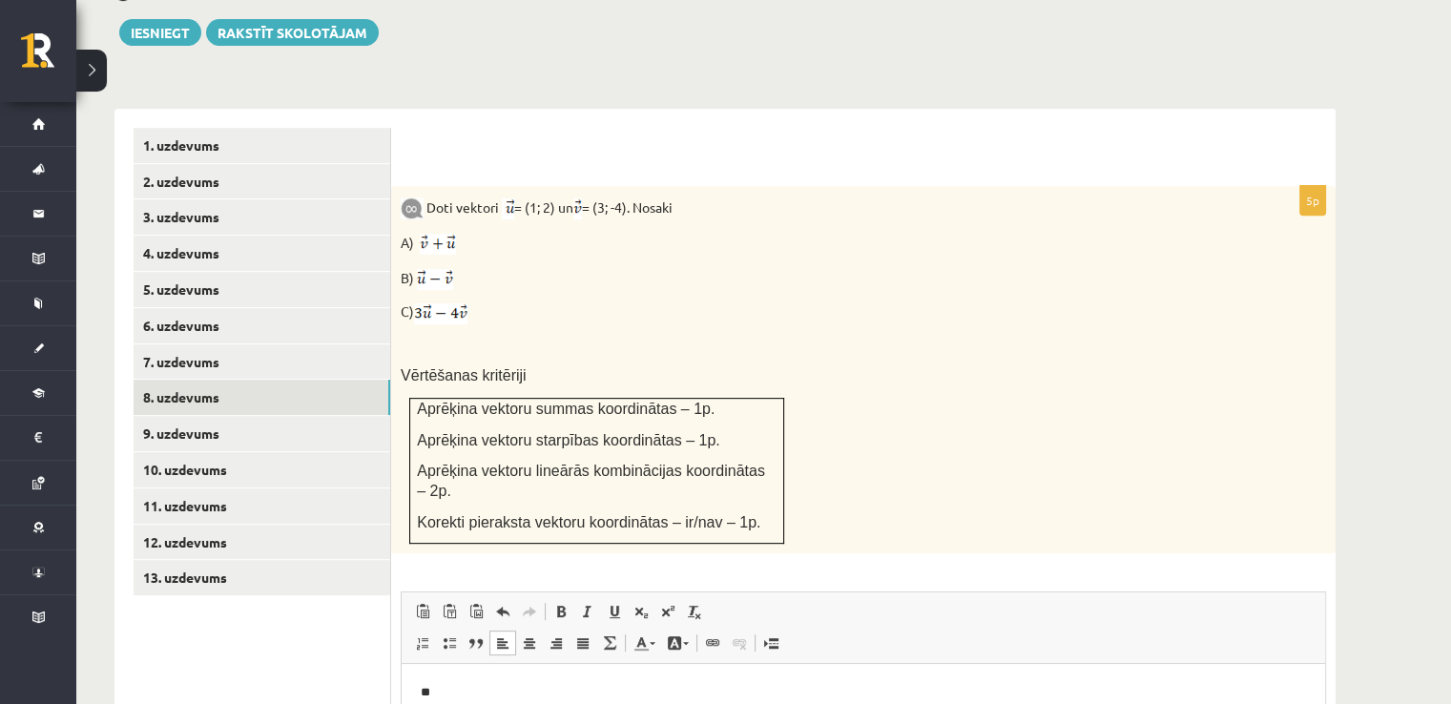
scroll to position [627, 0]
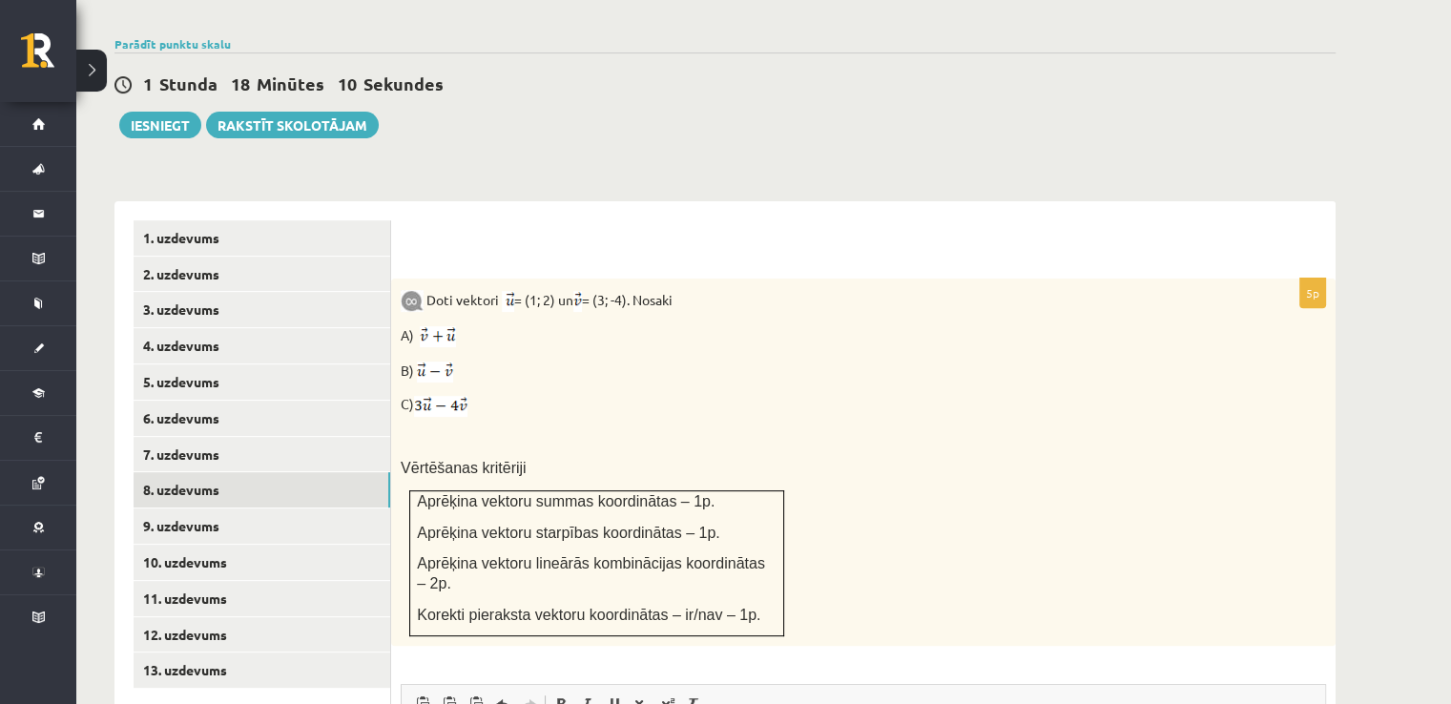
click at [443, 326] on img at bounding box center [438, 336] width 36 height 21
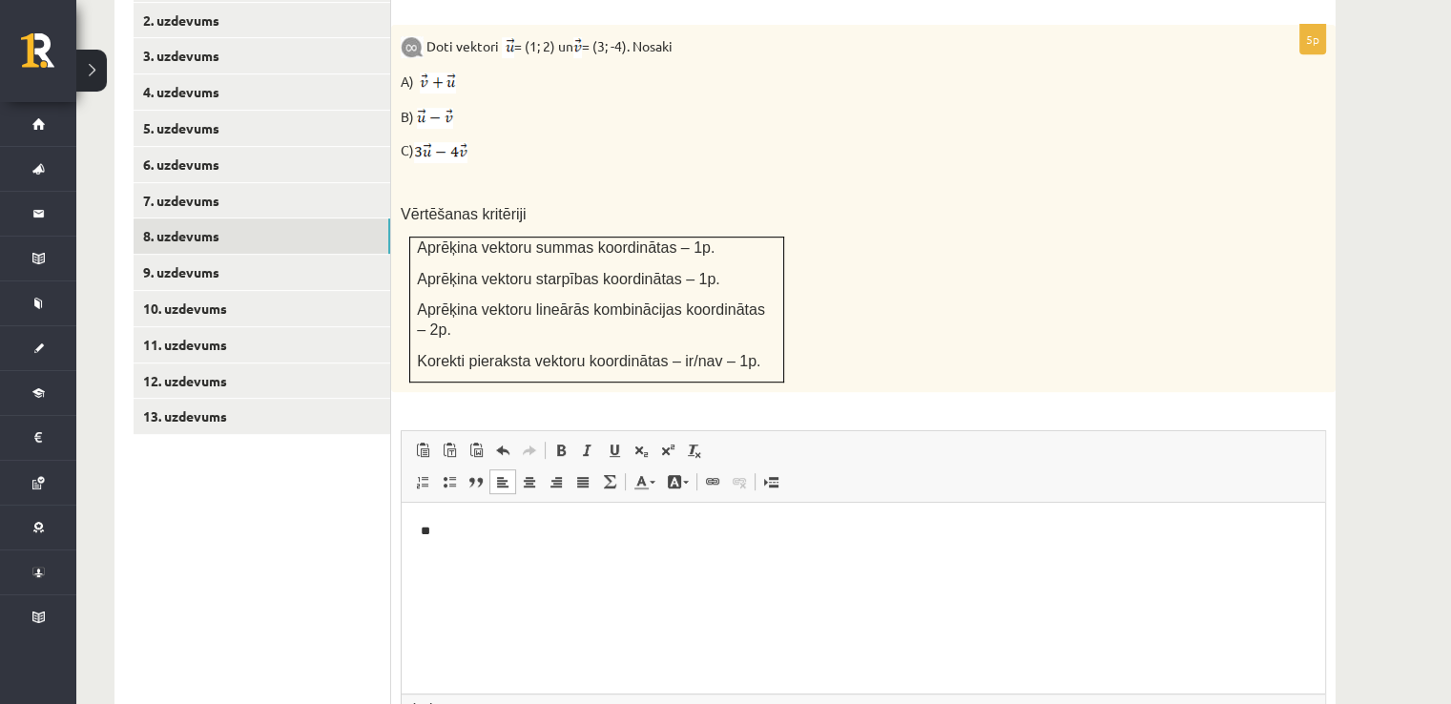
scroll to position [913, 0]
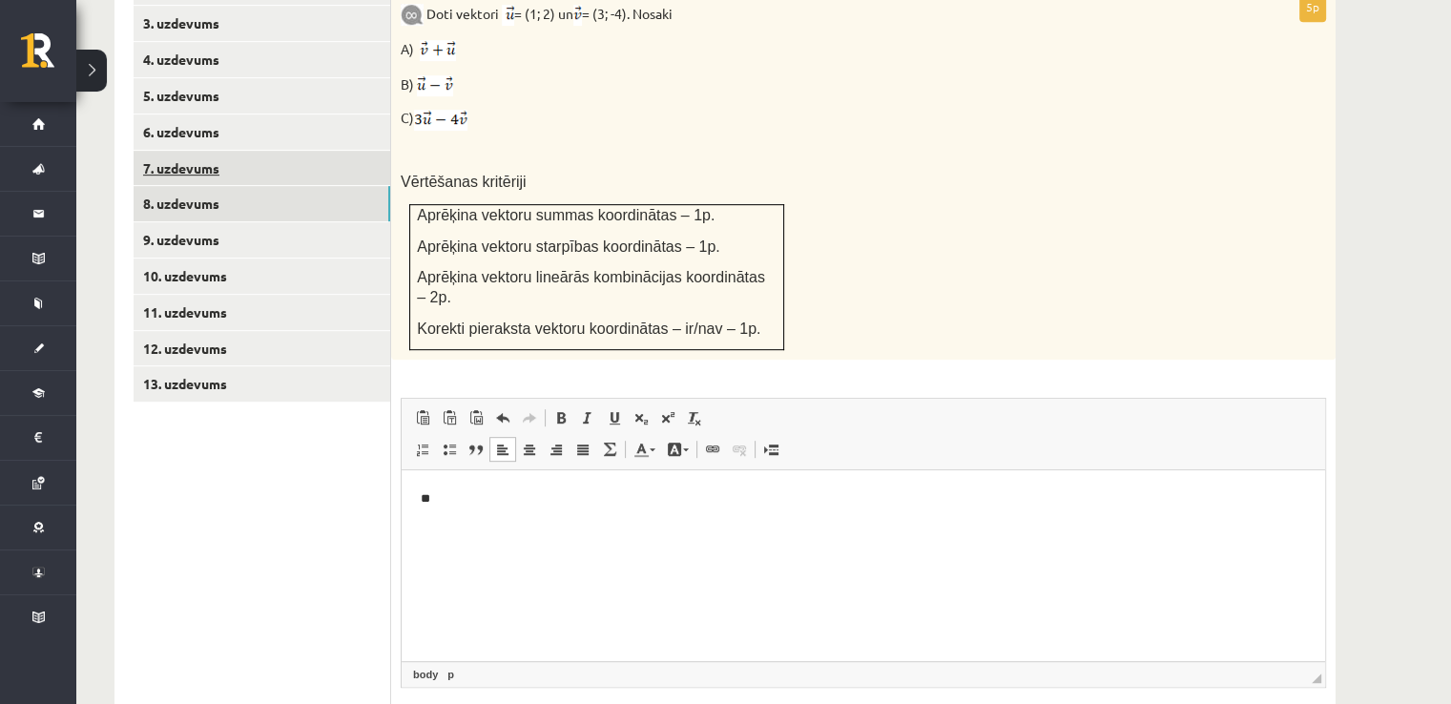
click at [141, 151] on link "7. uzdevums" at bounding box center [262, 168] width 257 height 35
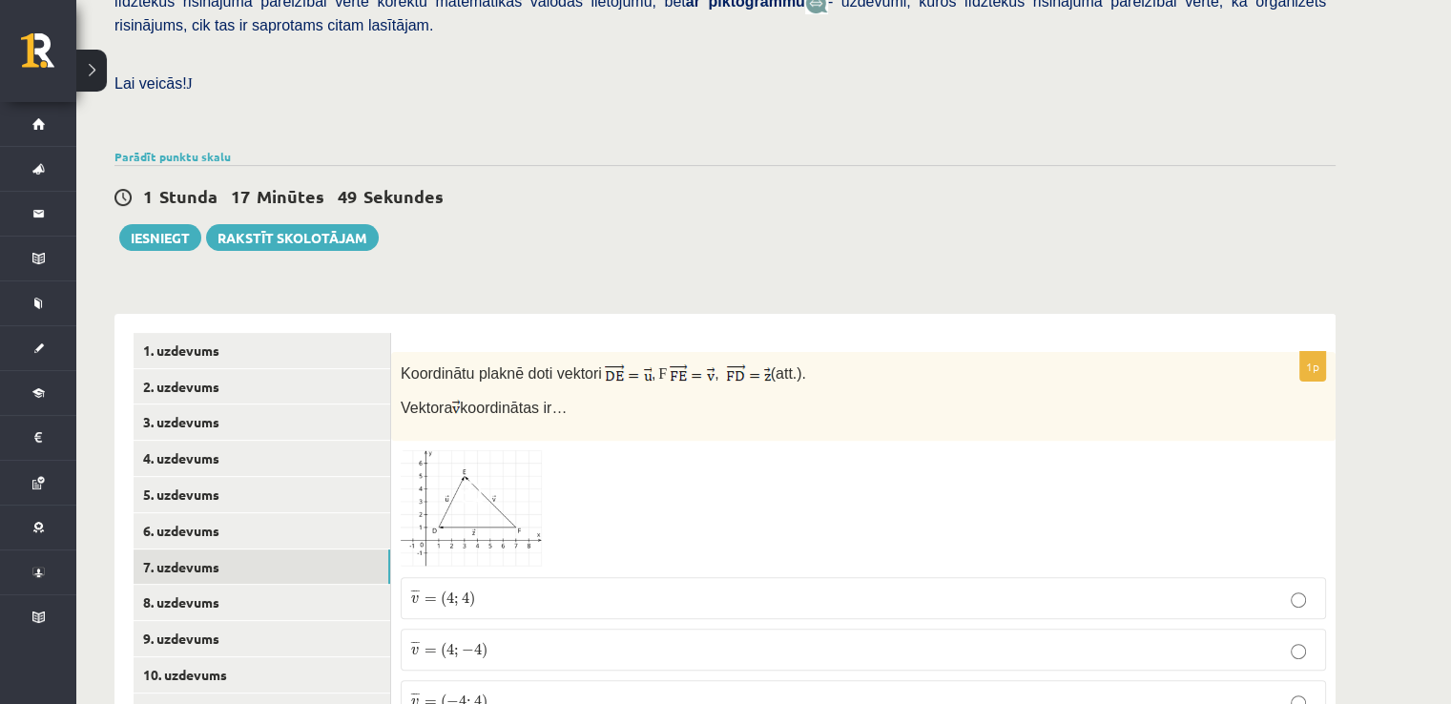
scroll to position [627, 0]
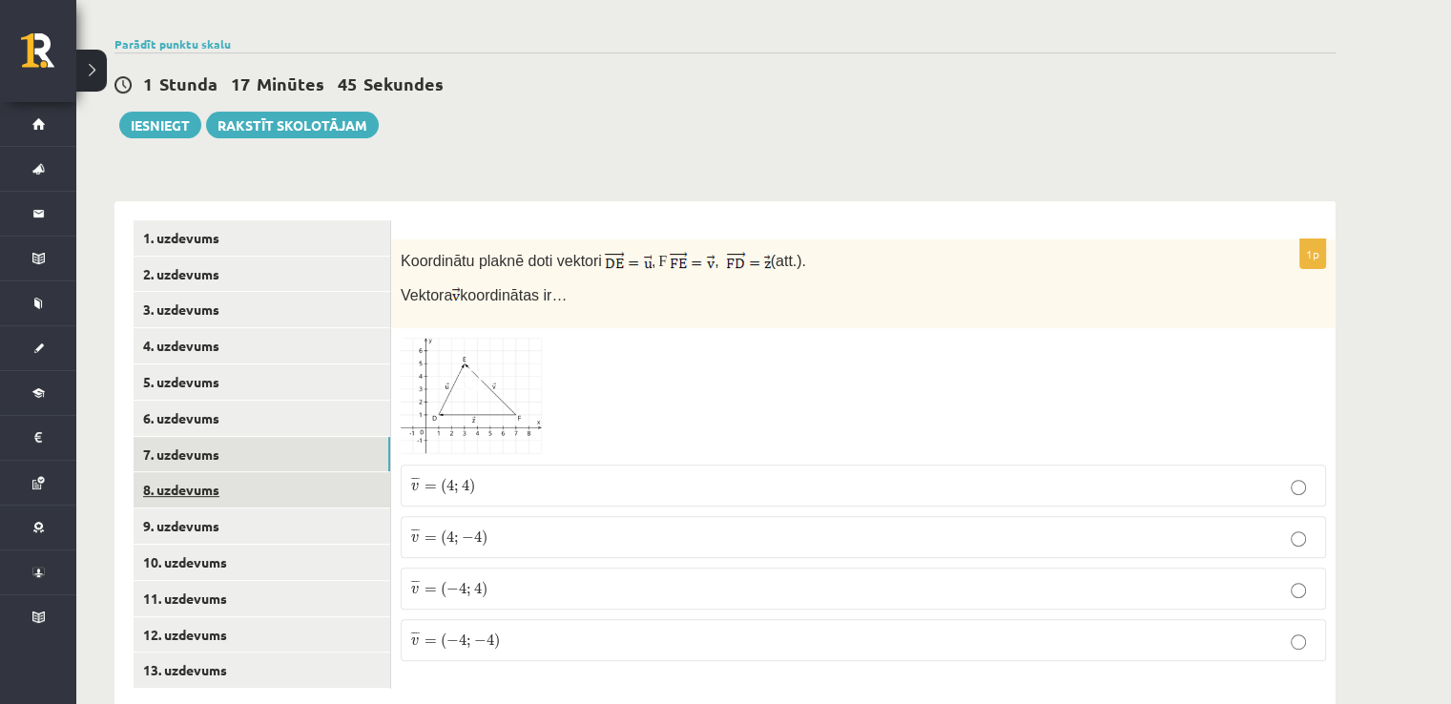
click at [217, 472] on link "8. uzdevums" at bounding box center [262, 489] width 257 height 35
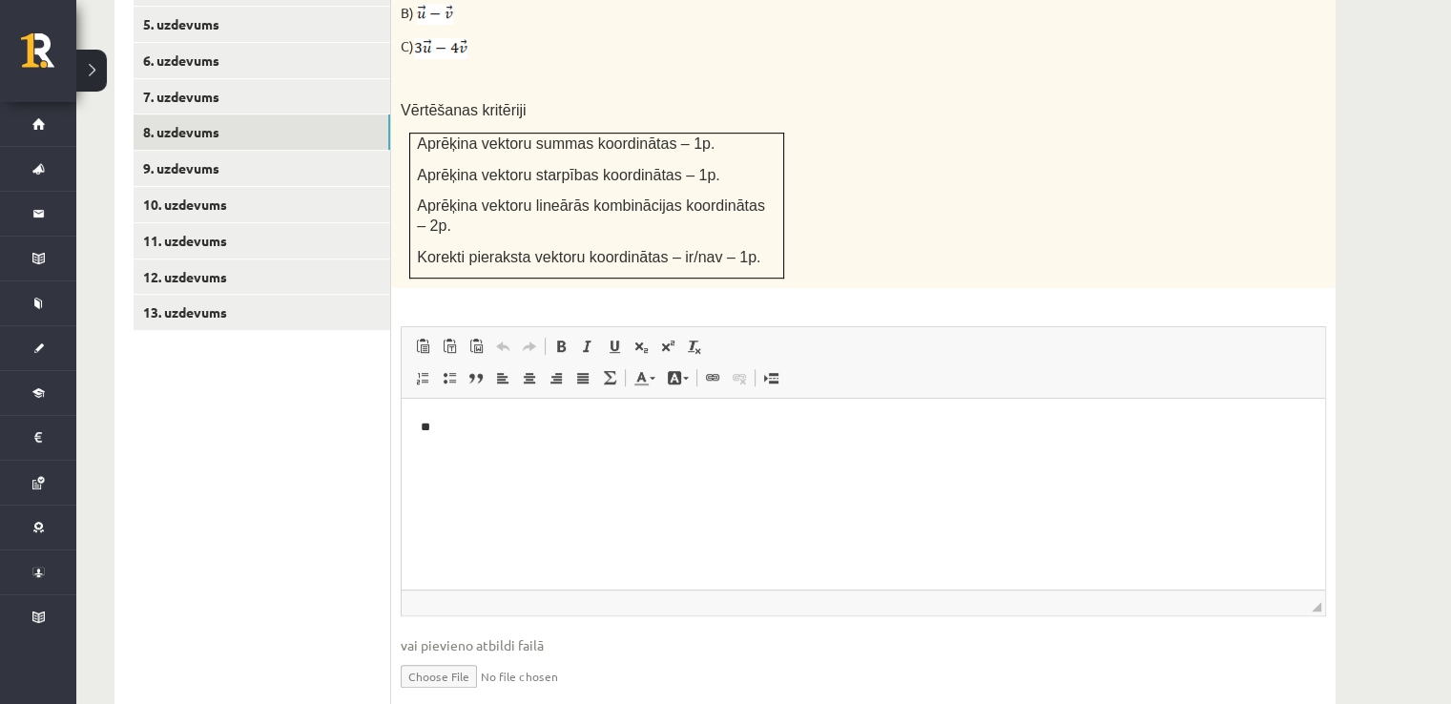
scroll to position [995, 0]
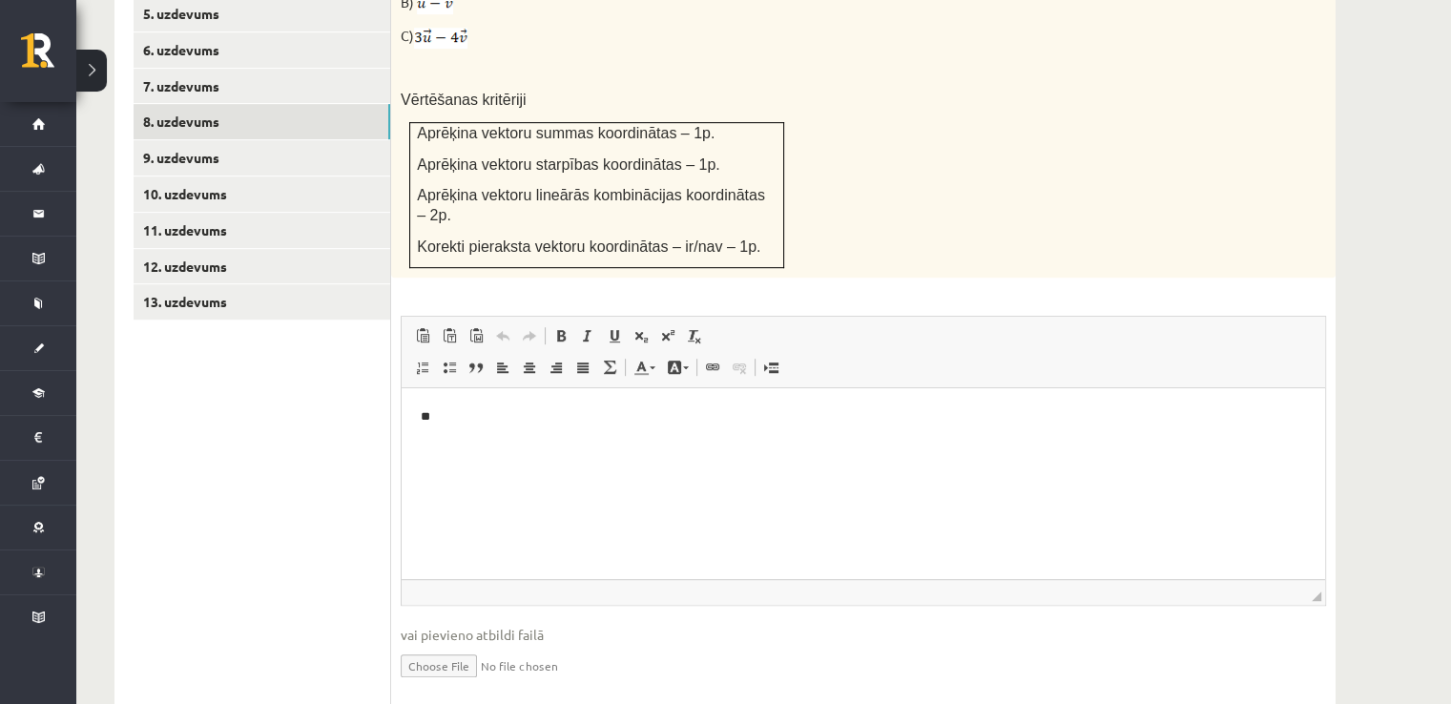
click at [497, 414] on p "**" at bounding box center [864, 417] width 886 height 20
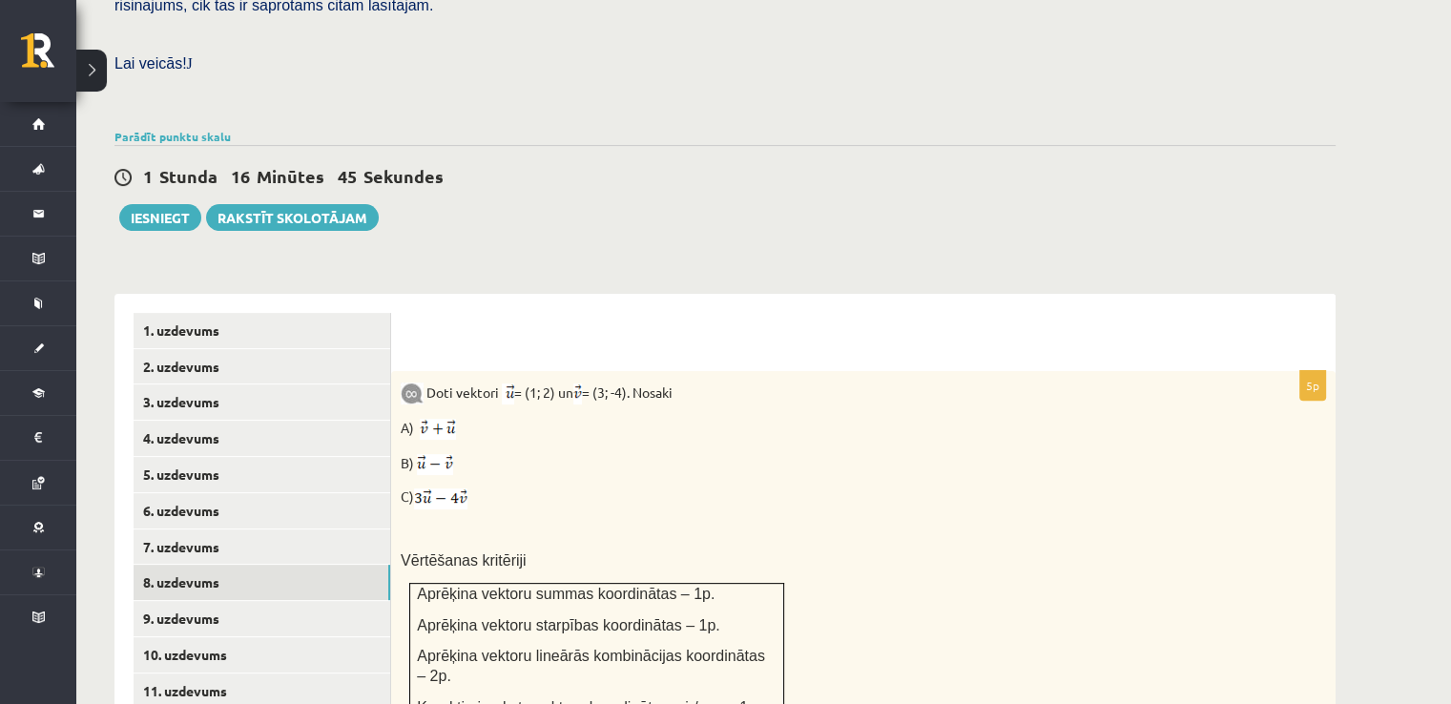
scroll to position [518, 0]
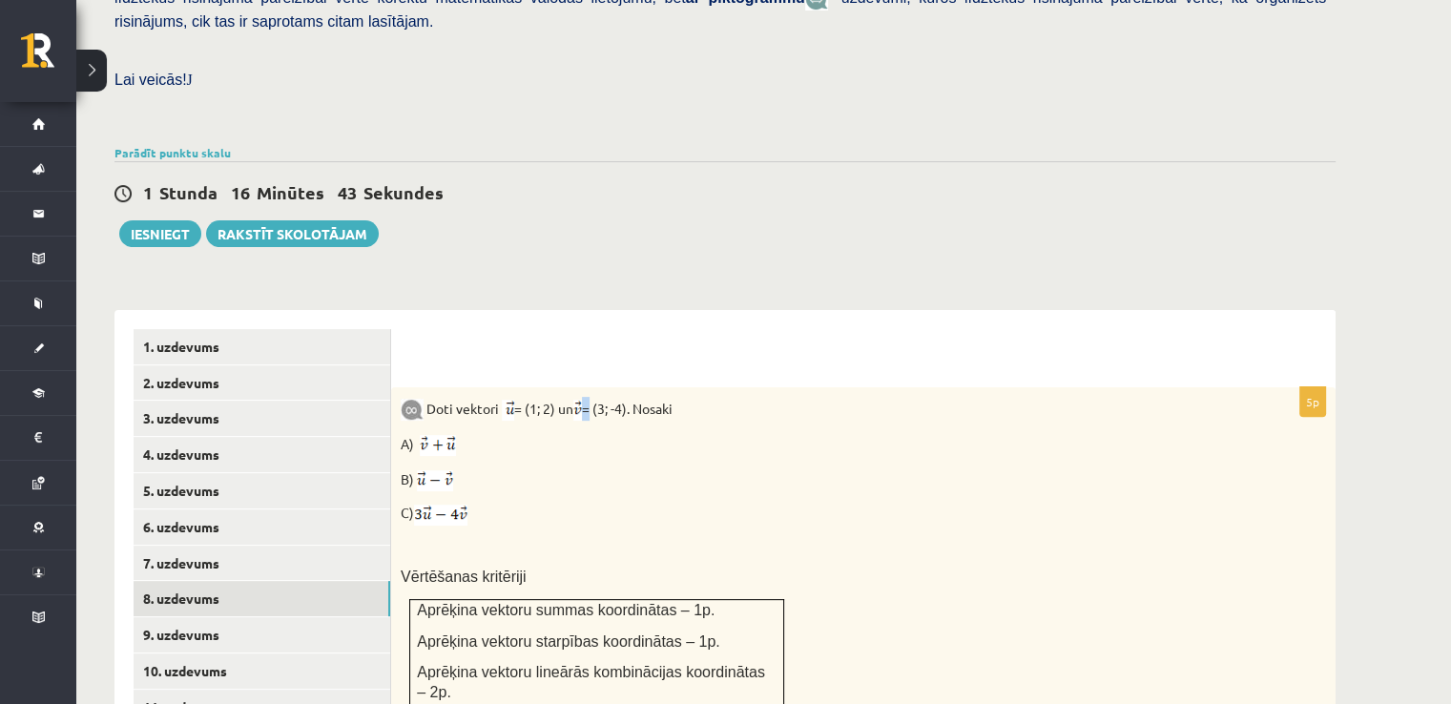
click at [586, 397] on p "Doti vektori = (1; 2) un = (3; -4). Nosaki" at bounding box center [816, 409] width 830 height 24
copy p "="
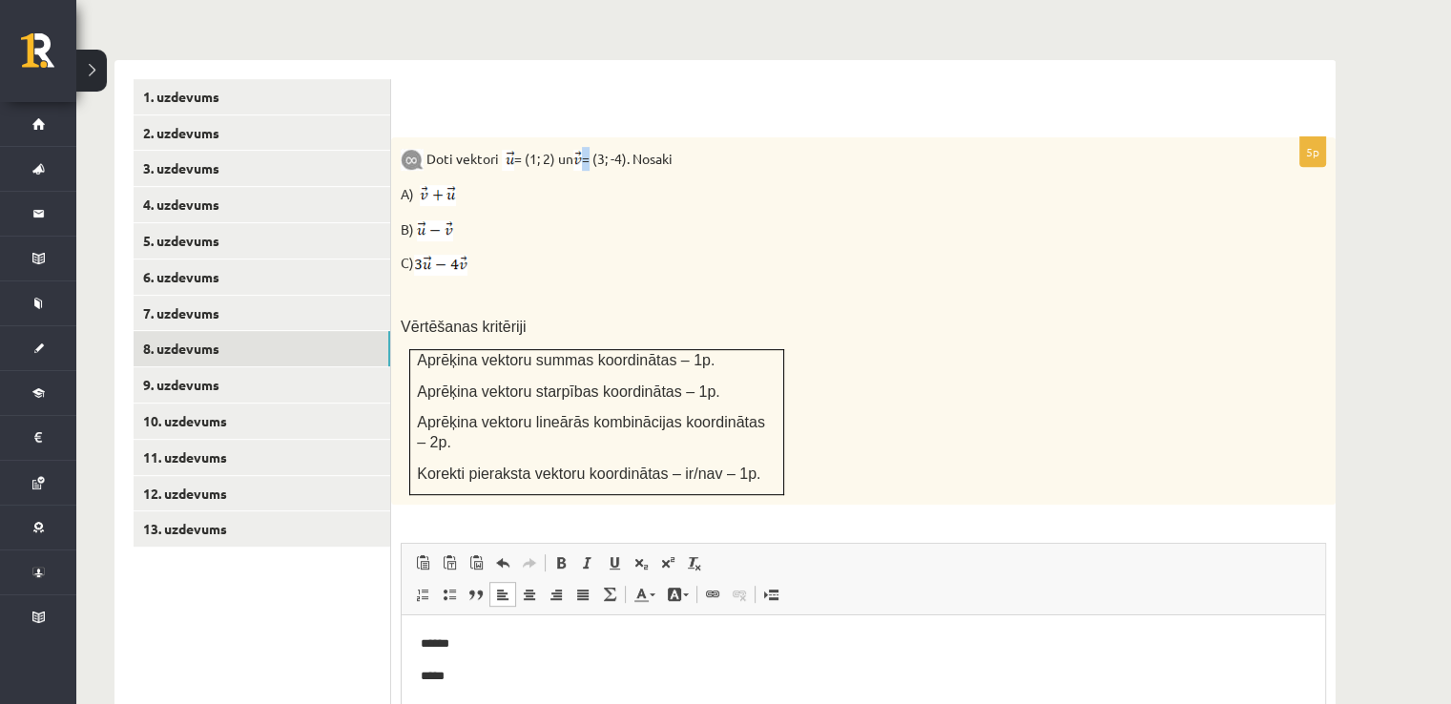
scroll to position [995, 0]
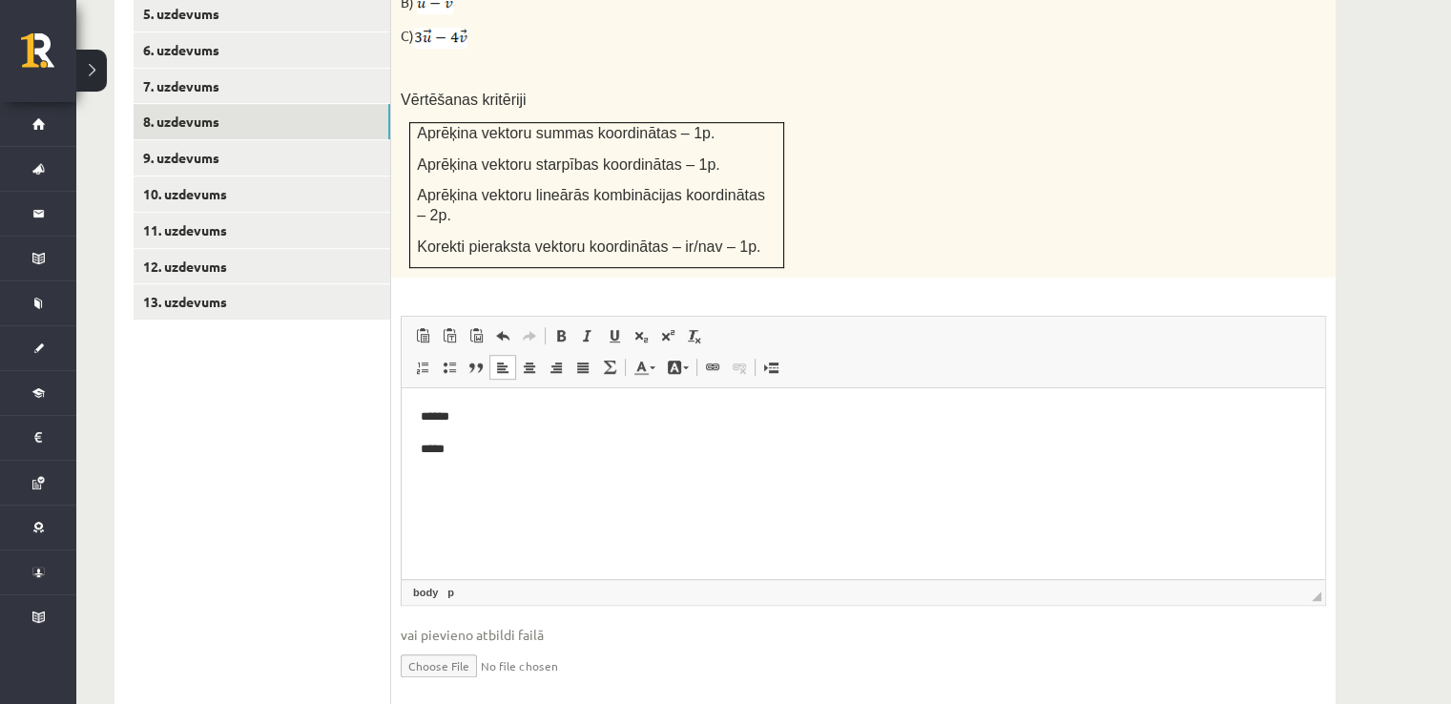
click at [494, 475] on html "****** *****" at bounding box center [863, 433] width 923 height 90
click at [428, 450] on p "**********" at bounding box center [864, 450] width 886 height 20
click at [436, 451] on p "**********" at bounding box center [864, 450] width 886 height 20
click at [432, 450] on p "**********" at bounding box center [864, 450] width 886 height 20
copy p "*"
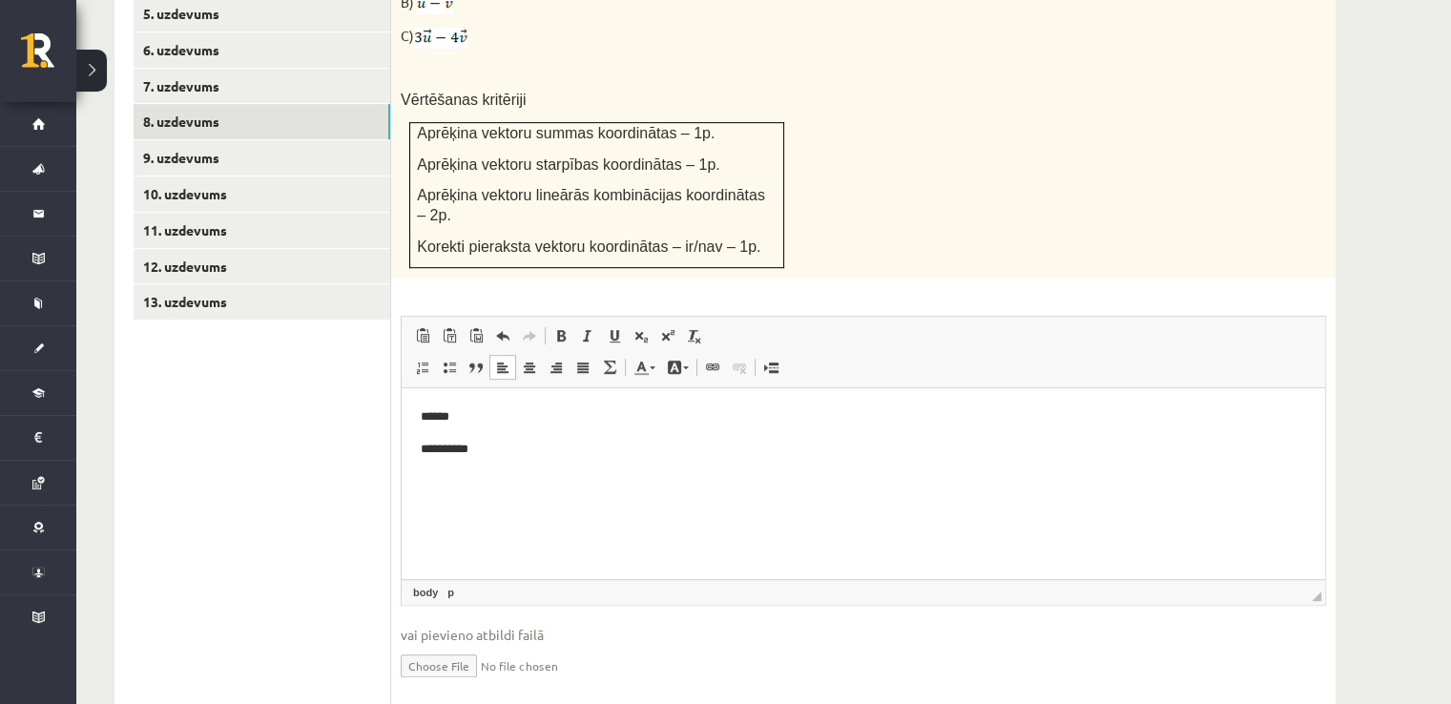
click at [484, 449] on p "**********" at bounding box center [864, 450] width 886 height 20
click at [453, 452] on p "**********" at bounding box center [864, 450] width 886 height 20
copy p "**"
drag, startPoint x: 535, startPoint y: 455, endPoint x: 551, endPoint y: 448, distance: 17.5
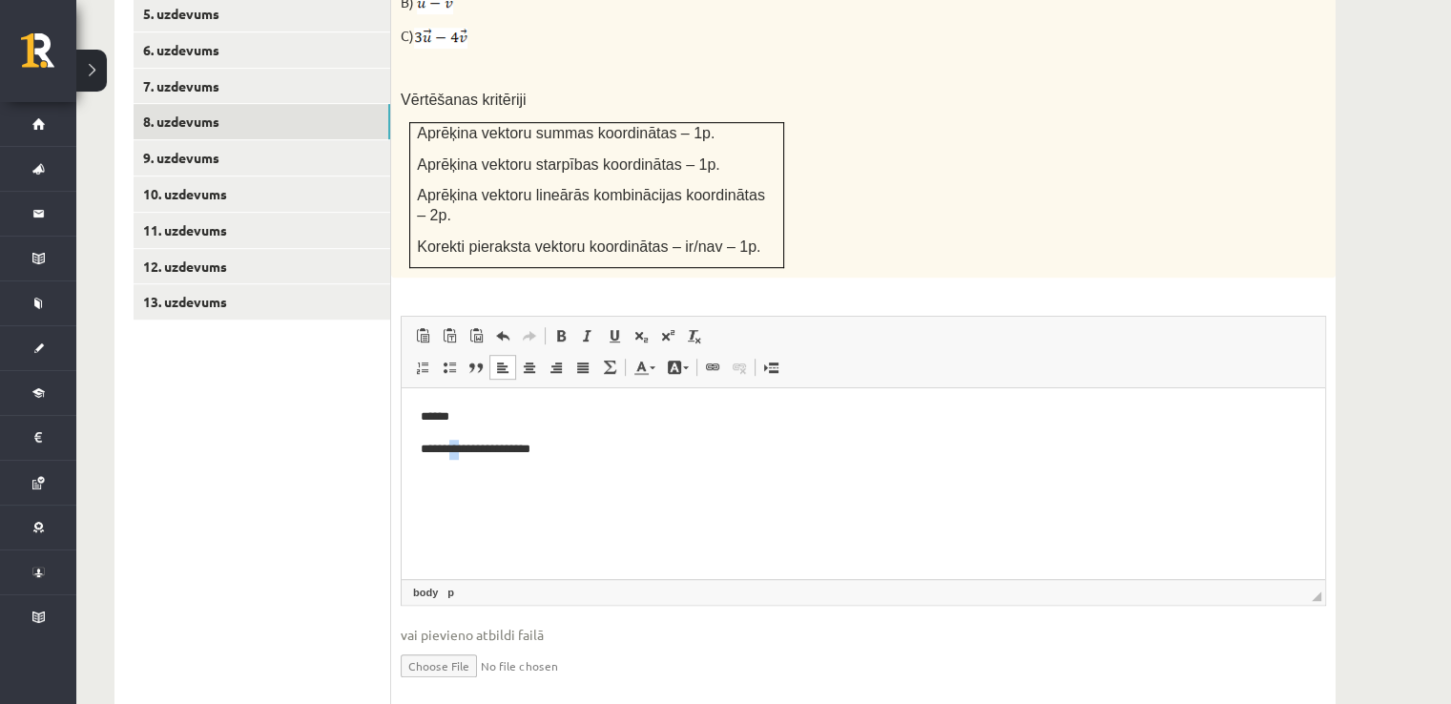
click at [535, 454] on p "**********" at bounding box center [864, 450] width 886 height 20
drag, startPoint x: 449, startPoint y: 480, endPoint x: 420, endPoint y: 473, distance: 30.3
click at [420, 473] on html "**********" at bounding box center [863, 449] width 923 height 122
click at [493, 479] on p "**********" at bounding box center [864, 481] width 886 height 20
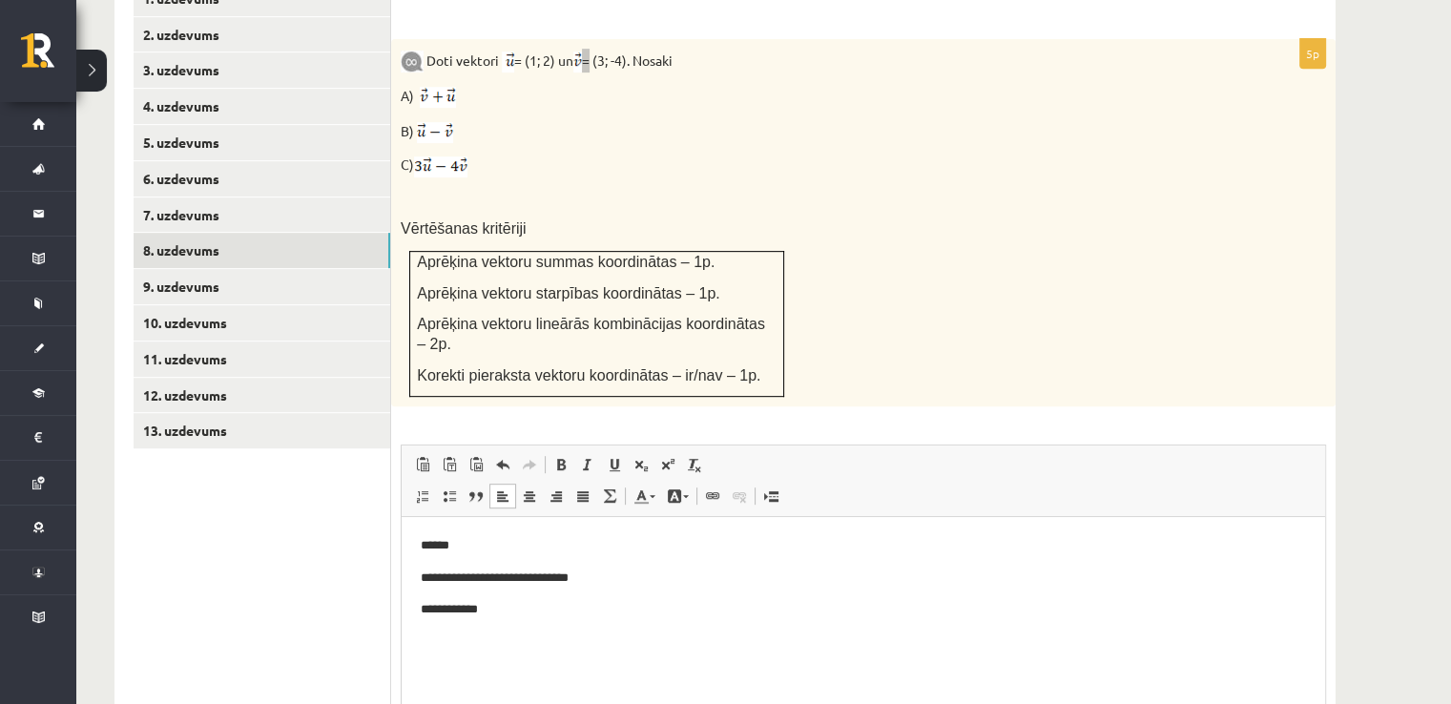
scroll to position [900, 0]
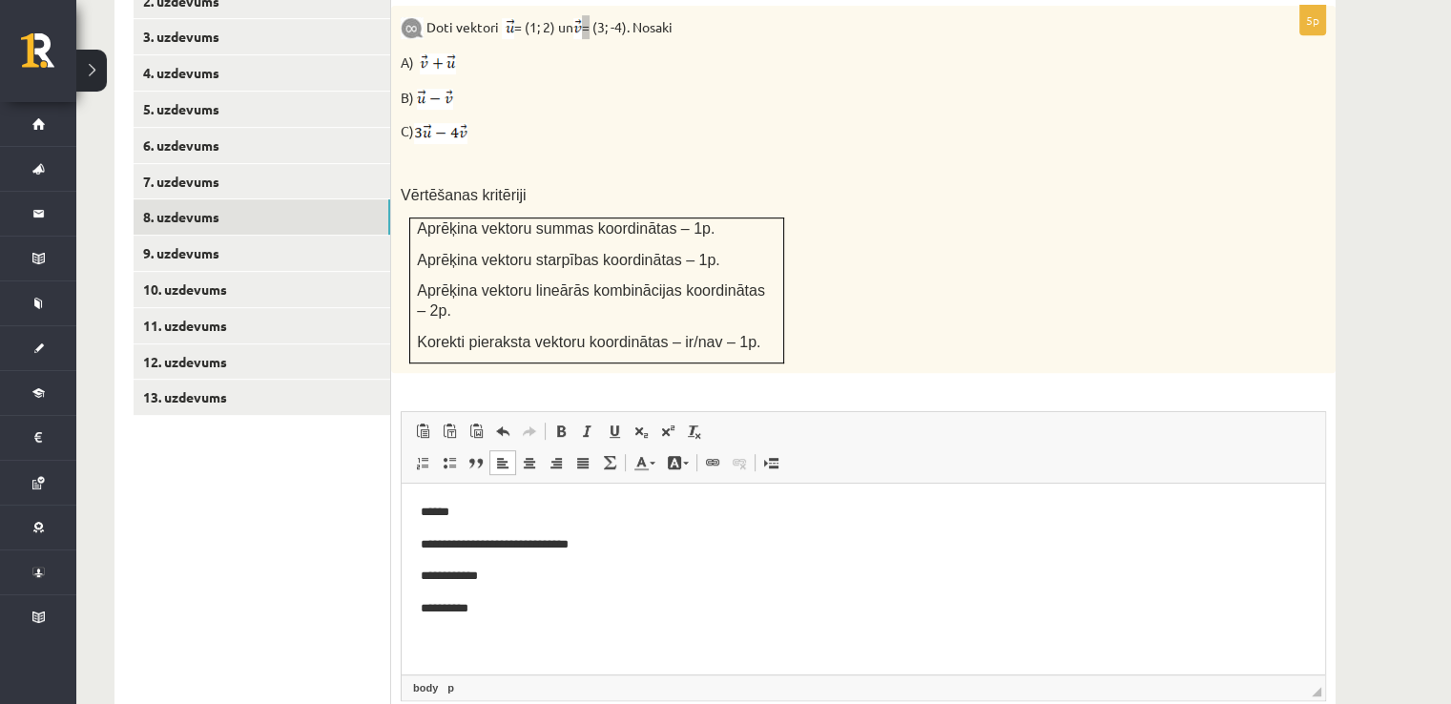
click at [438, 582] on p "**********" at bounding box center [864, 577] width 886 height 20
click at [481, 600] on p "**********" at bounding box center [864, 609] width 886 height 20
click at [462, 572] on p "**********" at bounding box center [864, 577] width 886 height 20
click at [486, 605] on p "**********" at bounding box center [864, 609] width 886 height 20
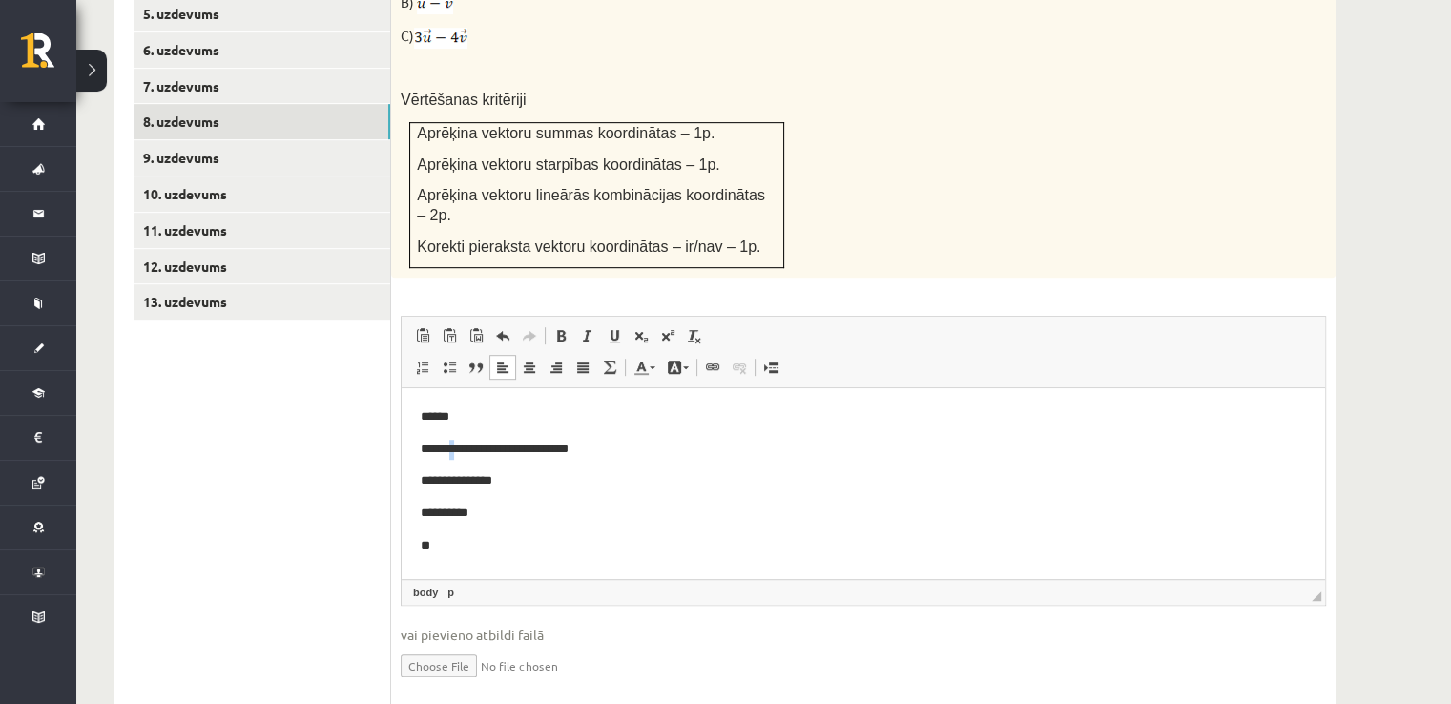
click at [455, 450] on p "**********" at bounding box center [864, 450] width 886 height 20
copy p "*"
click at [440, 556] on html "**********" at bounding box center [863, 481] width 923 height 186
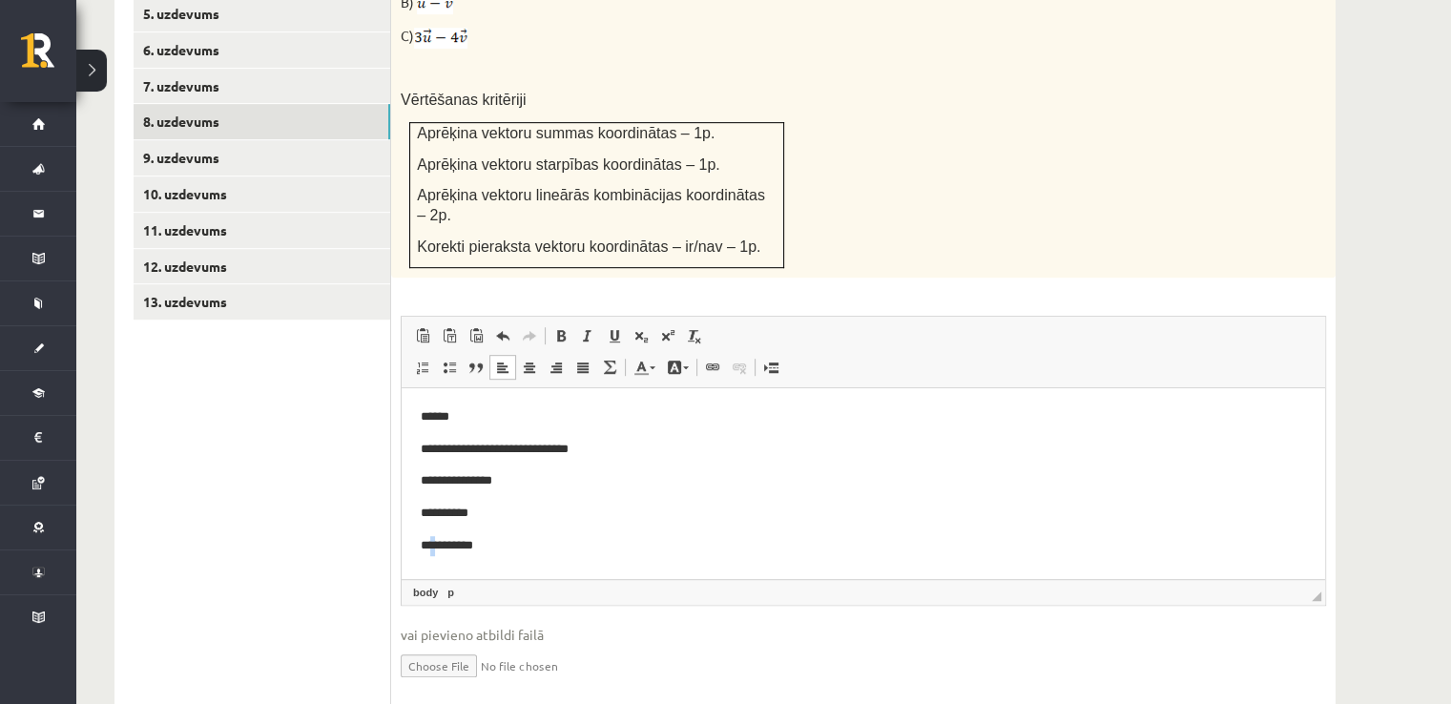
click at [441, 549] on p "**********" at bounding box center [864, 546] width 886 height 20
copy p "*"
click at [496, 541] on p "**********" at bounding box center [864, 546] width 886 height 20
drag, startPoint x: 493, startPoint y: 547, endPoint x: 420, endPoint y: 541, distance: 73.7
click at [420, 541] on html "**********" at bounding box center [863, 481] width 923 height 186
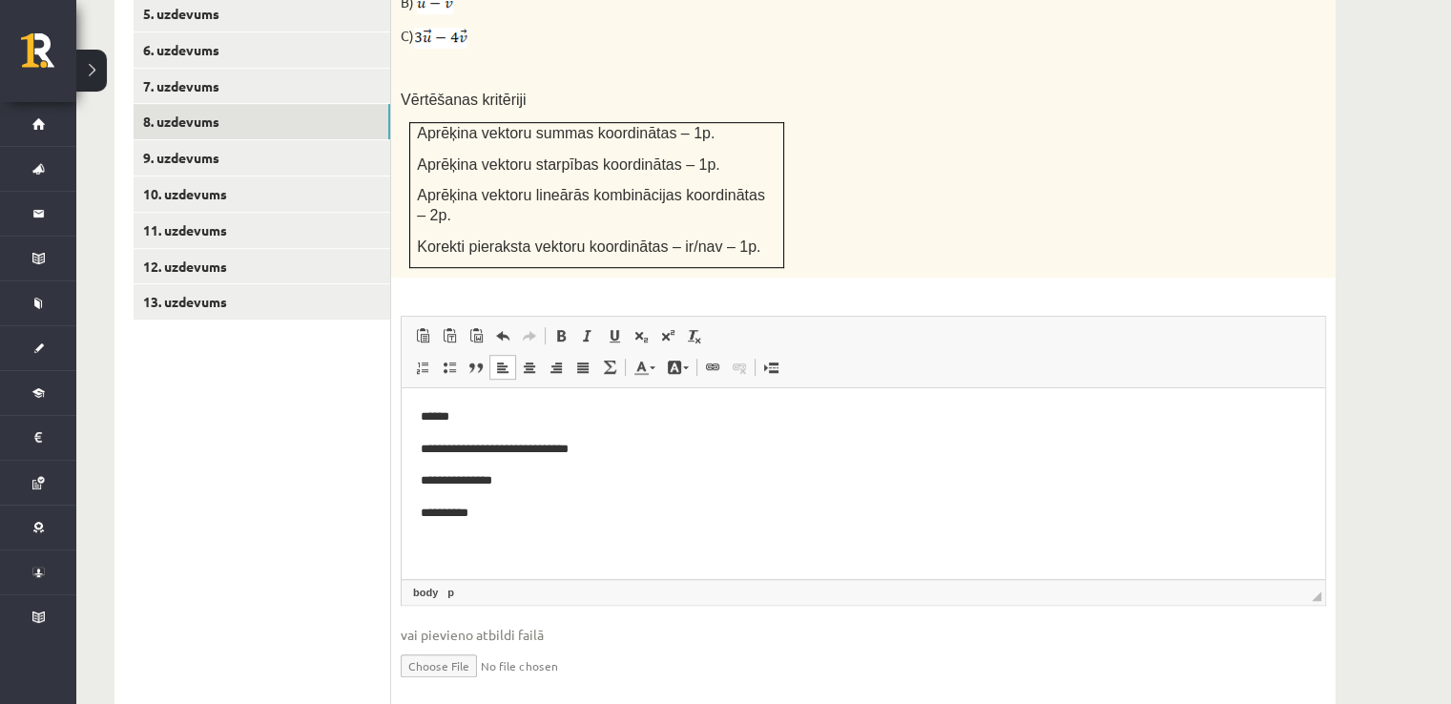
click at [481, 526] on body "**********" at bounding box center [863, 481] width 885 height 148
drag, startPoint x: 472, startPoint y: 512, endPoint x: 441, endPoint y: 513, distance: 31.5
click at [441, 513] on p "**********" at bounding box center [864, 514] width 886 height 20
drag, startPoint x: 463, startPoint y: 532, endPoint x: 403, endPoint y: 372, distance: 171.2
click at [403, 388] on html "**********" at bounding box center [863, 497] width 923 height 218
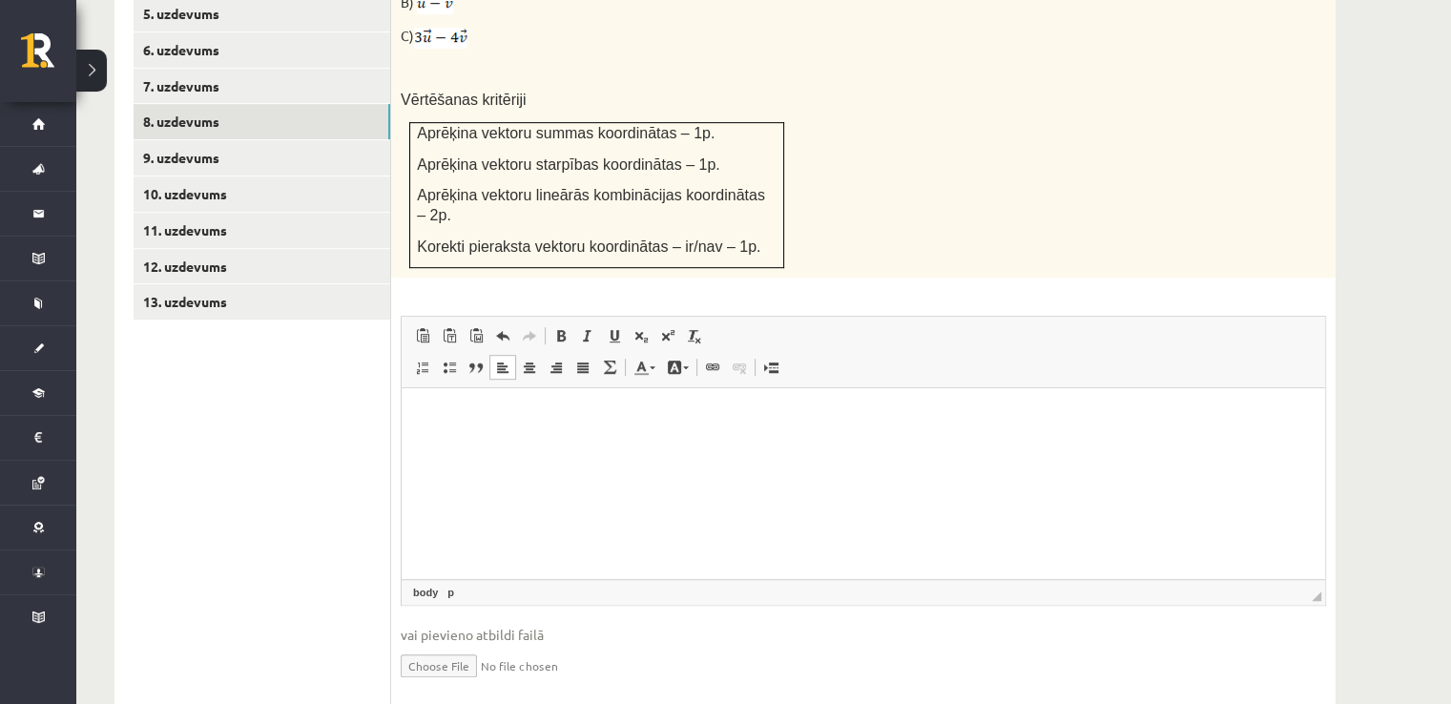
click at [436, 468] on body "Editor, wiswyg-editor-user-answer-47433913937120" at bounding box center [863, 449] width 885 height 84
click at [451, 618] on fieldset "**********" at bounding box center [863, 509] width 925 height 387
click at [453, 645] on input "file" at bounding box center [863, 664] width 925 height 39
click at [427, 645] on input "file" at bounding box center [863, 664] width 925 height 39
click at [450, 645] on input "file" at bounding box center [863, 664] width 925 height 39
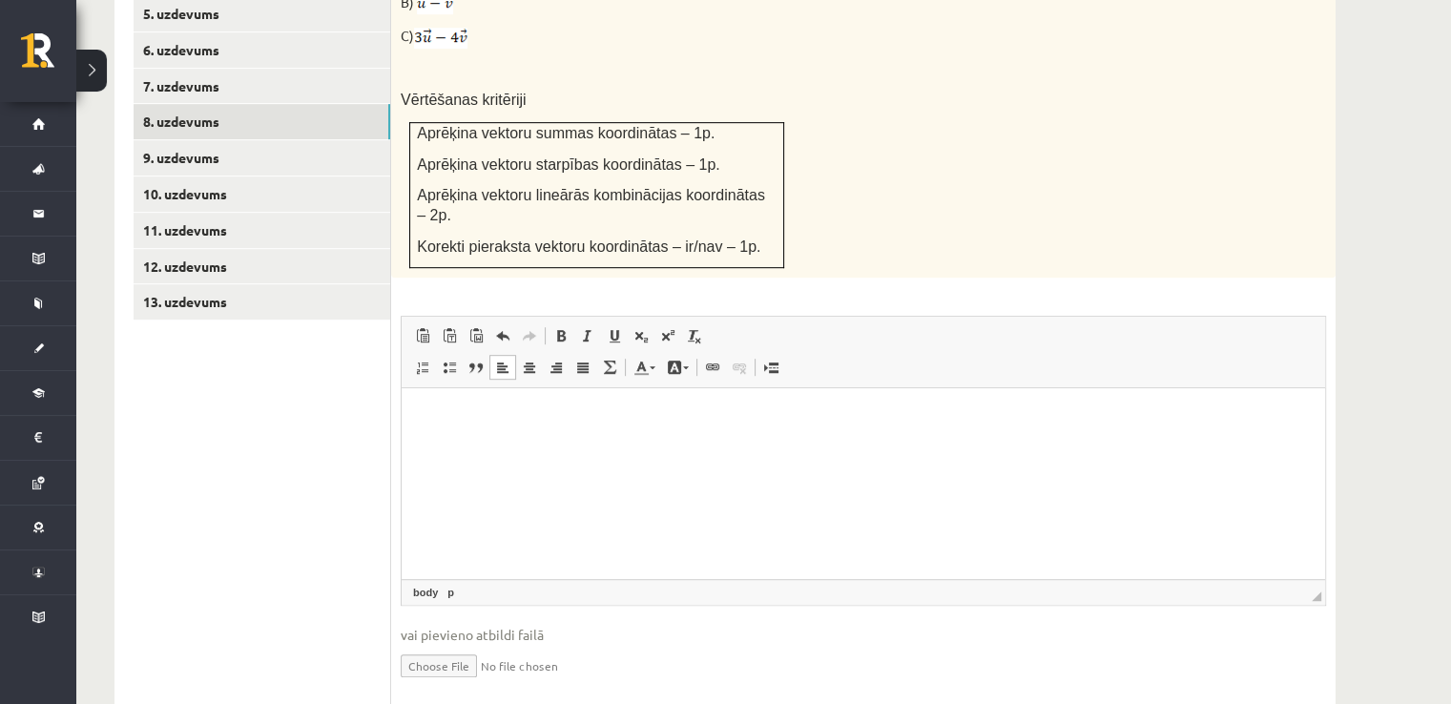
click at [432, 645] on input "file" at bounding box center [863, 664] width 925 height 39
click at [452, 645] on input "file" at bounding box center [863, 664] width 925 height 39
click at [481, 684] on link "Iesniegtā atbilde" at bounding box center [452, 694] width 102 height 20
click at [453, 645] on input "file" at bounding box center [863, 664] width 925 height 39
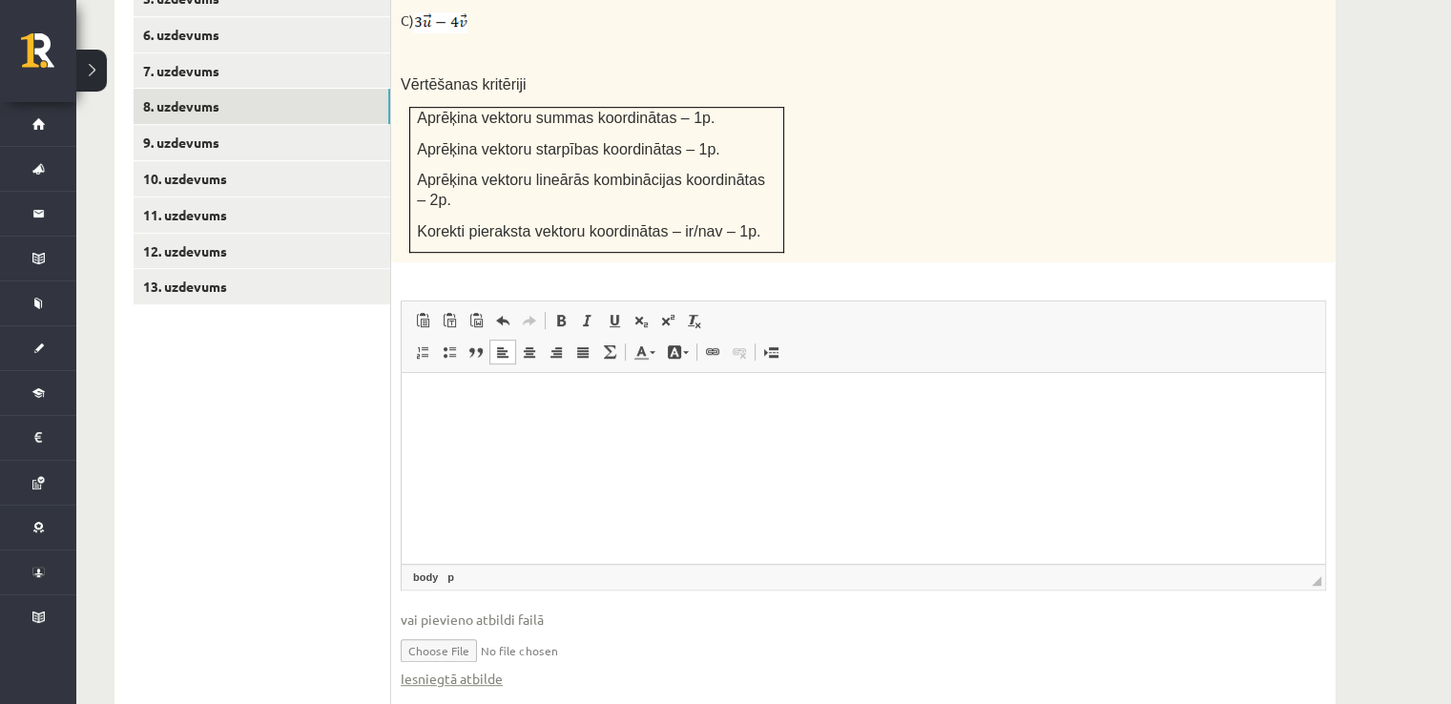
scroll to position [1015, 0]
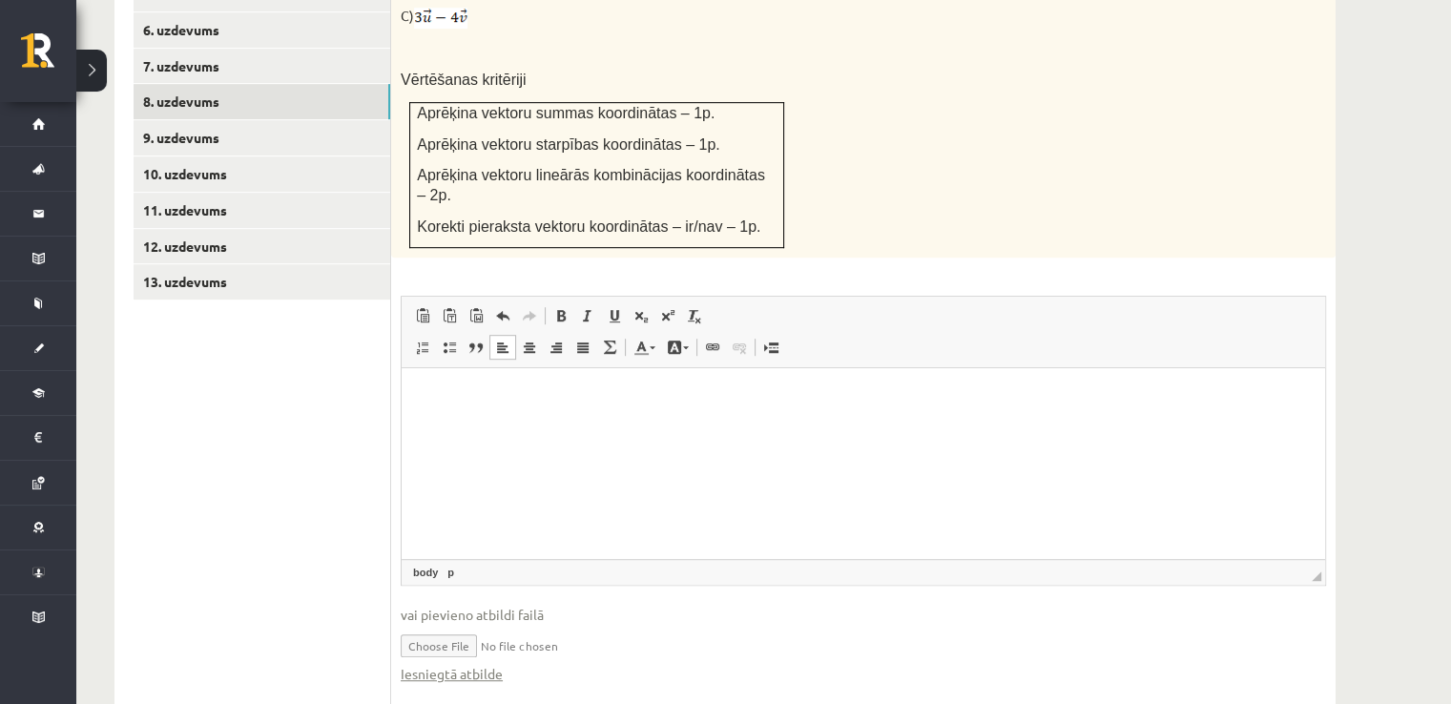
click at [429, 625] on input "file" at bounding box center [863, 644] width 925 height 39
type input "**********"
click at [459, 664] on link "Iesniegtā atbilde" at bounding box center [452, 674] width 102 height 20
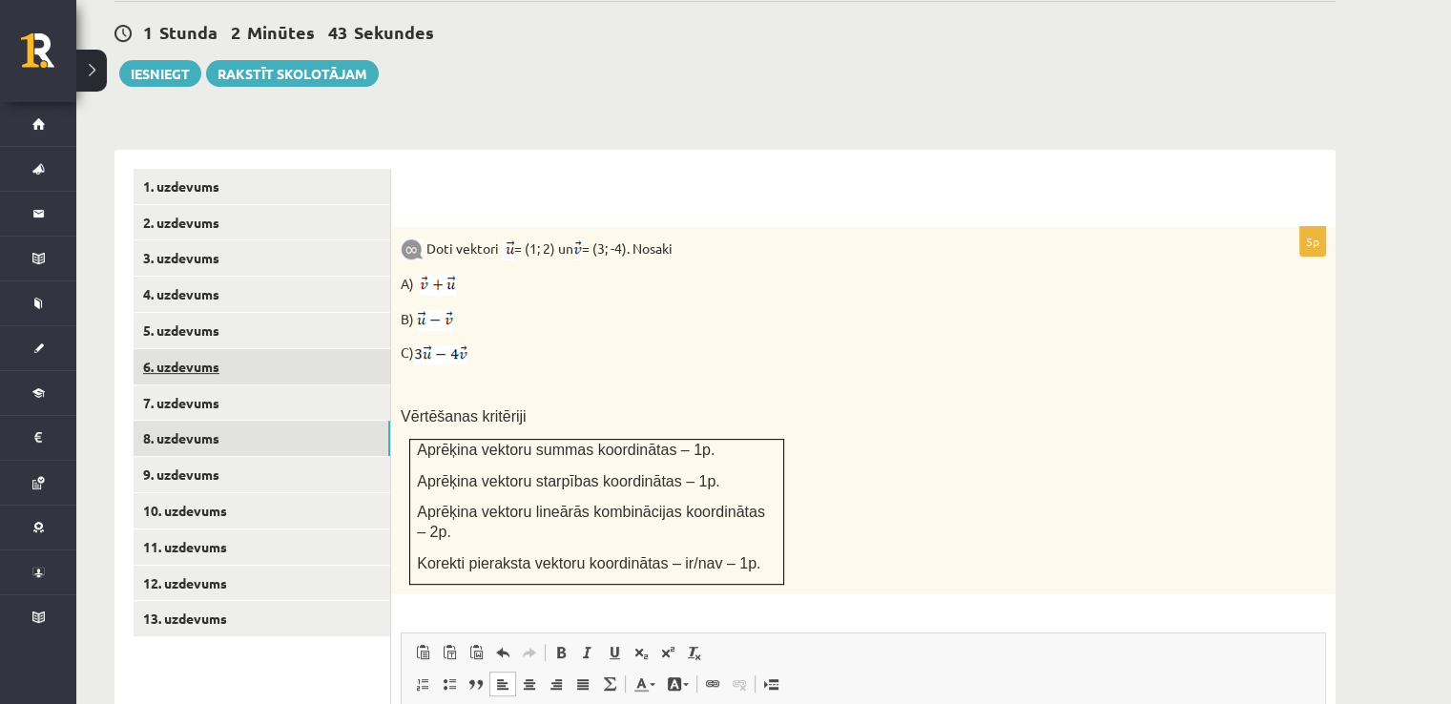
scroll to position [633, 0]
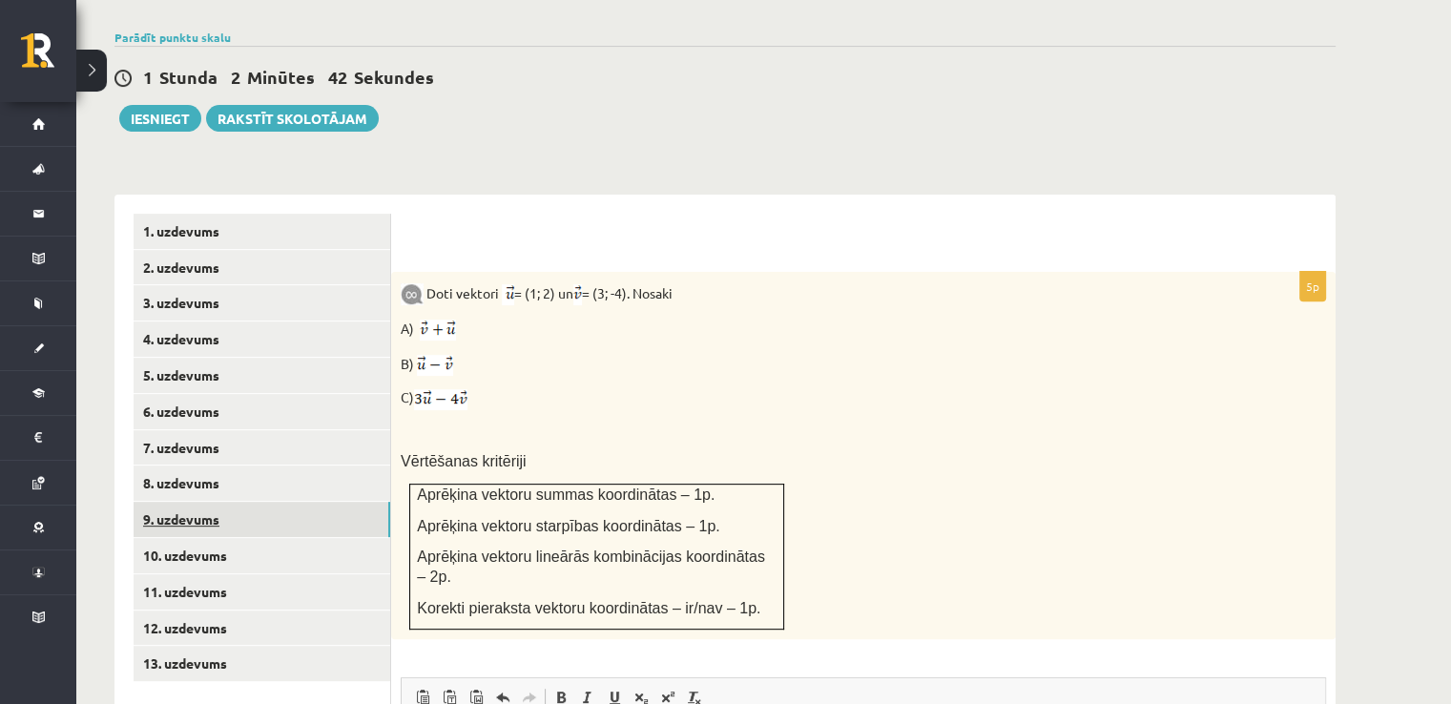
click at [221, 502] on link "9. uzdevums" at bounding box center [262, 519] width 257 height 35
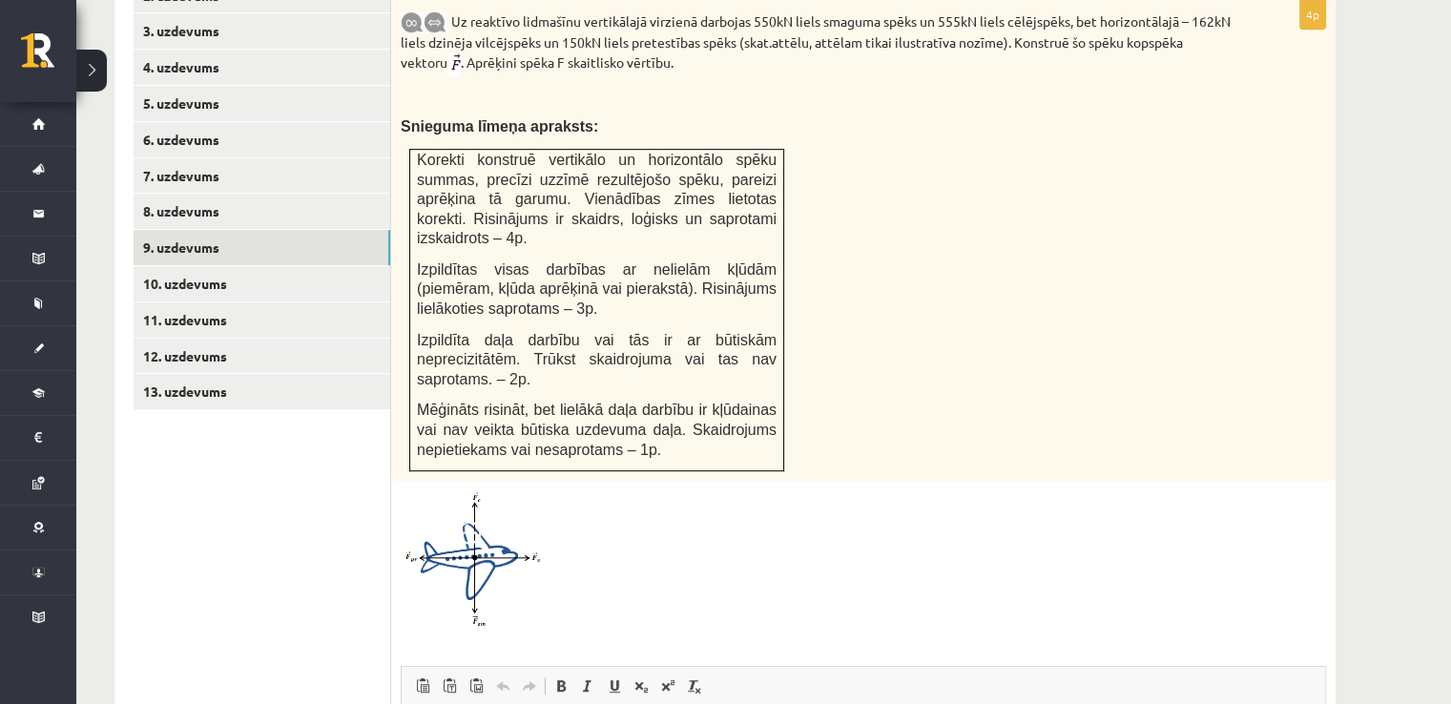
scroll to position [729, 0]
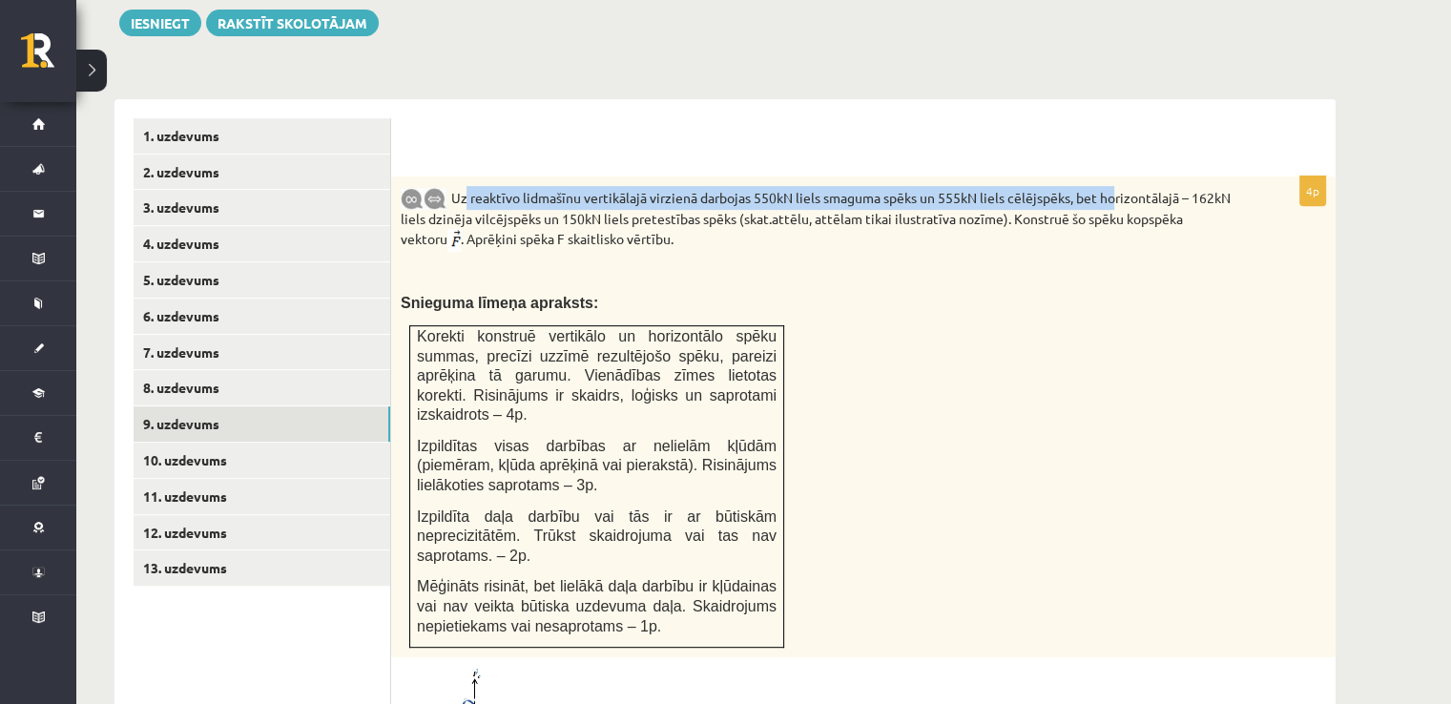
drag, startPoint x: 458, startPoint y: 146, endPoint x: 1102, endPoint y: 137, distance: 644.0
click at [1112, 176] on div "Uz reaktīvo lidmašīnu vertikālajā virzienā darbojas 550kN liels smaguma spēks u…" at bounding box center [863, 416] width 944 height 481
click at [1102, 176] on div "Uz reaktīvo lidmašīnu vertikālajā virzienā darbojas 550kN liels smaguma spēks u…" at bounding box center [863, 416] width 944 height 481
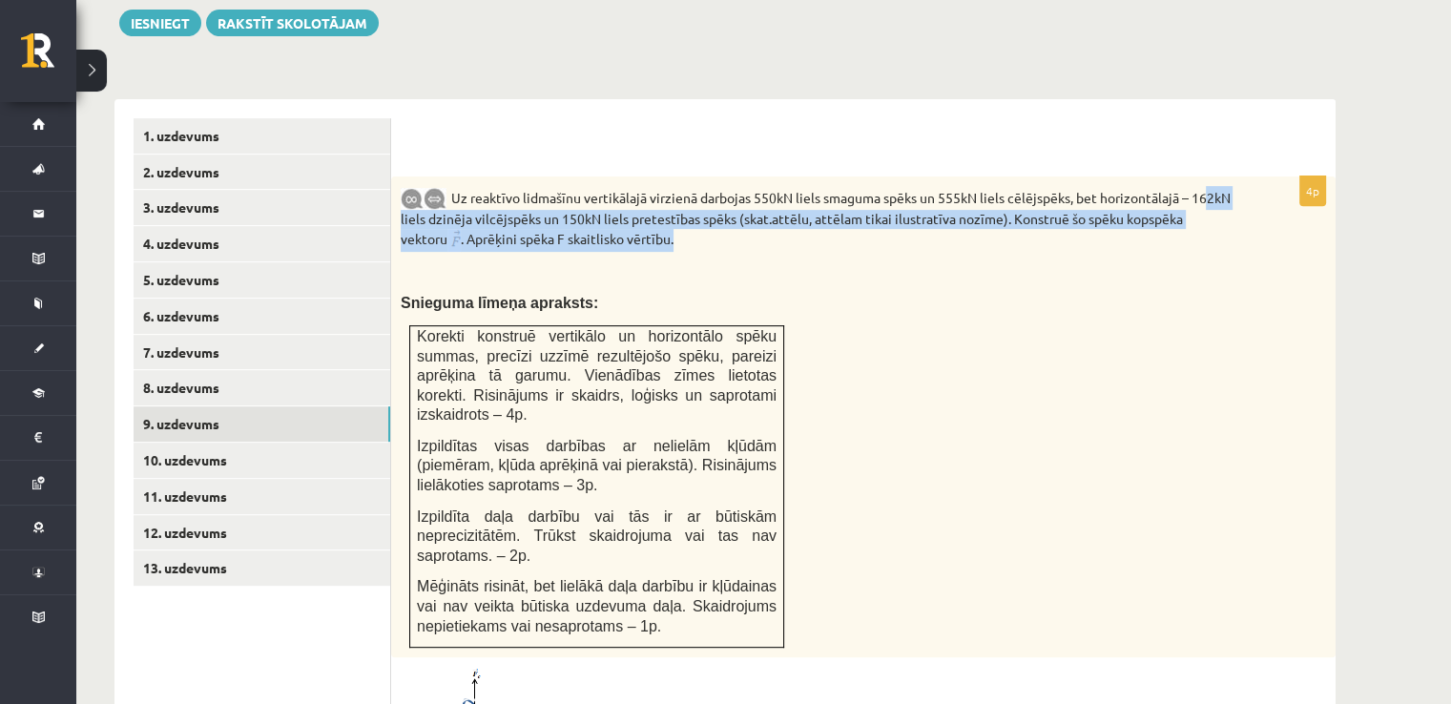
drag, startPoint x: 409, startPoint y: 176, endPoint x: 1114, endPoint y: 196, distance: 705.2
click at [1122, 196] on p "Uz reaktīvo lidmašīnu vertikālajā virzienā darbojas 550kN liels smaguma spēks u…" at bounding box center [816, 219] width 830 height 66
click at [696, 196] on p "Uz reaktīvo lidmašīnu vertikālajā virzienā darbojas 550kN liels smaguma spēks u…" at bounding box center [816, 219] width 830 height 66
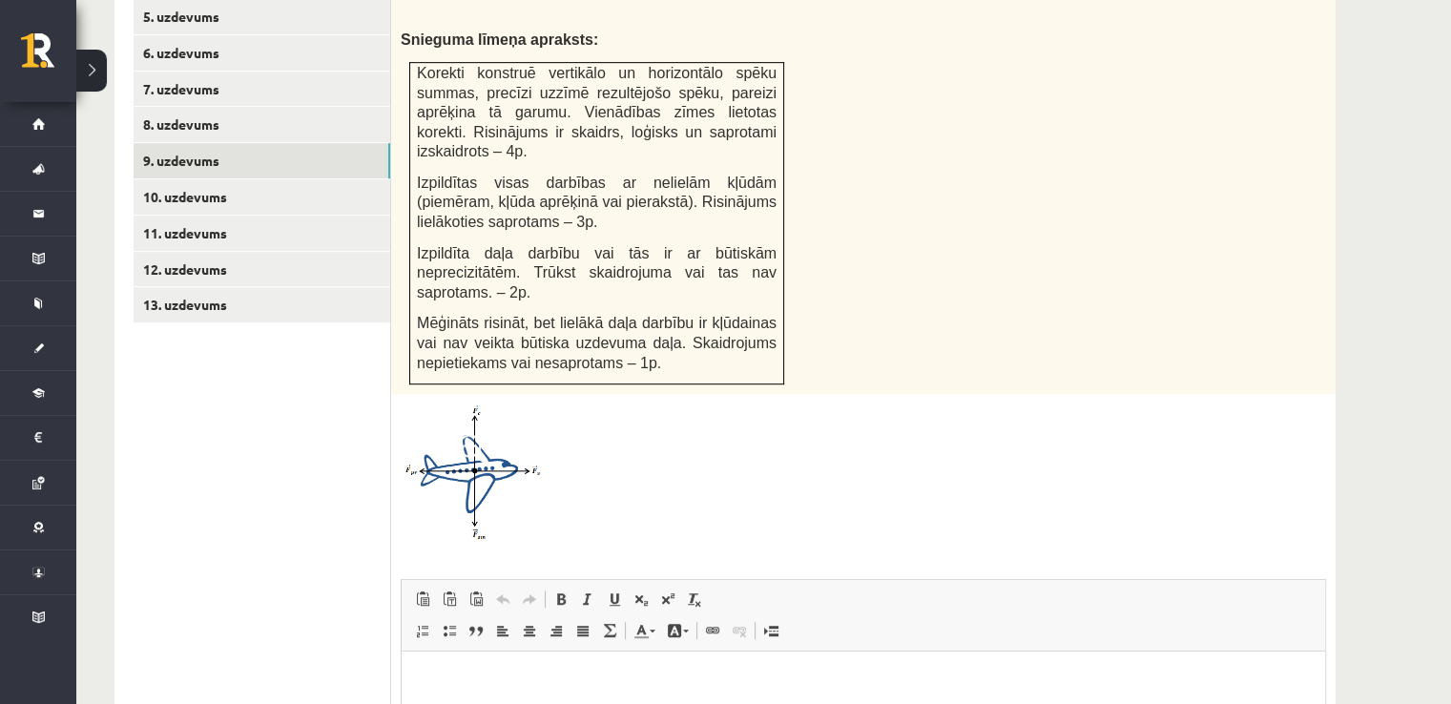
scroll to position [1015, 0]
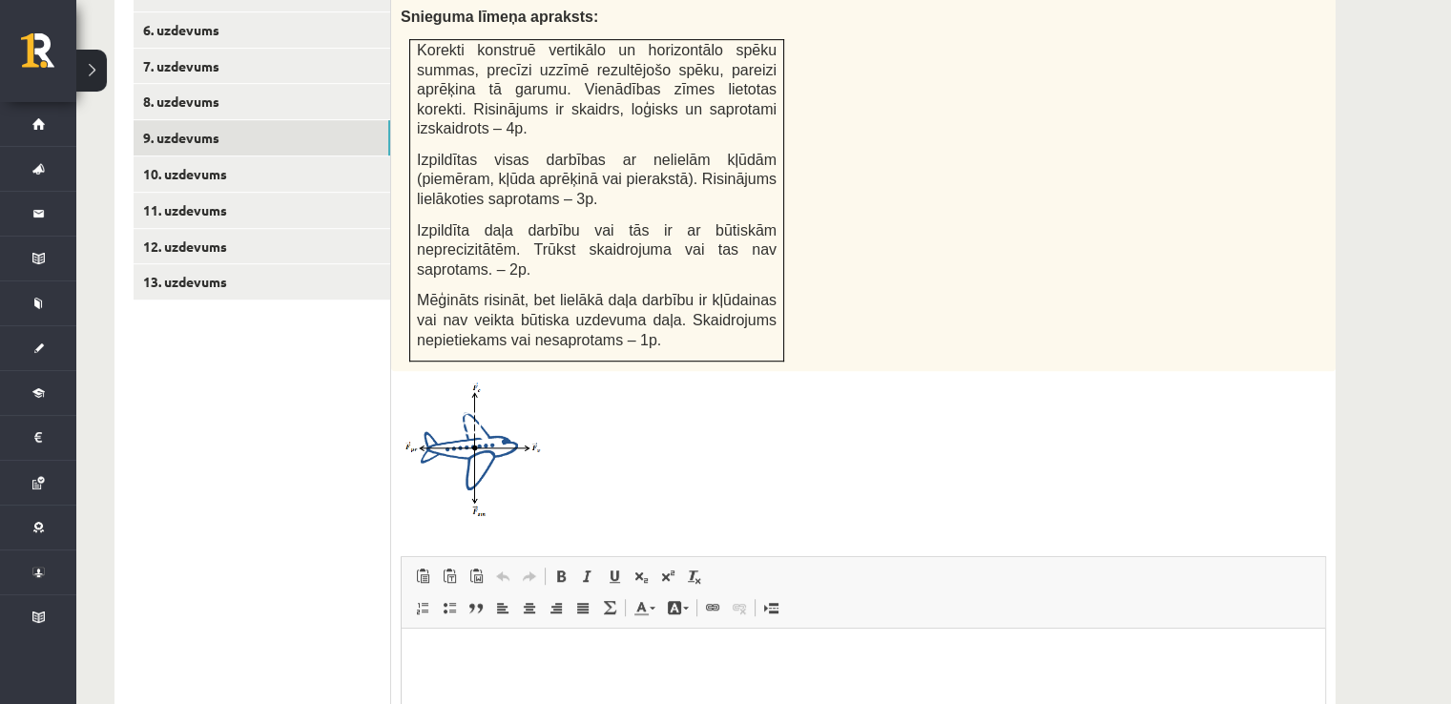
click at [454, 381] on img at bounding box center [472, 449] width 143 height 136
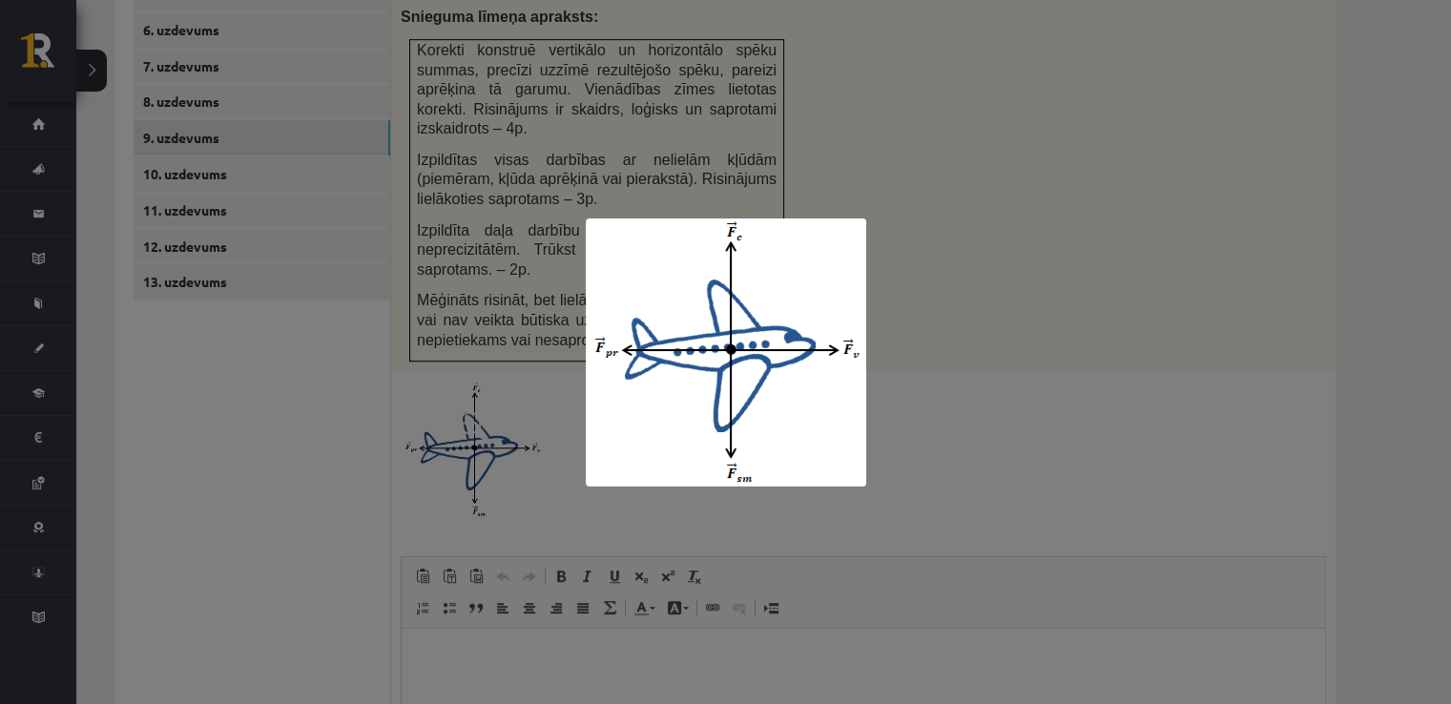
click at [454, 379] on div at bounding box center [725, 352] width 1451 height 704
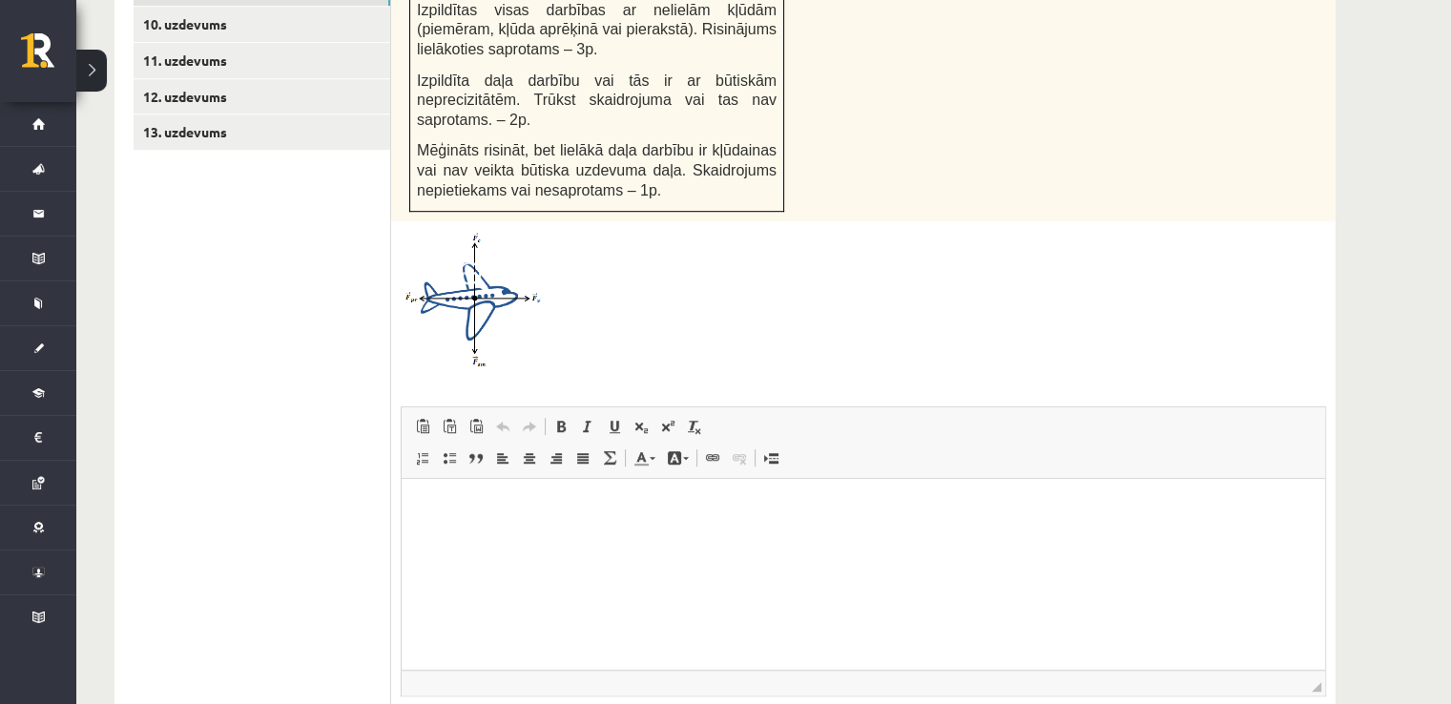
scroll to position [1255, 0]
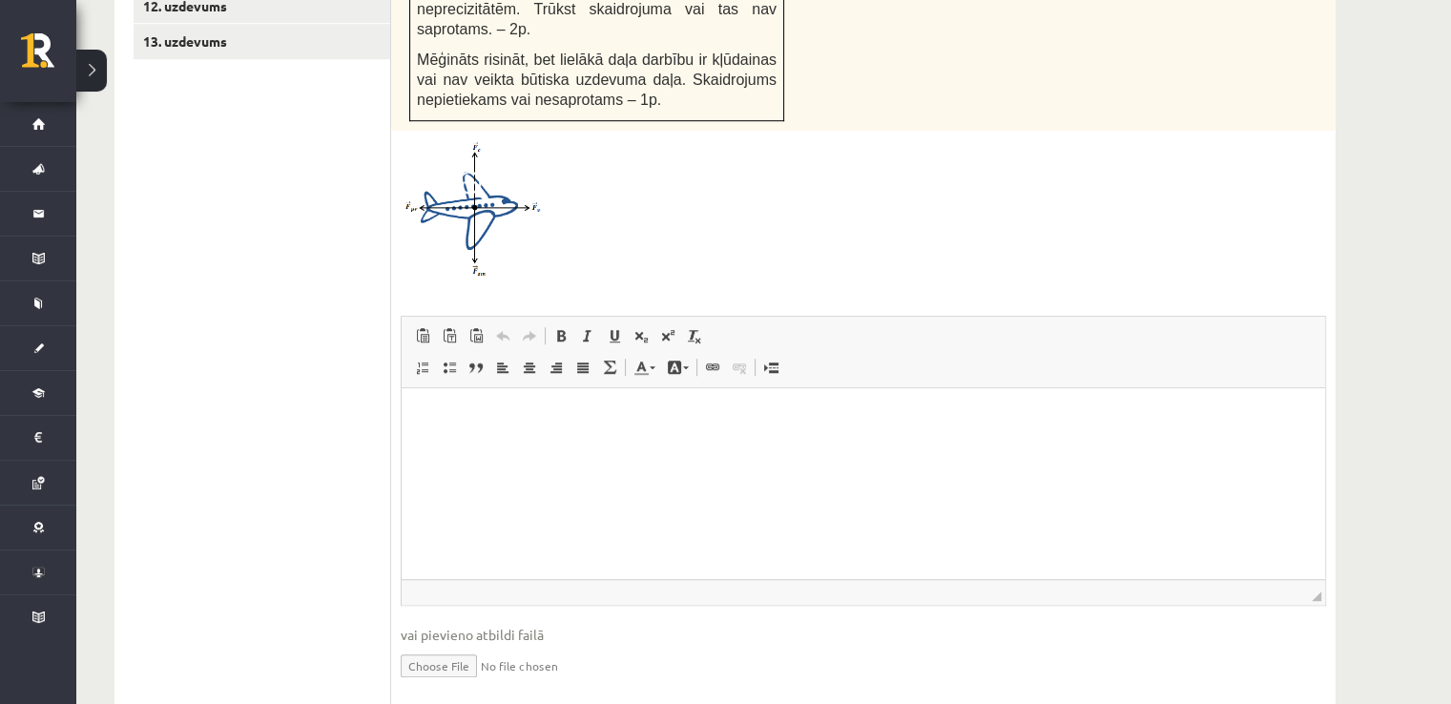
click at [450, 645] on input "file" at bounding box center [863, 664] width 925 height 39
type input "**********"
click at [469, 684] on link "Iesniegtā atbilde" at bounding box center [452, 694] width 102 height 20
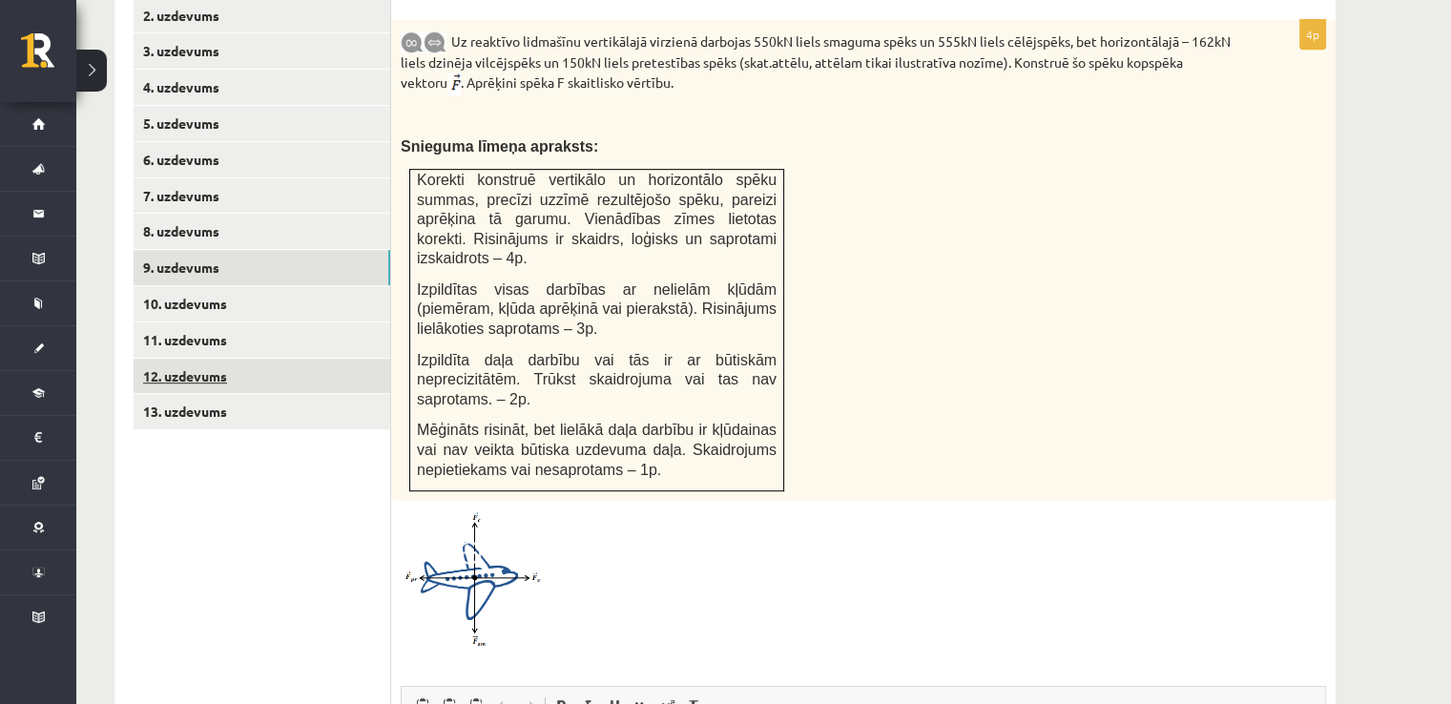
scroll to position [874, 0]
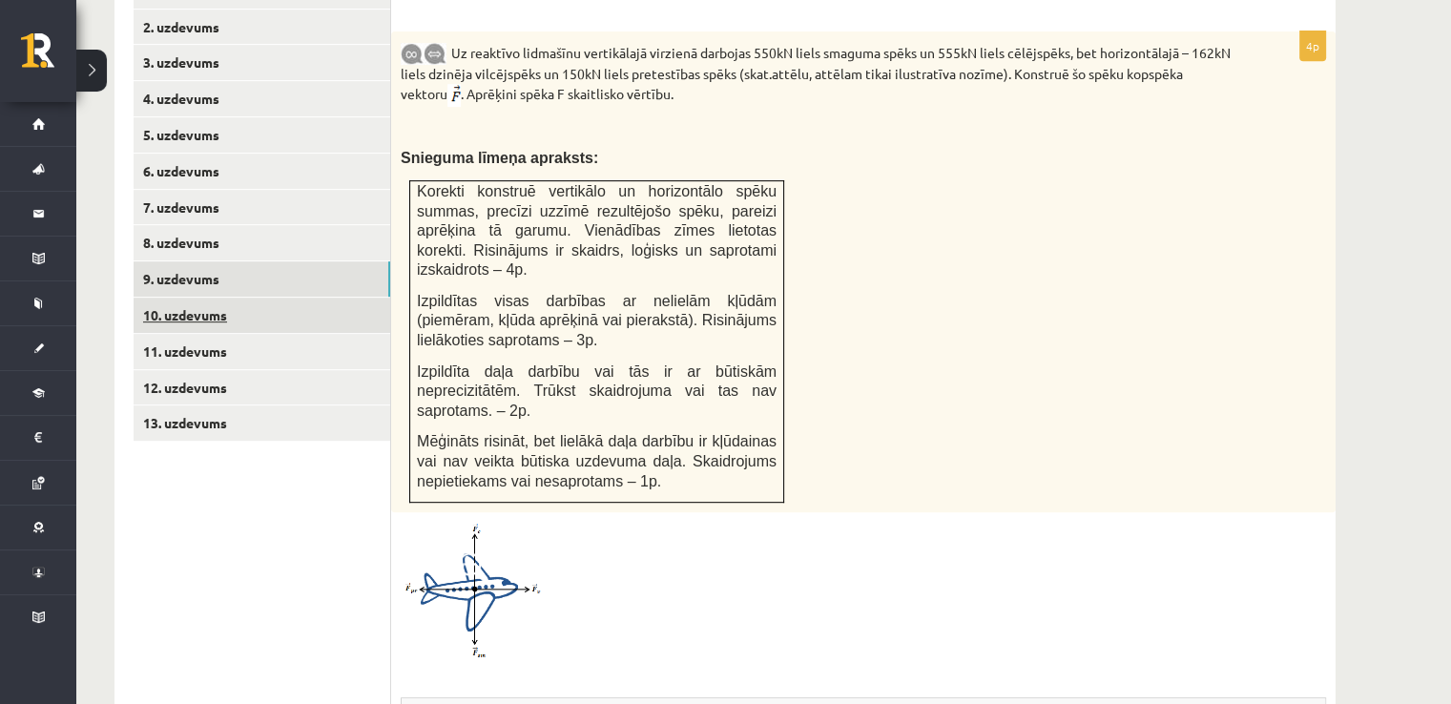
click at [275, 298] on link "10. uzdevums" at bounding box center [262, 315] width 257 height 35
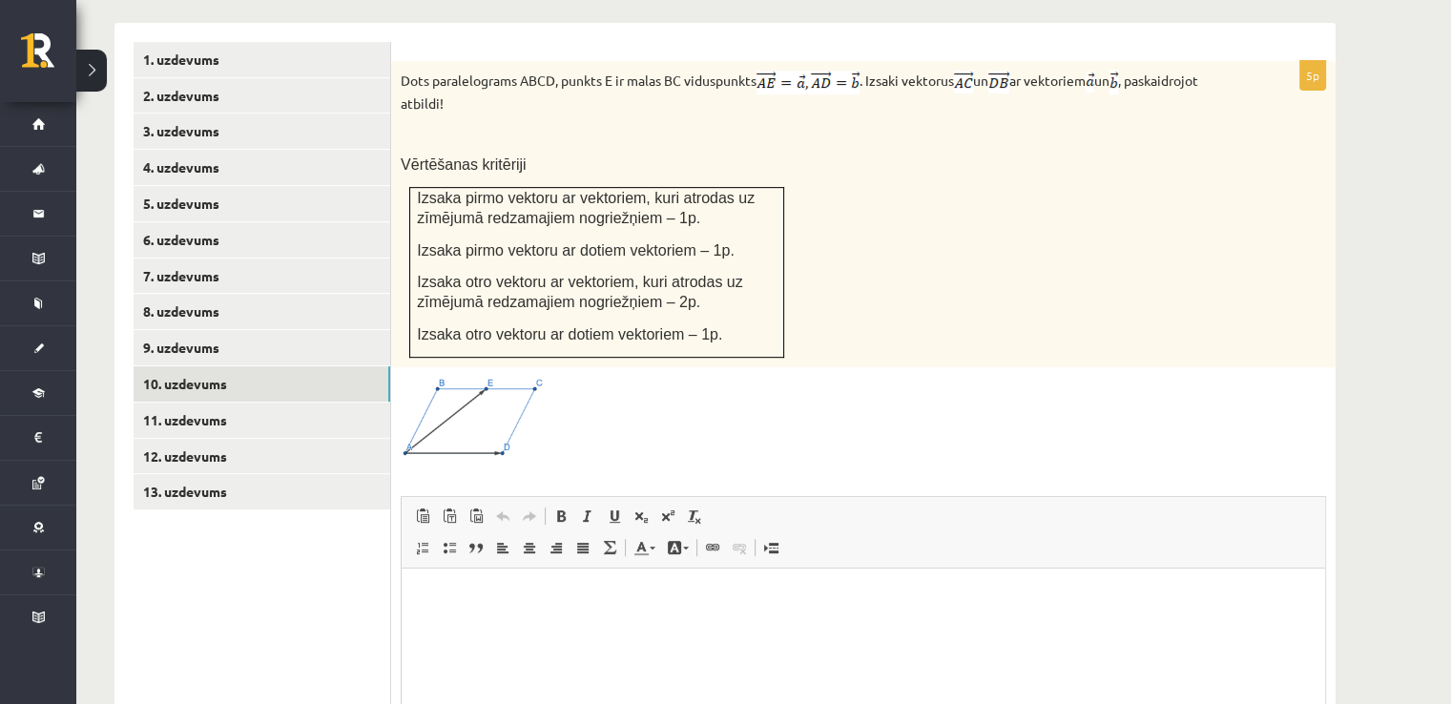
scroll to position [721, 0]
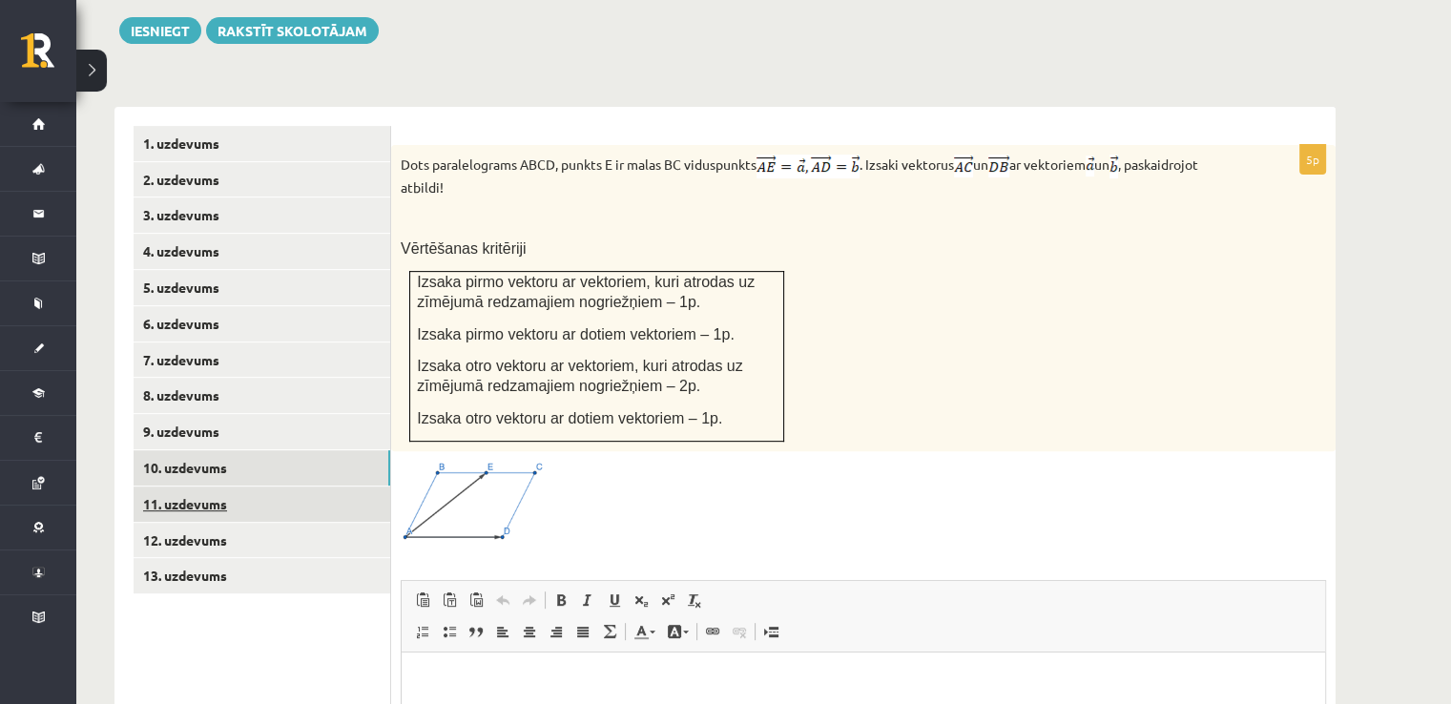
click at [177, 486] on link "11. uzdevums" at bounding box center [262, 503] width 257 height 35
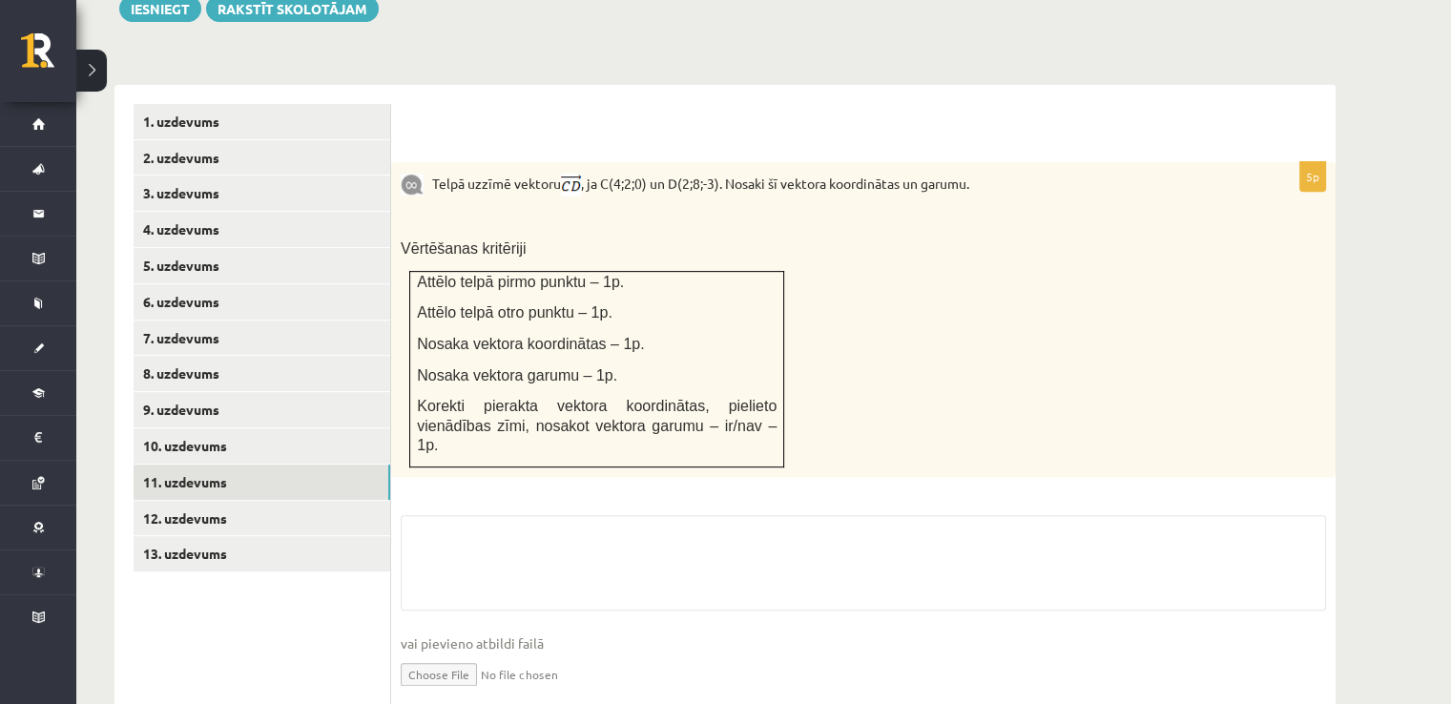
scroll to position [755, 0]
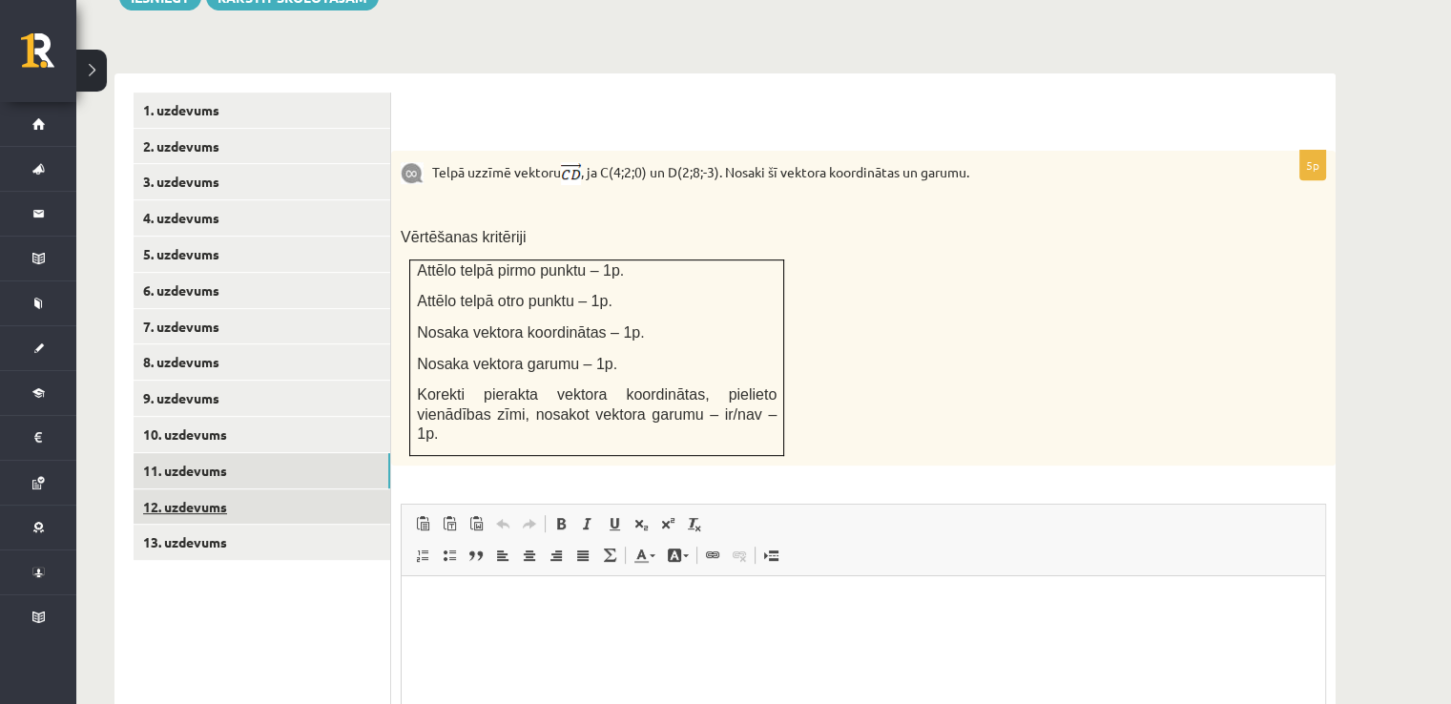
click at [279, 489] on link "12. uzdevums" at bounding box center [262, 506] width 257 height 35
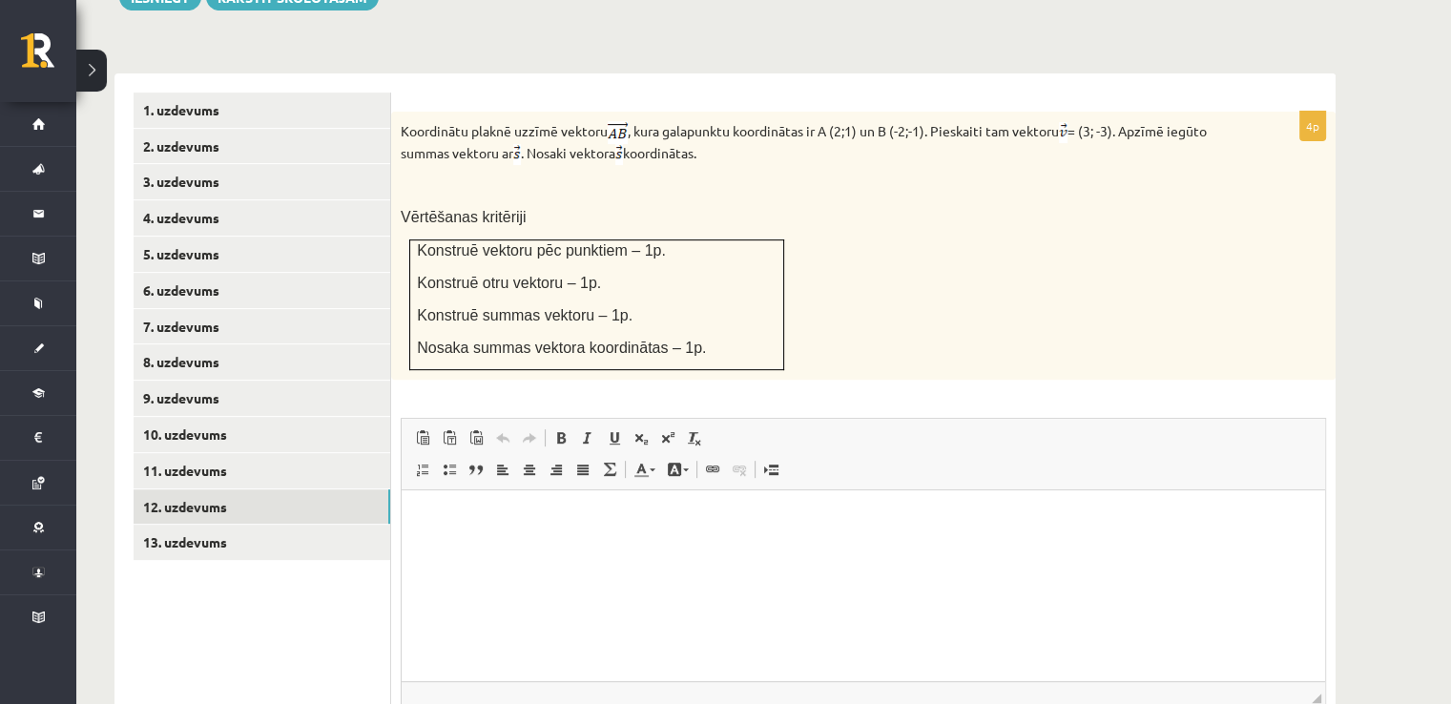
scroll to position [0, 0]
click at [273, 571] on ul "1. uzdevums 2. uzdevums 3. uzdevums 4. uzdevums 5. uzdevums 6. uzdevums 7. uzde…" at bounding box center [263, 454] width 258 height 723
click at [280, 525] on link "13. uzdevums" at bounding box center [262, 542] width 257 height 35
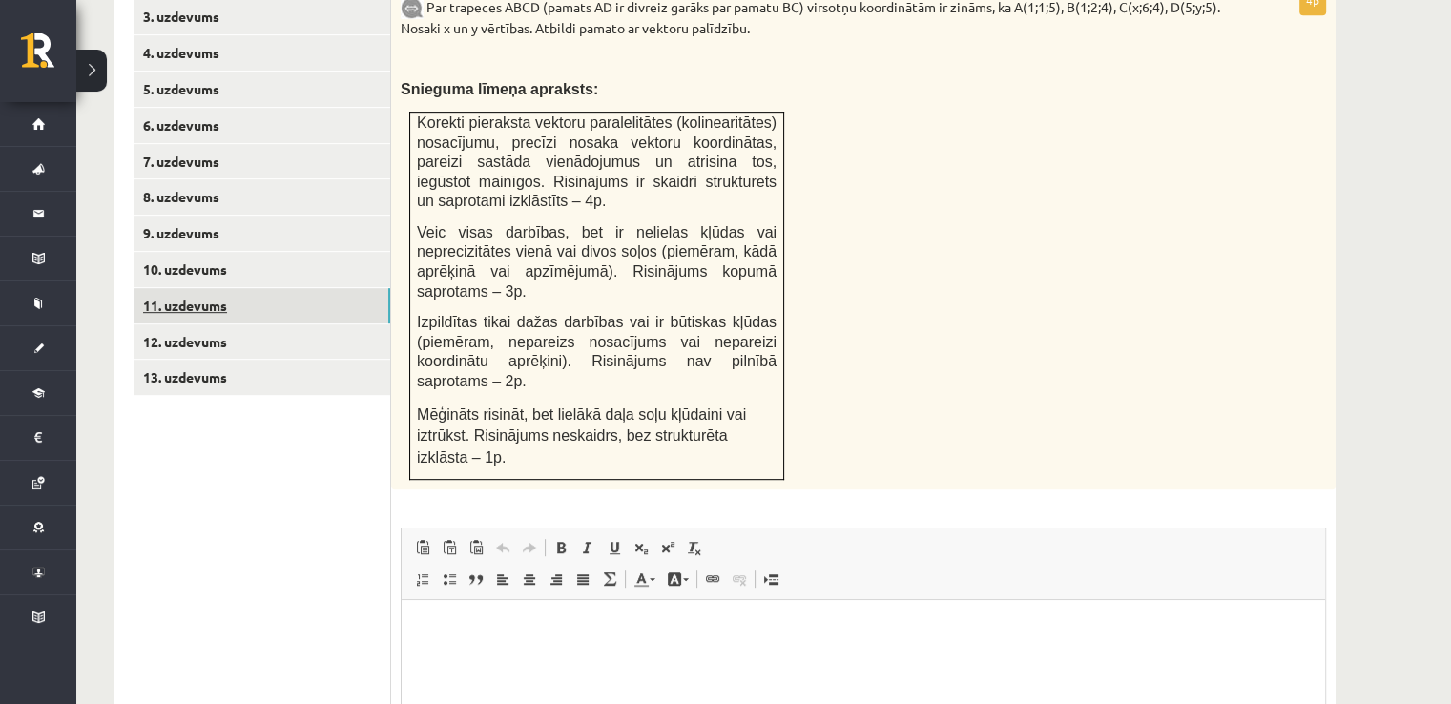
click at [201, 288] on link "11. uzdevums" at bounding box center [262, 305] width 257 height 35
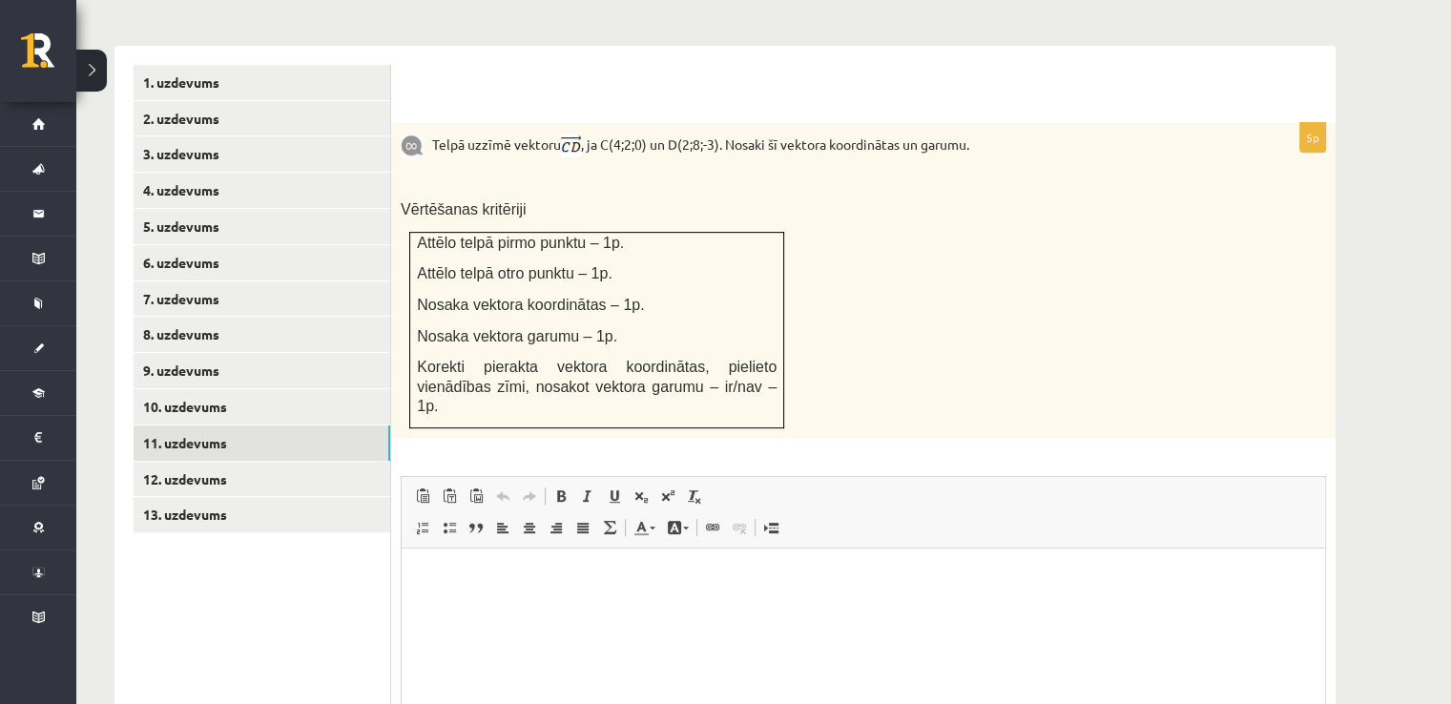
scroll to position [824, 0]
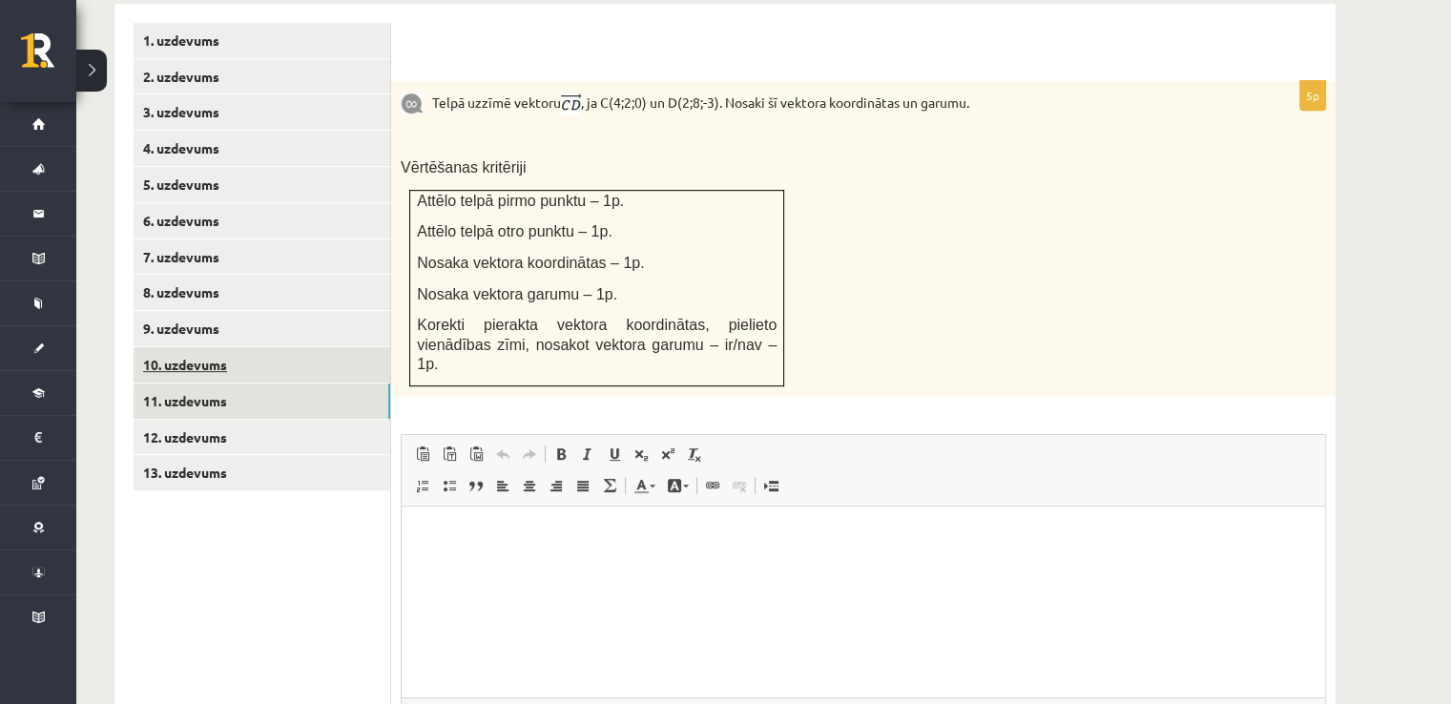
click at [205, 347] on link "10. uzdevums" at bounding box center [262, 364] width 257 height 35
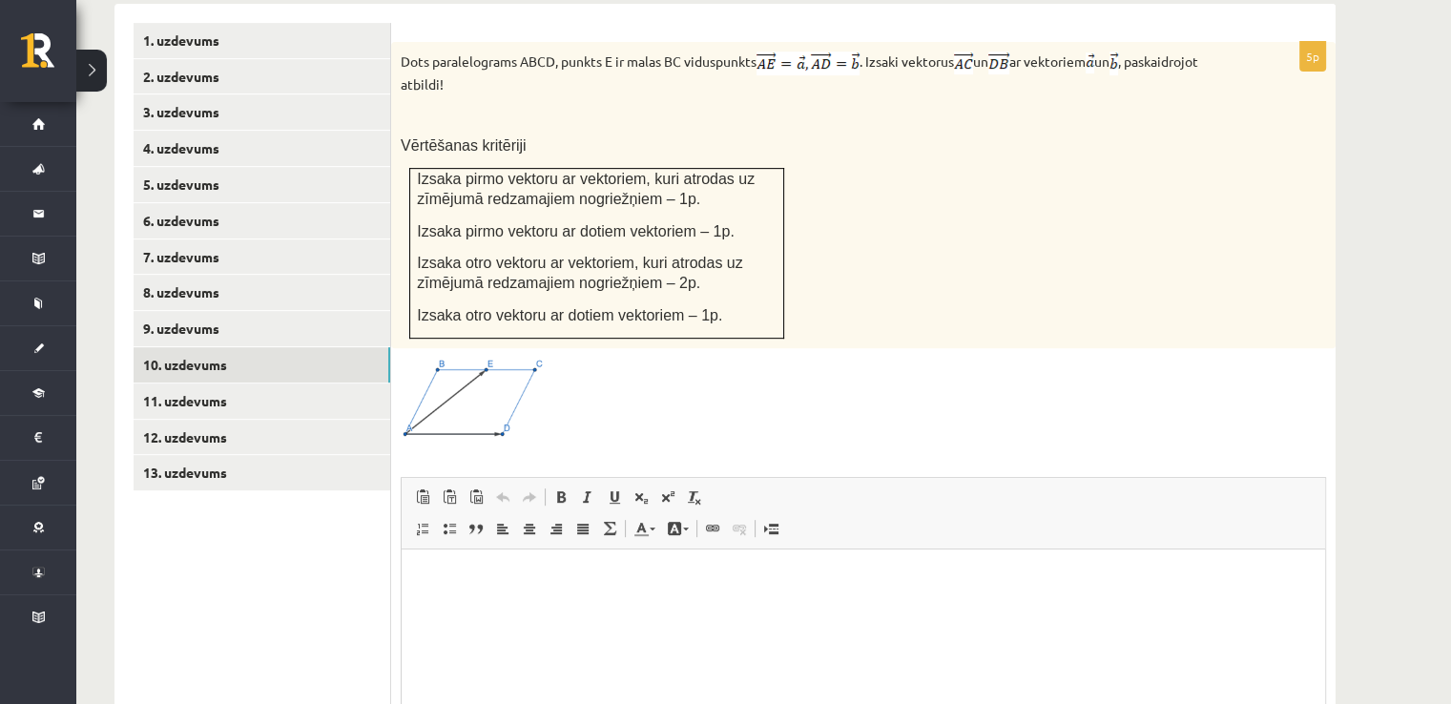
scroll to position [0, 0]
click at [237, 347] on link "10. uzdevums" at bounding box center [262, 364] width 257 height 35
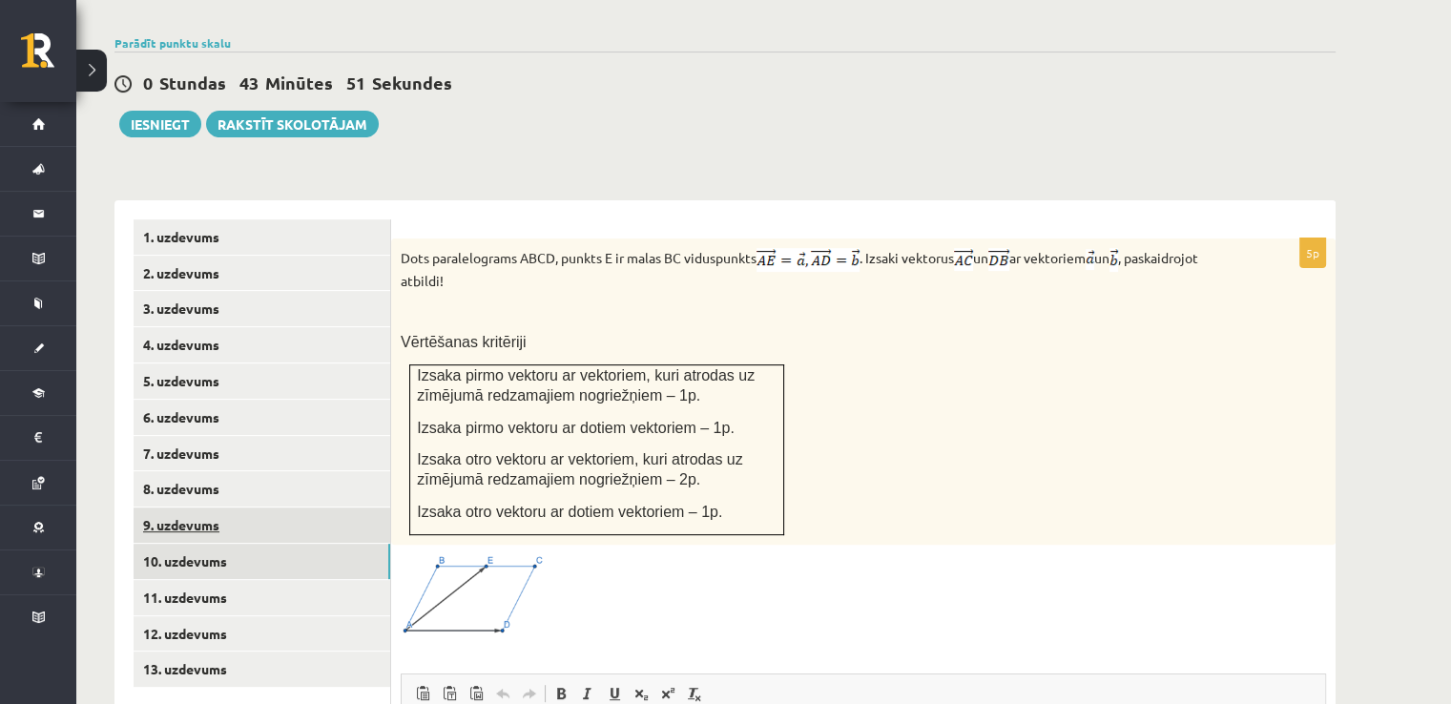
click at [232, 507] on link "9. uzdevums" at bounding box center [262, 524] width 257 height 35
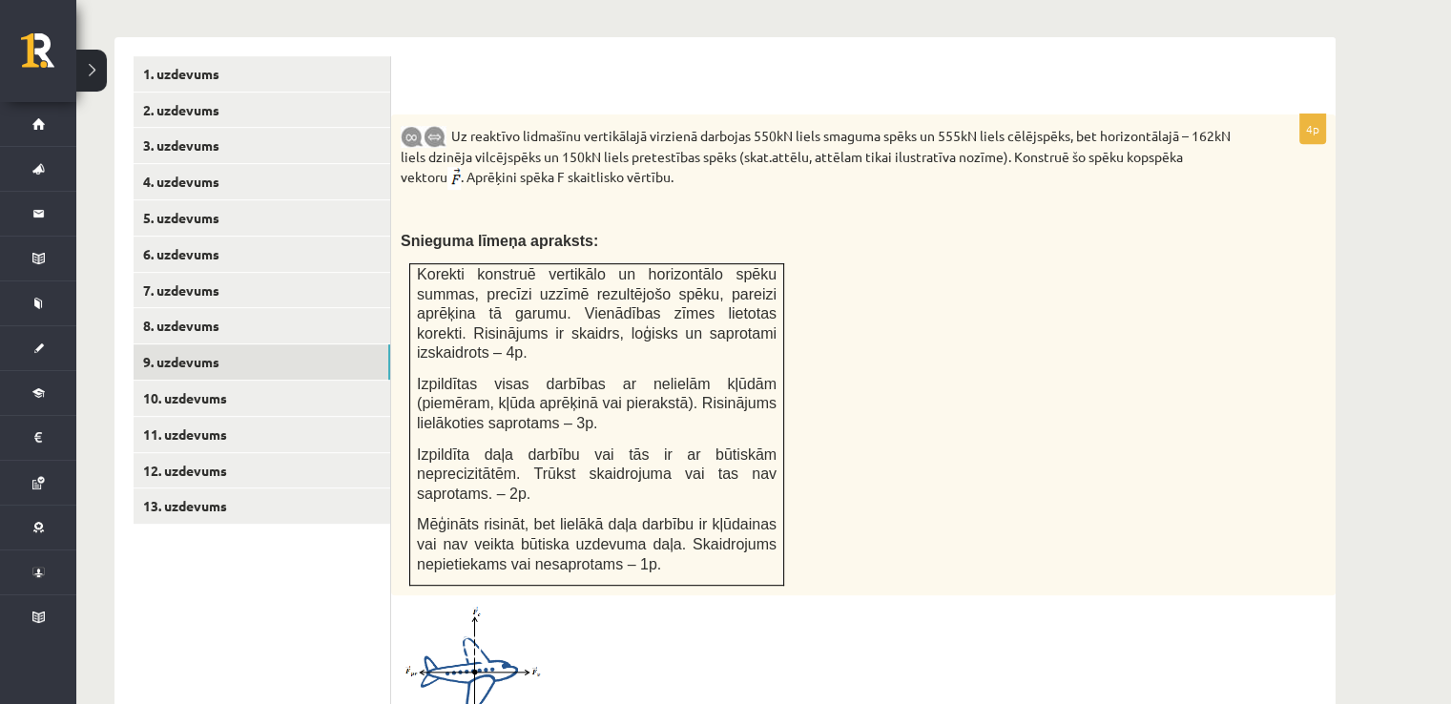
scroll to position [818, 0]
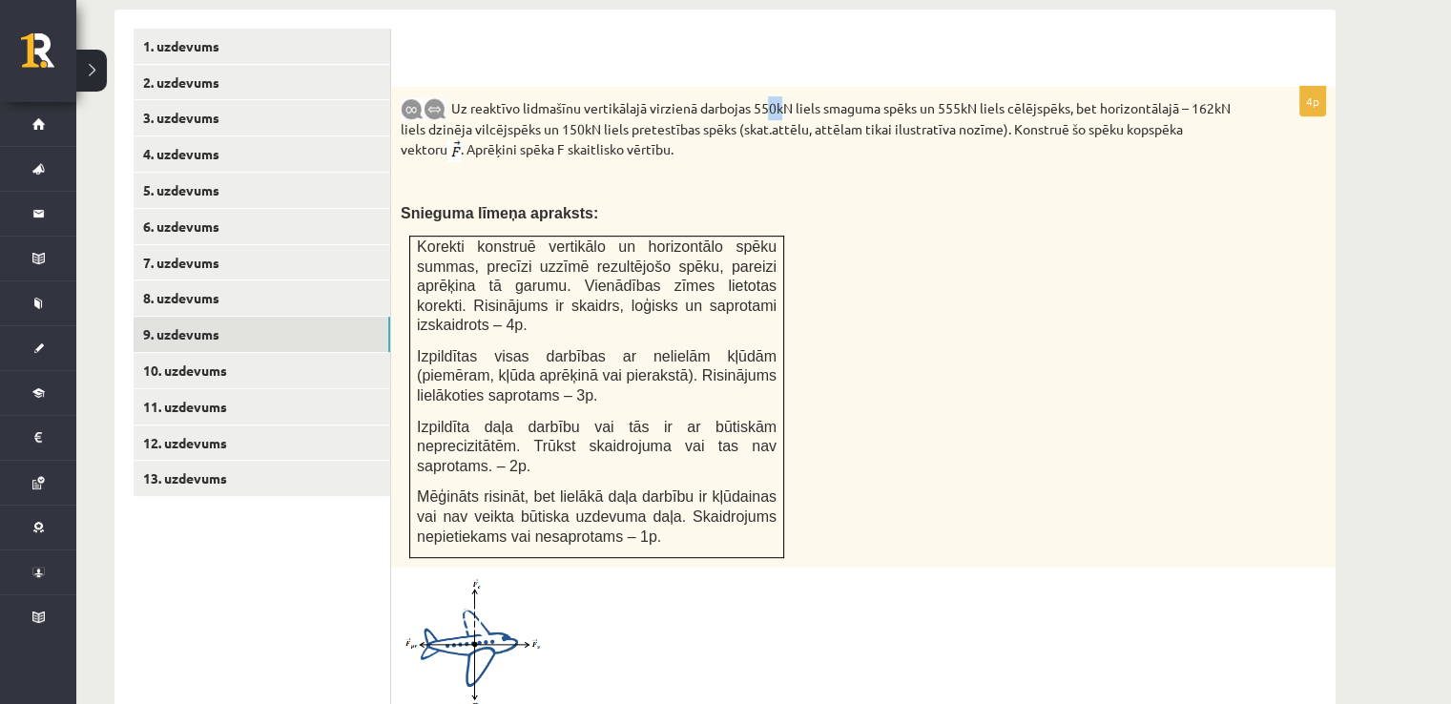
drag, startPoint x: 763, startPoint y: 60, endPoint x: 778, endPoint y: 59, distance: 15.3
click at [778, 96] on p "Uz reaktīvo lidmašīnu vertikālajā virzienā darbojas 550kN liels smaguma spēks u…" at bounding box center [816, 129] width 830 height 66
drag, startPoint x: 941, startPoint y: 61, endPoint x: 989, endPoint y: 59, distance: 48.7
click at [989, 96] on p "Uz reaktīvo lidmašīnu vertikālajā virzienā darbojas 550kN liels smaguma spēks u…" at bounding box center [816, 129] width 830 height 66
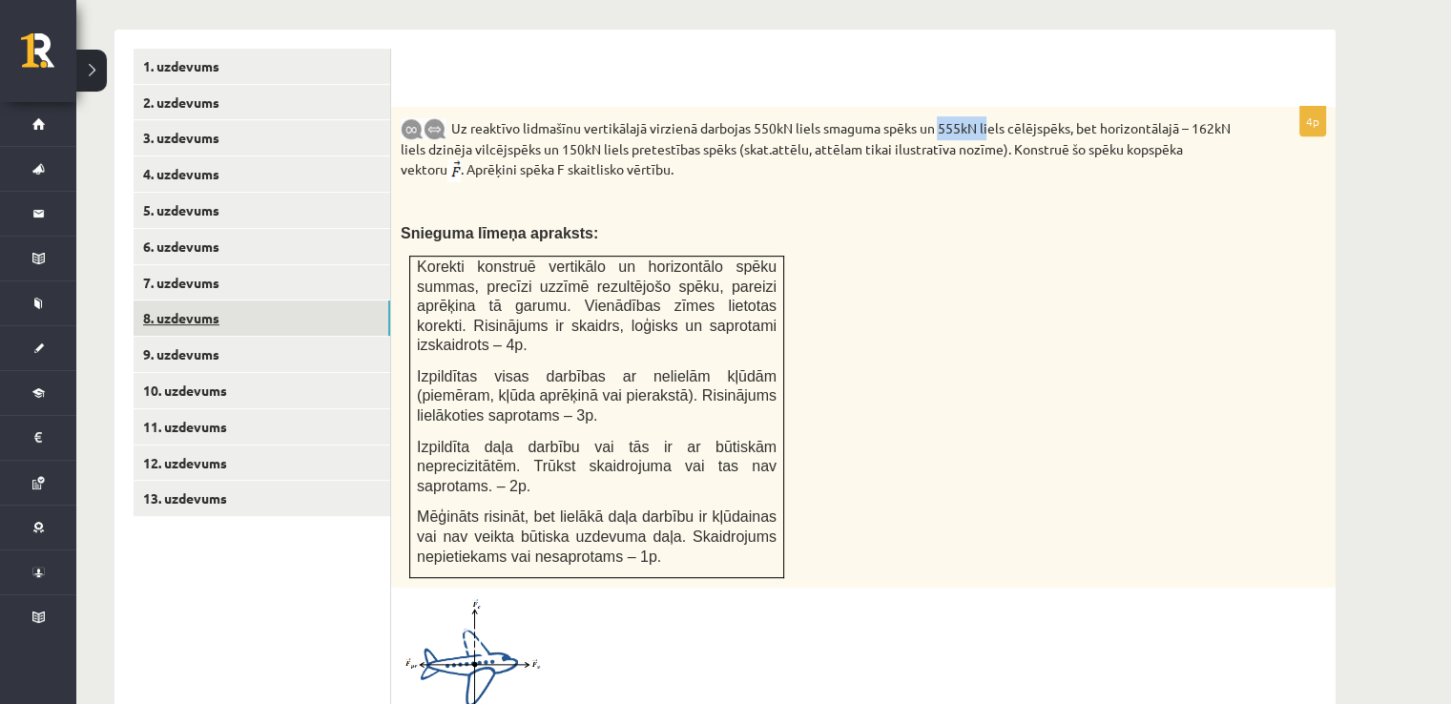
click at [231, 300] on link "8. uzdevums" at bounding box center [262, 317] width 257 height 35
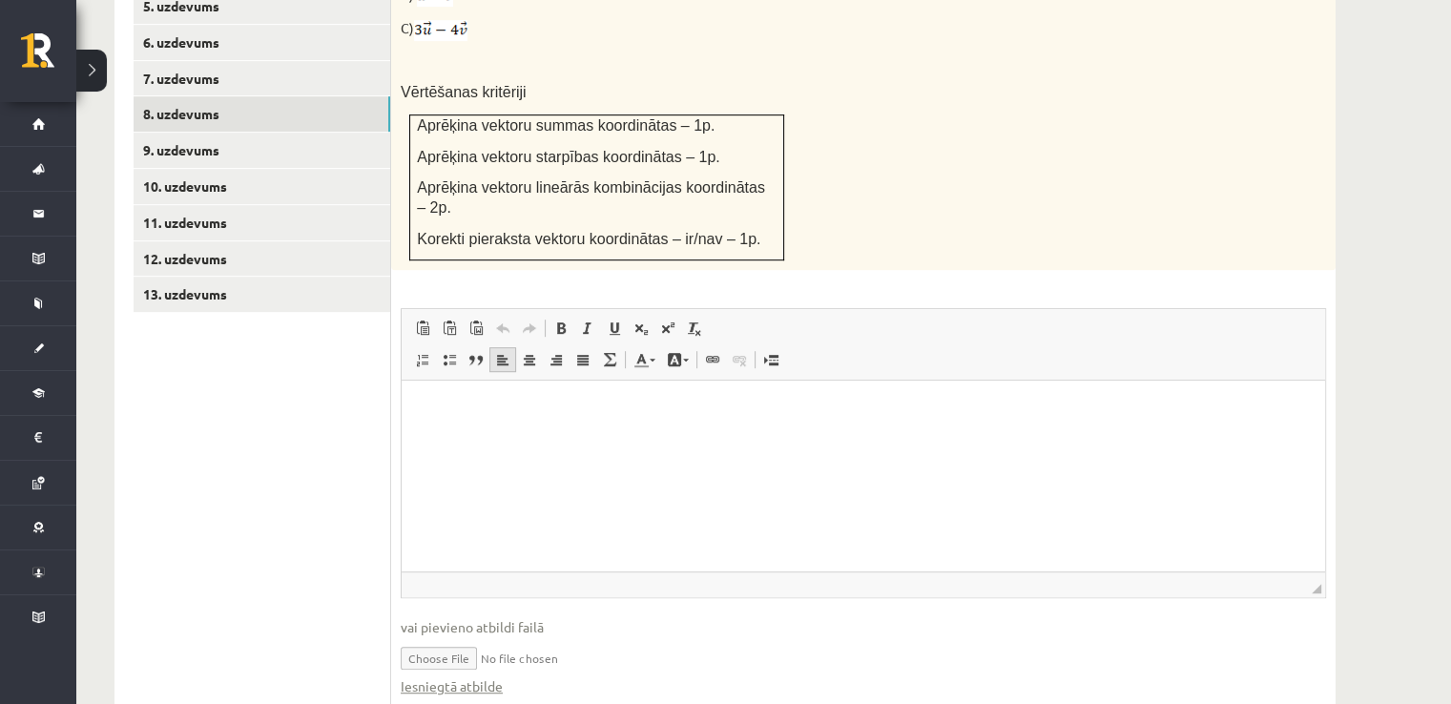
scroll to position [1015, 0]
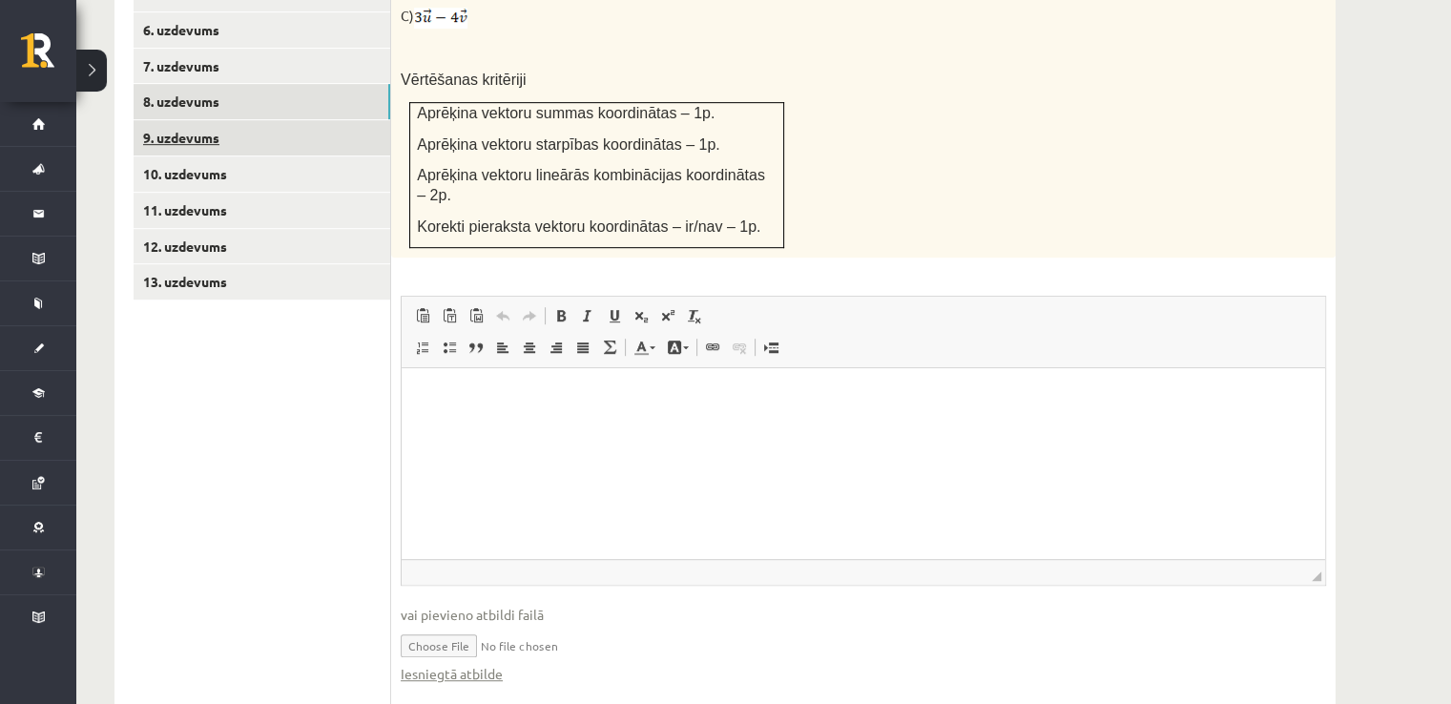
click at [233, 120] on link "9. uzdevums" at bounding box center [262, 137] width 257 height 35
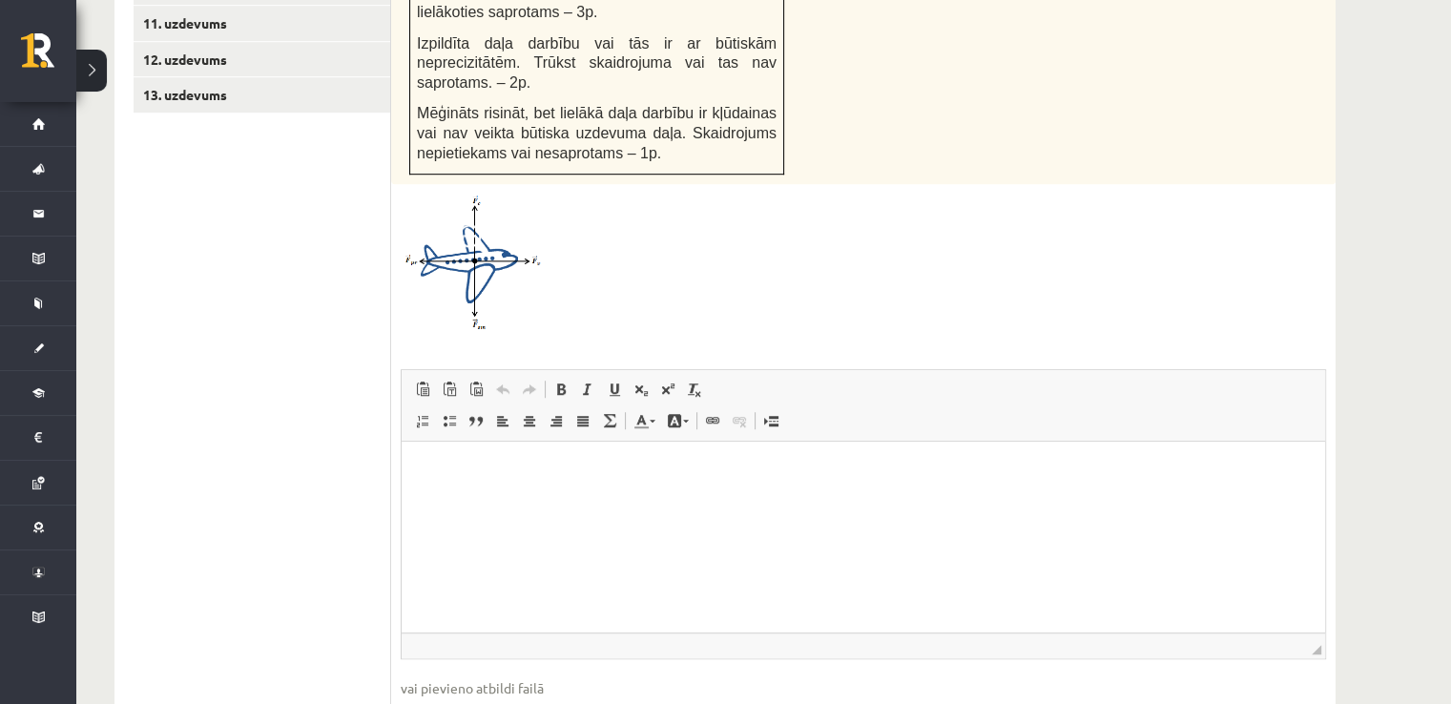
scroll to position [1275, 0]
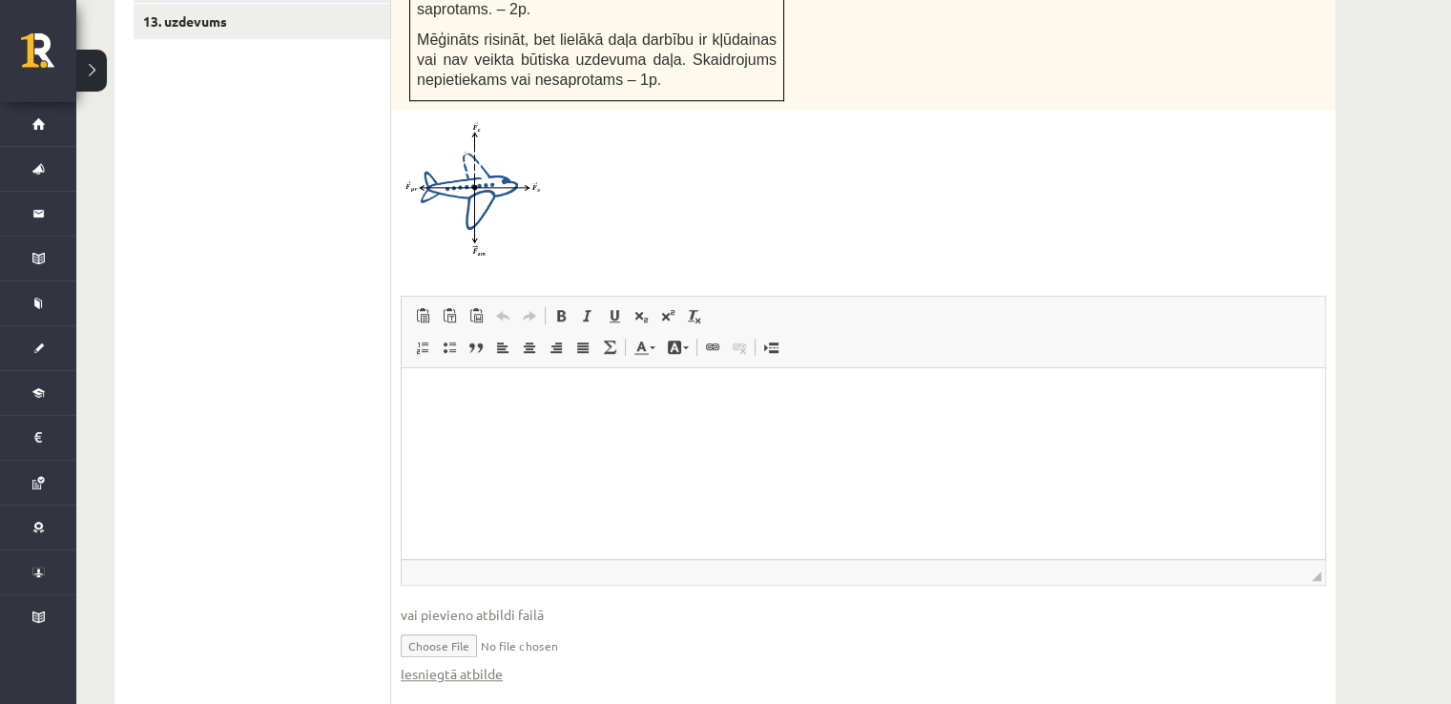
click at [515, 625] on input "file" at bounding box center [863, 644] width 925 height 39
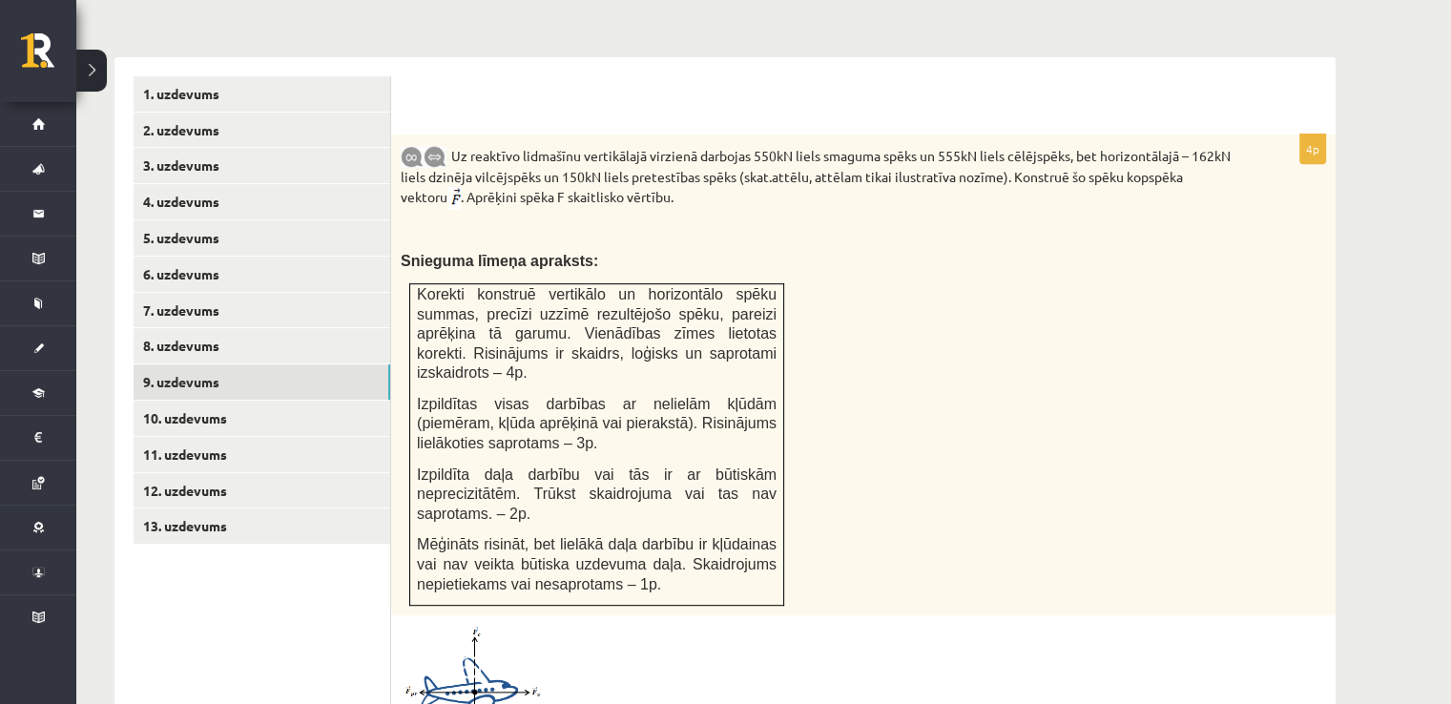
scroll to position [774, 0]
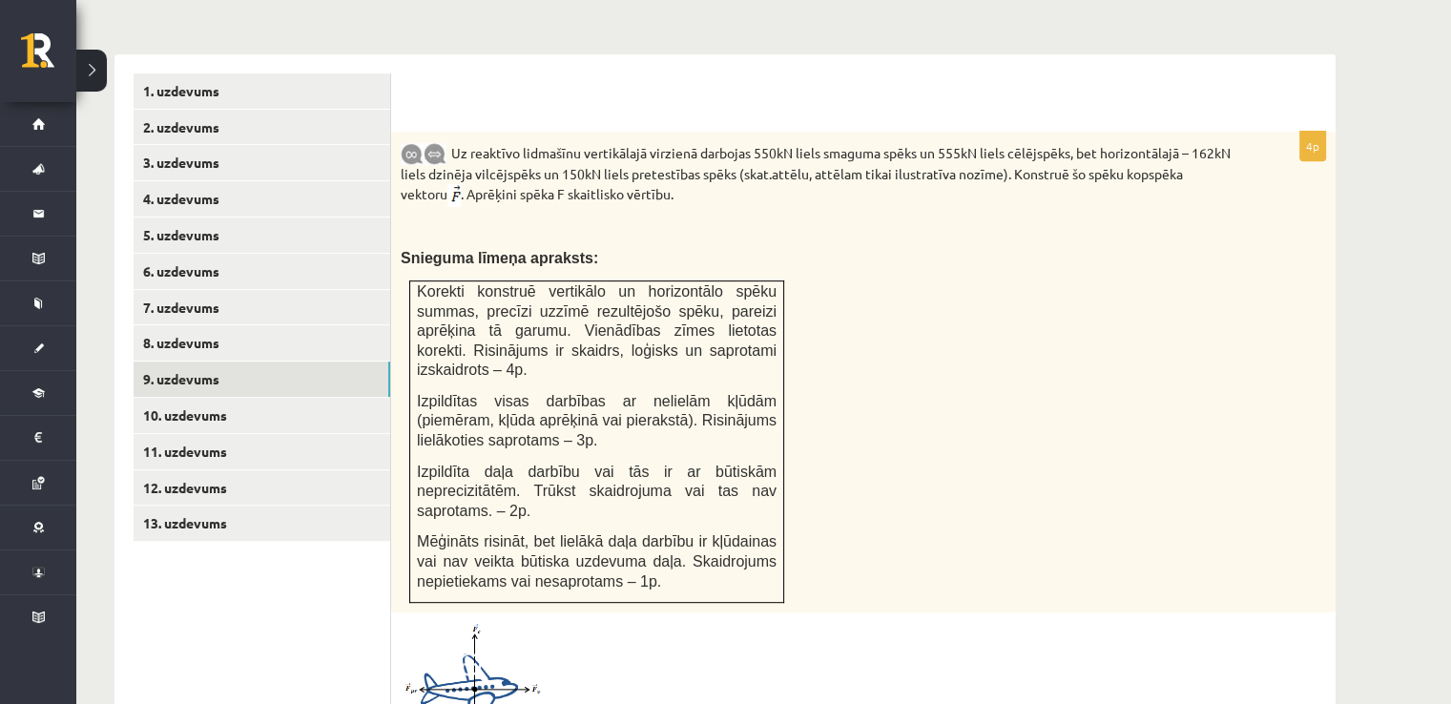
click at [485, 661] on img at bounding box center [472, 690] width 143 height 136
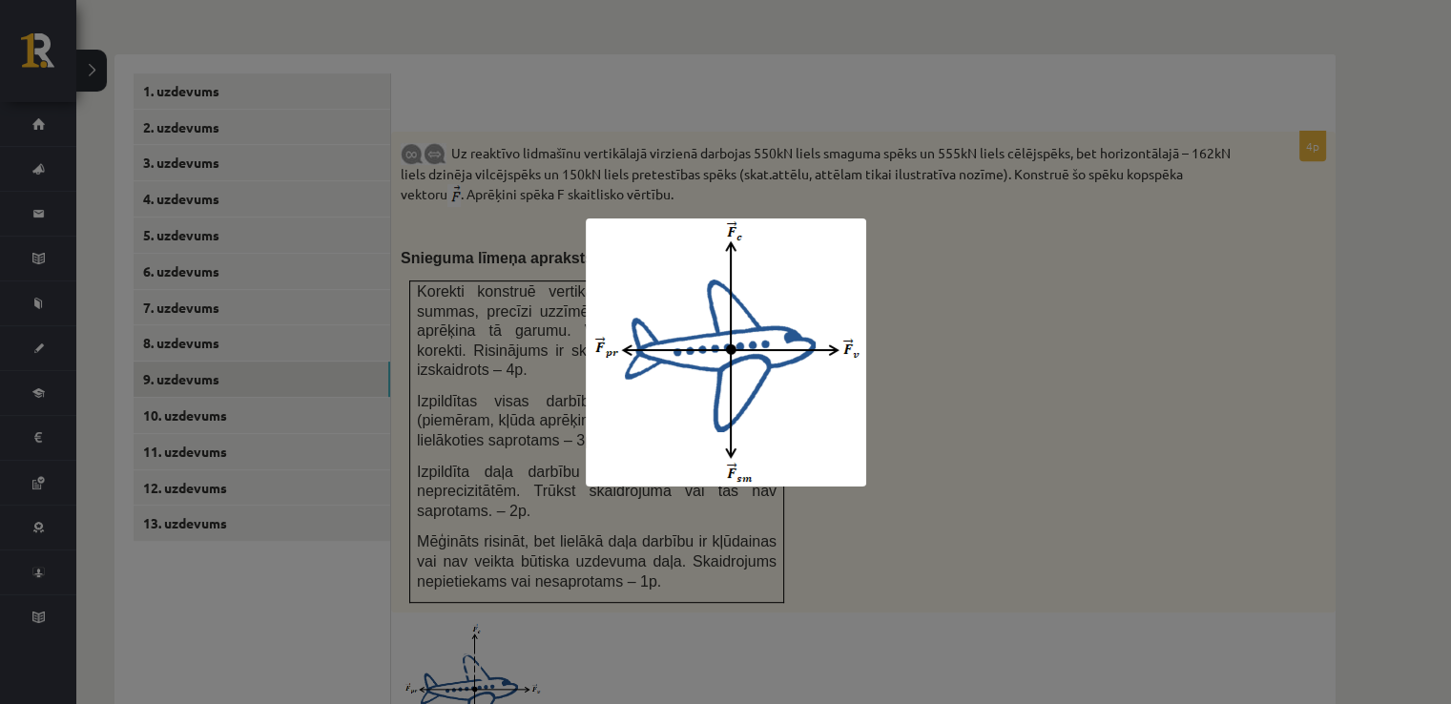
click at [1033, 315] on div at bounding box center [725, 352] width 1451 height 704
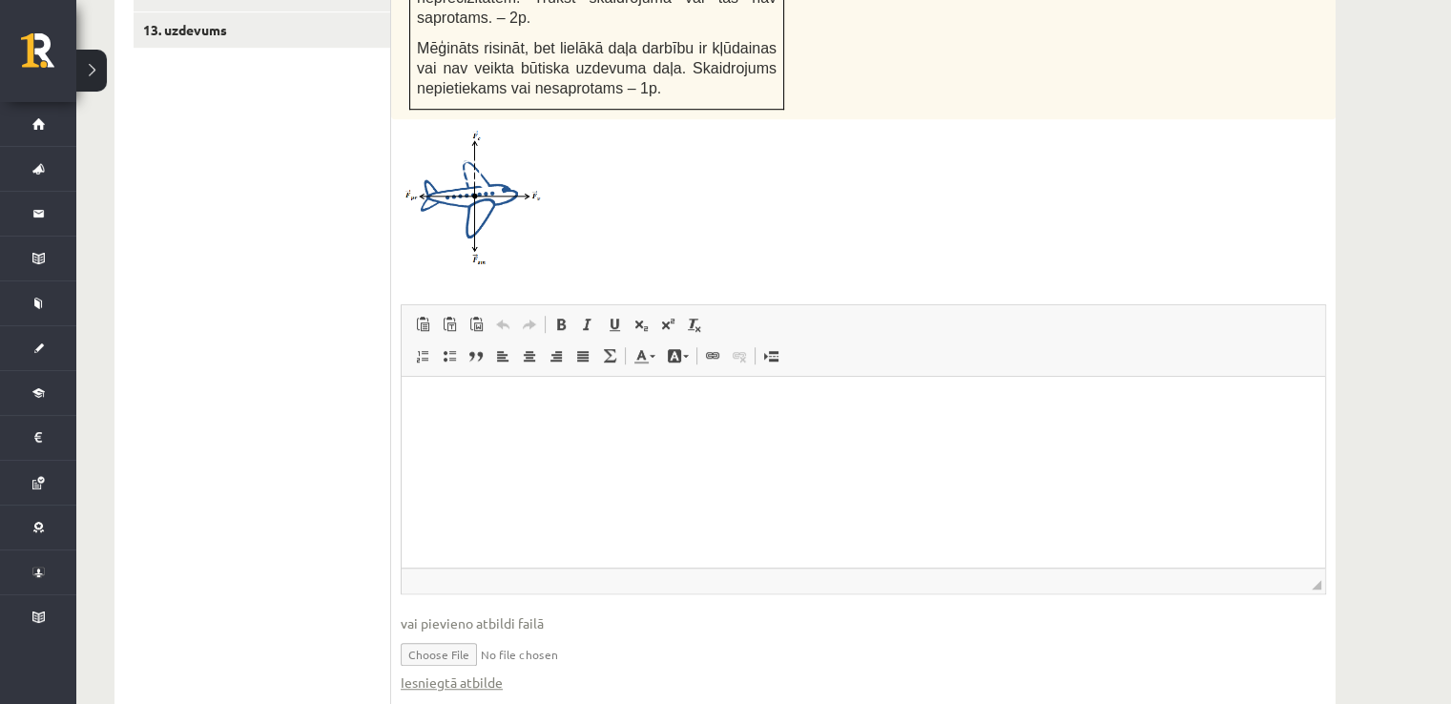
scroll to position [1275, 0]
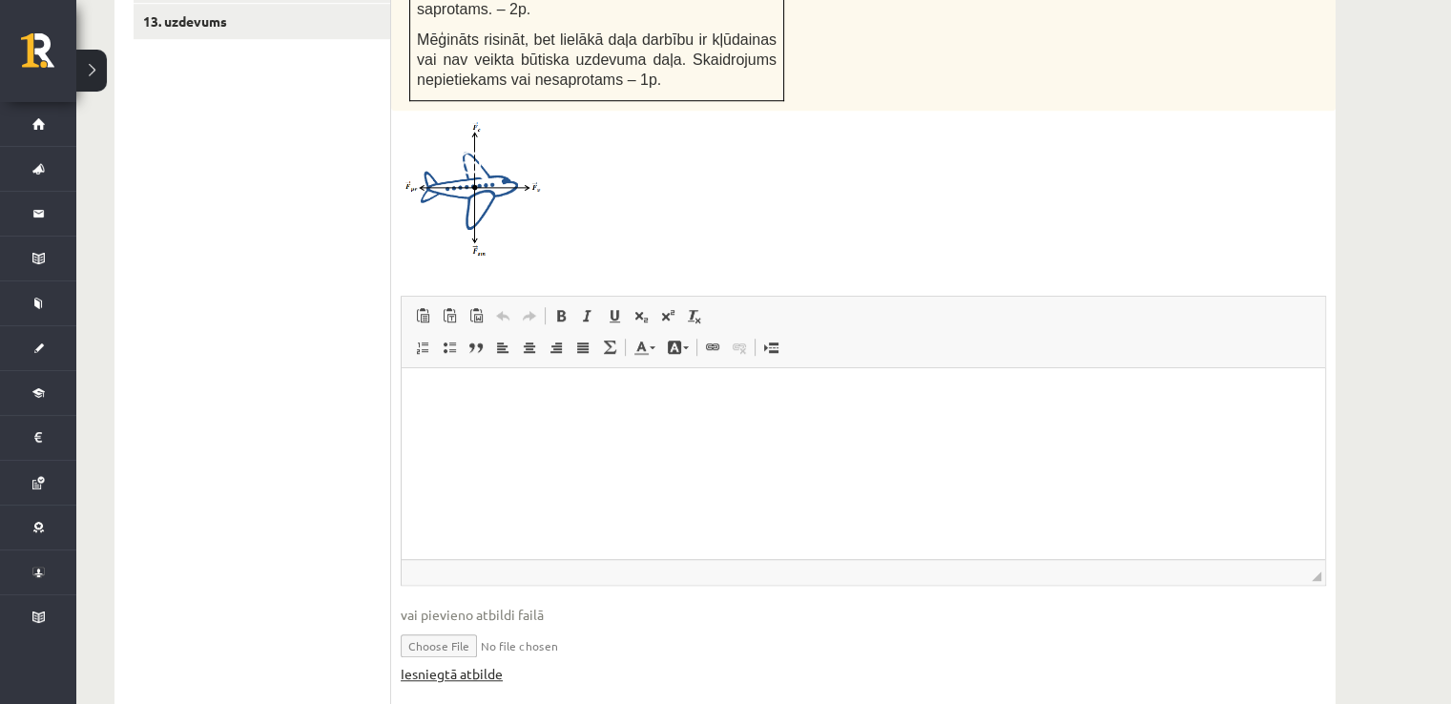
click at [447, 664] on link "Iesniegtā atbilde" at bounding box center [452, 674] width 102 height 20
click at [519, 625] on input "file" at bounding box center [863, 644] width 925 height 39
type input "**********"
click at [482, 664] on link "Iesniegtā atbilde" at bounding box center [452, 674] width 102 height 20
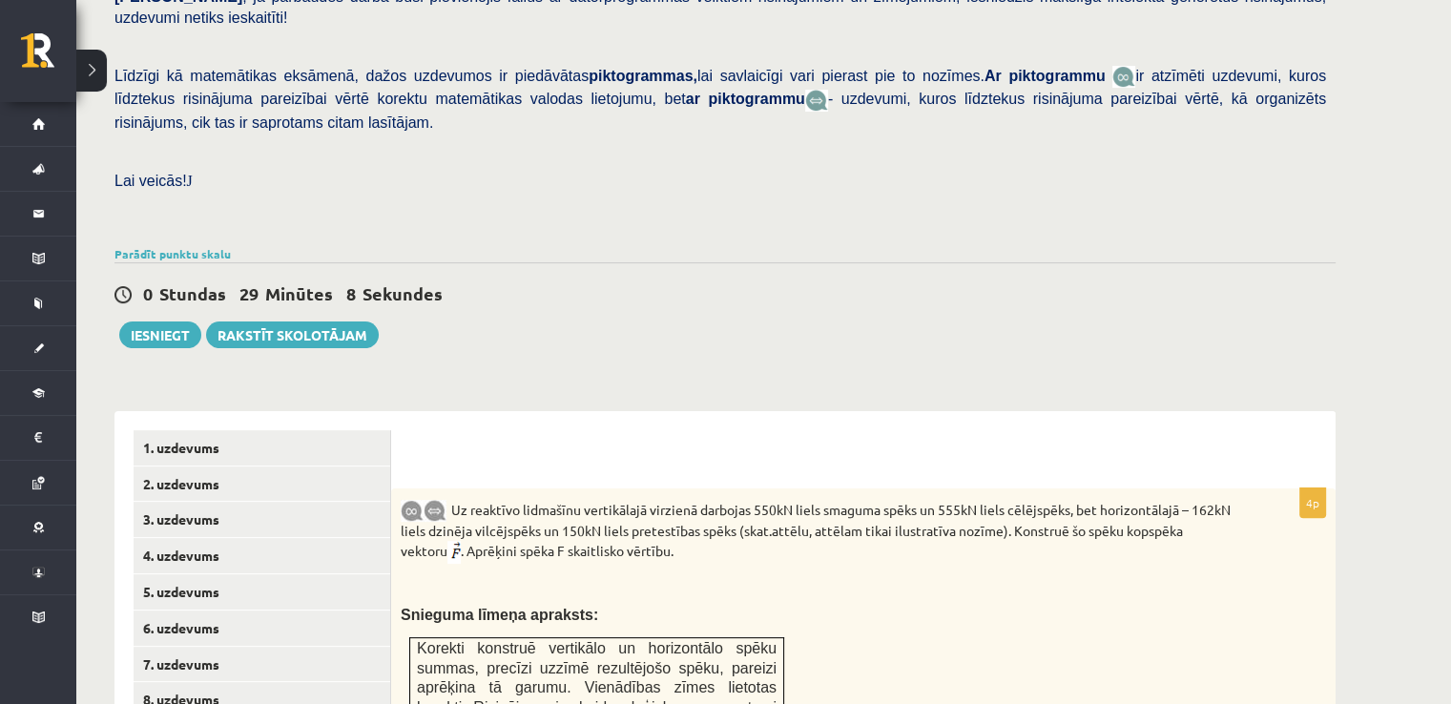
scroll to position [798, 0]
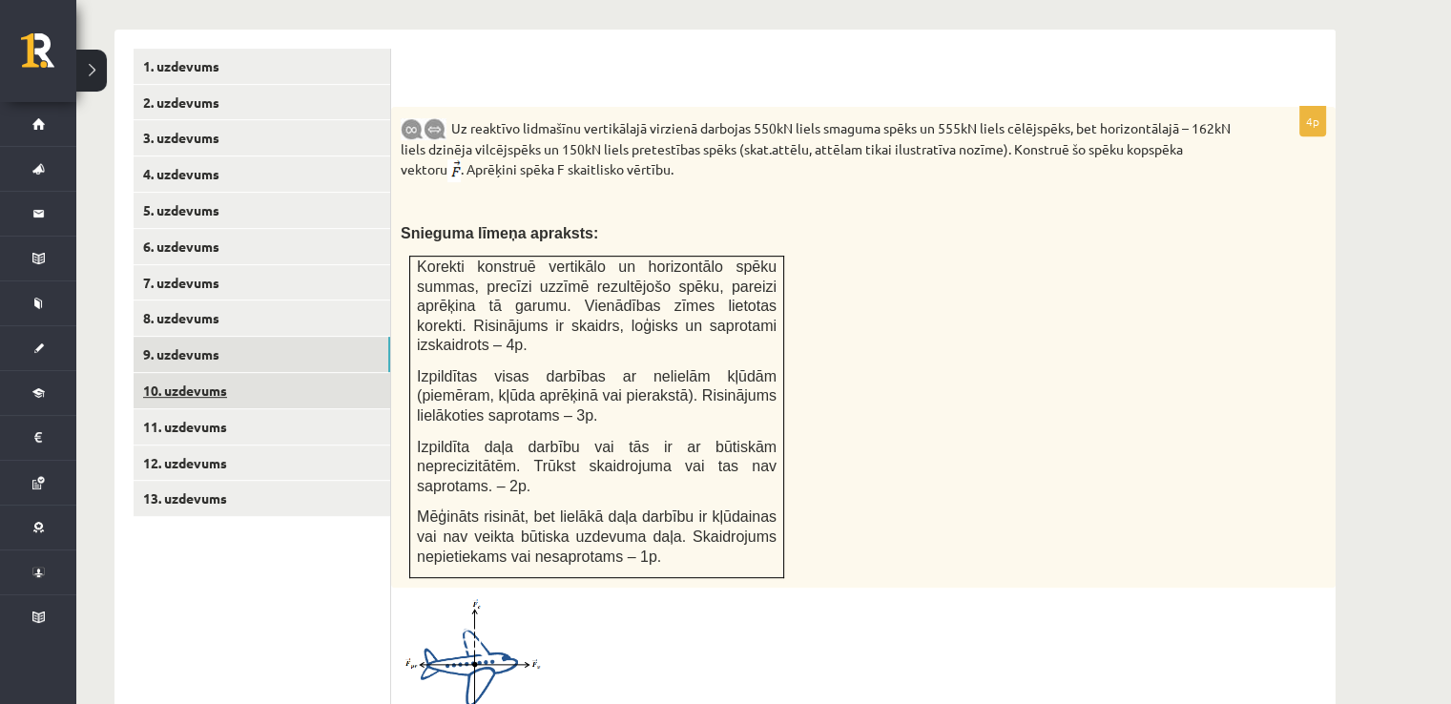
click at [249, 373] on link "10. uzdevums" at bounding box center [262, 390] width 257 height 35
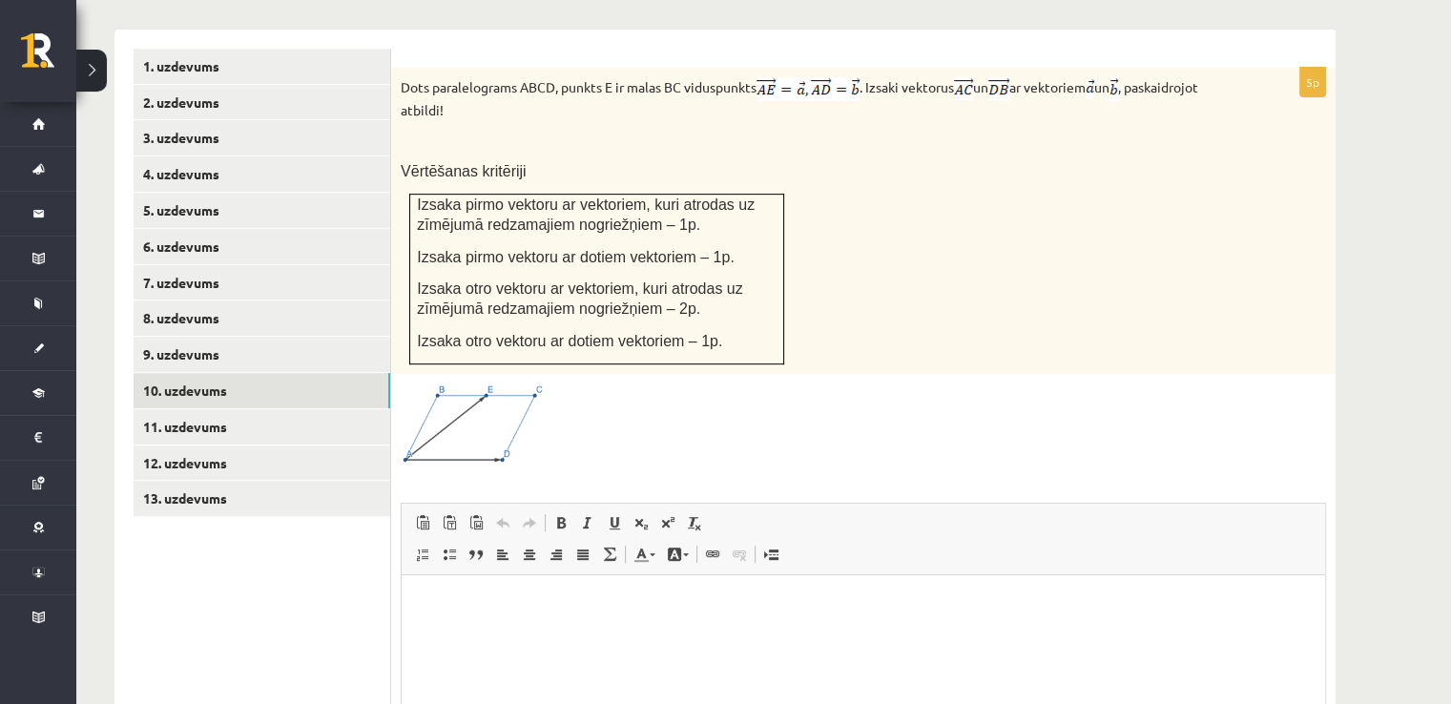
scroll to position [0, 0]
click at [204, 445] on link "12. uzdevums" at bounding box center [262, 462] width 257 height 35
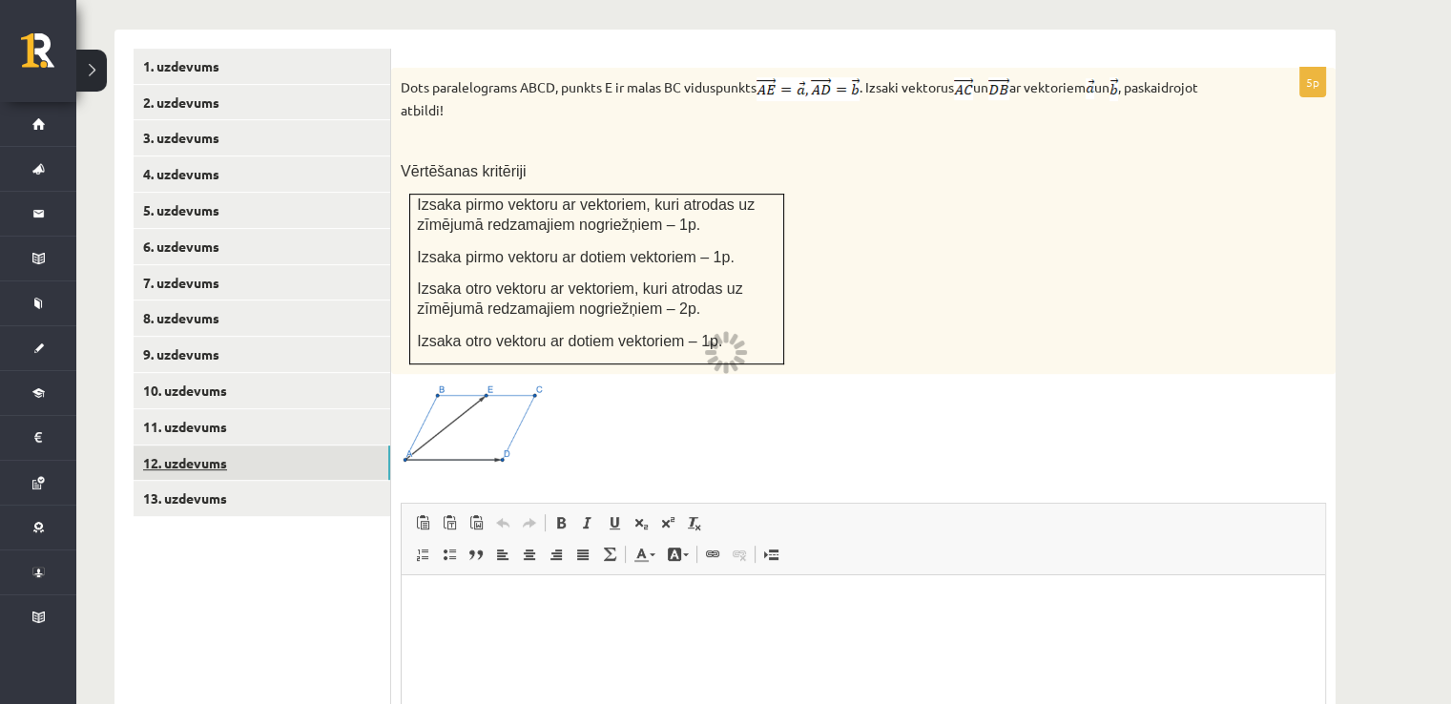
scroll to position [690, 0]
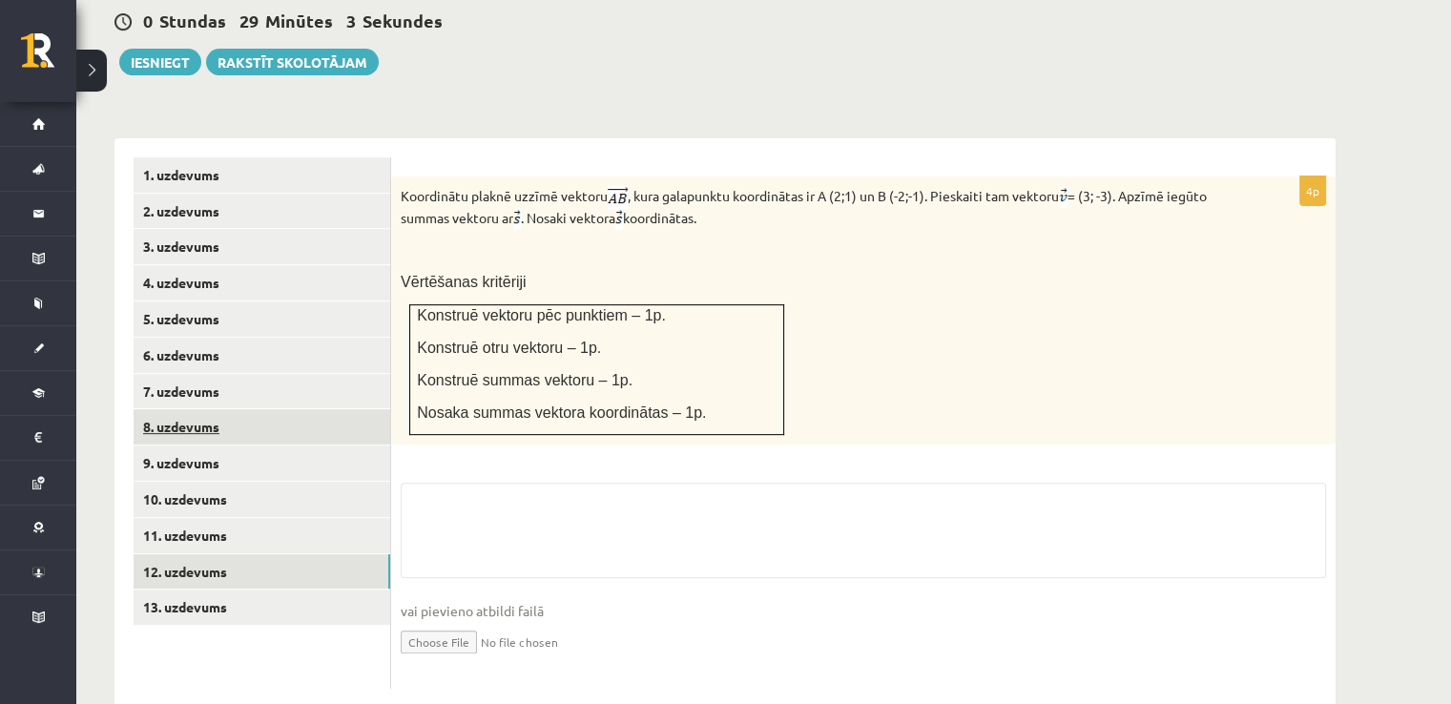
click at [204, 409] on link "8. uzdevums" at bounding box center [262, 426] width 257 height 35
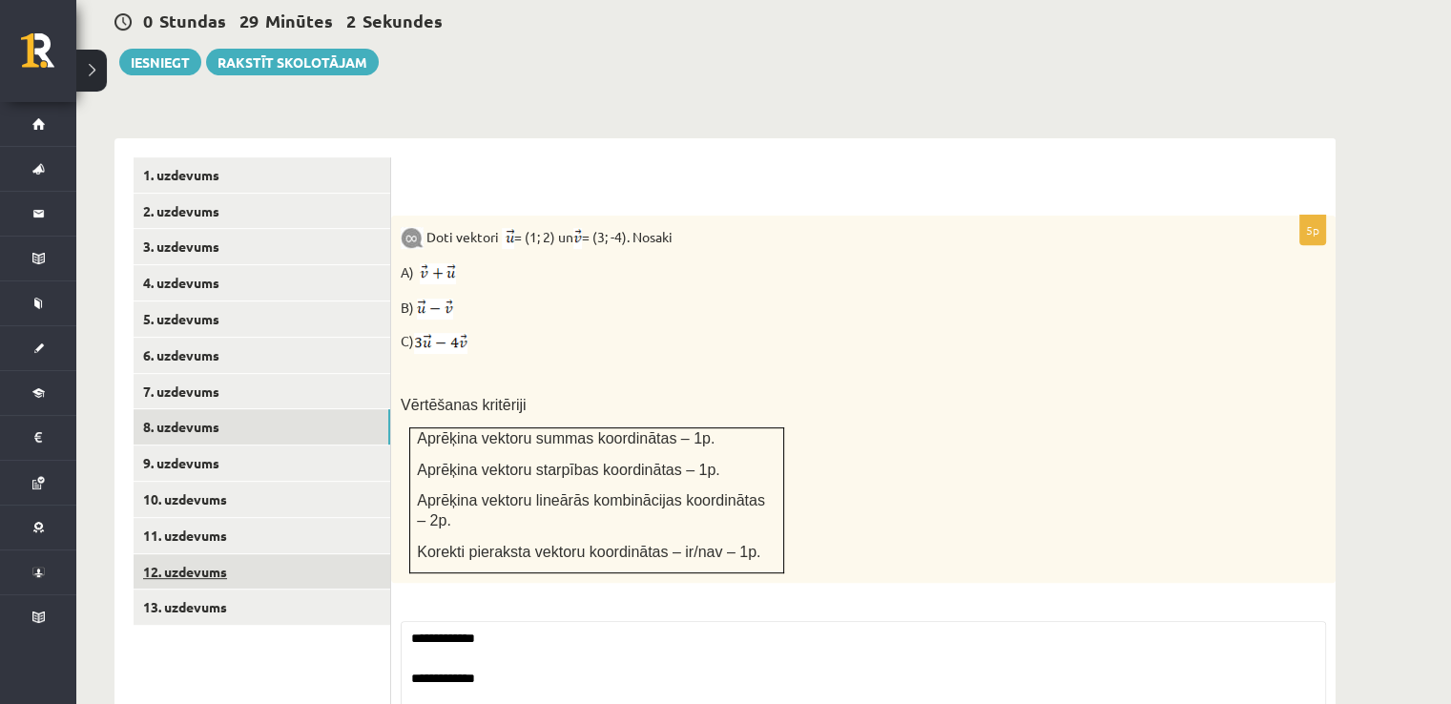
click at [187, 554] on link "12. uzdevums" at bounding box center [262, 571] width 257 height 35
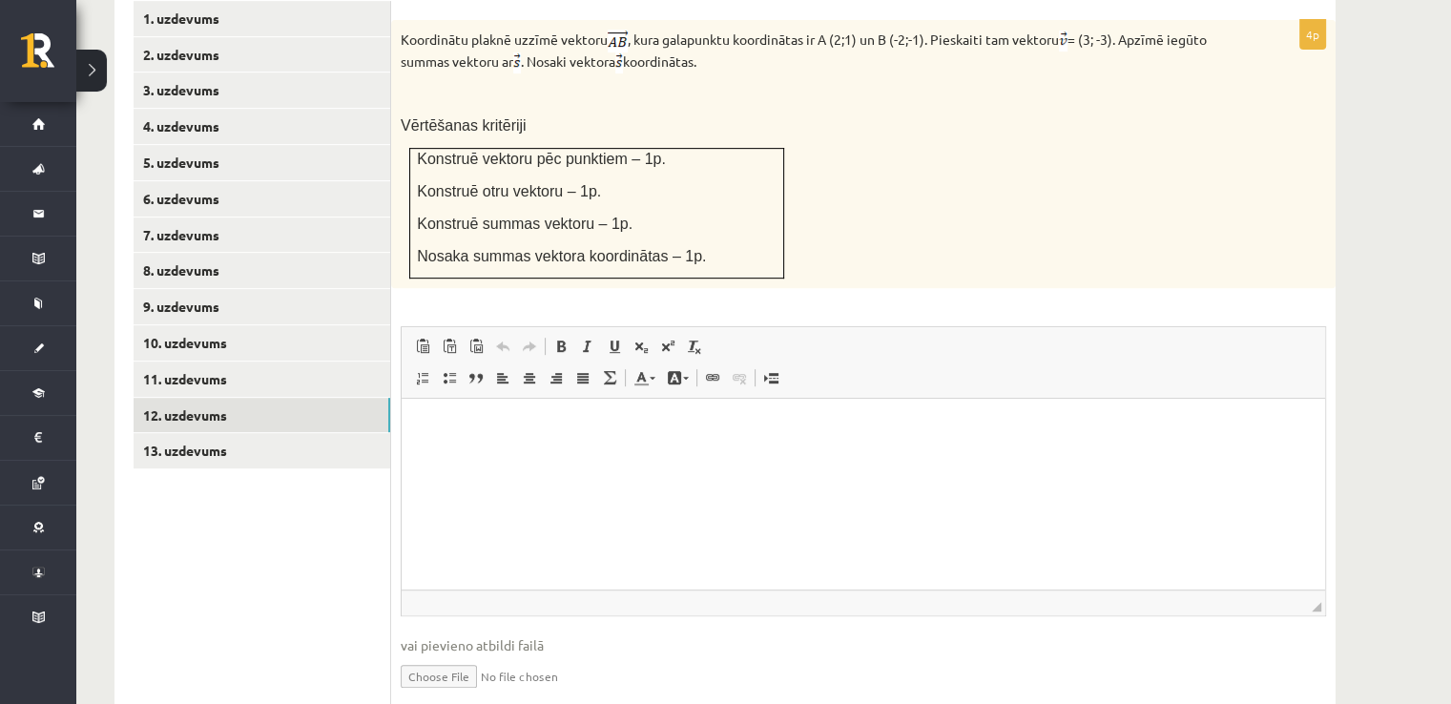
scroll to position [879, 0]
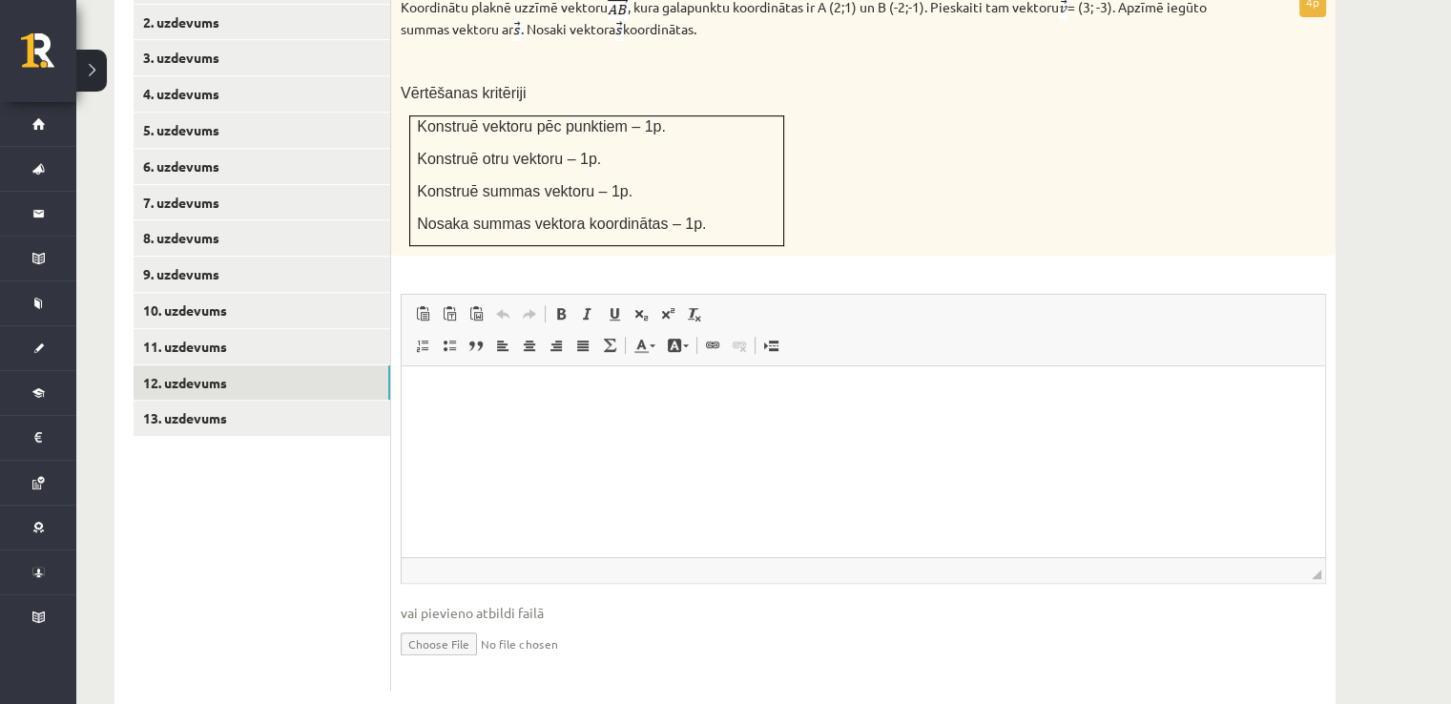
click at [445, 623] on input "file" at bounding box center [863, 642] width 925 height 39
type input "**********"
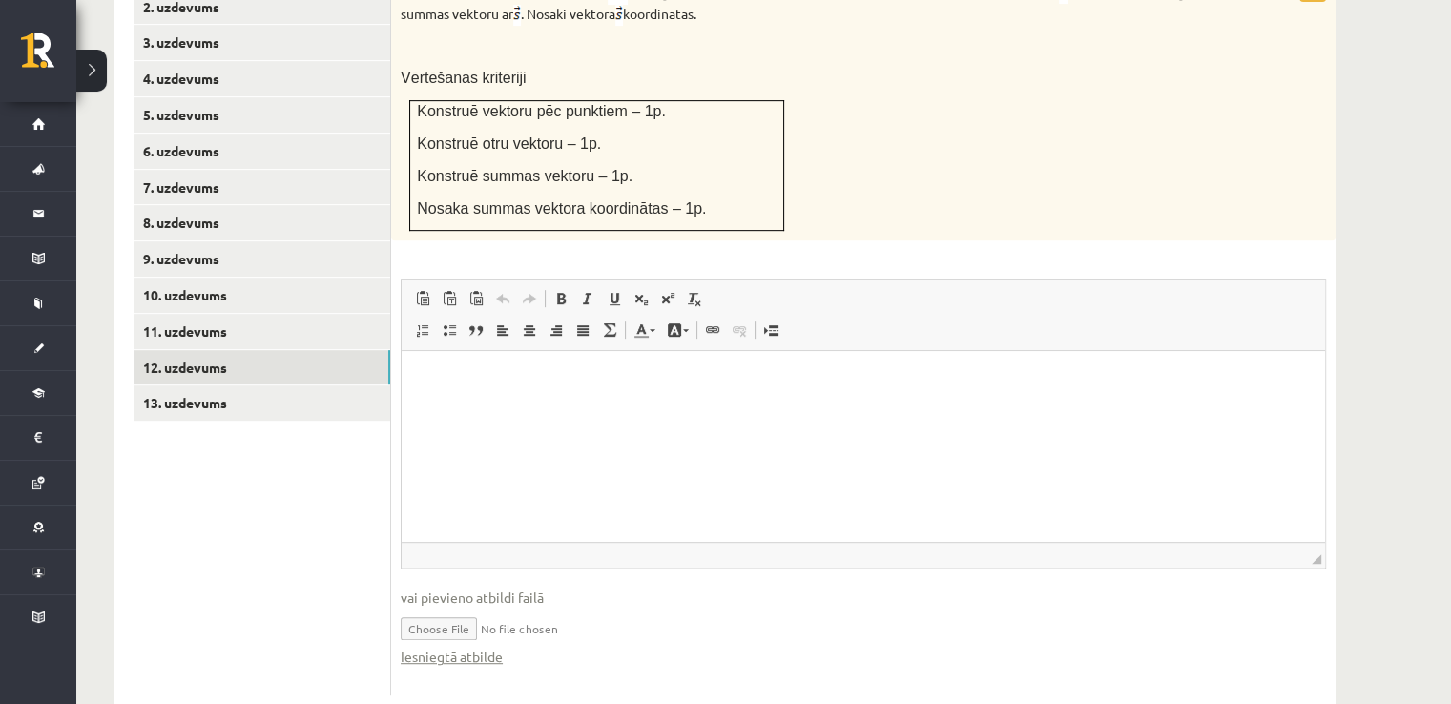
scroll to position [899, 0]
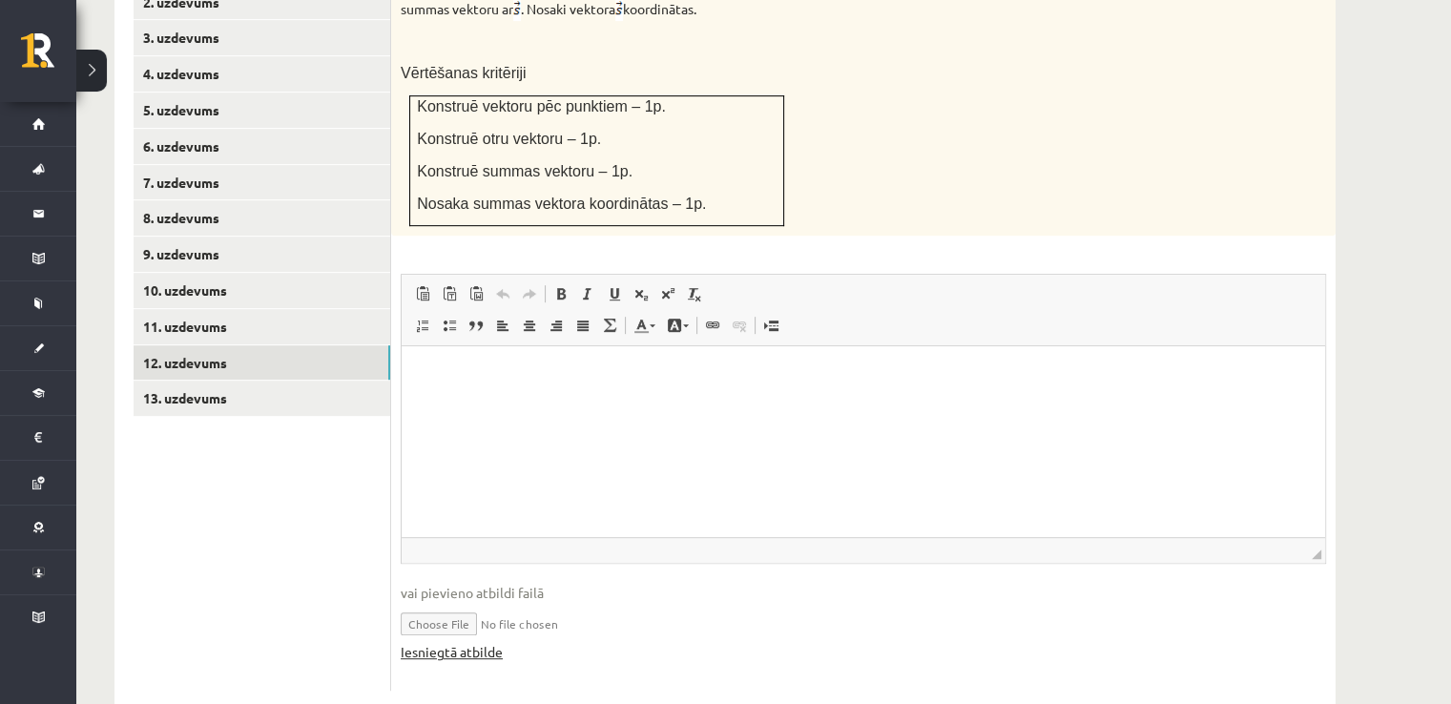
click at [415, 642] on link "Iesniegtā atbilde" at bounding box center [452, 652] width 102 height 20
click at [276, 381] on link "13. uzdevums" at bounding box center [262, 398] width 257 height 35
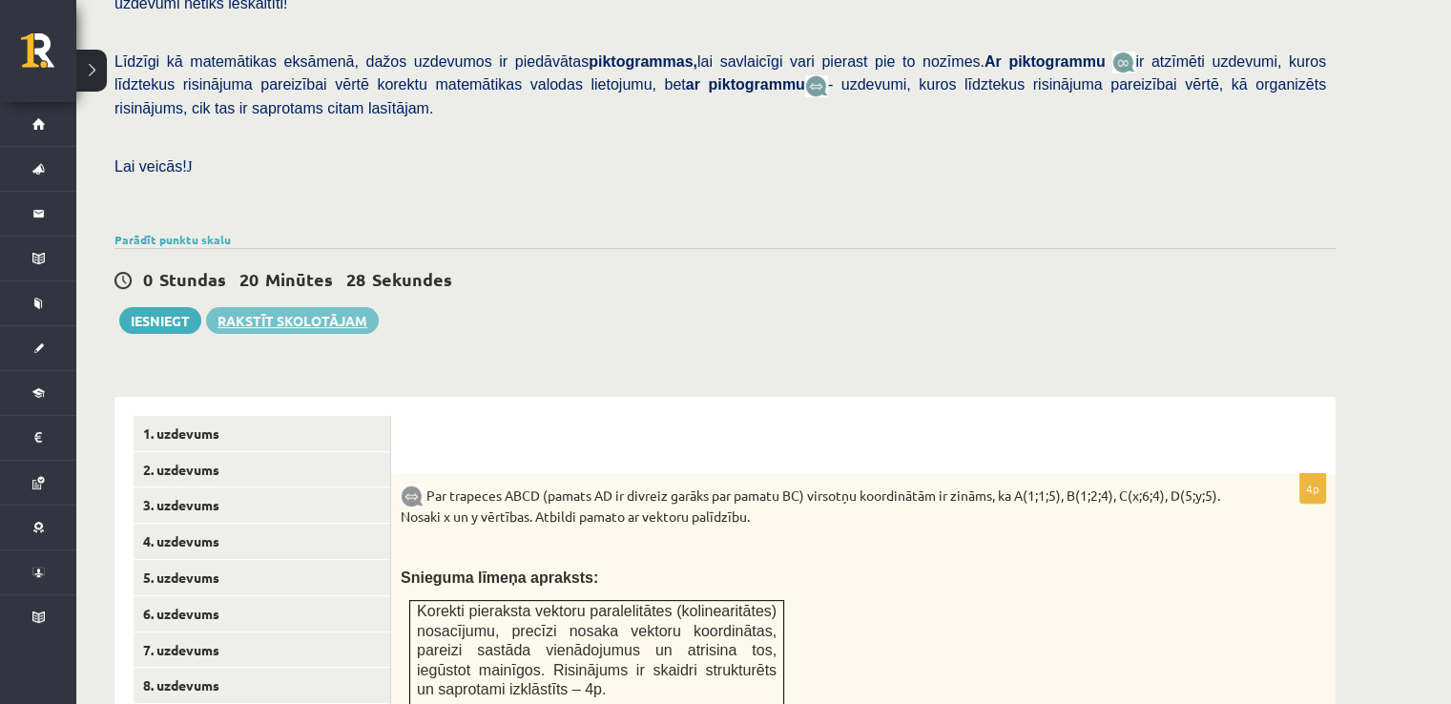
scroll to position [422, 0]
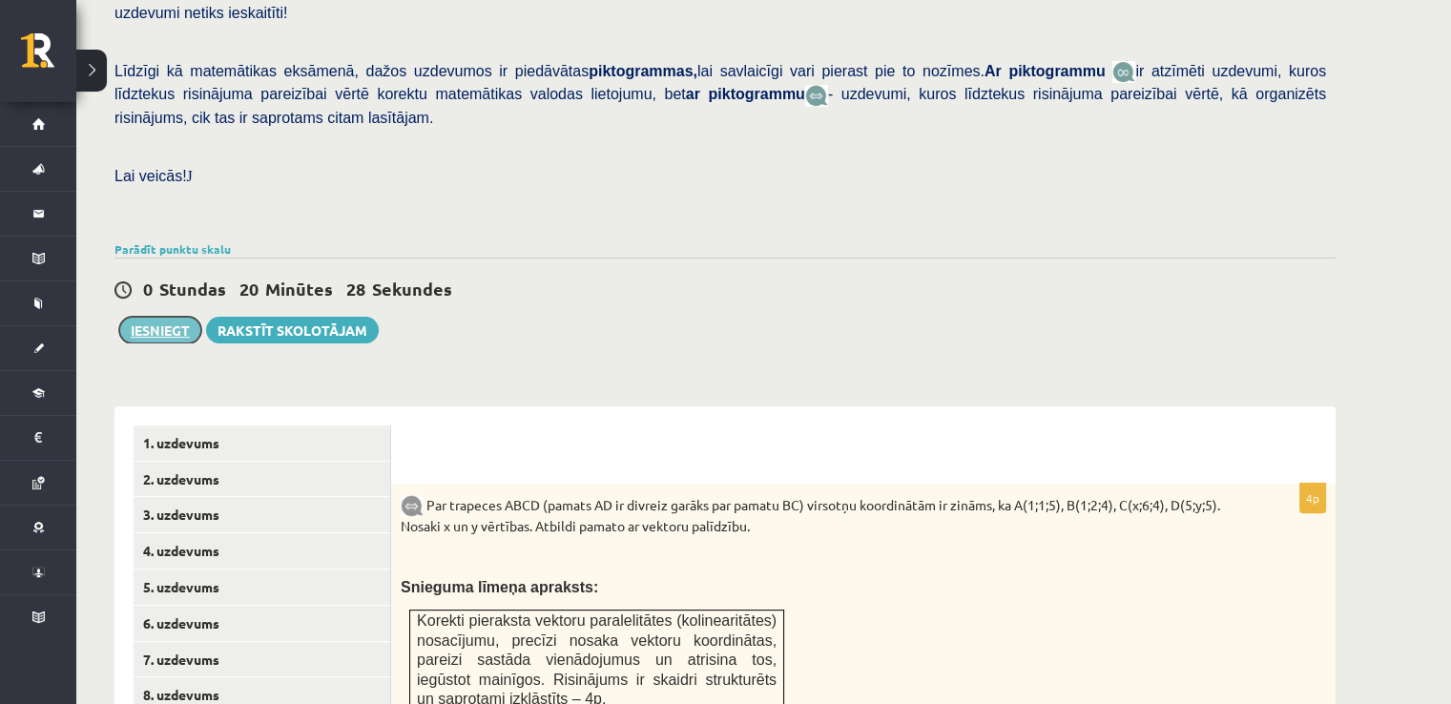
click at [134, 317] on button "Iesniegt" at bounding box center [160, 330] width 82 height 27
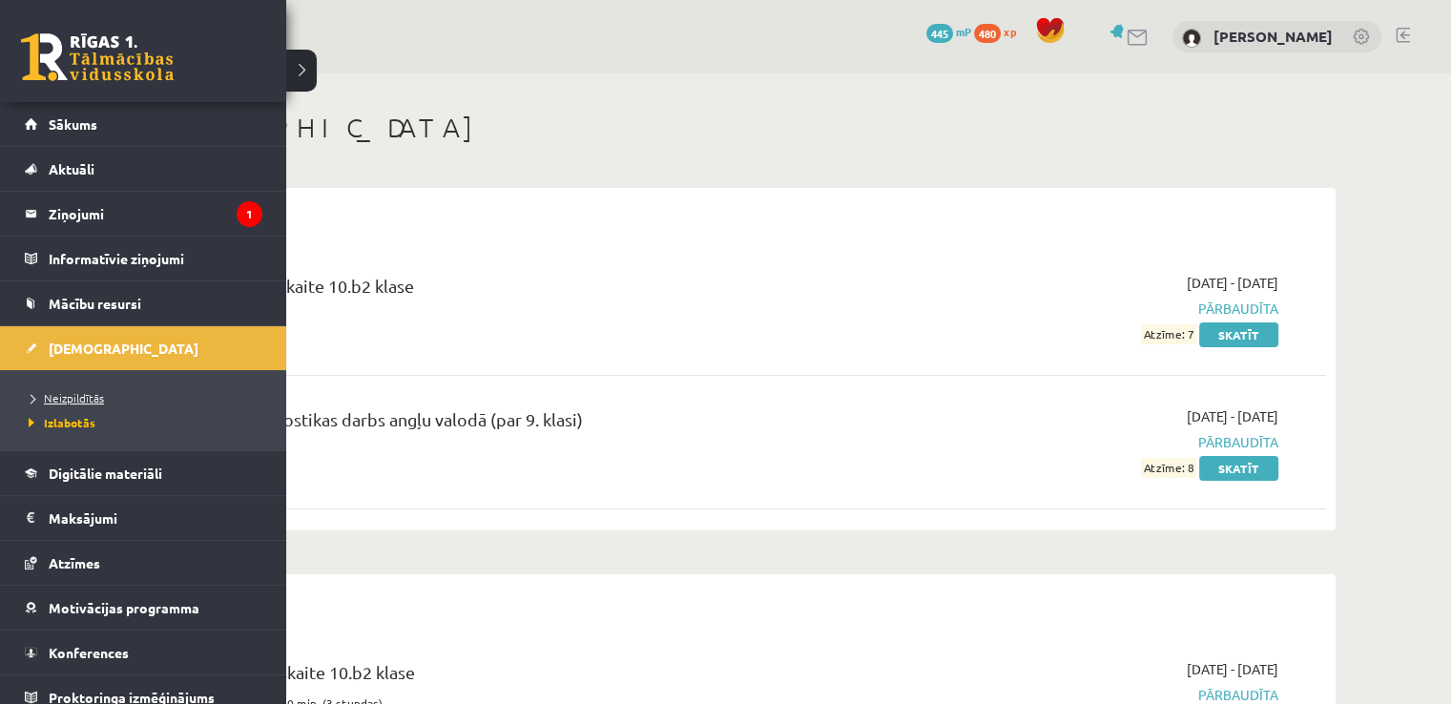
click at [61, 396] on span "Neizpildītās" at bounding box center [64, 397] width 80 height 15
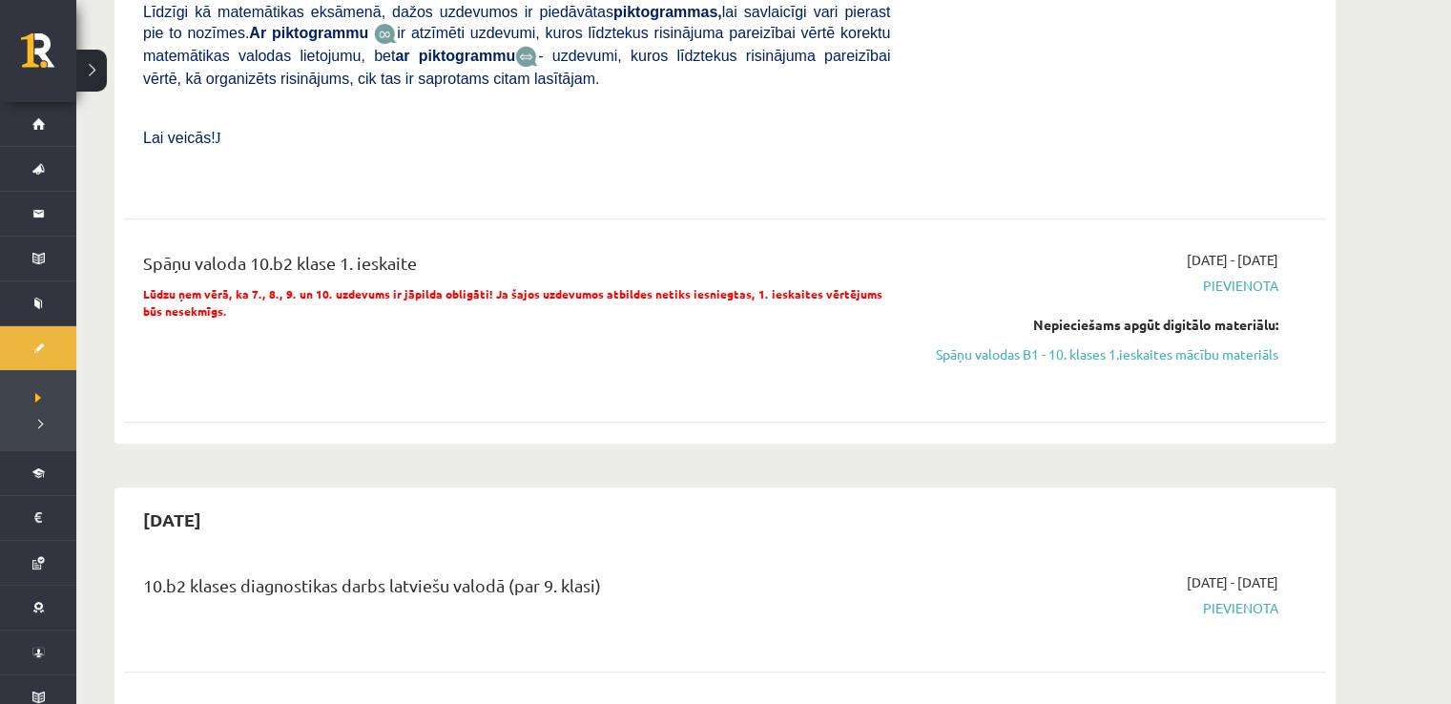
scroll to position [763, 0]
